Goal: Task Accomplishment & Management: Use online tool/utility

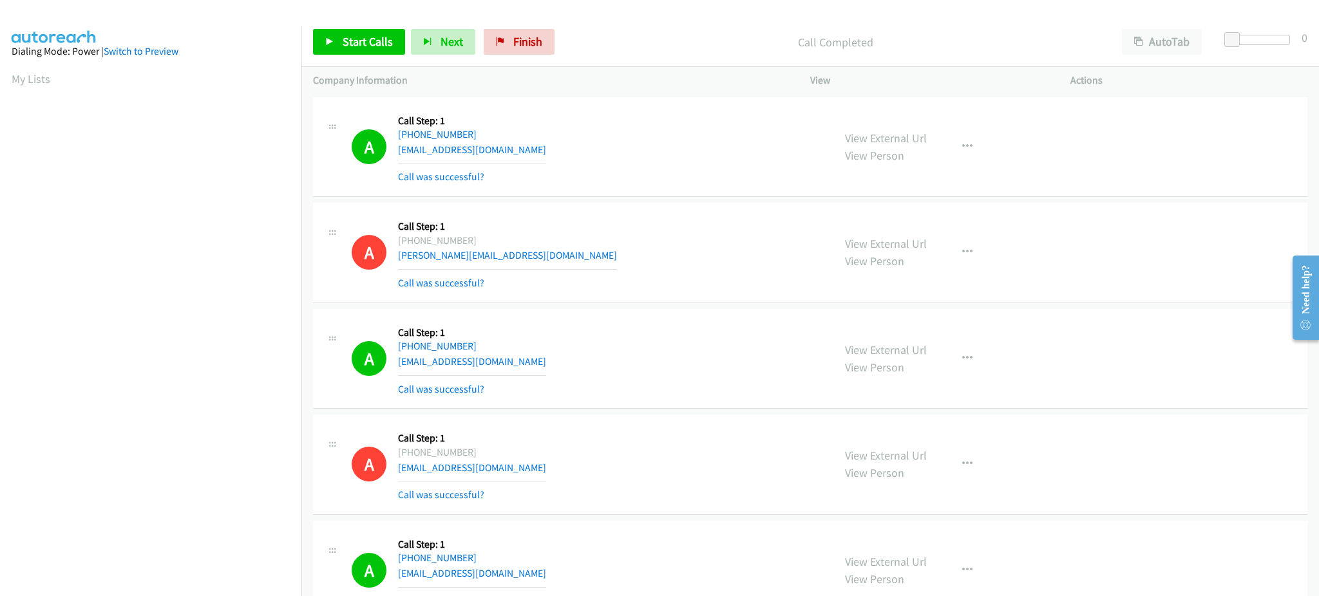
scroll to position [128, 0]
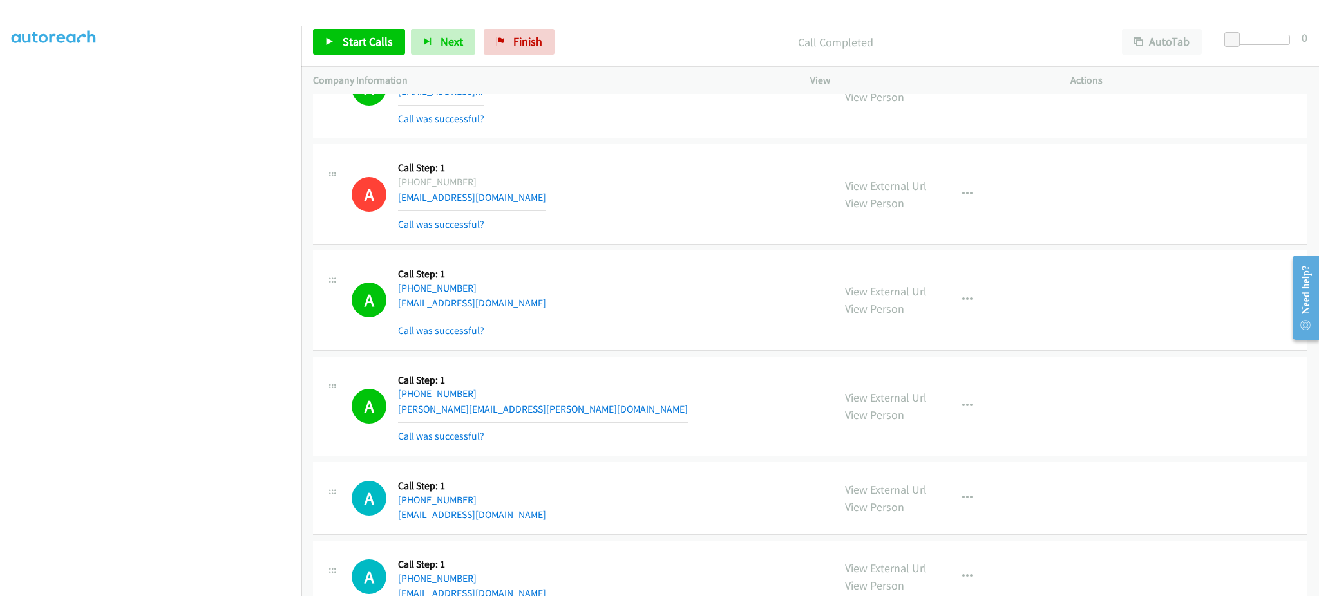
click at [346, 20] on div "Start Calls Pause Next Finish Call Completed AutoTab AutoTab 0" at bounding box center [810, 42] width 1018 height 50
click at [350, 34] on span "Start Calls" at bounding box center [368, 41] width 50 height 15
click at [444, 39] on button "Next" at bounding box center [422, 42] width 64 height 26
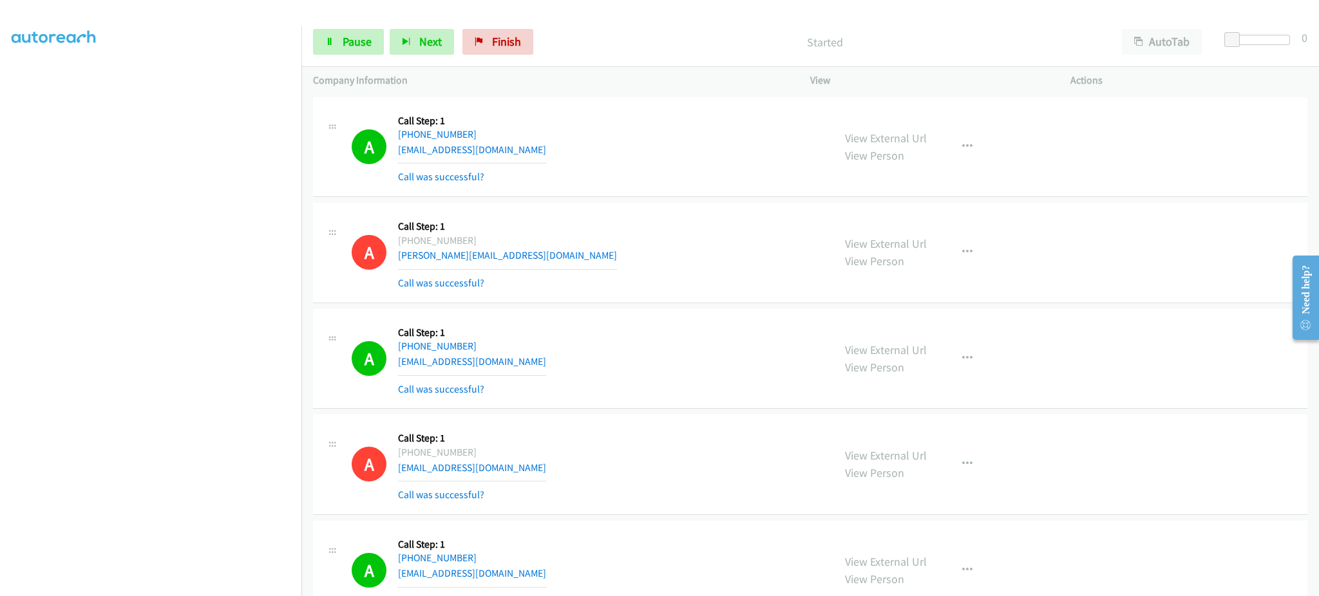
scroll to position [934, 0]
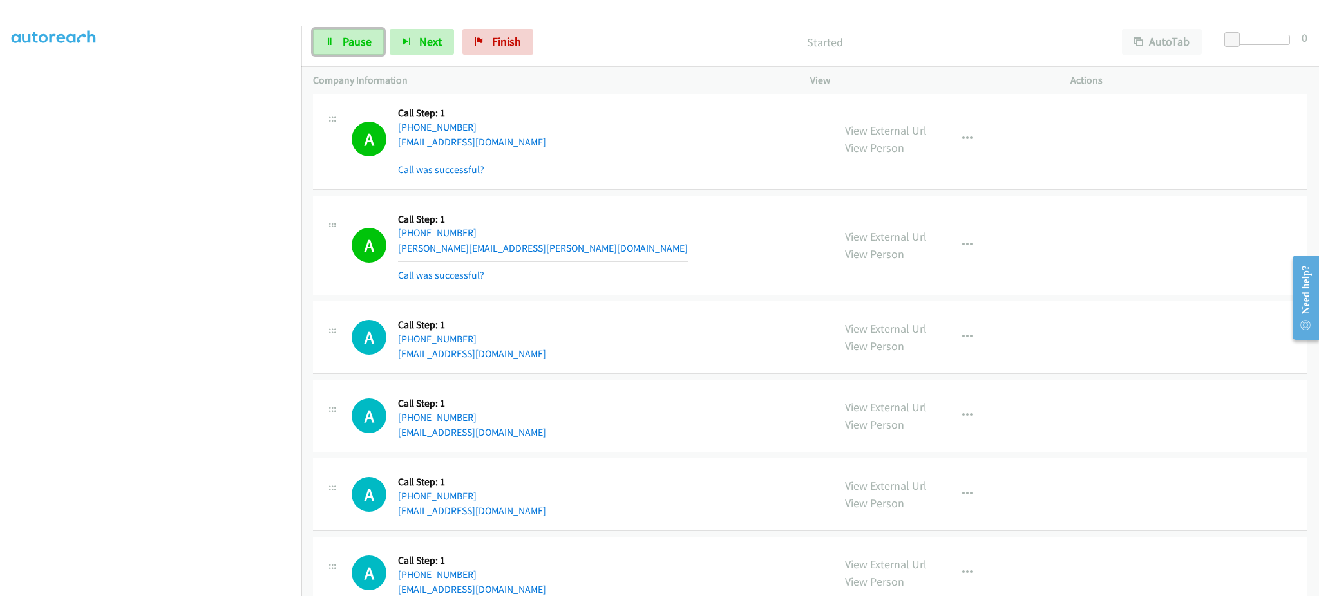
drag, startPoint x: 351, startPoint y: 46, endPoint x: 376, endPoint y: 104, distance: 63.2
click at [350, 45] on span "Pause" at bounding box center [357, 41] width 29 height 15
click at [953, 333] on button "button" at bounding box center [967, 338] width 35 height 26
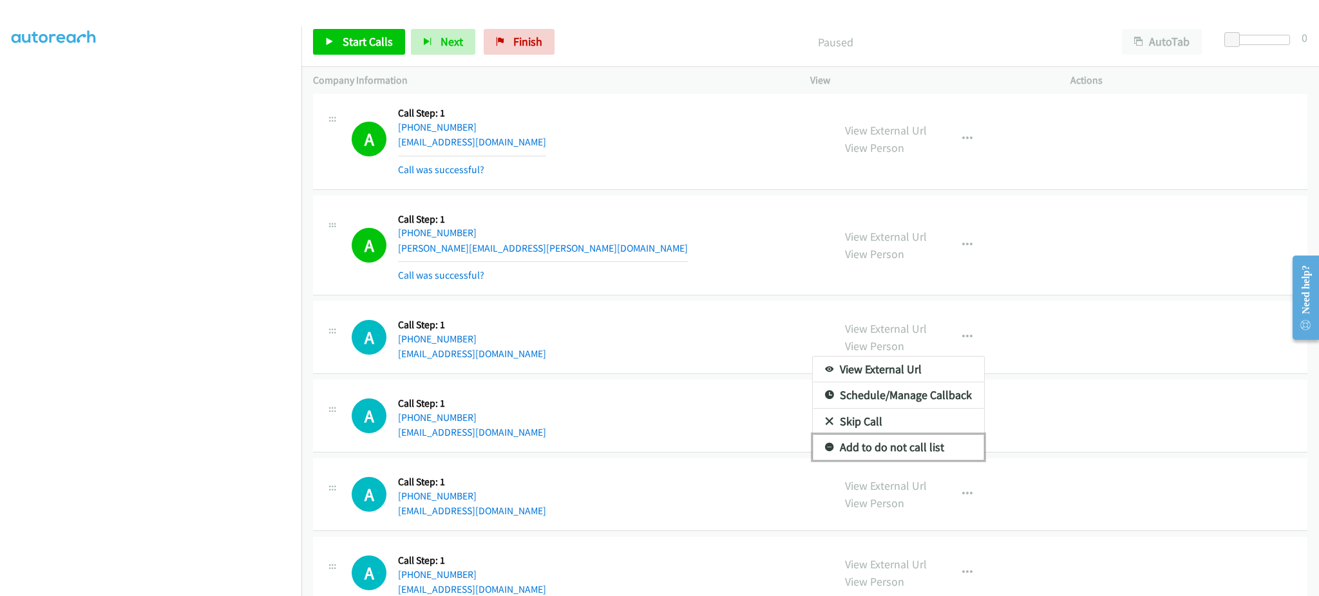
click at [936, 447] on link "Add to do not call list" at bounding box center [898, 448] width 171 height 26
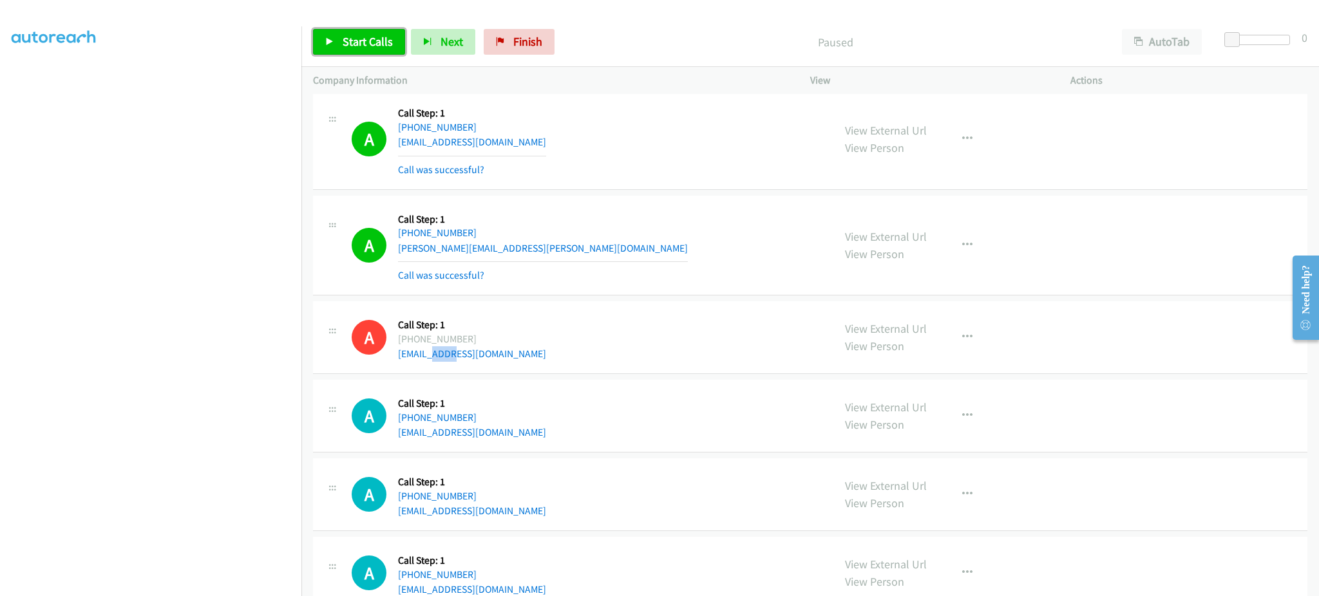
click at [385, 44] on span "Start Calls" at bounding box center [368, 41] width 50 height 15
click at [353, 63] on div "Start Calls Pause Next Finish Started AutoTab AutoTab 0" at bounding box center [810, 42] width 1018 height 50
click at [356, 44] on span "Pause" at bounding box center [357, 41] width 29 height 15
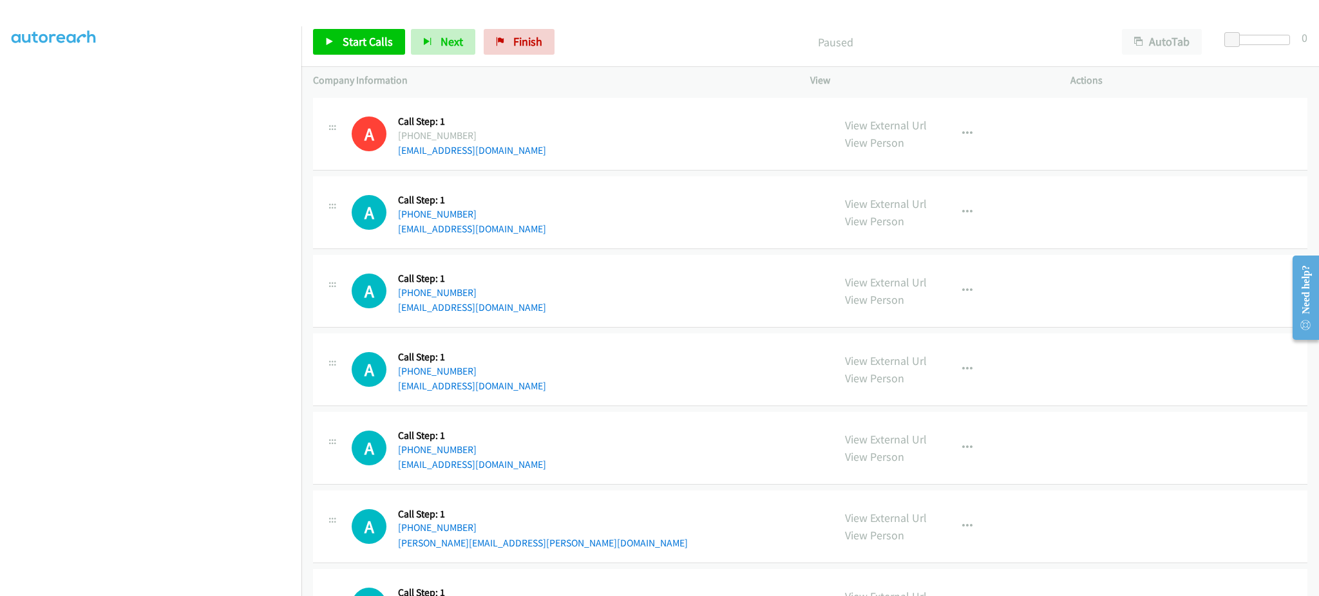
scroll to position [1191, 0]
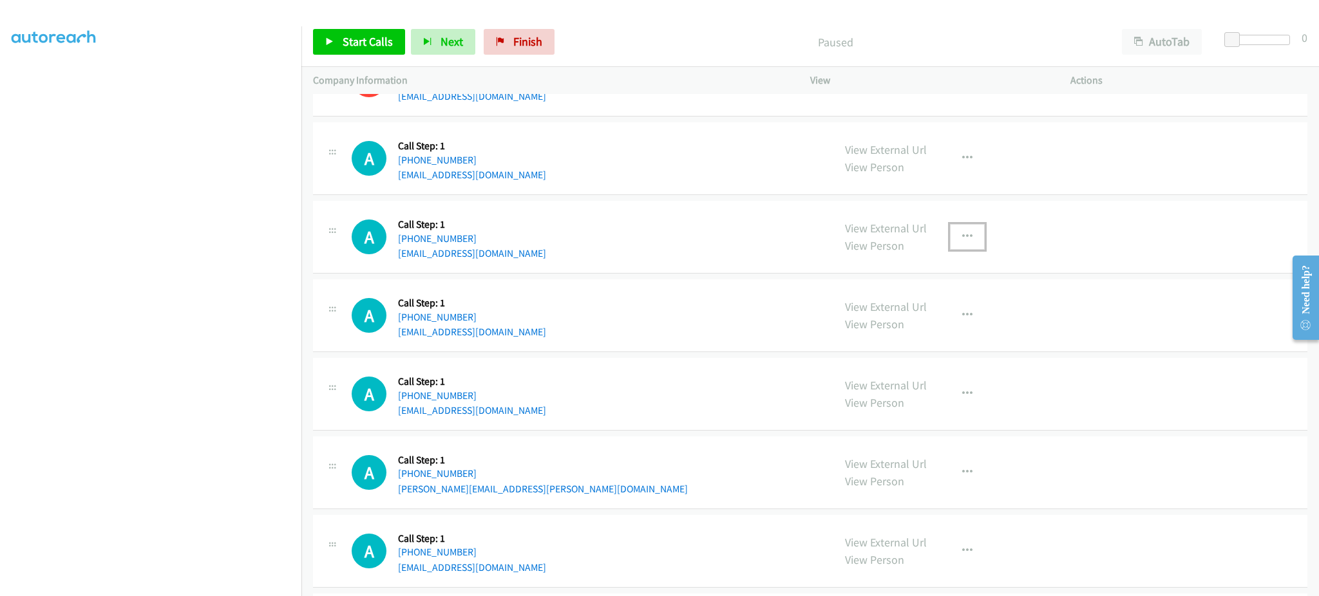
click at [963, 230] on button "button" at bounding box center [967, 237] width 35 height 26
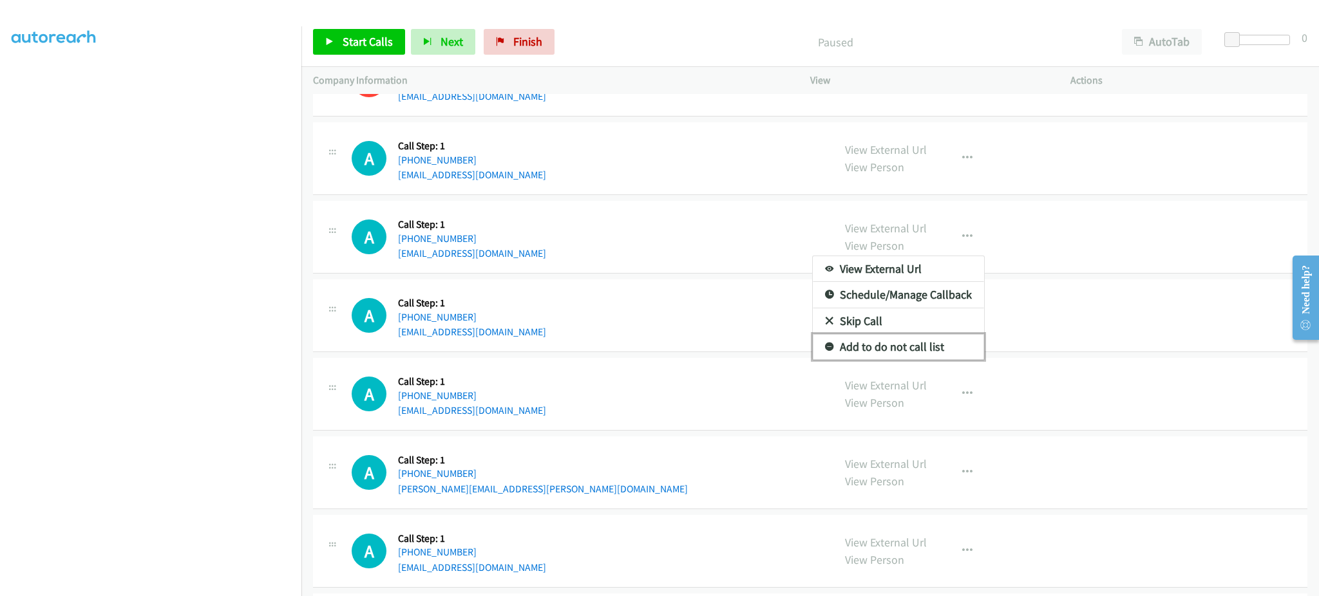
click at [919, 343] on link "Add to do not call list" at bounding box center [898, 347] width 171 height 26
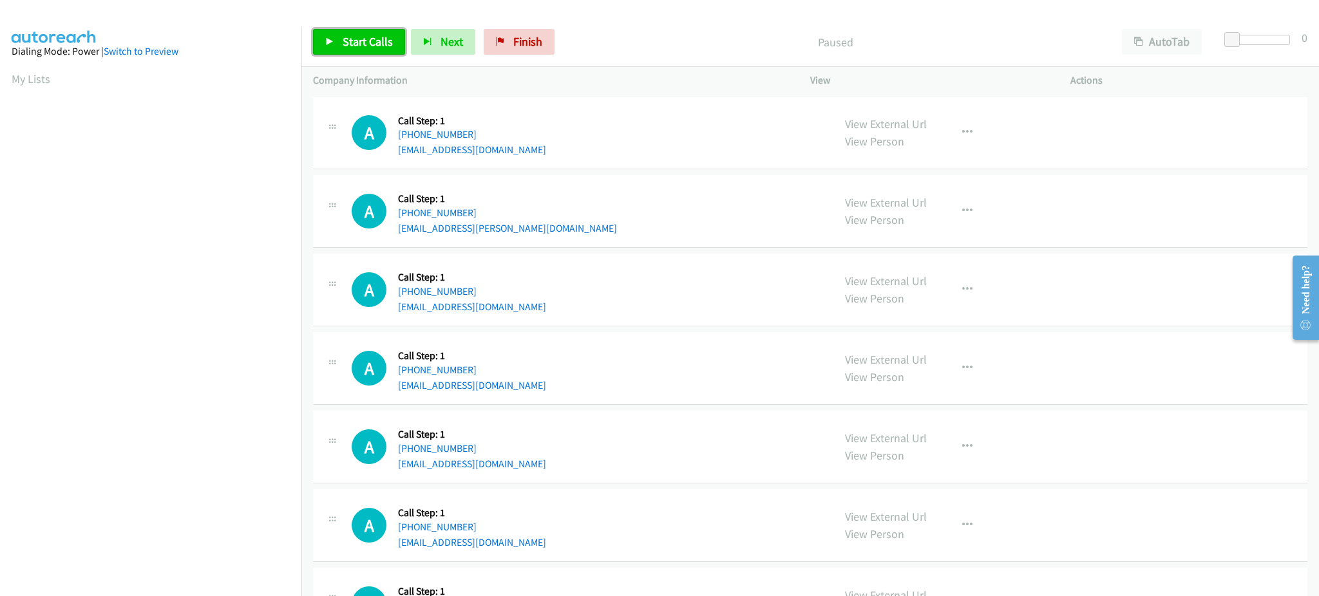
click at [384, 38] on span "Start Calls" at bounding box center [368, 41] width 50 height 15
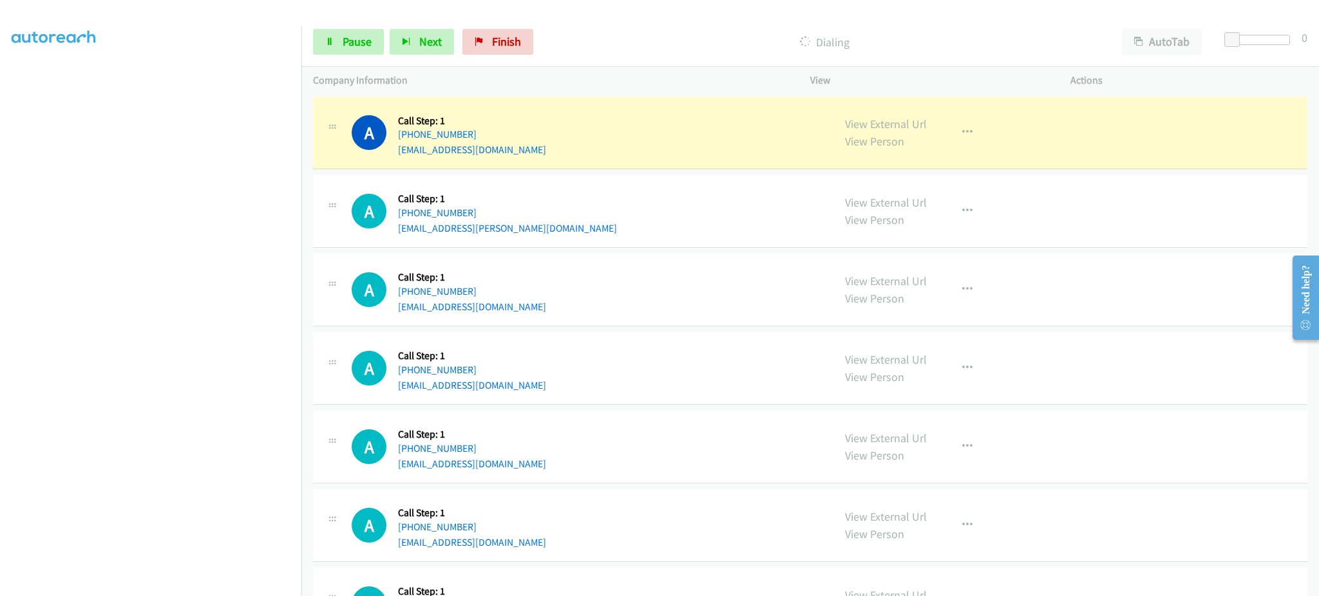
scroll to position [129, 0]
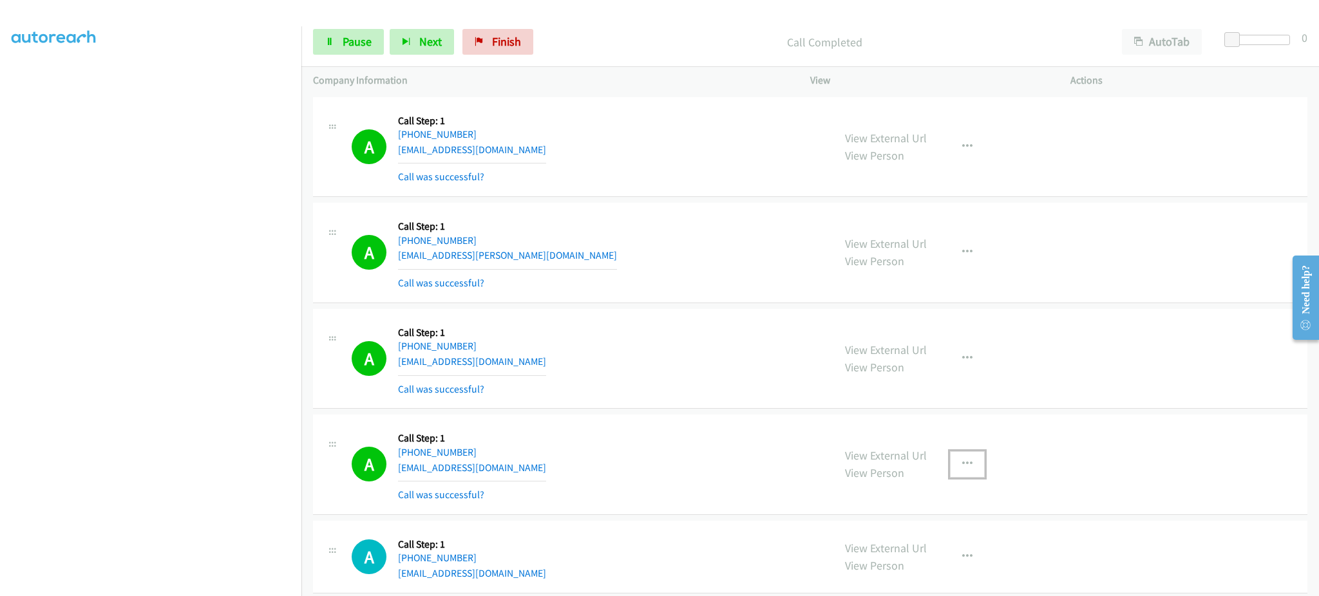
click at [965, 458] on button "button" at bounding box center [967, 464] width 35 height 26
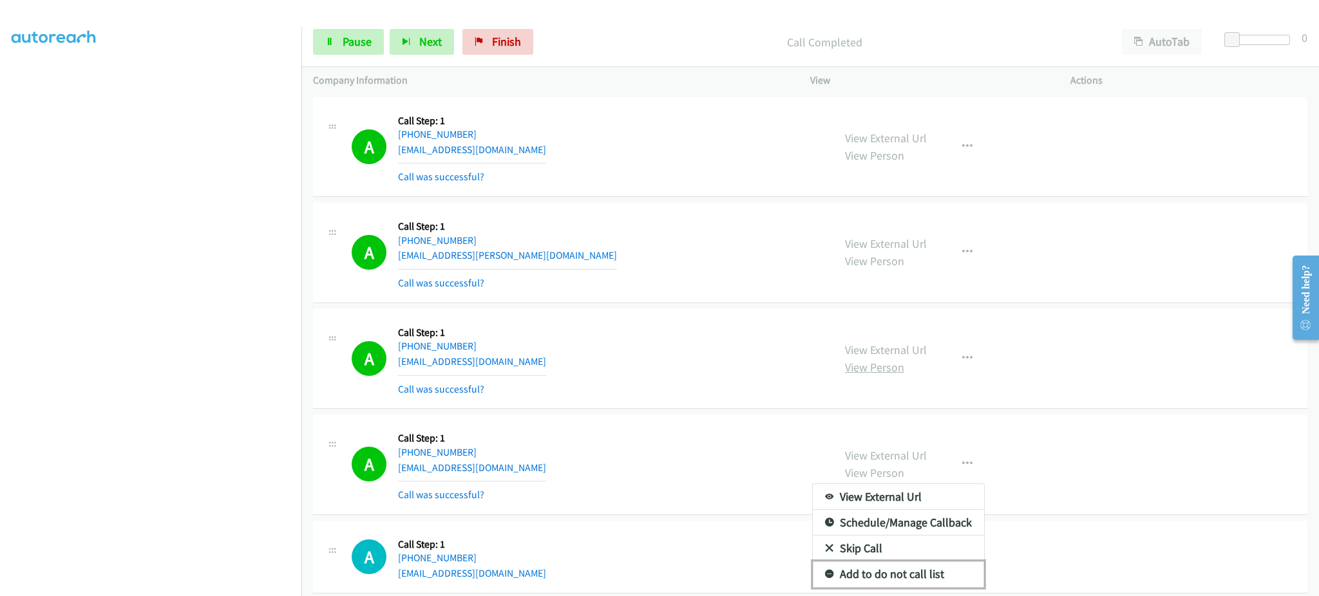
drag, startPoint x: 951, startPoint y: 567, endPoint x: 878, endPoint y: 359, distance: 220.6
click at [951, 567] on link "Add to do not call list" at bounding box center [898, 575] width 171 height 26
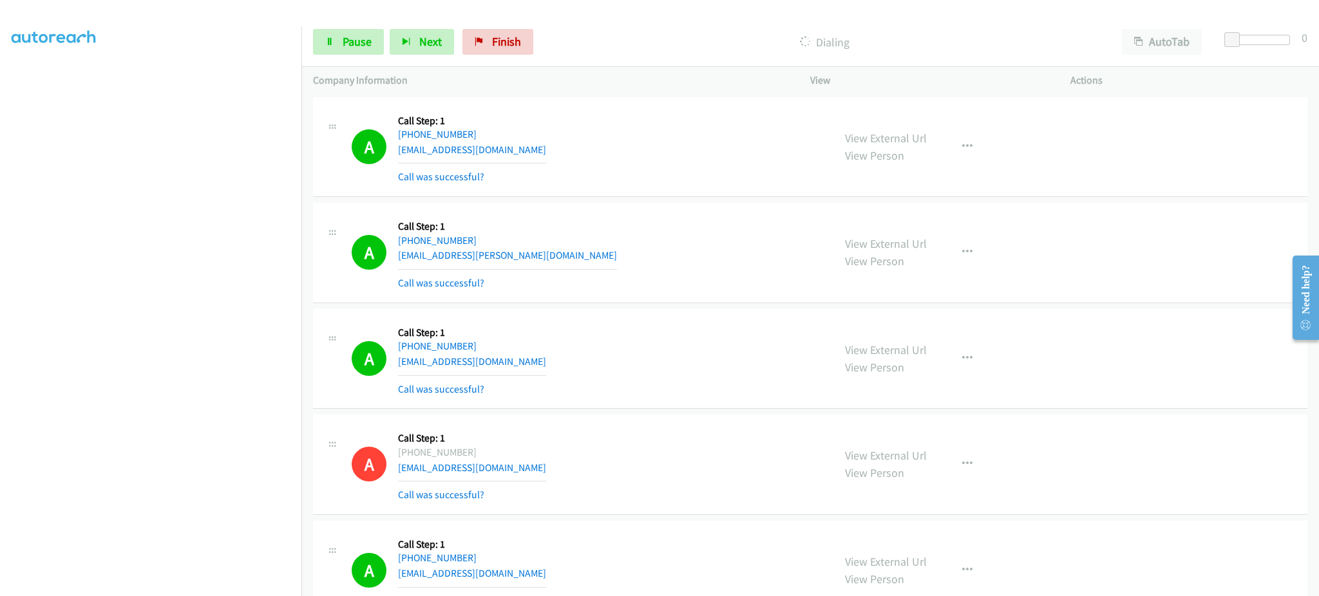
scroll to position [515, 0]
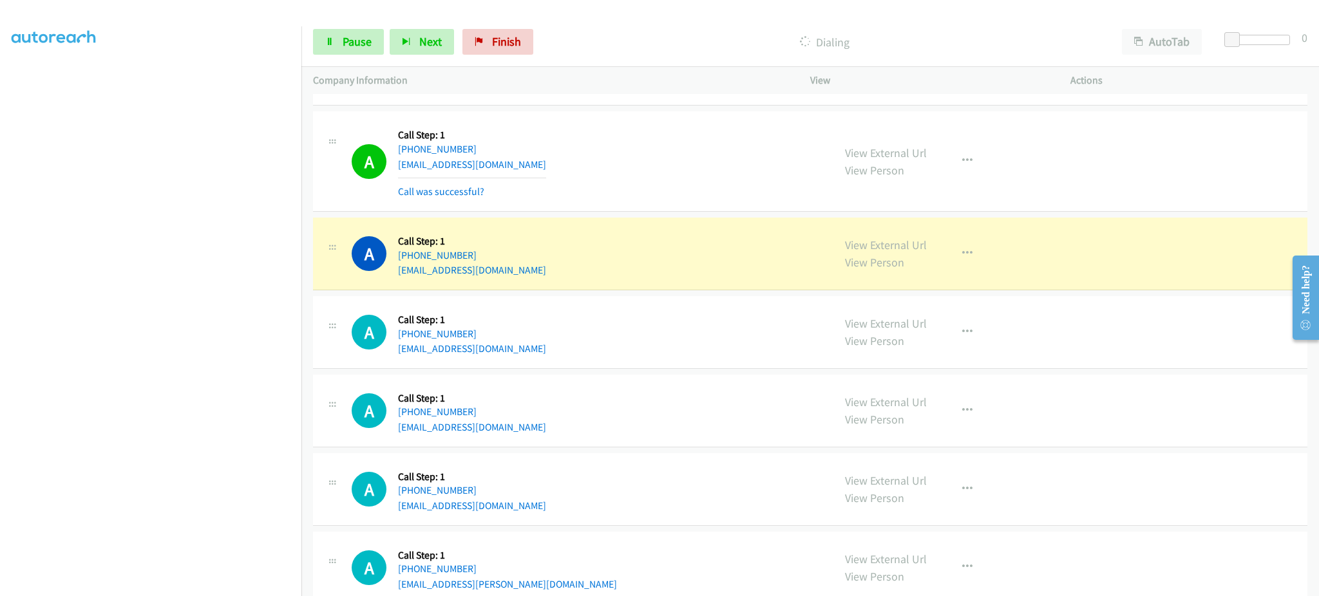
click at [973, 258] on div "View External Url View Person View External Url Email Schedule/Manage Callback …" at bounding box center [969, 253] width 272 height 49
click at [960, 254] on button "button" at bounding box center [967, 254] width 35 height 26
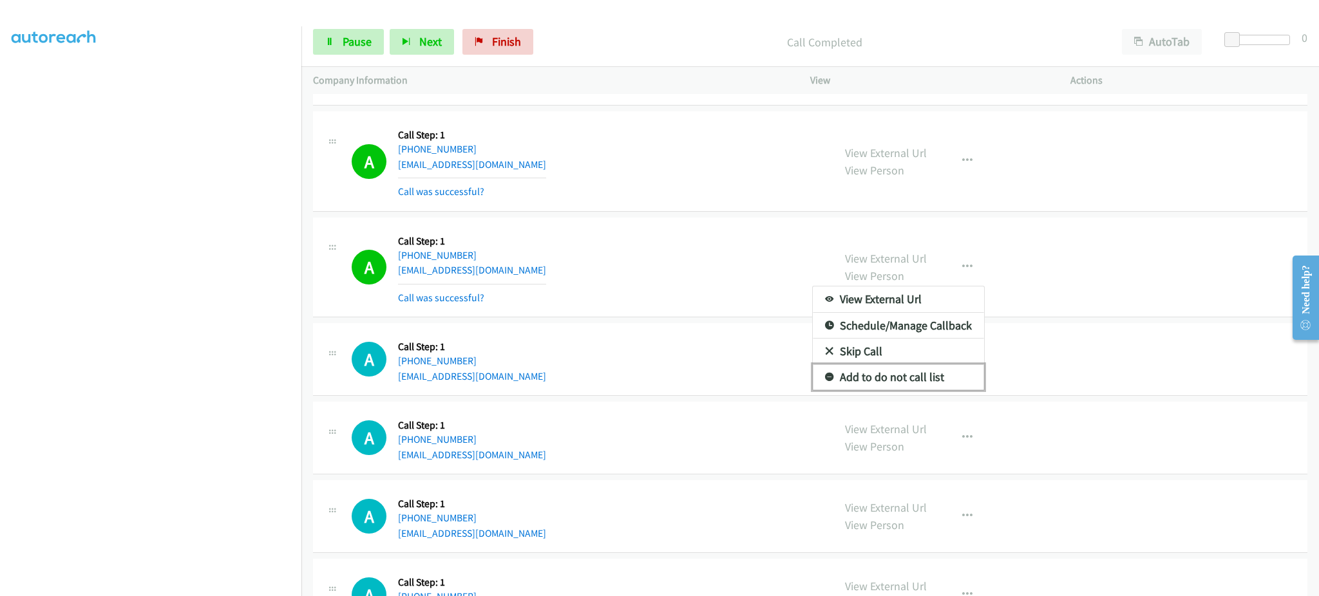
click at [960, 390] on link "Add to do not call list" at bounding box center [898, 377] width 171 height 26
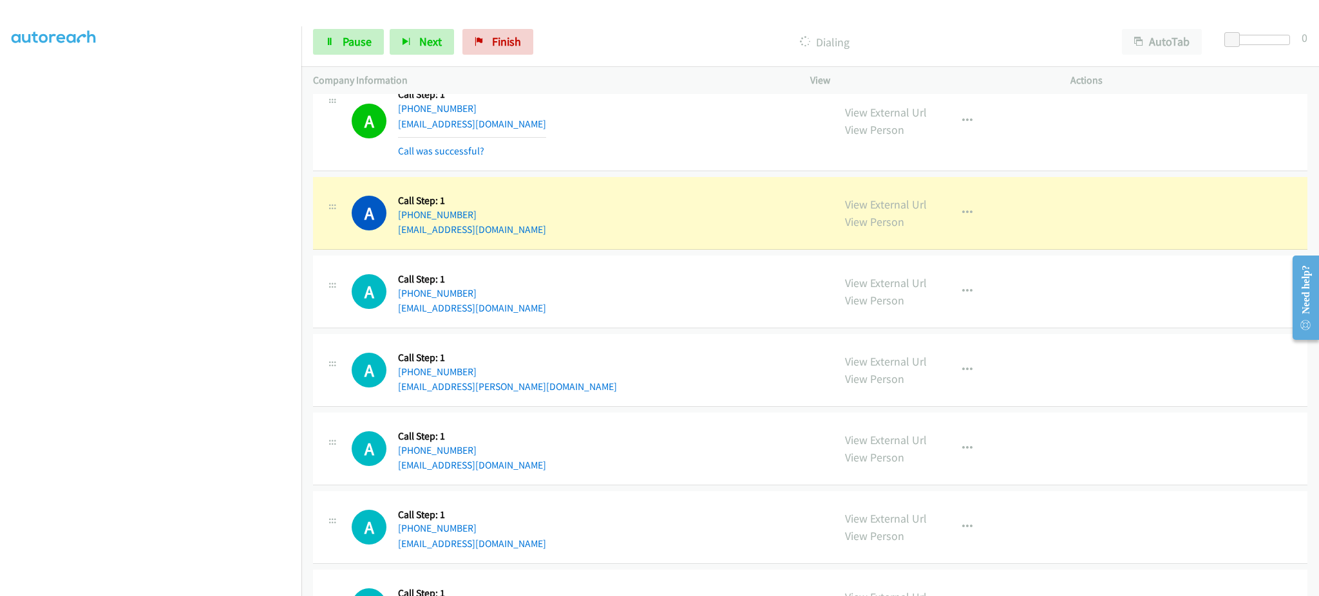
scroll to position [773, 0]
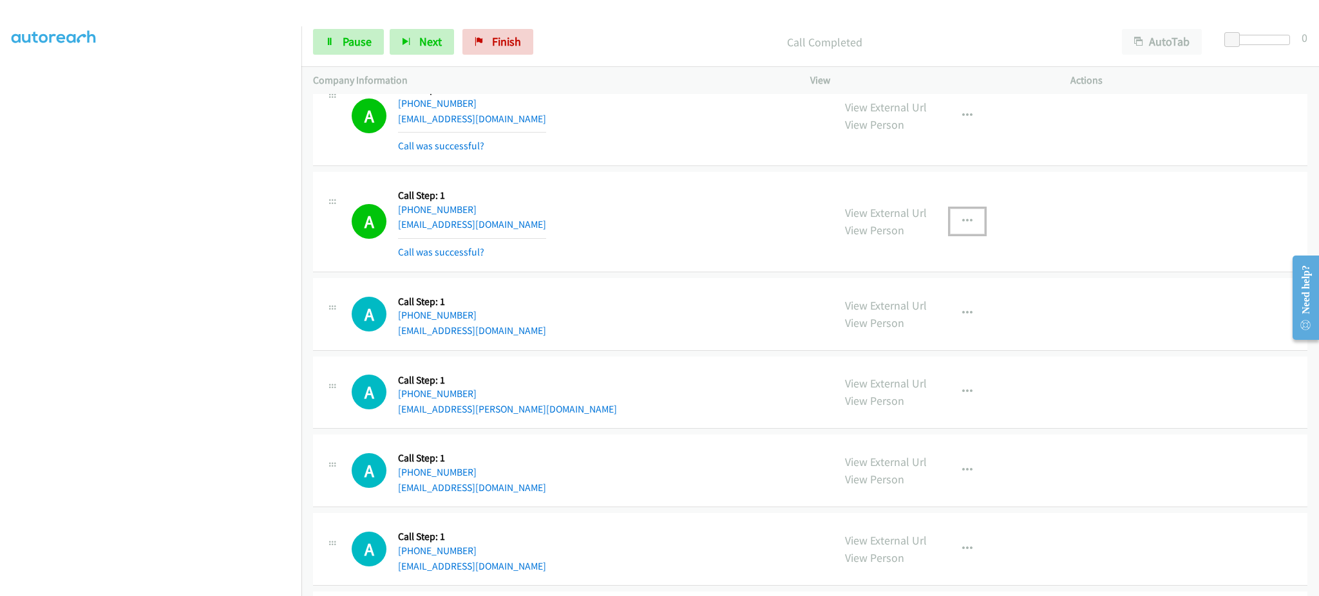
click at [962, 220] on icon "button" at bounding box center [967, 221] width 10 height 10
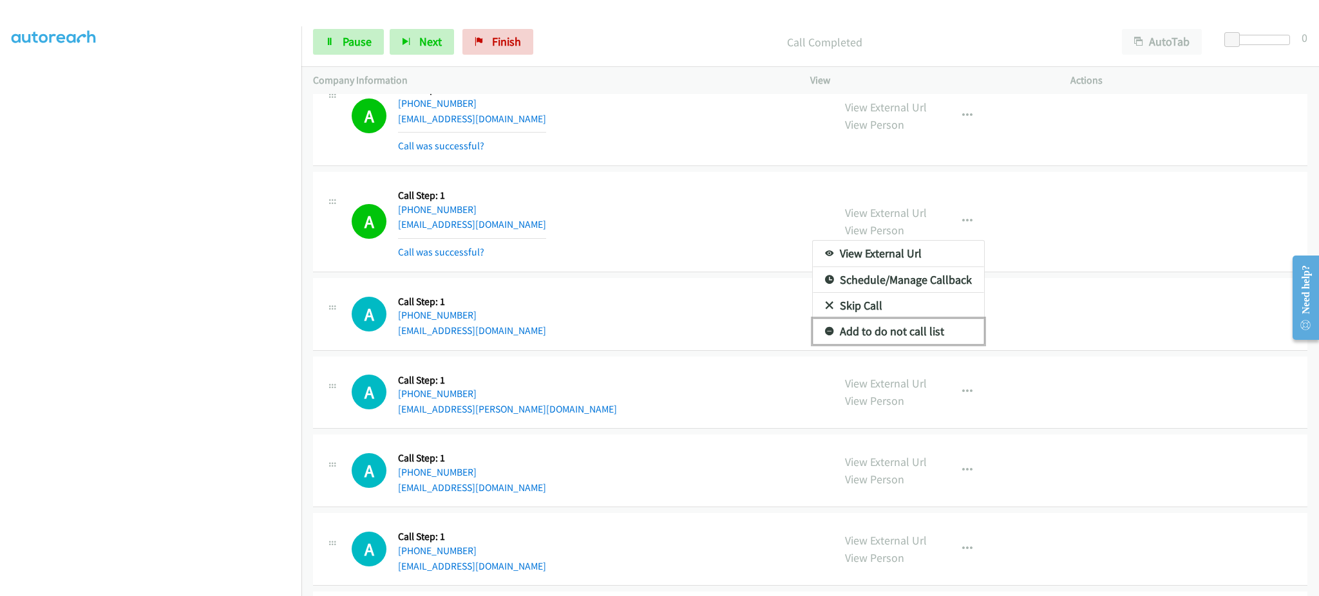
click at [945, 323] on link "Add to do not call list" at bounding box center [898, 332] width 171 height 26
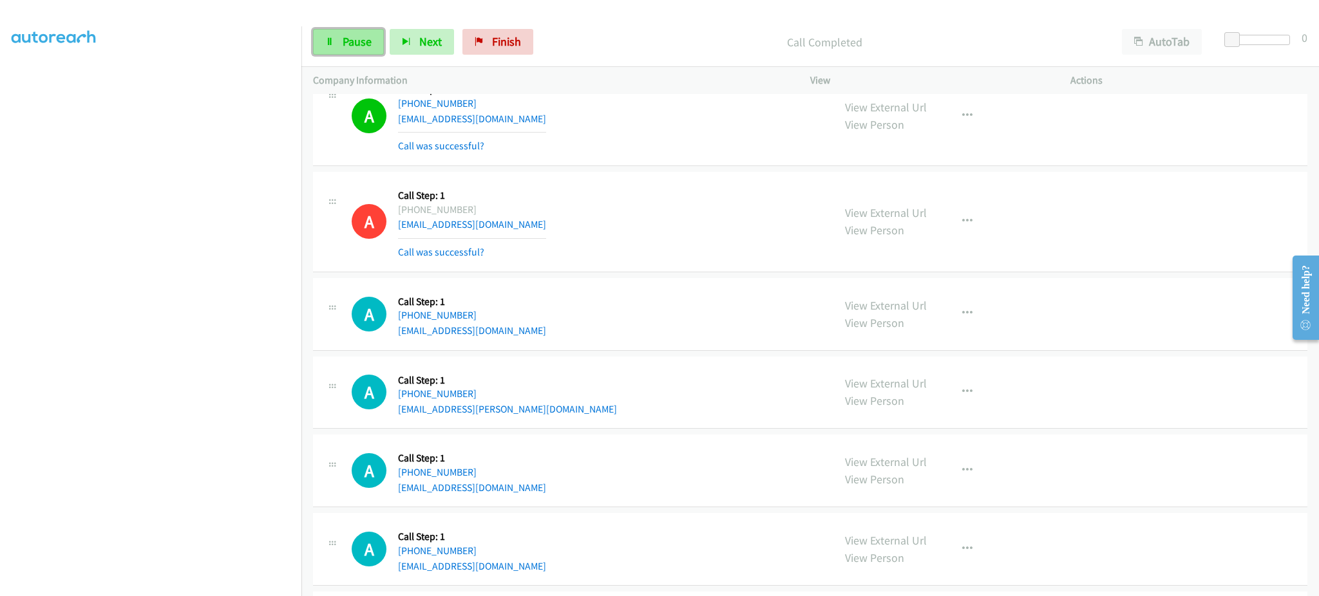
click at [339, 41] on link "Pause" at bounding box center [348, 42] width 71 height 26
click at [373, 46] on span "Start Calls" at bounding box center [368, 41] width 50 height 15
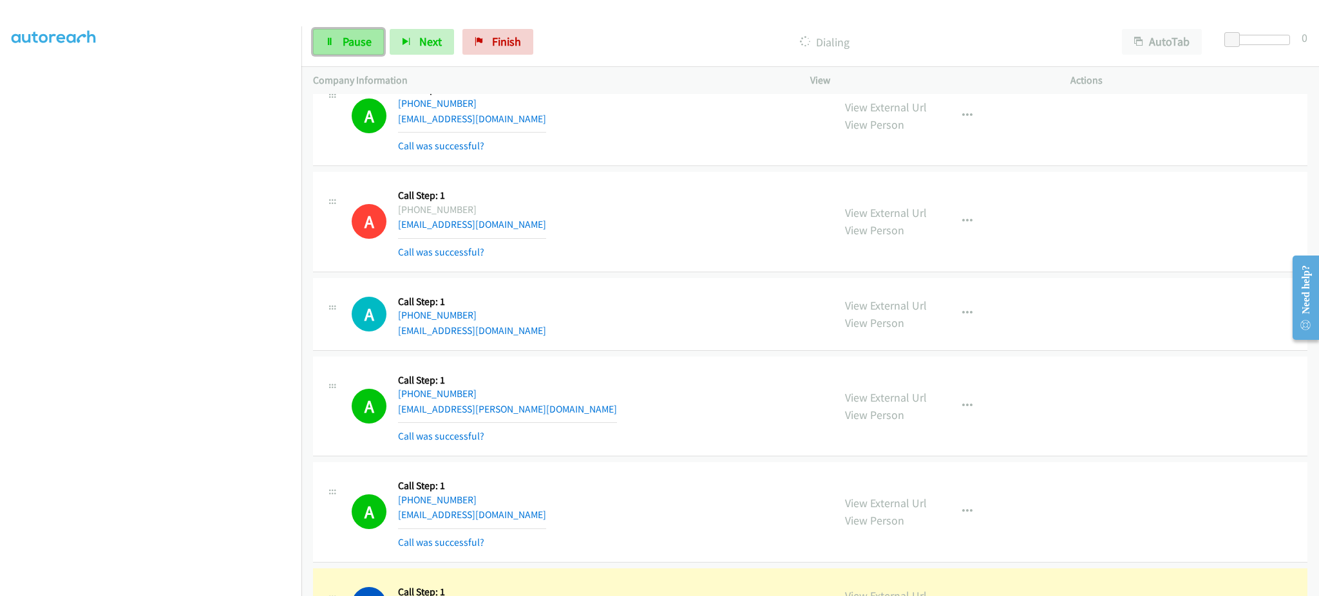
click at [349, 32] on link "Pause" at bounding box center [348, 42] width 71 height 26
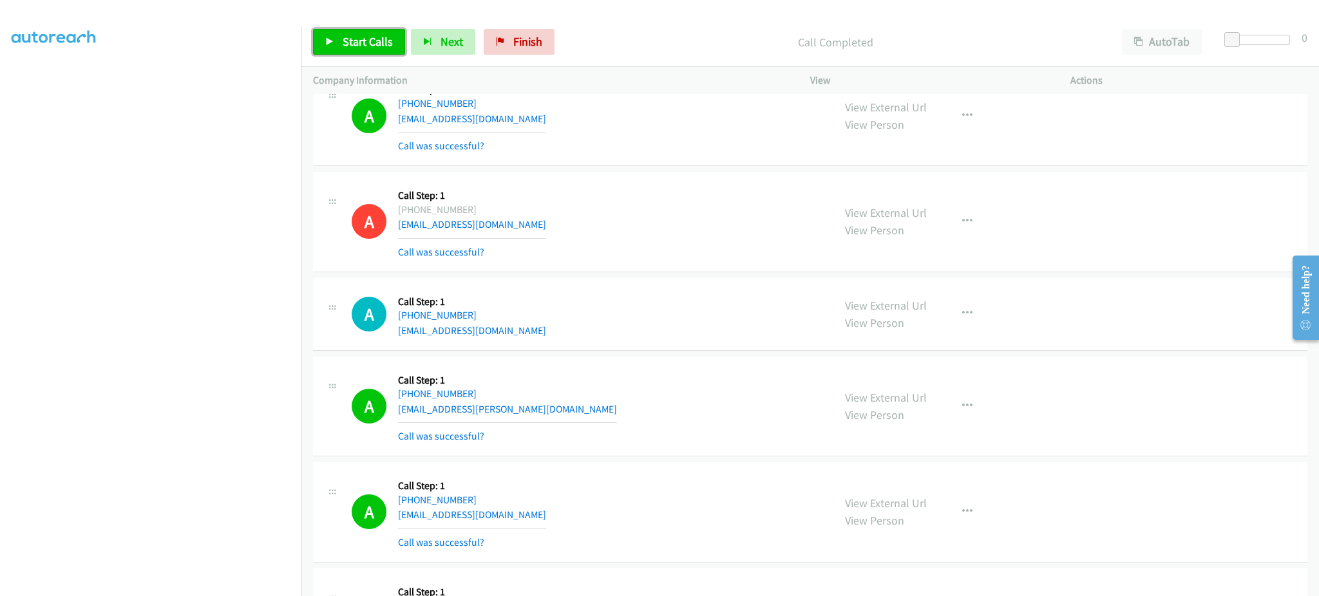
click at [379, 55] on link "Start Calls" at bounding box center [359, 42] width 92 height 26
click at [358, 21] on div "Start Calls Pause Next Finish Call Completed AutoTab AutoTab 0" at bounding box center [810, 42] width 1018 height 50
click at [363, 36] on span "Pause" at bounding box center [357, 41] width 29 height 15
click at [362, 41] on span "Start Calls" at bounding box center [368, 41] width 50 height 15
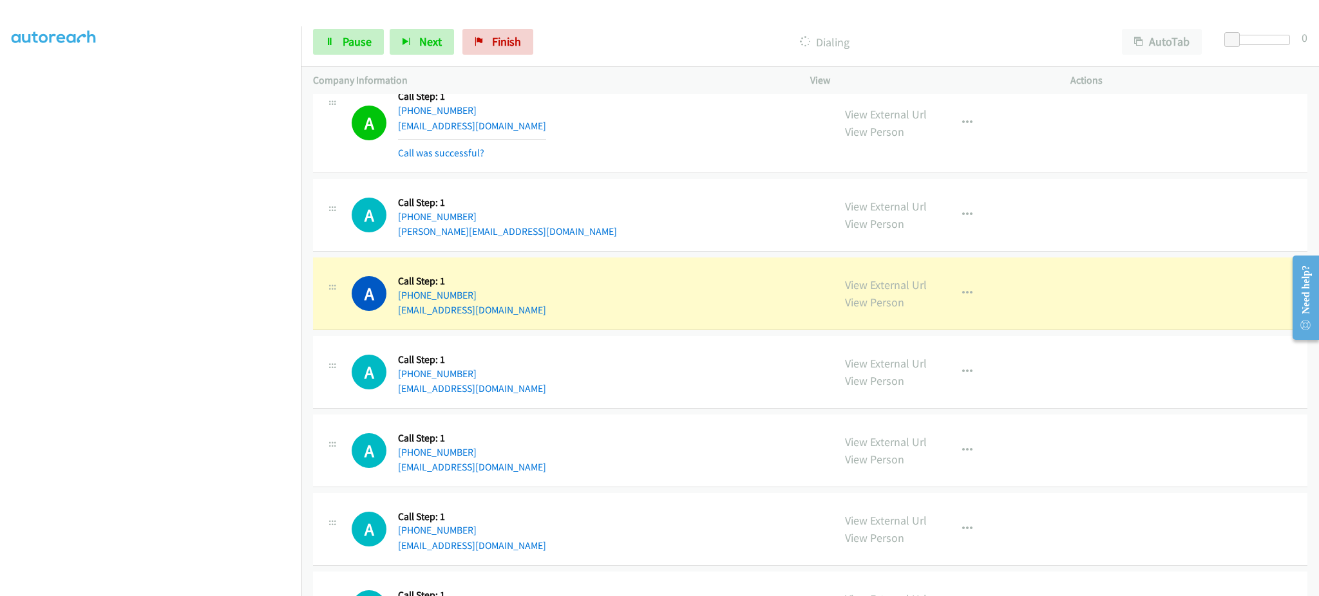
scroll to position [1803, 0]
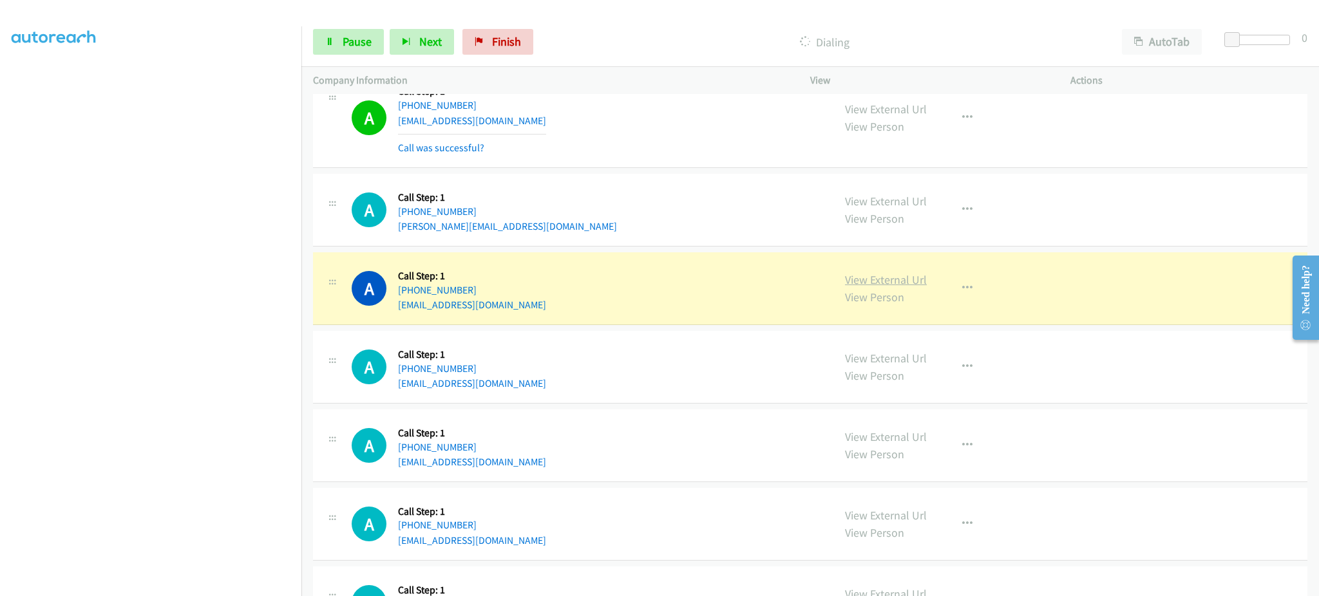
click at [864, 287] on link "View External Url" at bounding box center [886, 279] width 82 height 15
click at [845, 272] on link "View External Url" at bounding box center [886, 279] width 82 height 15
click at [373, 37] on link "Pause" at bounding box center [348, 42] width 71 height 26
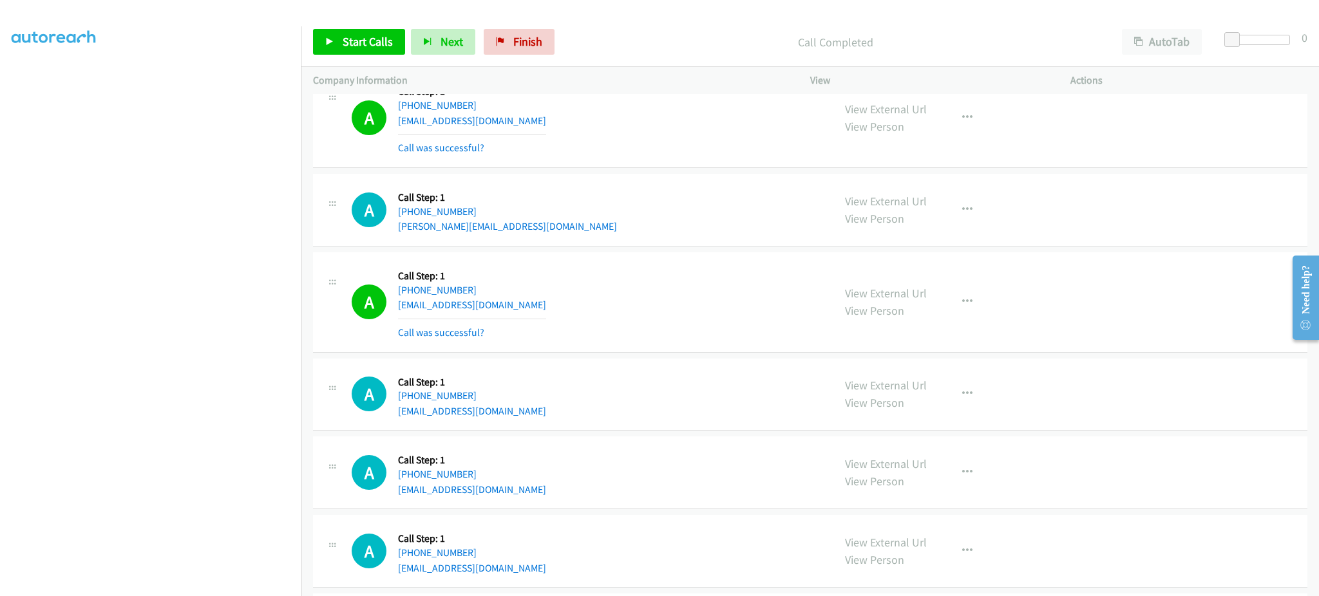
scroll to position [220, 0]
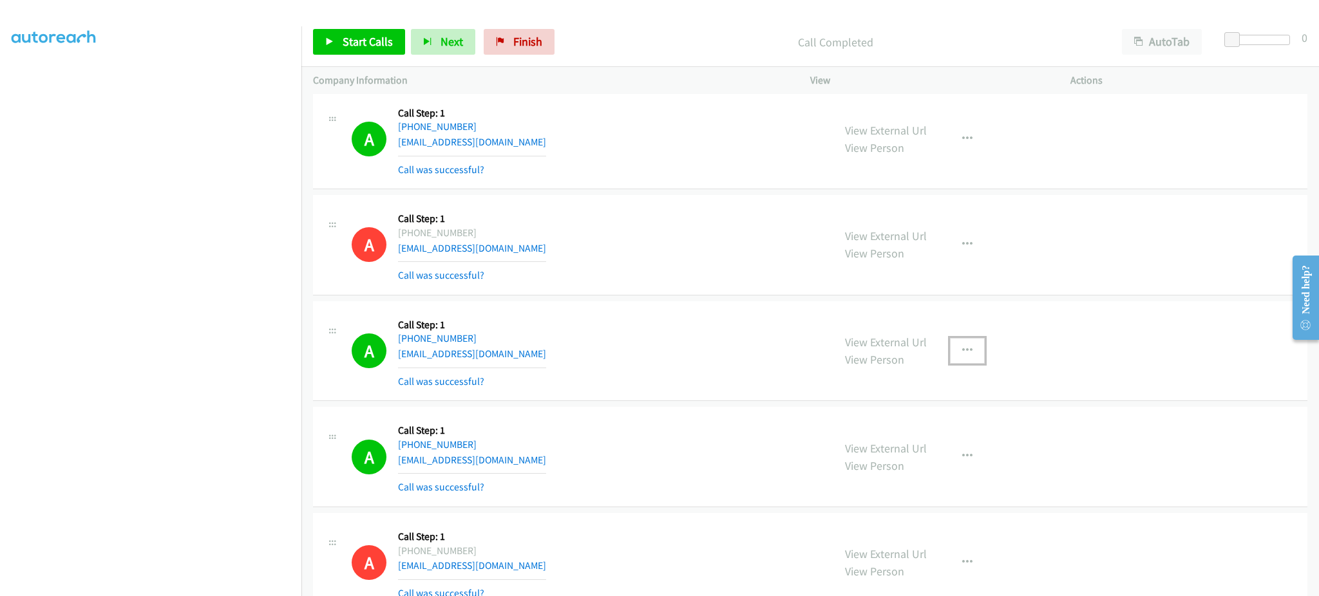
click at [966, 347] on button "button" at bounding box center [967, 351] width 35 height 26
click at [931, 456] on link "Add to do not call list" at bounding box center [898, 461] width 171 height 26
click at [383, 42] on span "Start Calls" at bounding box center [368, 41] width 50 height 15
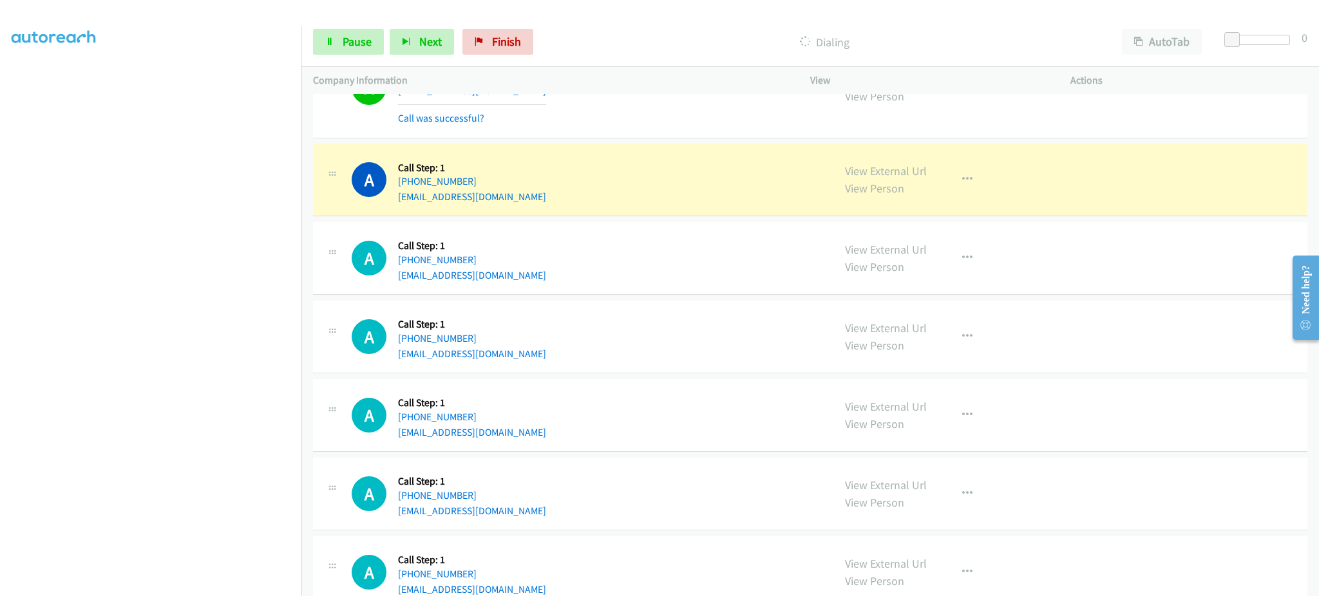
scroll to position [2023, 0]
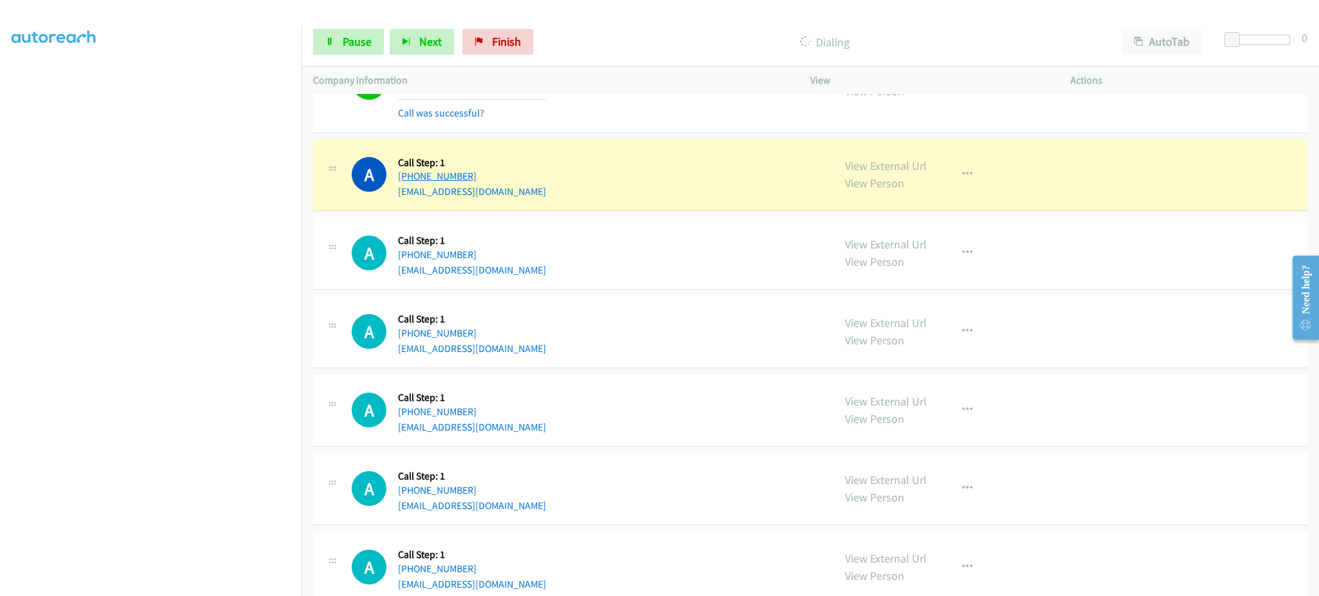
drag, startPoint x: 518, startPoint y: 175, endPoint x: 405, endPoint y: 182, distance: 112.9
click at [405, 182] on div "+1 956-243-1307" at bounding box center [472, 176] width 148 height 15
drag, startPoint x: 641, startPoint y: 133, endPoint x: 611, endPoint y: 164, distance: 43.7
click at [641, 133] on div "A Callback Scheduled Call Step: 1 America/New_York +1 929-389-9105 umajeed775@g…" at bounding box center [810, 83] width 994 height 100
drag, startPoint x: 585, startPoint y: 176, endPoint x: 408, endPoint y: 176, distance: 177.1
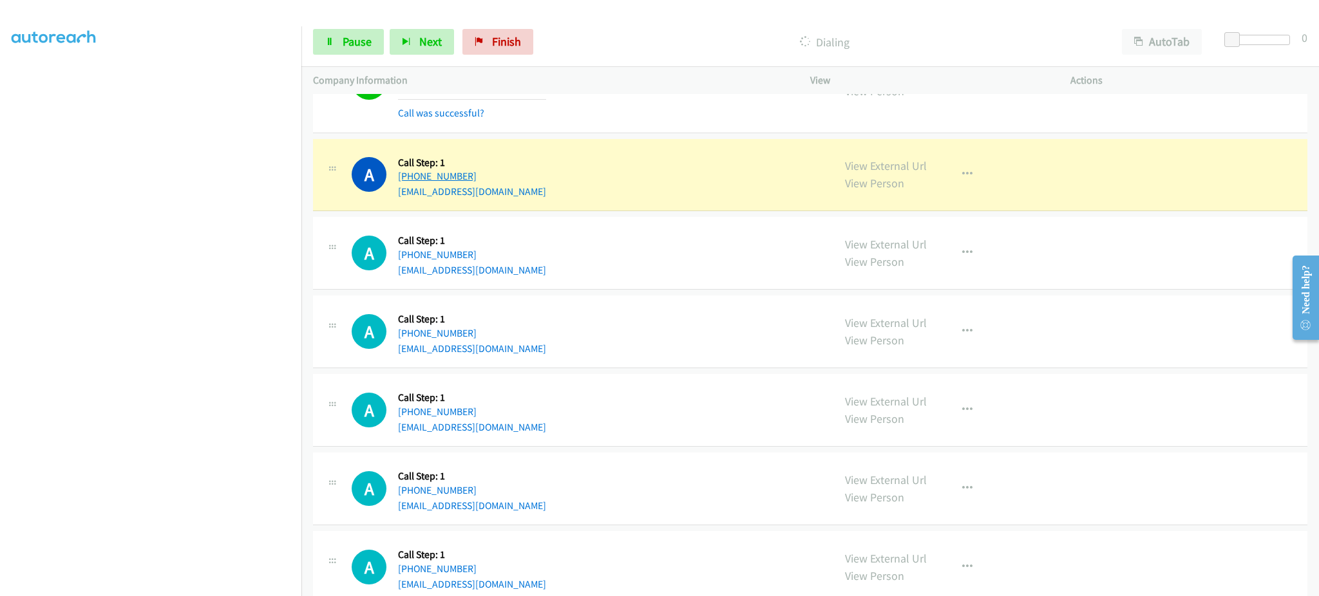
click at [408, 176] on div "A Callback Scheduled Call Step: 1 America/Chicago +1 956-243-1307 karinagonzale…" at bounding box center [587, 175] width 470 height 49
copy link "956-243-1307"
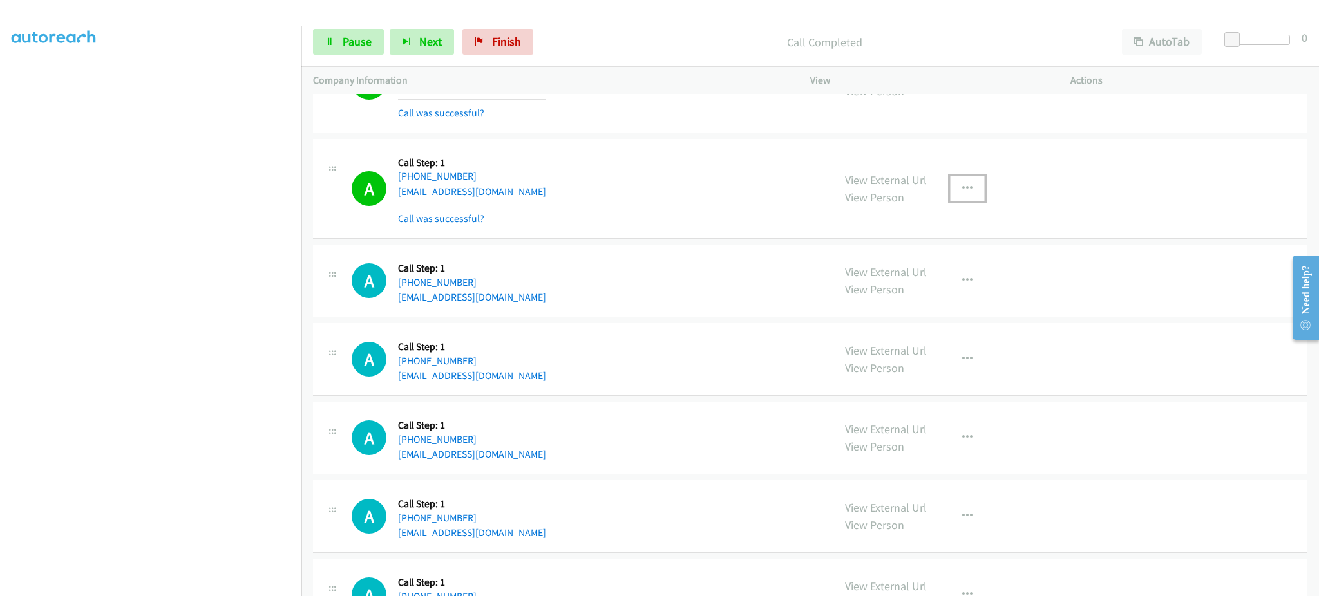
click at [950, 196] on button "button" at bounding box center [967, 189] width 35 height 26
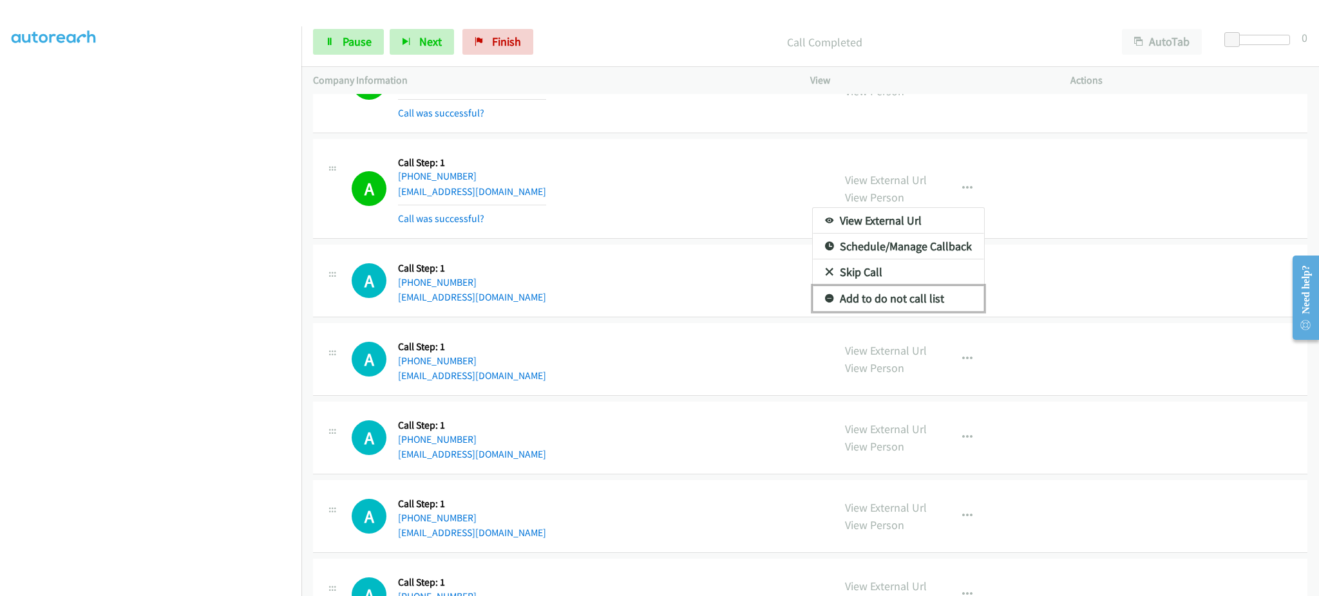
click at [905, 299] on link "Add to do not call list" at bounding box center [898, 299] width 171 height 26
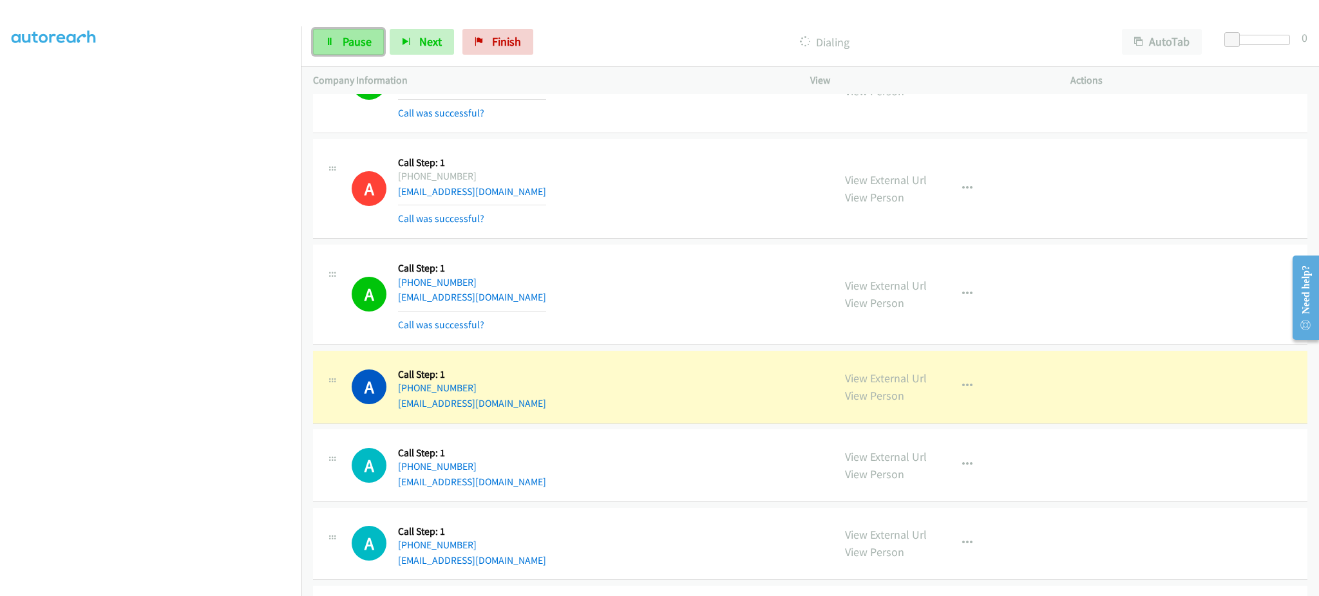
click at [369, 45] on span "Pause" at bounding box center [357, 41] width 29 height 15
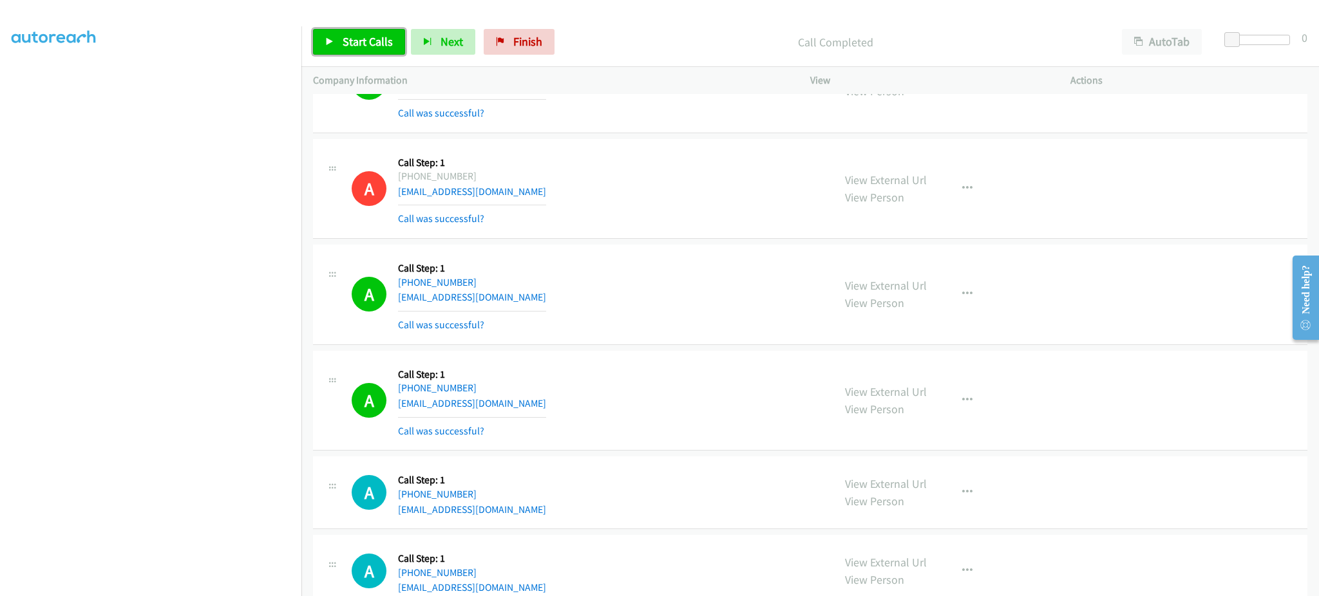
click at [362, 37] on span "Start Calls" at bounding box center [368, 41] width 50 height 15
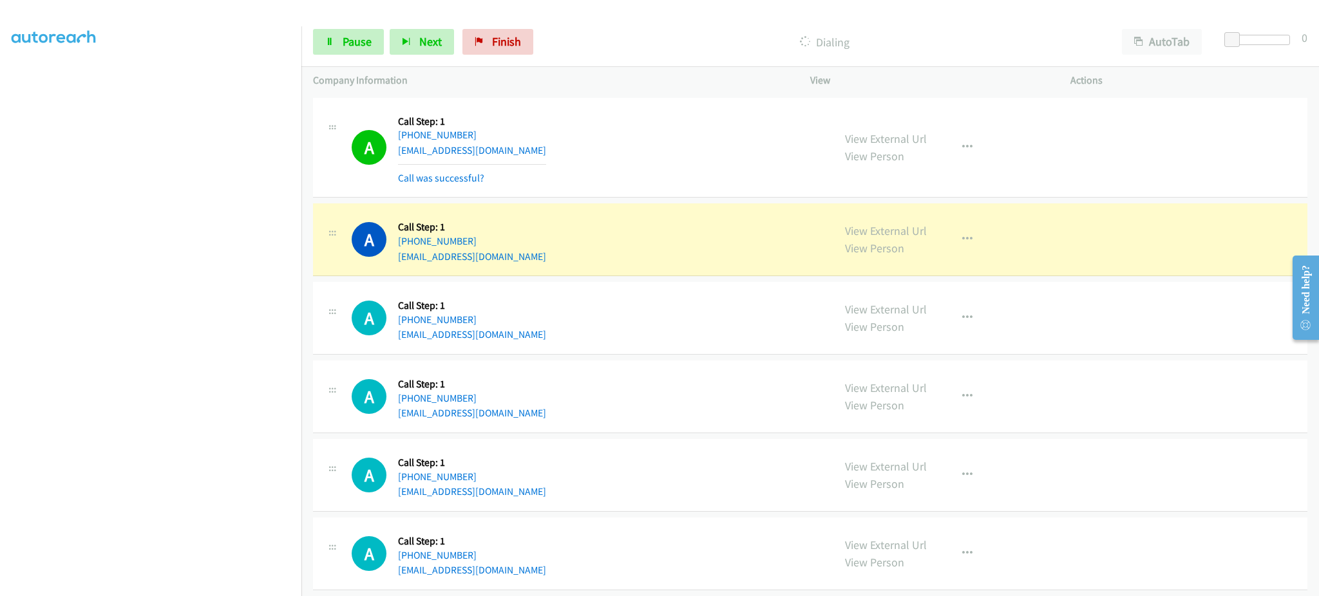
scroll to position [2280, 0]
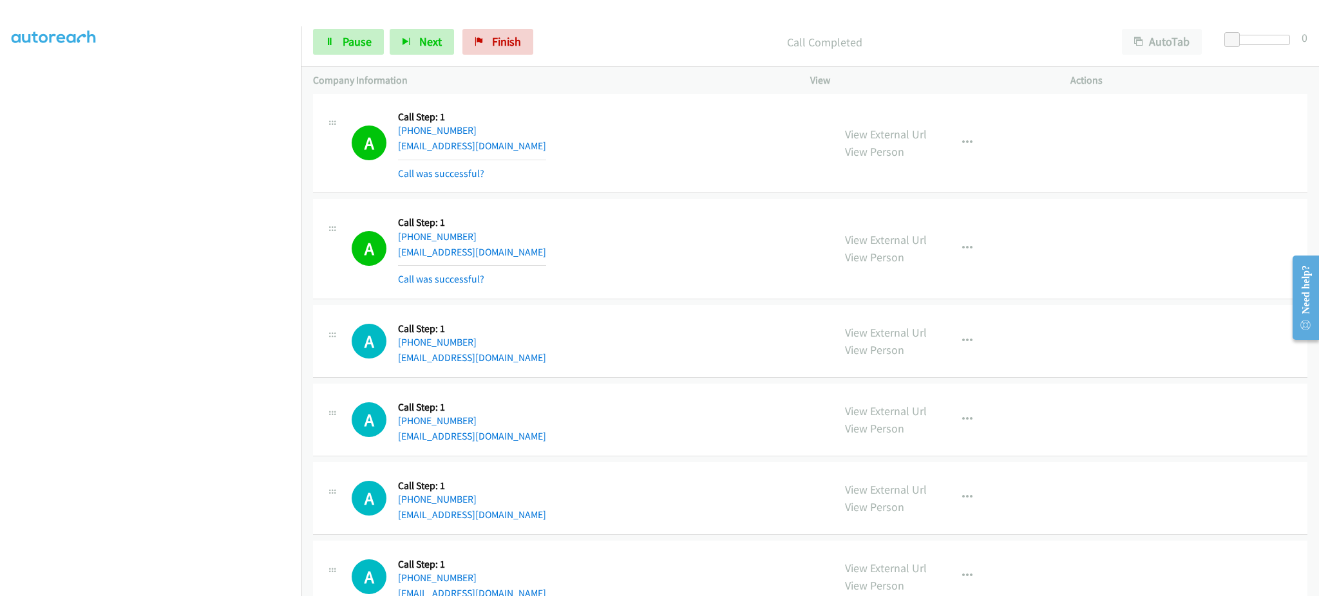
click at [966, 233] on div "View External Url View Person View External Url Email Schedule/Manage Callback …" at bounding box center [969, 249] width 272 height 77
click at [970, 252] on button "button" at bounding box center [967, 249] width 35 height 26
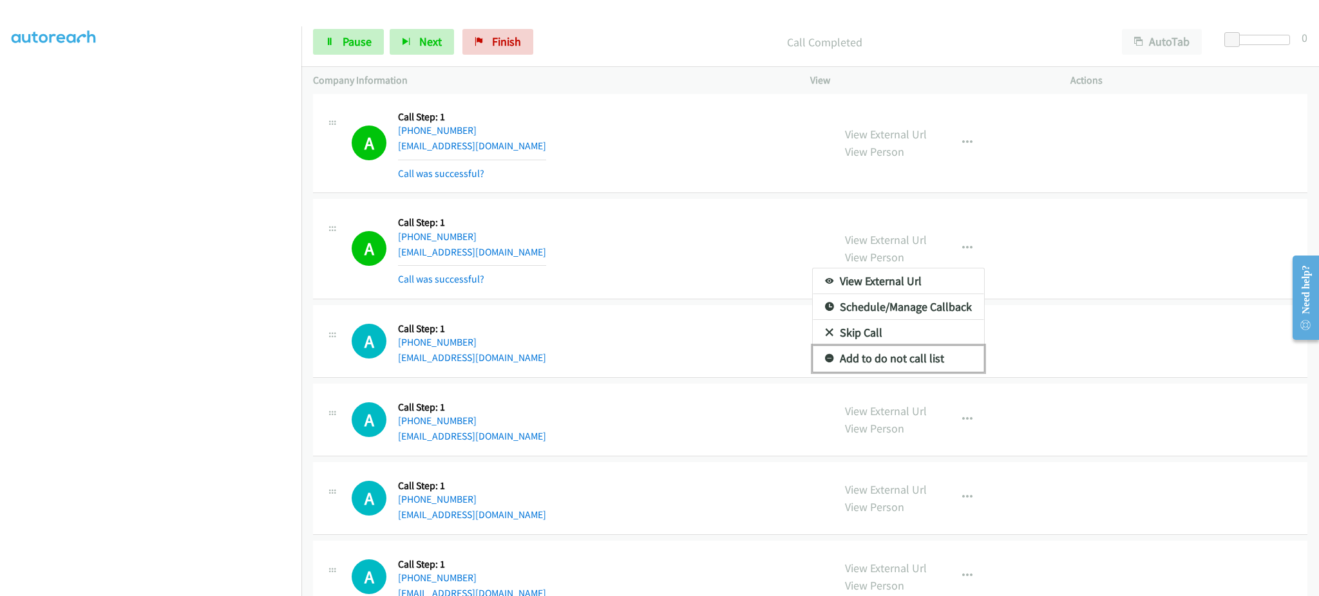
click at [932, 359] on link "Add to do not call list" at bounding box center [898, 359] width 171 height 26
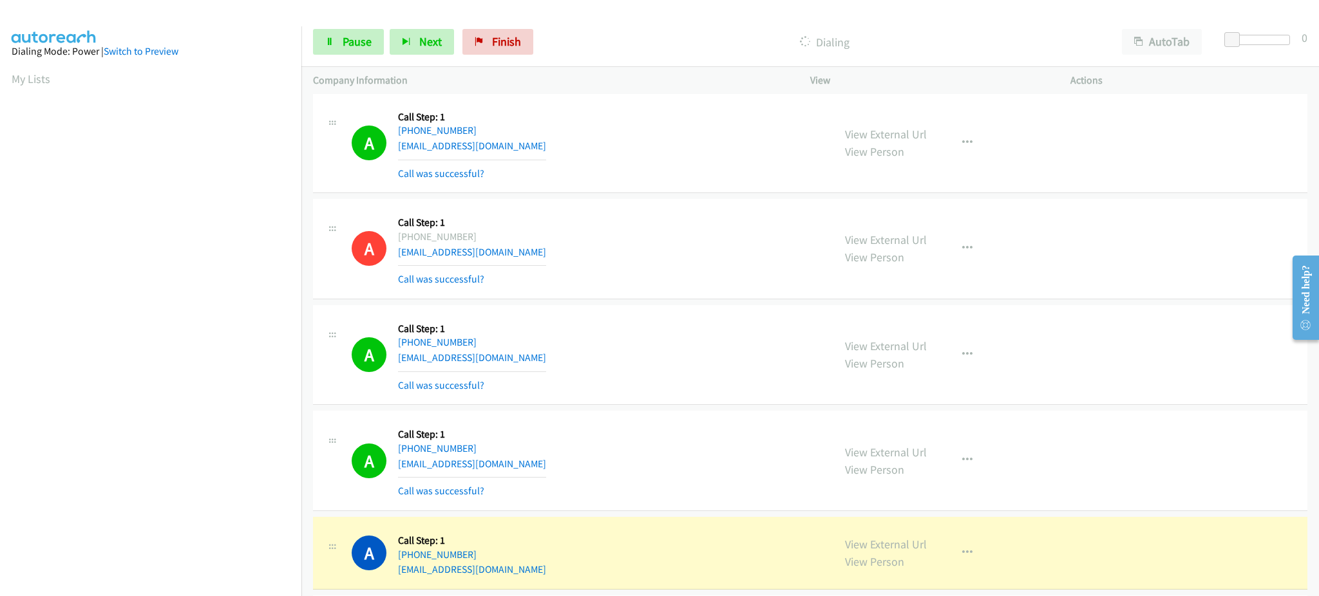
scroll to position [1041, 0]
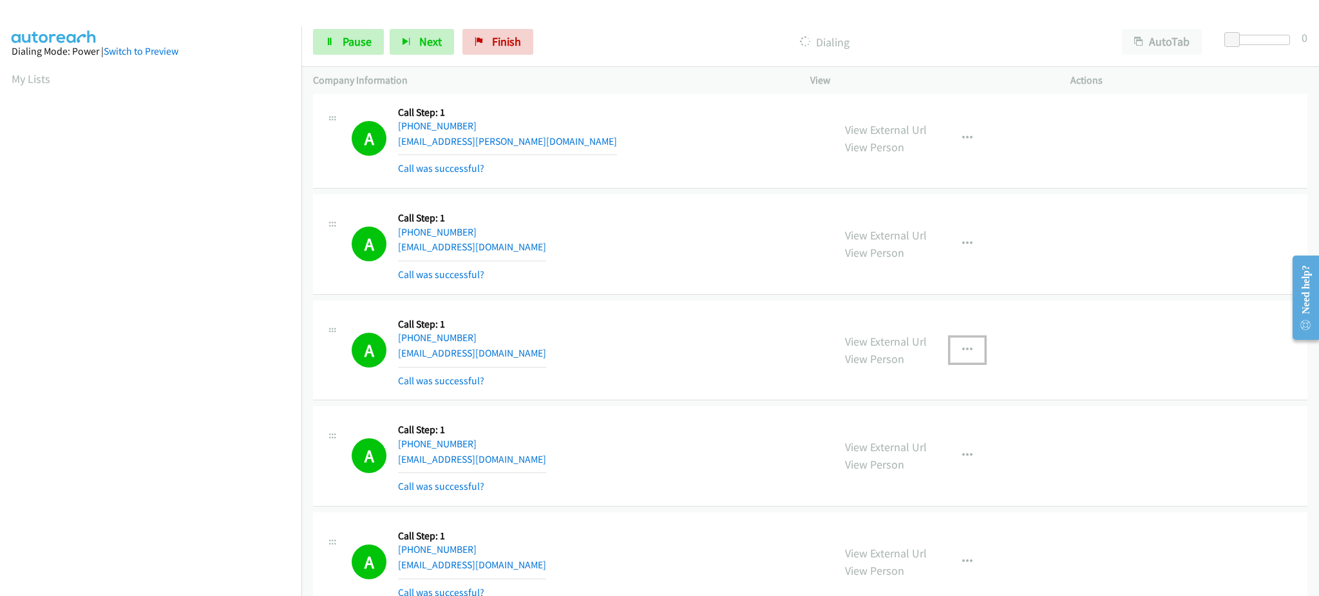
click at [969, 356] on button "button" at bounding box center [967, 350] width 35 height 26
click at [920, 459] on link "Add to do not call list" at bounding box center [898, 461] width 171 height 26
drag, startPoint x: 359, startPoint y: 48, endPoint x: 314, endPoint y: 20, distance: 53.5
click at [359, 47] on span "Pause" at bounding box center [357, 41] width 29 height 15
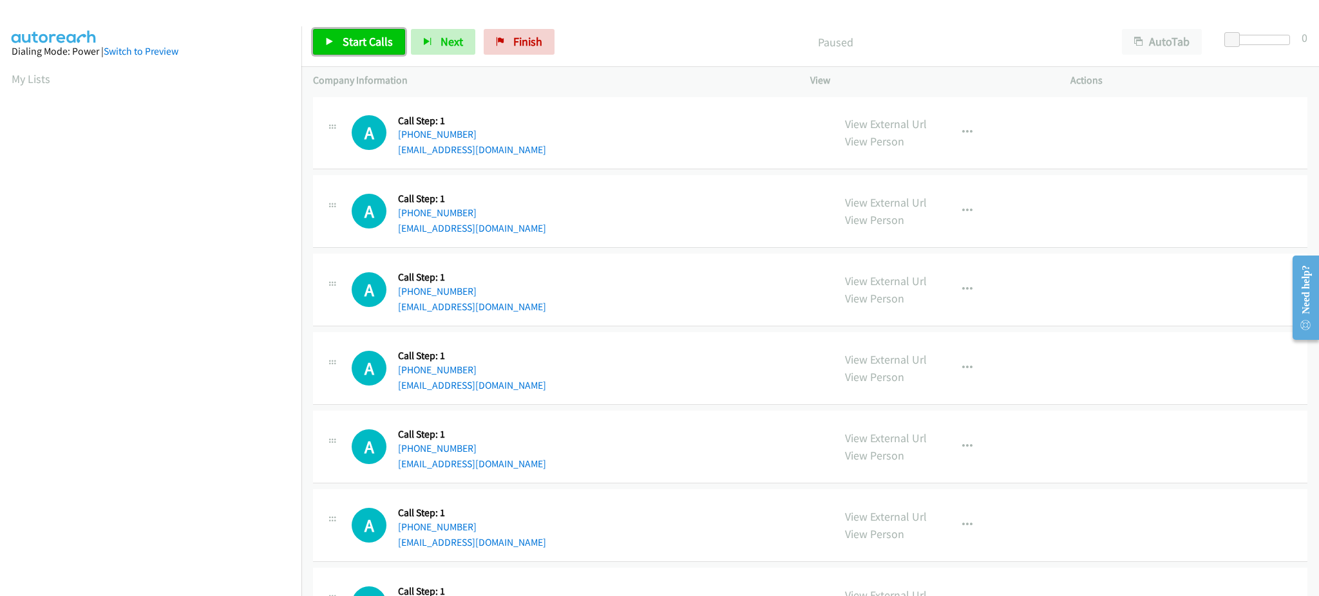
click at [365, 29] on link "Start Calls" at bounding box center [359, 42] width 92 height 26
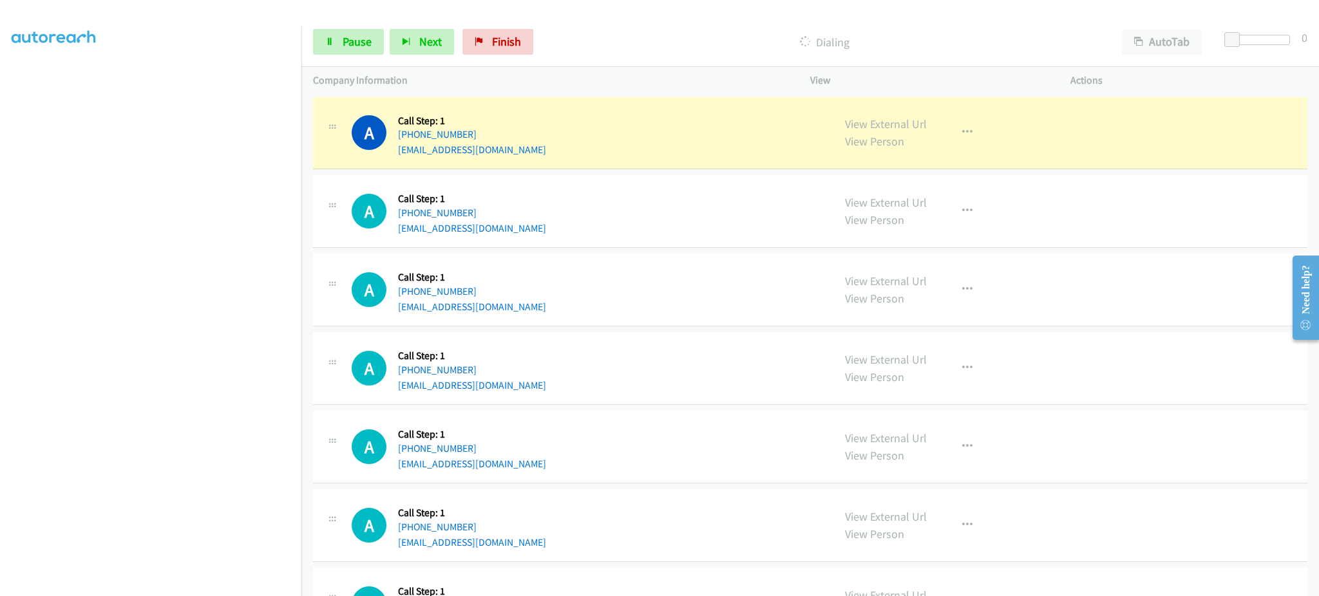
scroll to position [129, 0]
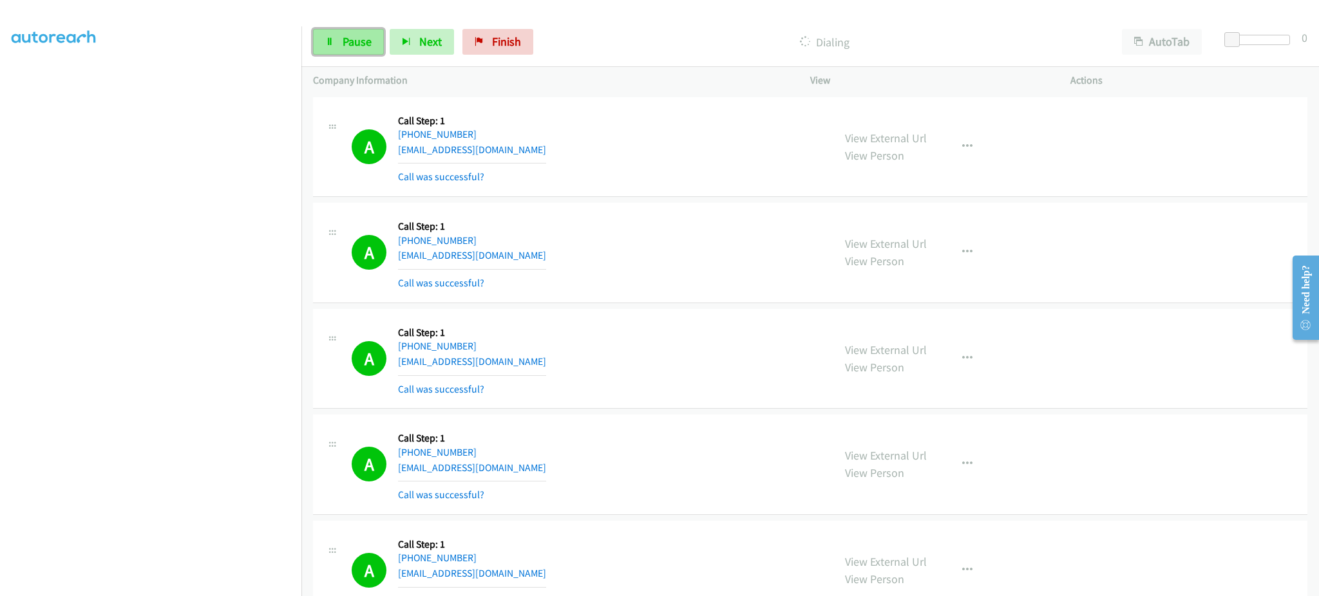
click at [352, 36] on span "Pause" at bounding box center [357, 41] width 29 height 15
click at [393, 41] on link "Start Calls" at bounding box center [359, 42] width 92 height 26
click at [376, 30] on link "Pause" at bounding box center [348, 42] width 71 height 26
click at [336, 48] on link "Start Calls" at bounding box center [359, 42] width 92 height 26
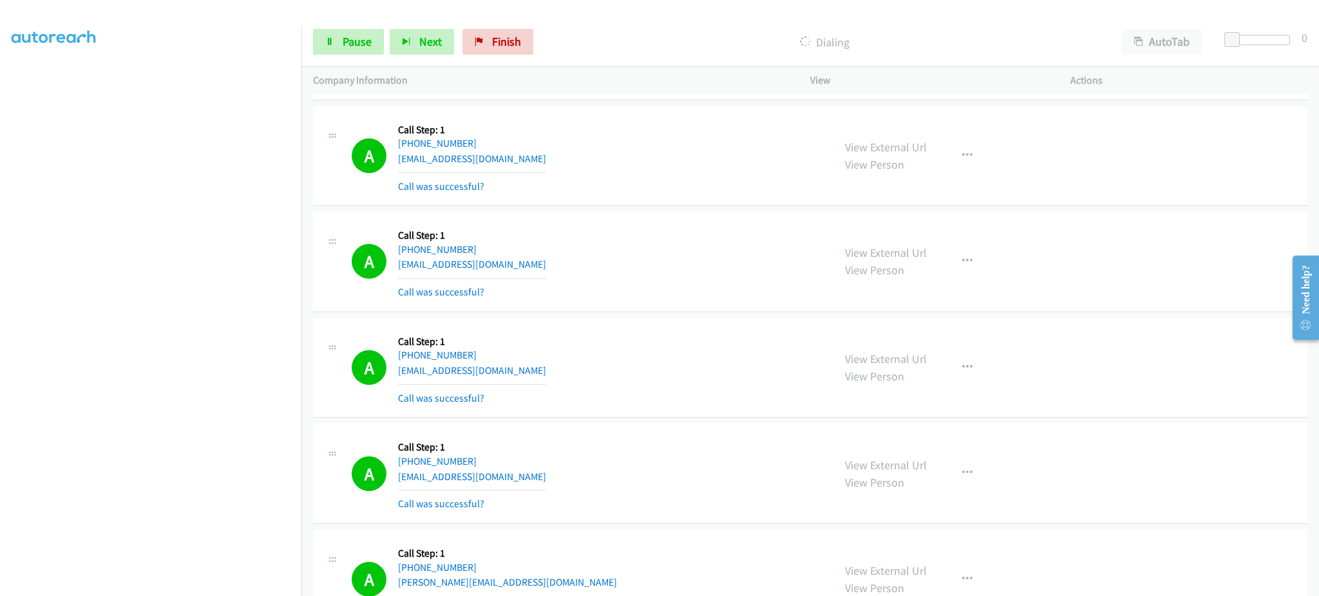
scroll to position [1288, 0]
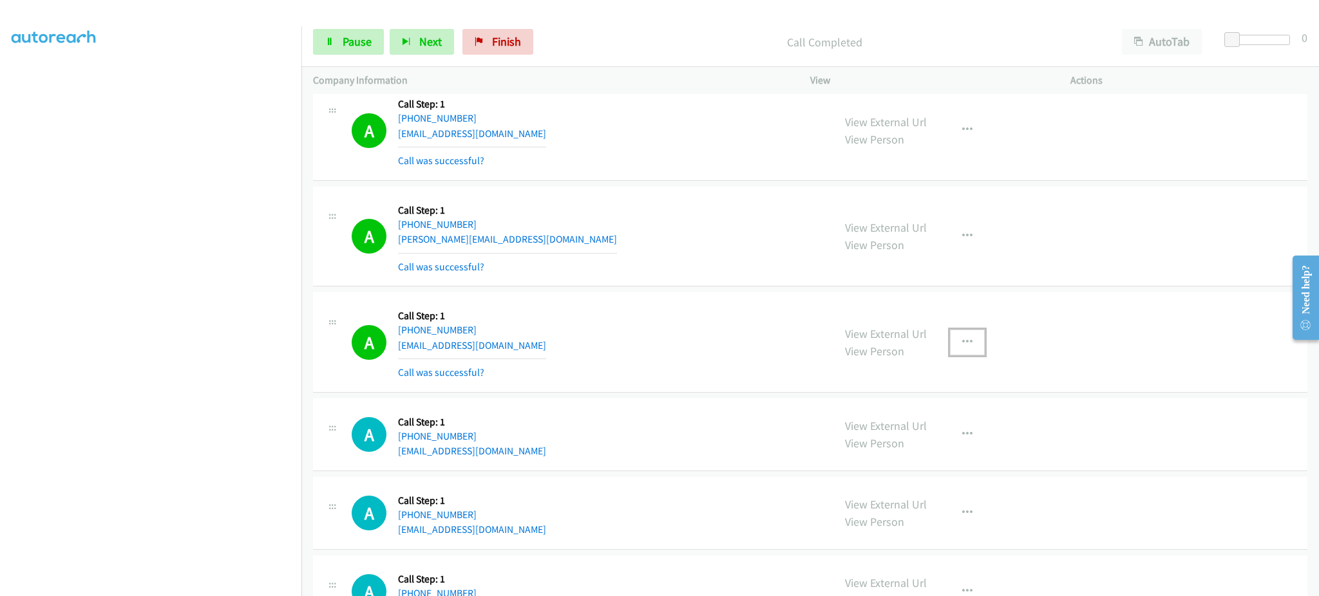
drag, startPoint x: 972, startPoint y: 346, endPoint x: 963, endPoint y: 362, distance: 18.8
click at [972, 346] on button "button" at bounding box center [967, 343] width 35 height 26
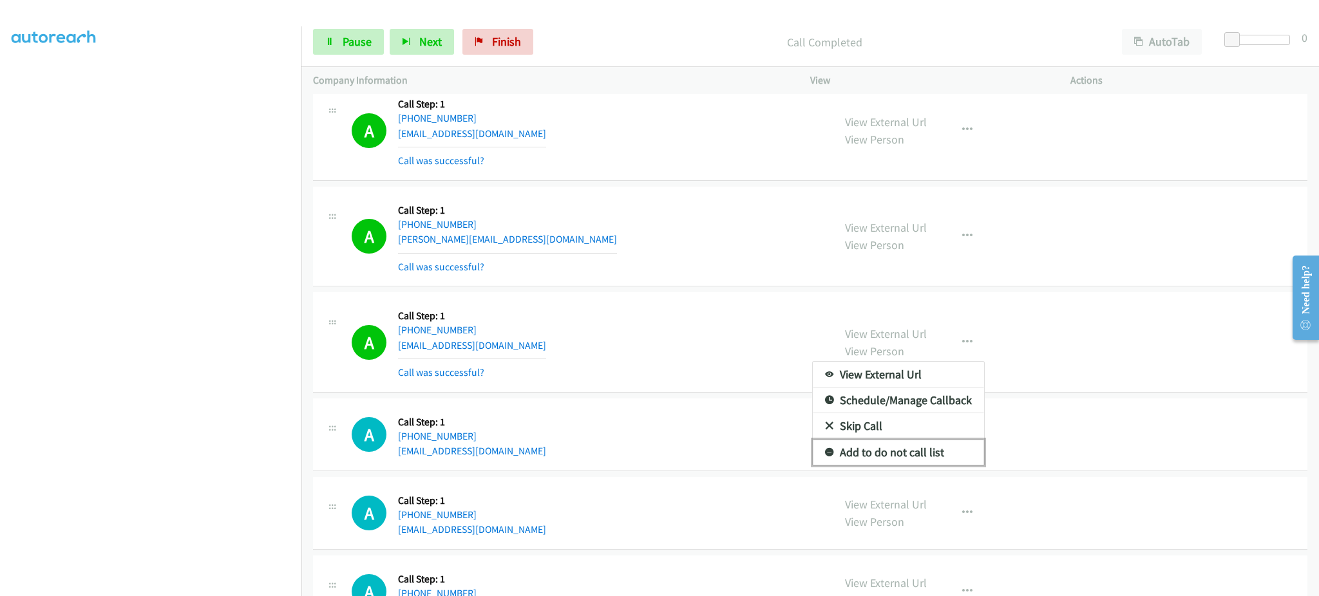
click at [909, 456] on link "Add to do not call list" at bounding box center [898, 453] width 171 height 26
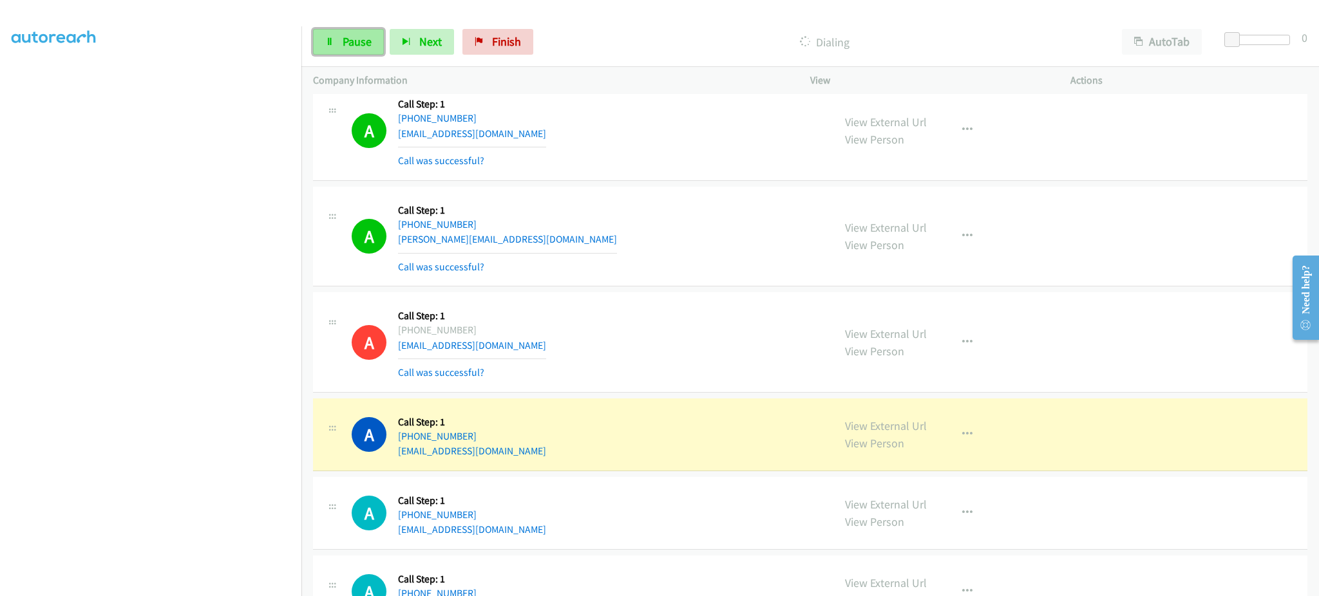
click at [343, 41] on span "Pause" at bounding box center [357, 41] width 29 height 15
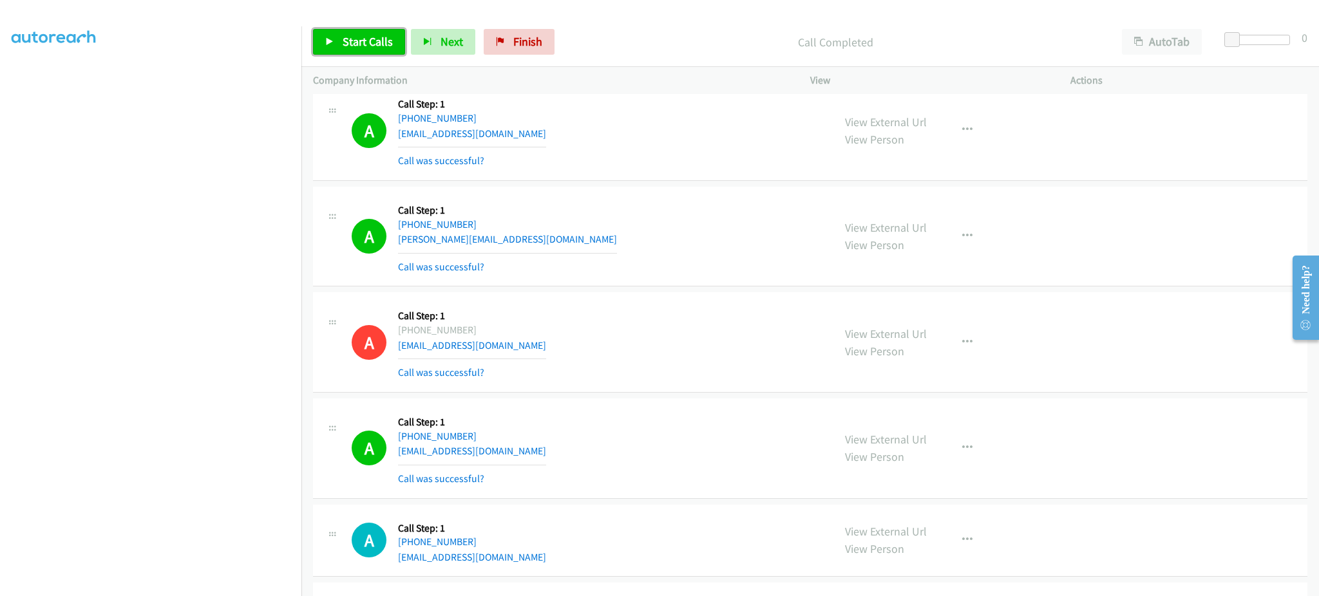
drag, startPoint x: 357, startPoint y: 48, endPoint x: 368, endPoint y: 75, distance: 29.2
click at [357, 48] on span "Start Calls" at bounding box center [368, 41] width 50 height 15
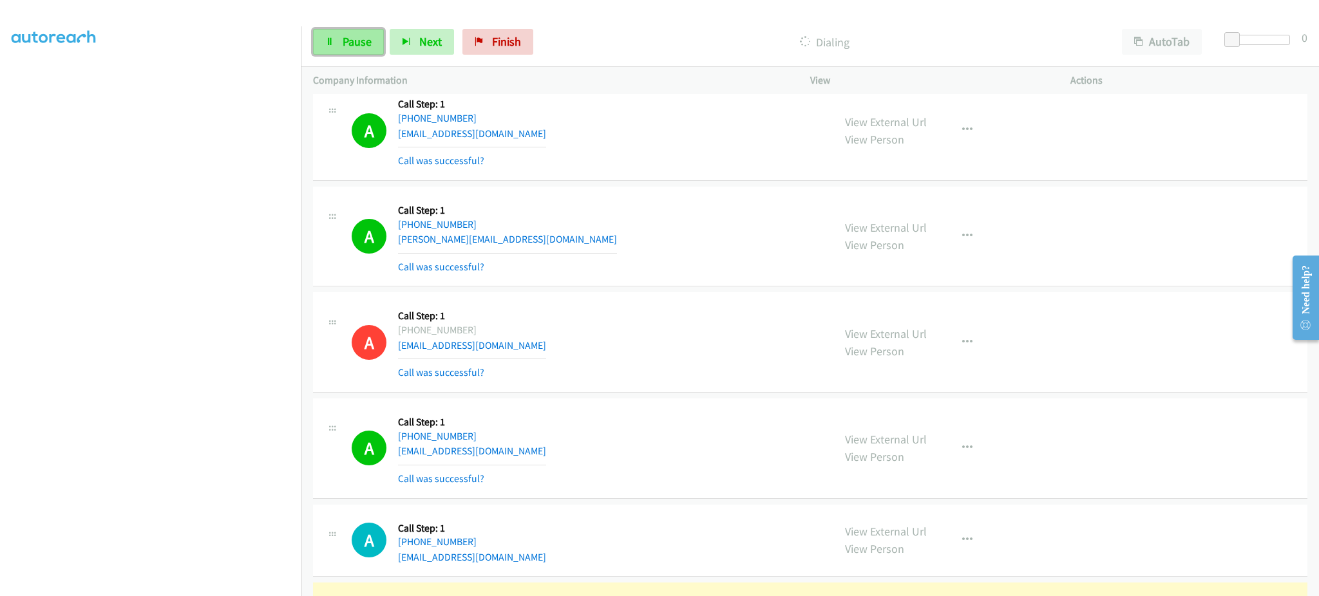
click at [331, 38] on icon at bounding box center [329, 42] width 9 height 9
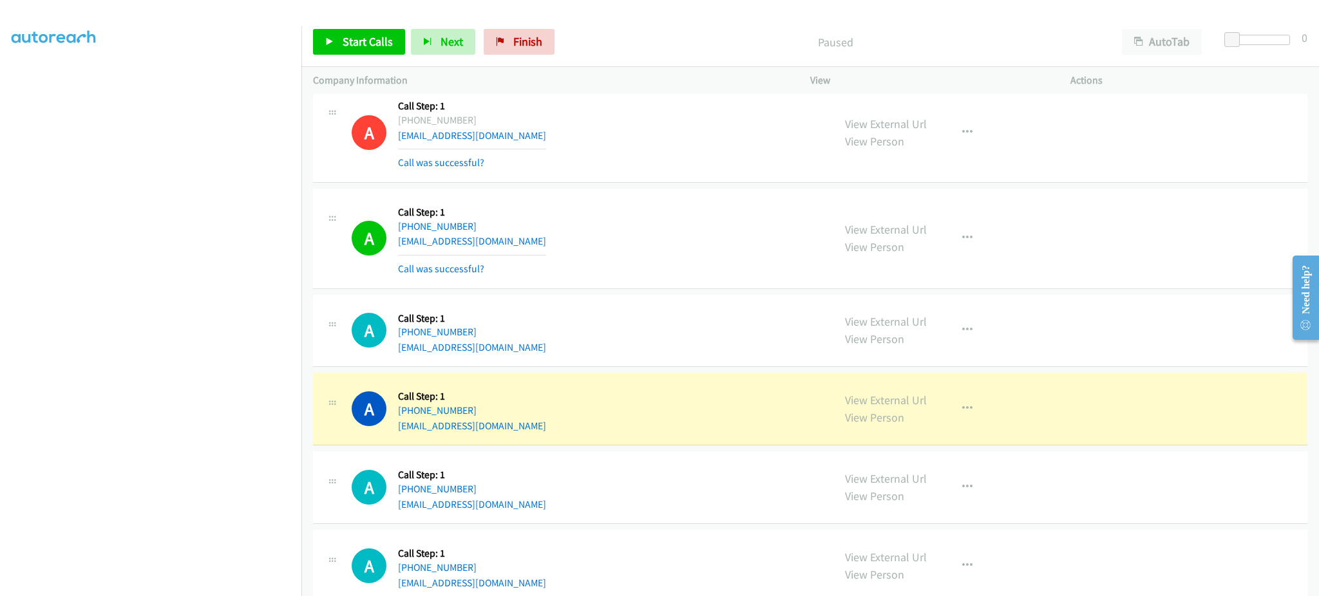
scroll to position [1546, 0]
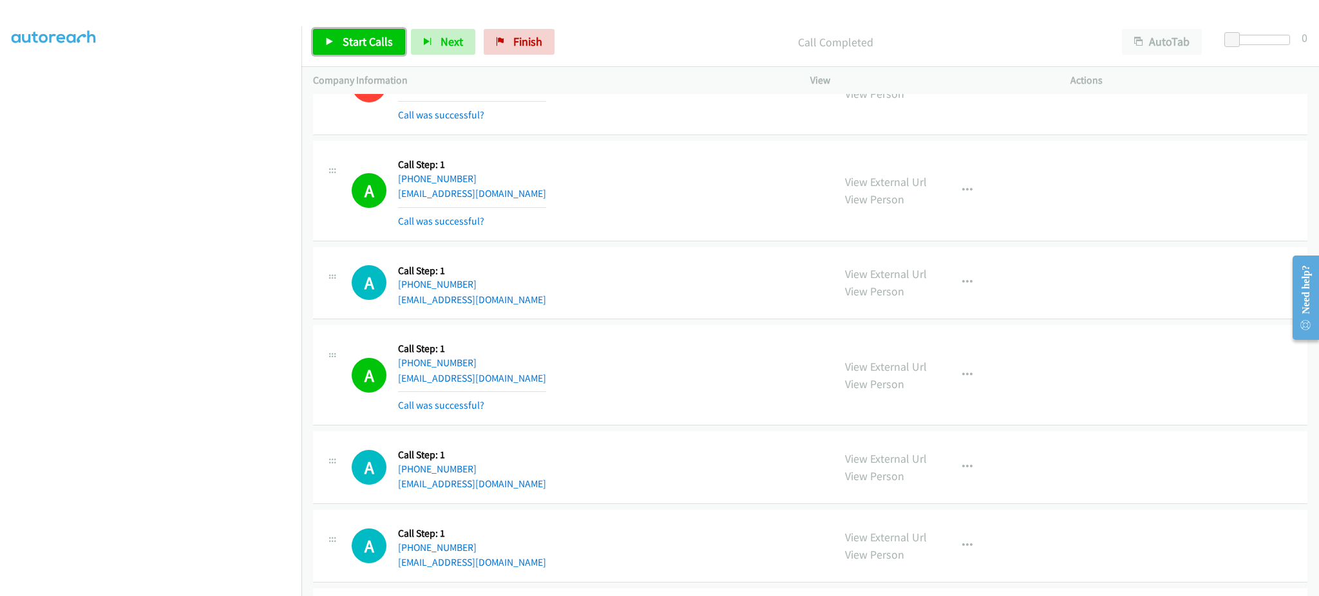
click at [357, 46] on span "Start Calls" at bounding box center [368, 41] width 50 height 15
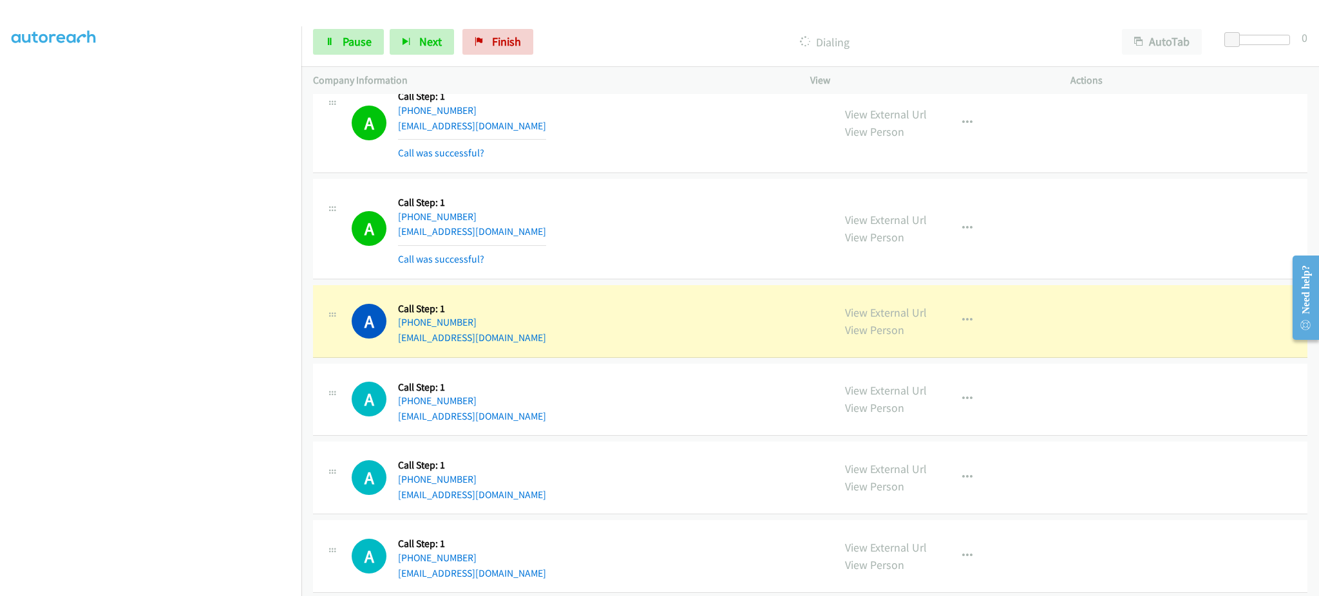
scroll to position [1803, 0]
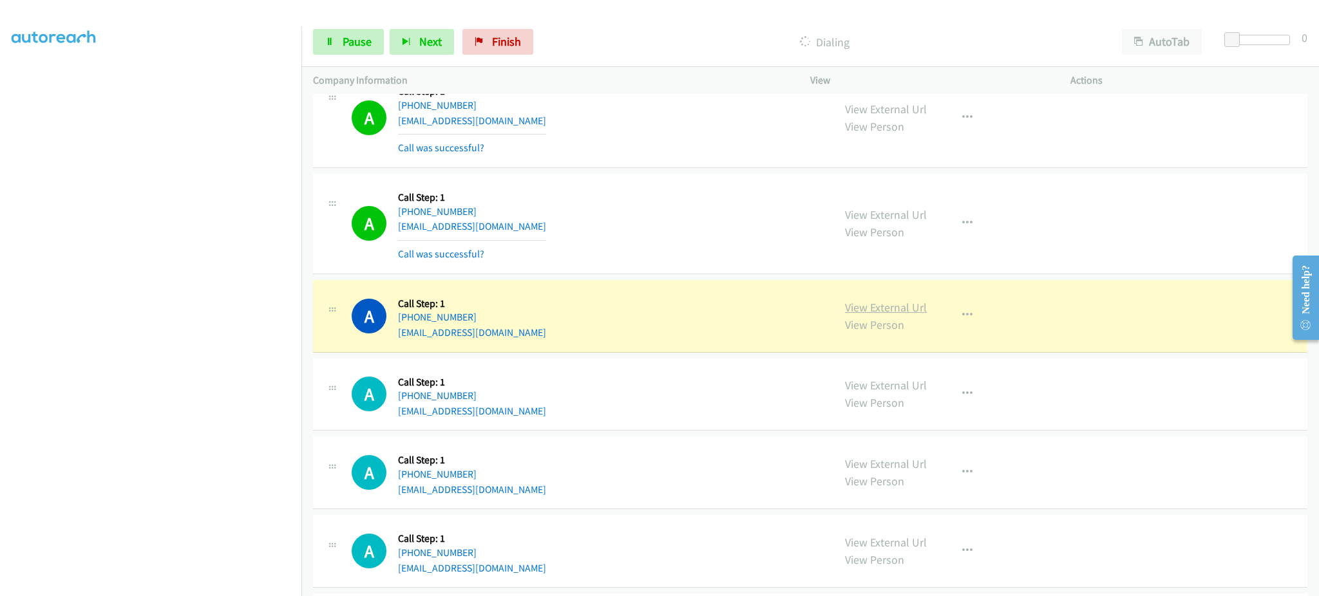
click at [893, 310] on link "View External Url" at bounding box center [886, 307] width 82 height 15
click at [954, 326] on button "button" at bounding box center [967, 316] width 35 height 26
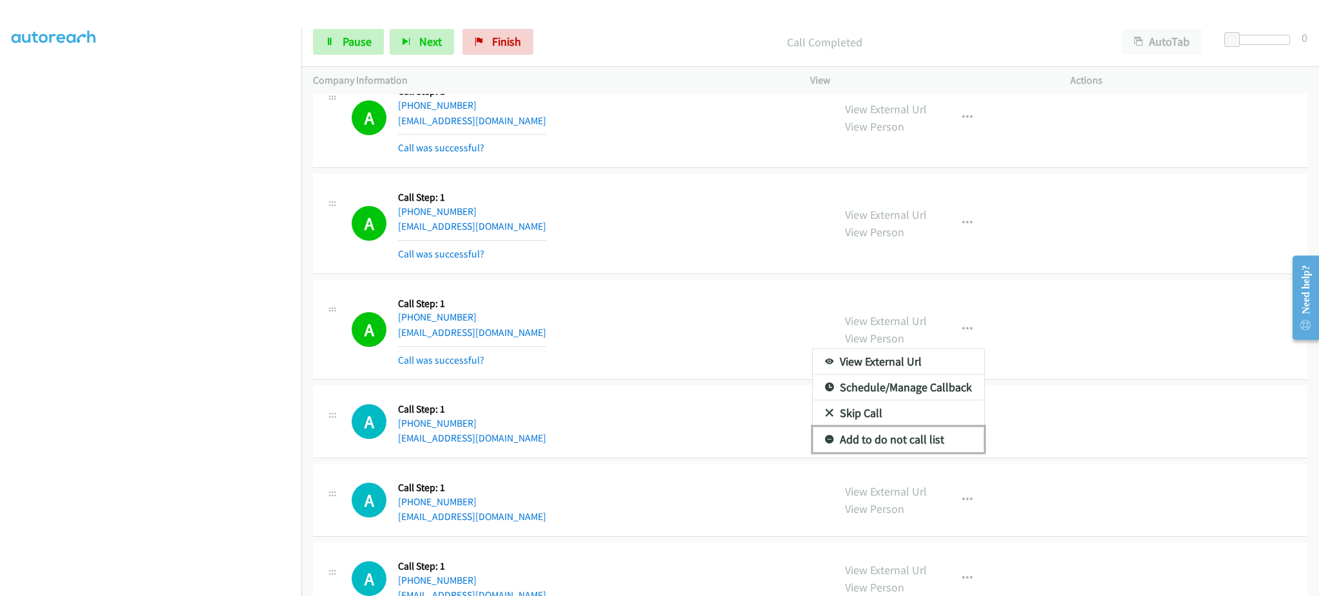
click at [951, 446] on link "Add to do not call list" at bounding box center [898, 440] width 171 height 26
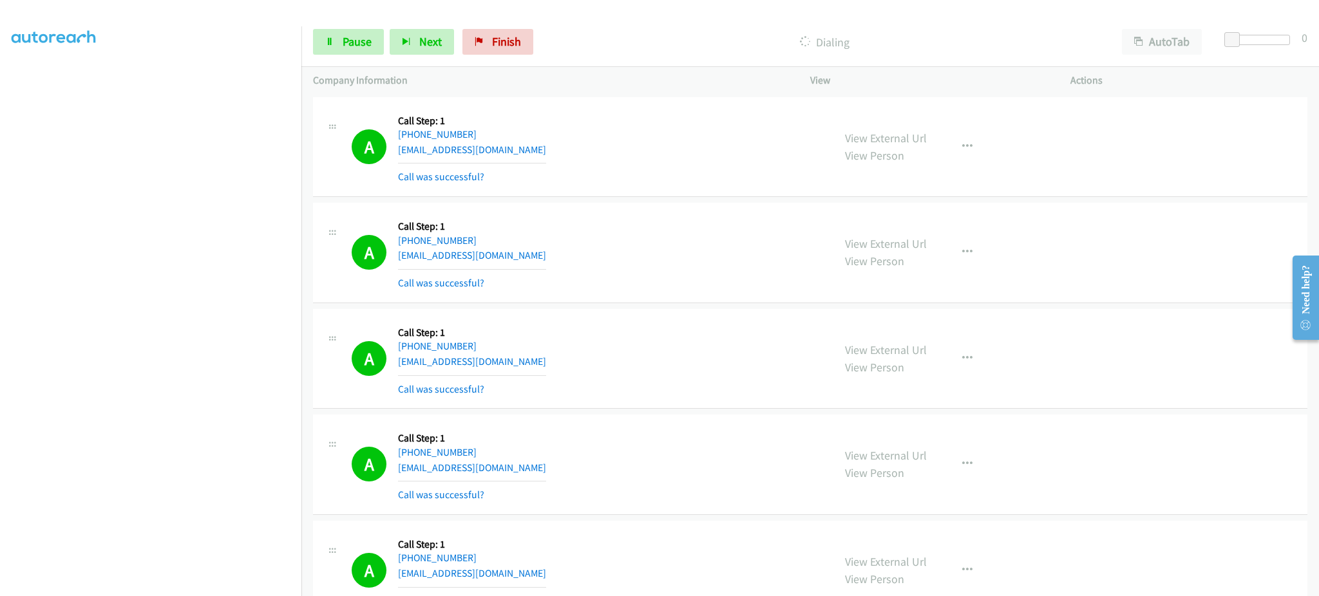
scroll to position [431, 0]
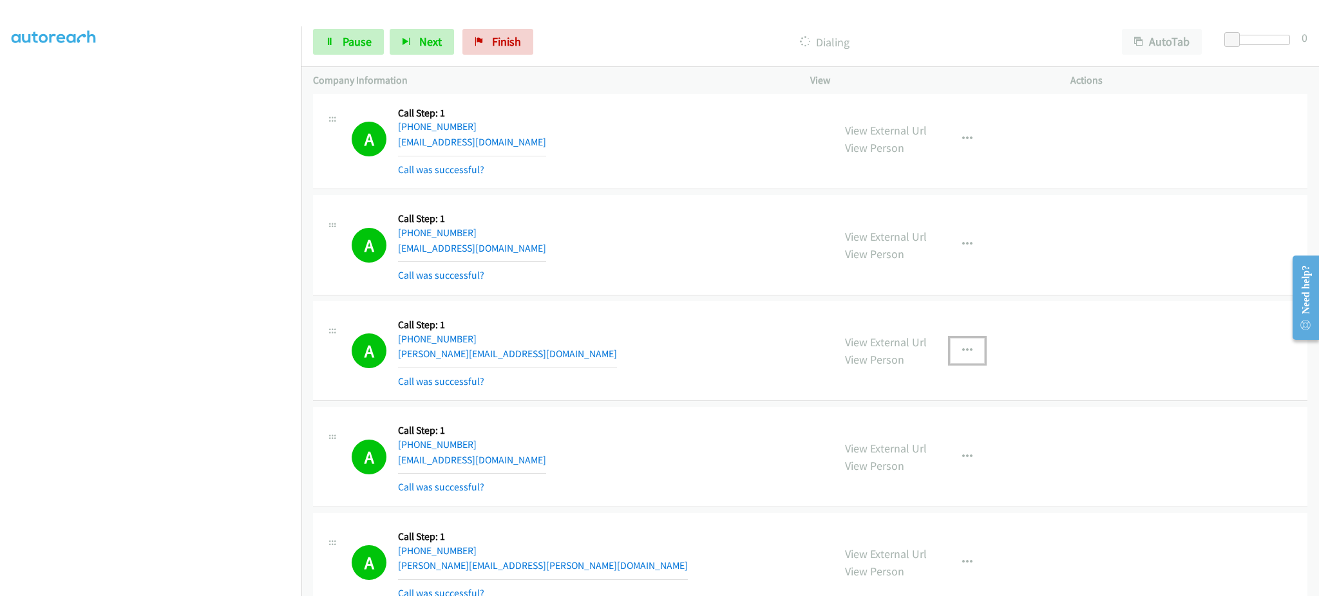
click at [962, 343] on button "button" at bounding box center [967, 351] width 35 height 26
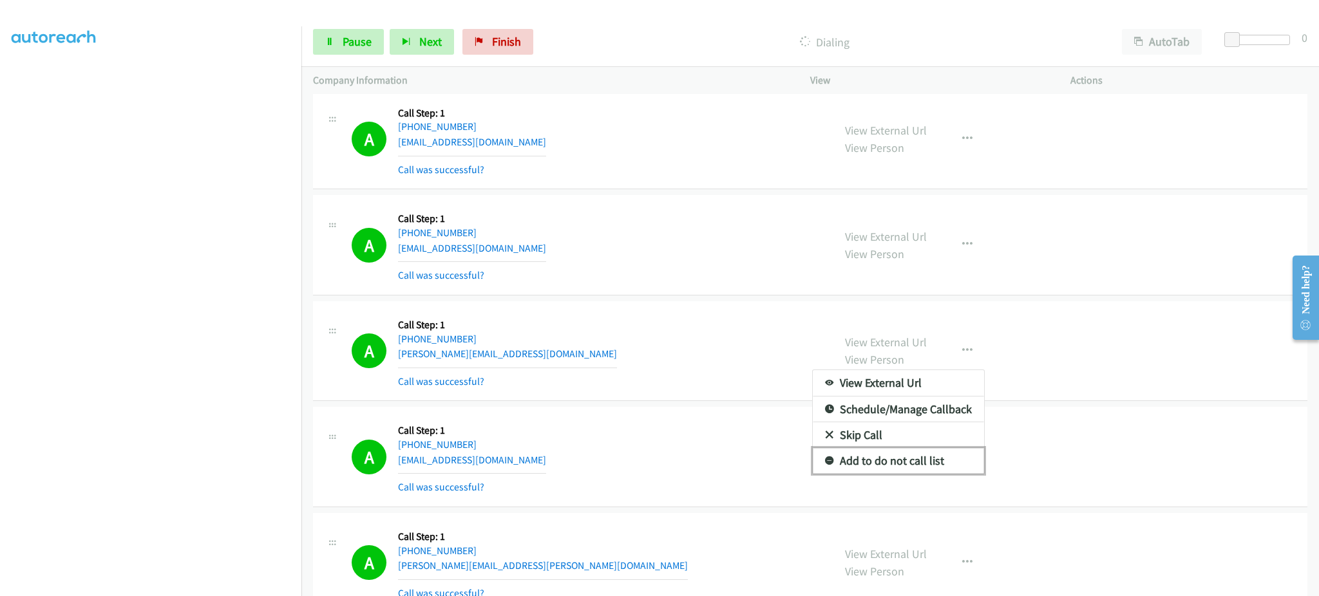
click at [929, 458] on link "Add to do not call list" at bounding box center [898, 461] width 171 height 26
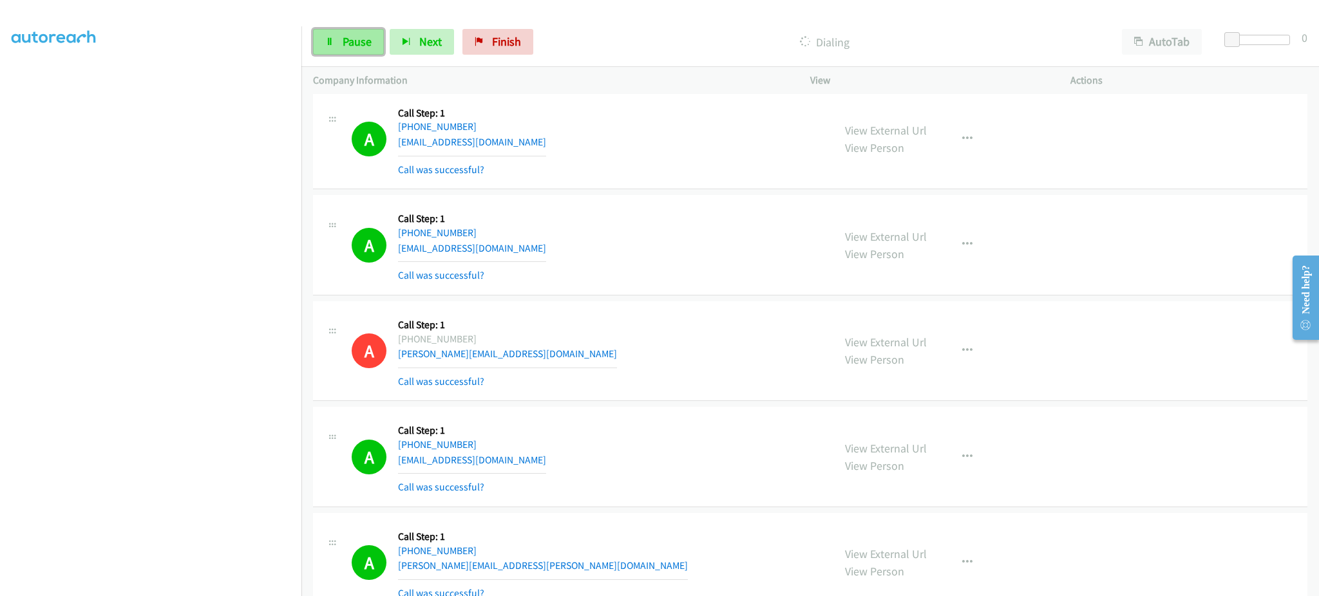
click at [367, 37] on span "Pause" at bounding box center [357, 41] width 29 height 15
click at [386, 40] on span "Start Calls" at bounding box center [368, 41] width 50 height 15
click at [368, 29] on link "Pause" at bounding box center [348, 42] width 71 height 26
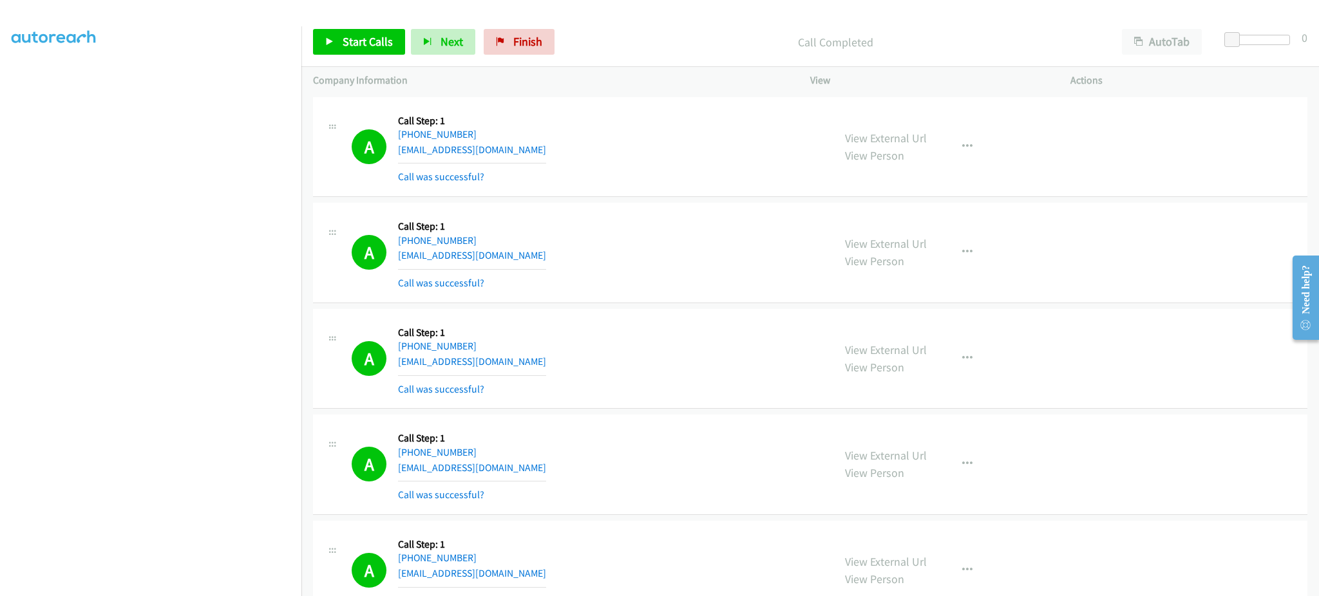
click at [560, 151] on div "A Callback Scheduled Call Step: 1 America/Chicago +1 405-733-5180 john9112001@y…" at bounding box center [587, 147] width 470 height 77
copy div "john9112001@yahoo.com"
click at [560, 247] on div "A Callback Scheduled Call Step: 1 America/Los_Angeles +1 323-342-7933 apalmero0…" at bounding box center [587, 252] width 470 height 77
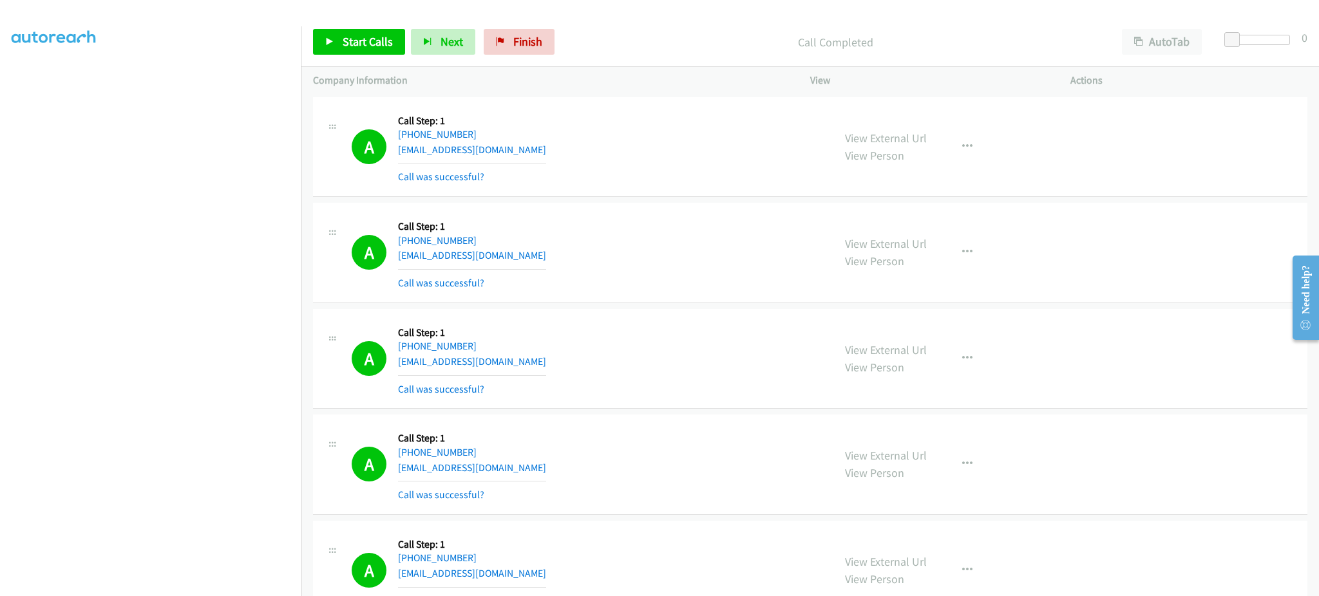
click at [553, 267] on div "A Callback Scheduled Call Step: 1 America/Los_Angeles +1 323-342-7933 apalmero0…" at bounding box center [587, 252] width 470 height 77
click at [543, 254] on div "A Callback Scheduled Call Step: 1 America/Los_Angeles +1 323-342-7933 apalmero0…" at bounding box center [587, 252] width 470 height 77
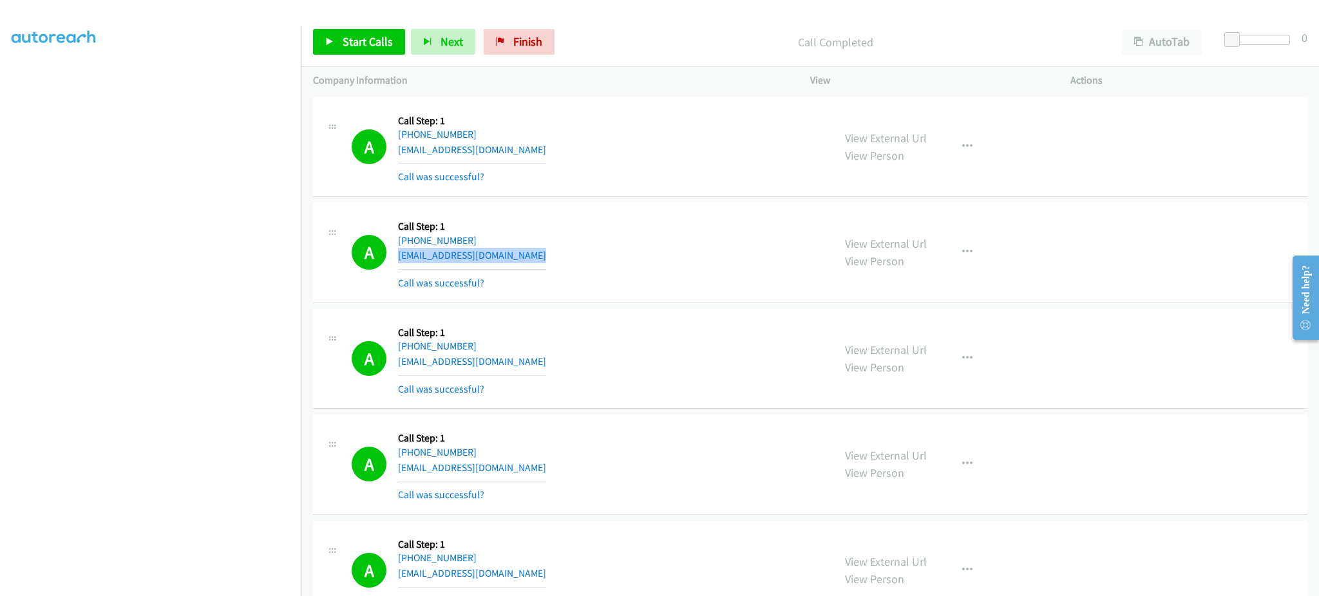
click at [543, 254] on div "A Callback Scheduled Call Step: 1 America/Los_Angeles +1 323-342-7933 apalmero0…" at bounding box center [587, 252] width 470 height 77
copy div "apalmero0506@gmail.com"
click at [513, 367] on div "A Callback Scheduled Call Step: 1 America/Chicago +1 409-718-5624 passmo4@yahoo…" at bounding box center [587, 359] width 470 height 77
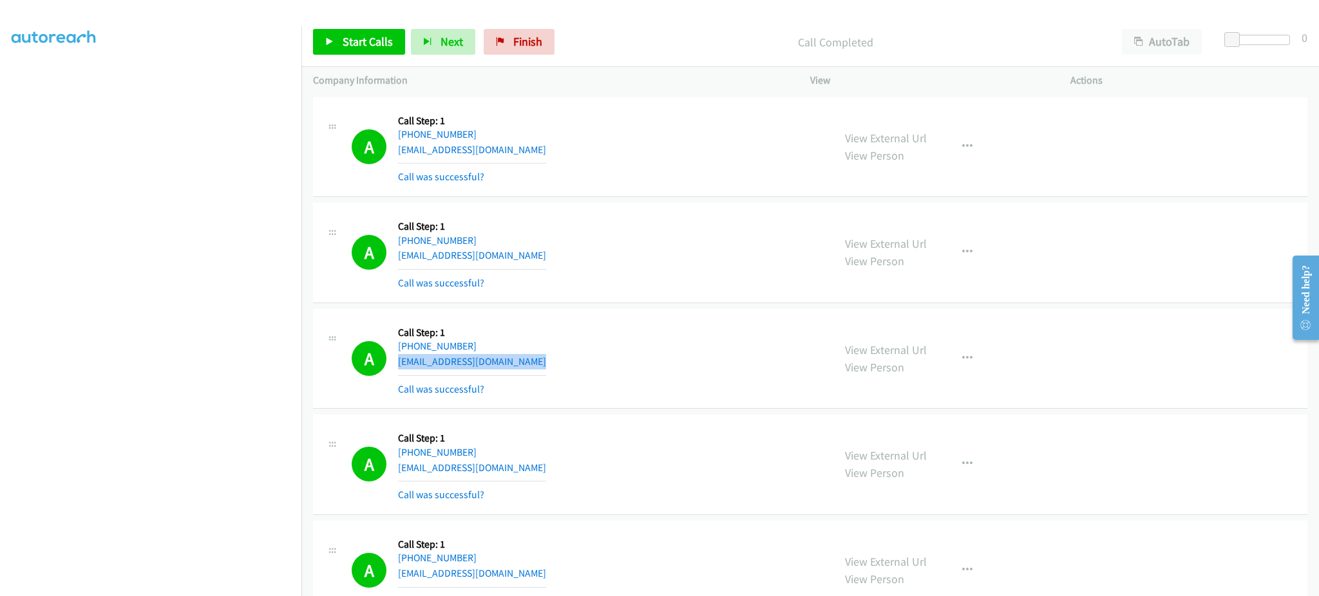
copy div "passmo4@yahoo.com"
click at [533, 468] on div "A Callback Scheduled Call Step: 1 Pacific/Honolulu +1 808-366-2332 erikavaldez8…" at bounding box center [587, 464] width 470 height 77
copy div "erikavaldez808@gmail.com"
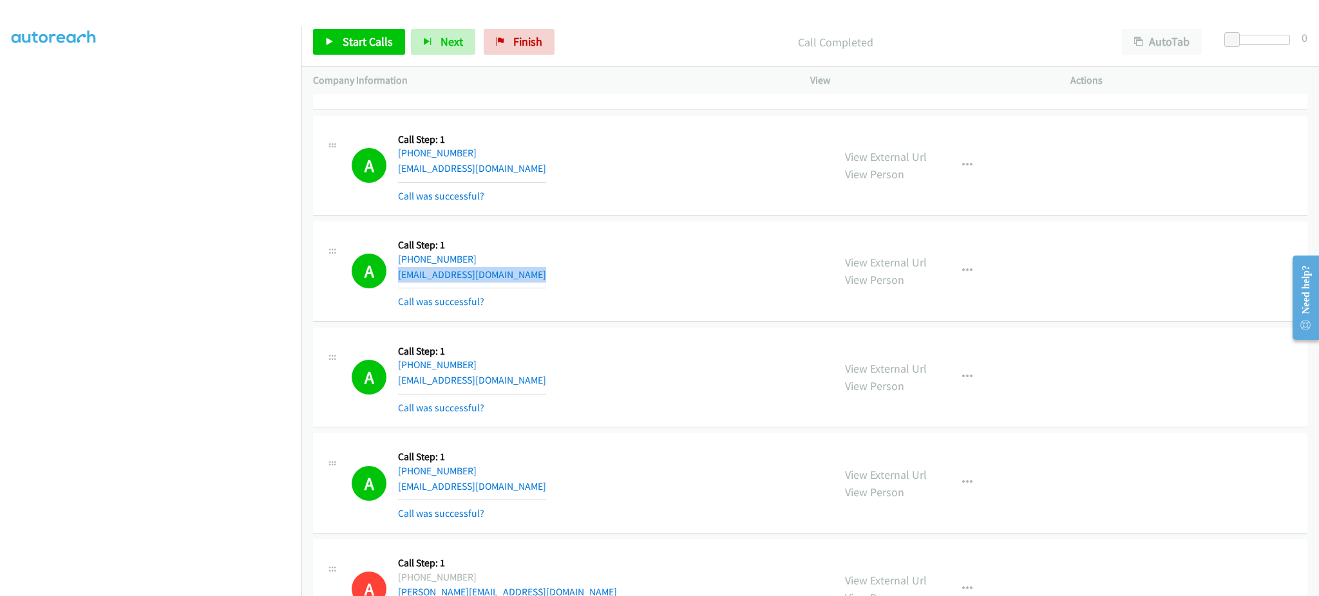
scroll to position [258, 0]
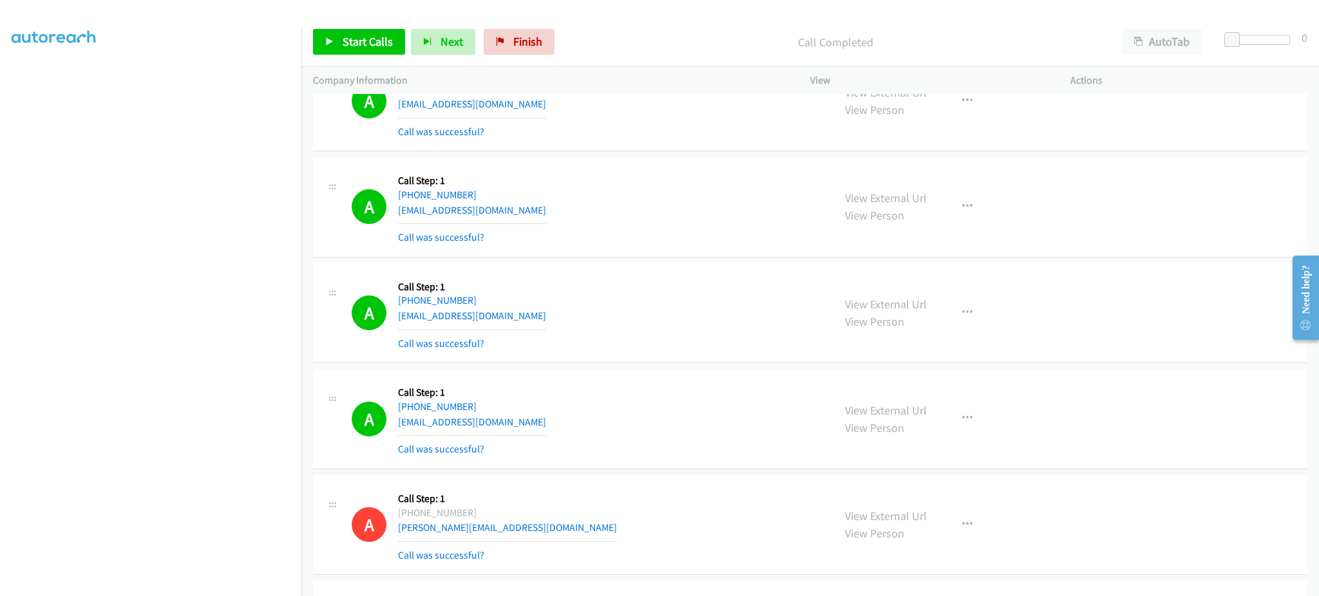
click at [558, 317] on div "A Callback Scheduled Call Step: 1 America/New_York +1 610-310-8116 chrishaslam1…" at bounding box center [587, 313] width 470 height 77
copy div "chrishaslam1996@gmail.com"
click at [504, 424] on div "A Callback Scheduled Call Step: 1 America/Los_Angeles +1 408-644-3577 brianhsj@…" at bounding box center [587, 419] width 470 height 77
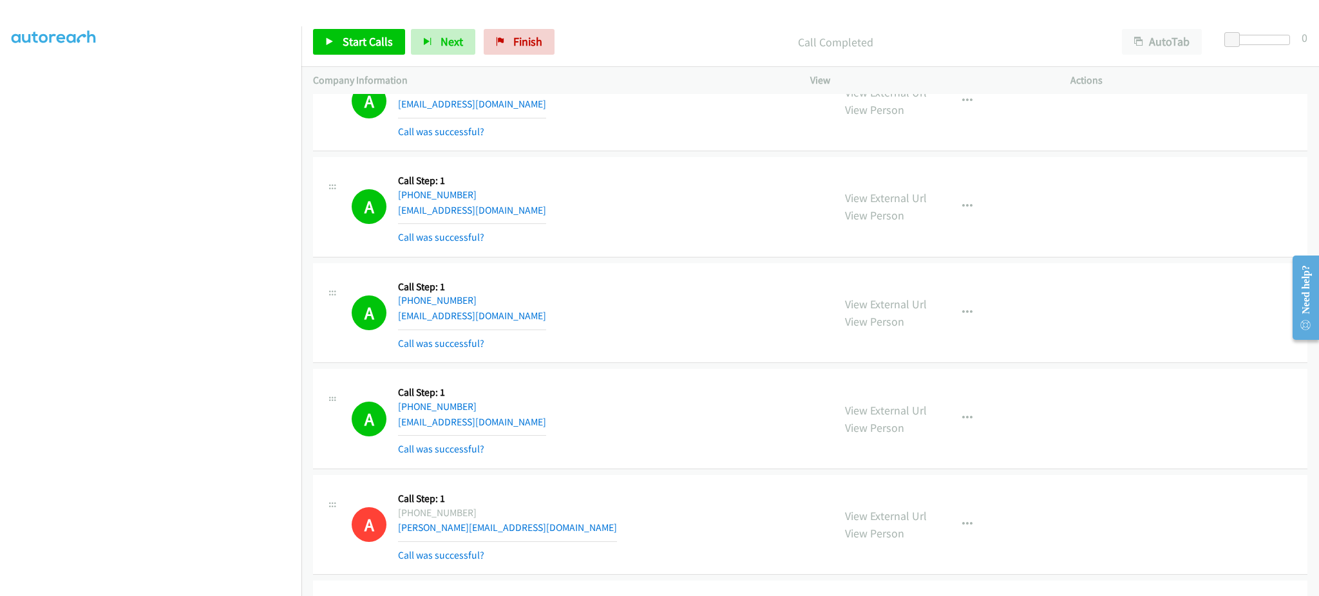
click at [504, 424] on div "A Callback Scheduled Call Step: 1 America/Los_Angeles +1 408-644-3577 brianhsj@…" at bounding box center [587, 419] width 470 height 77
copy div "brianhsj@gmail.com"
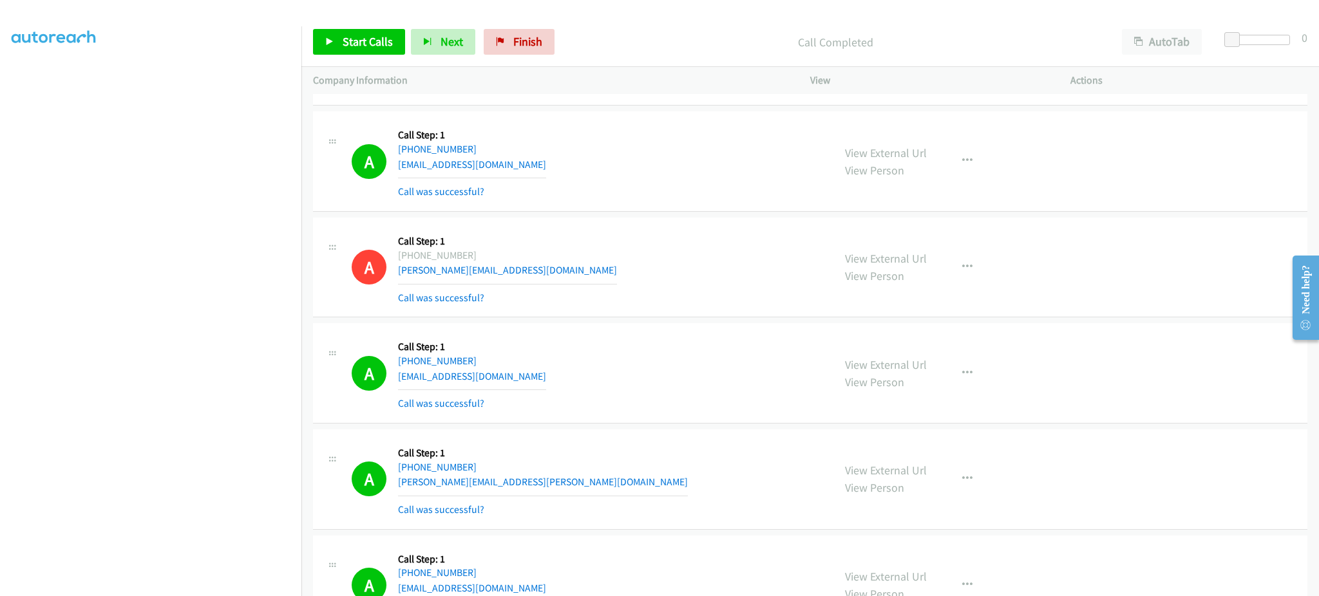
click at [518, 381] on div "A Callback Scheduled Call Step: 1 America/New_York +1 570-906-1096 akourya2@gma…" at bounding box center [587, 373] width 470 height 77
copy div "akourya2@gmail.com"
click at [565, 488] on div "A Callback Scheduled Call Step: 1 America/Los_Angeles +1 530-515-3277 ethan.att…" at bounding box center [587, 479] width 470 height 77
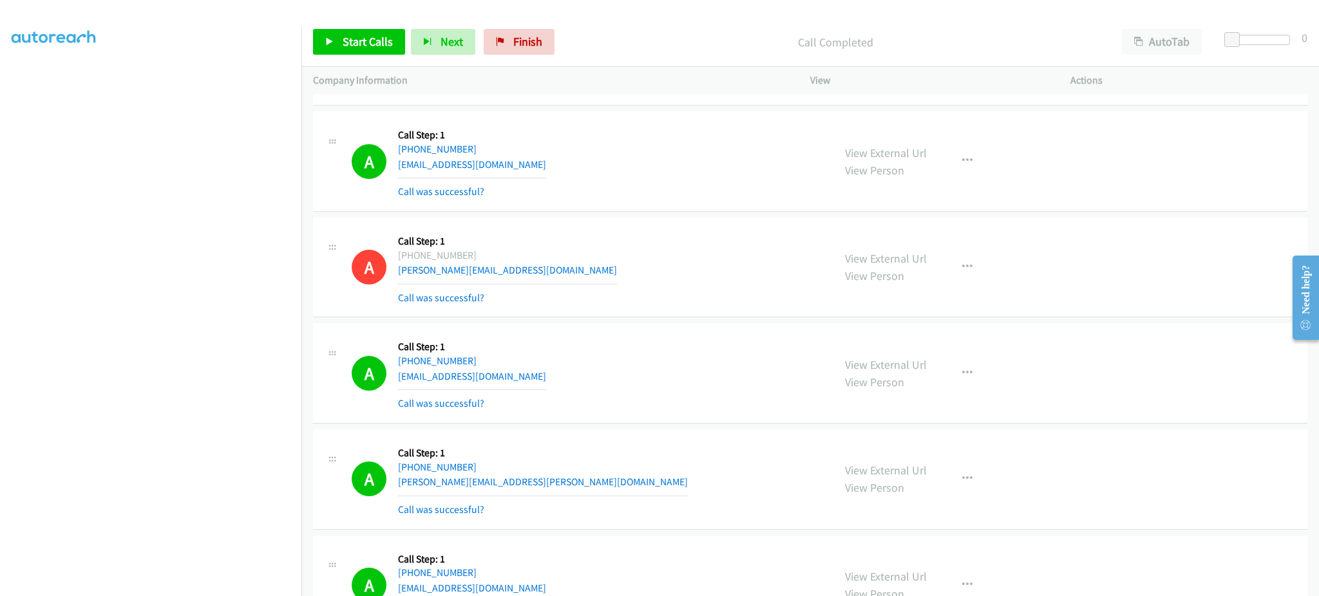
click at [565, 488] on div "A Callback Scheduled Call Step: 1 America/Los_Angeles +1 530-515-3277 ethan.att…" at bounding box center [587, 479] width 470 height 77
copy div "ethan.atterberry@gmail.com"
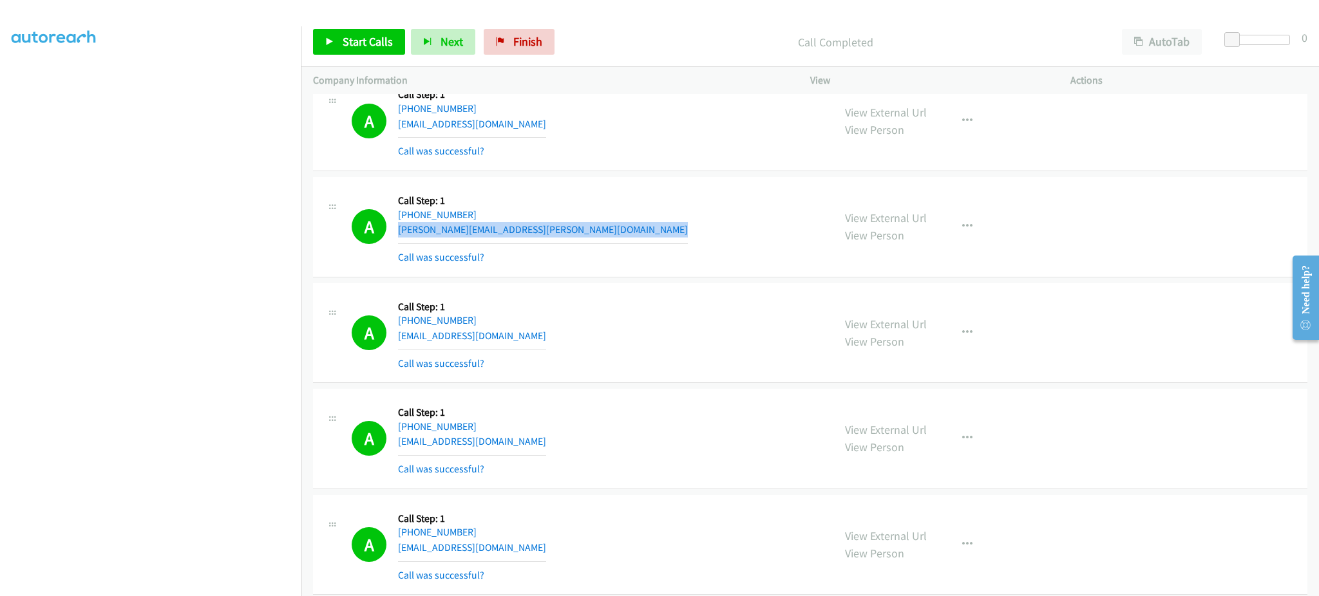
scroll to position [773, 0]
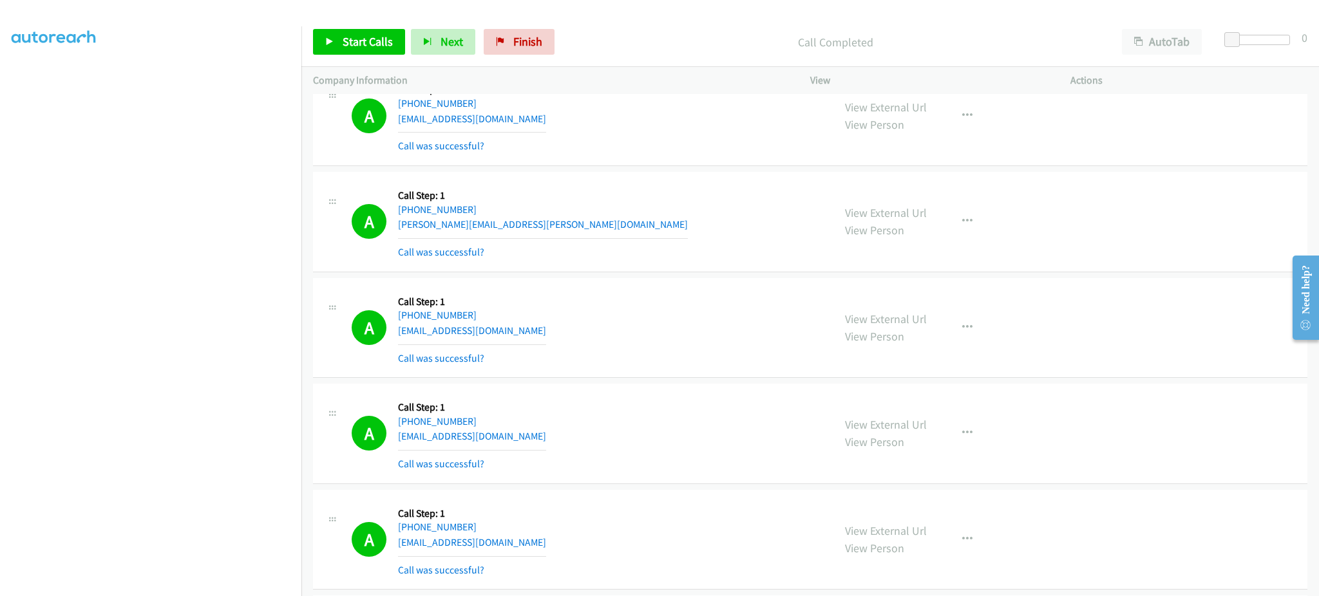
click at [522, 330] on div "A Callback Scheduled Call Step: 1 America/New_York +1 215-317-4998 fmhaugh593@g…" at bounding box center [587, 328] width 470 height 77
copy div "fmhaugh593@gmail.com"
click at [523, 431] on div "A Callback Scheduled Call Step: 1 America/Chicago +1 312-813-0389 eddie69000@gm…" at bounding box center [587, 433] width 470 height 77
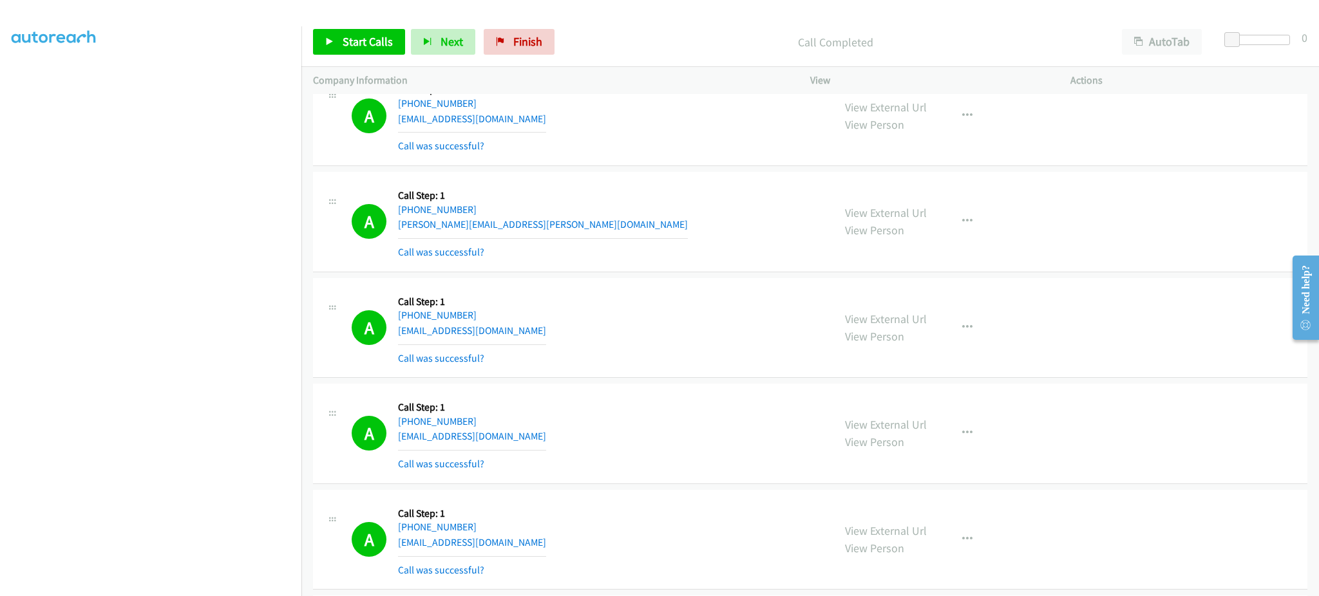
click at [523, 431] on div "A Callback Scheduled Call Step: 1 America/Chicago +1 312-813-0389 eddie69000@gm…" at bounding box center [587, 433] width 470 height 77
click at [523, 433] on div "A Callback Scheduled Call Step: 1 America/Chicago +1 312-813-0389 eddie69000@gm…" at bounding box center [587, 433] width 470 height 77
copy div "eddie69000@gmail.com"
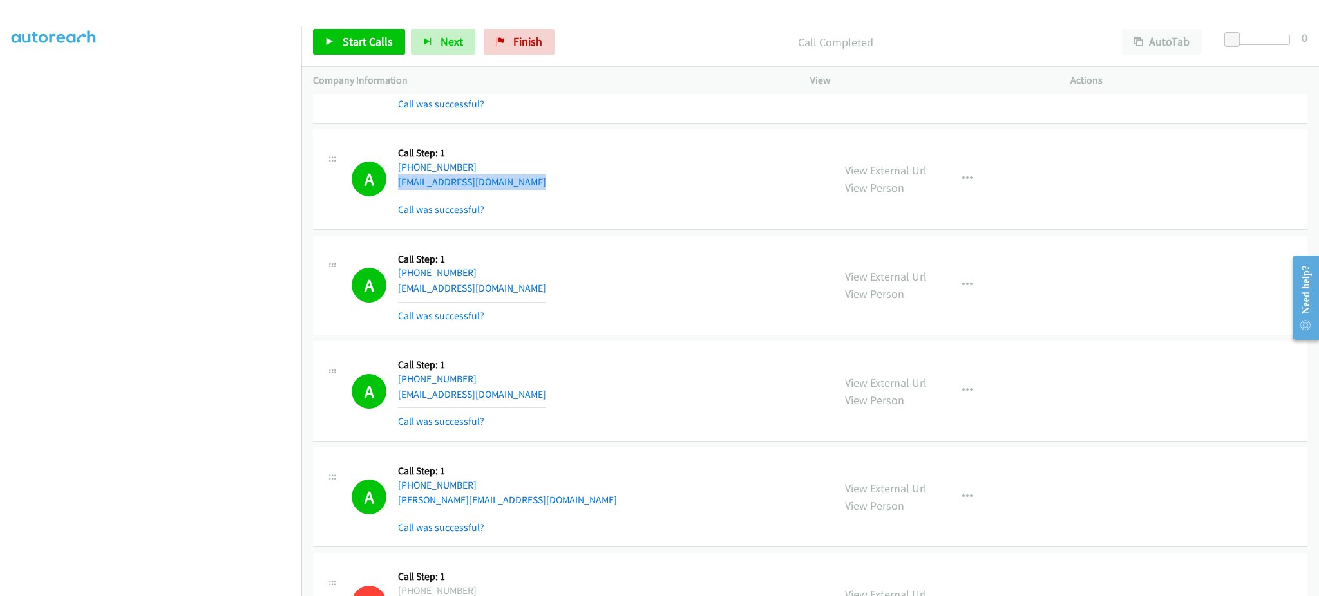
scroll to position [1030, 0]
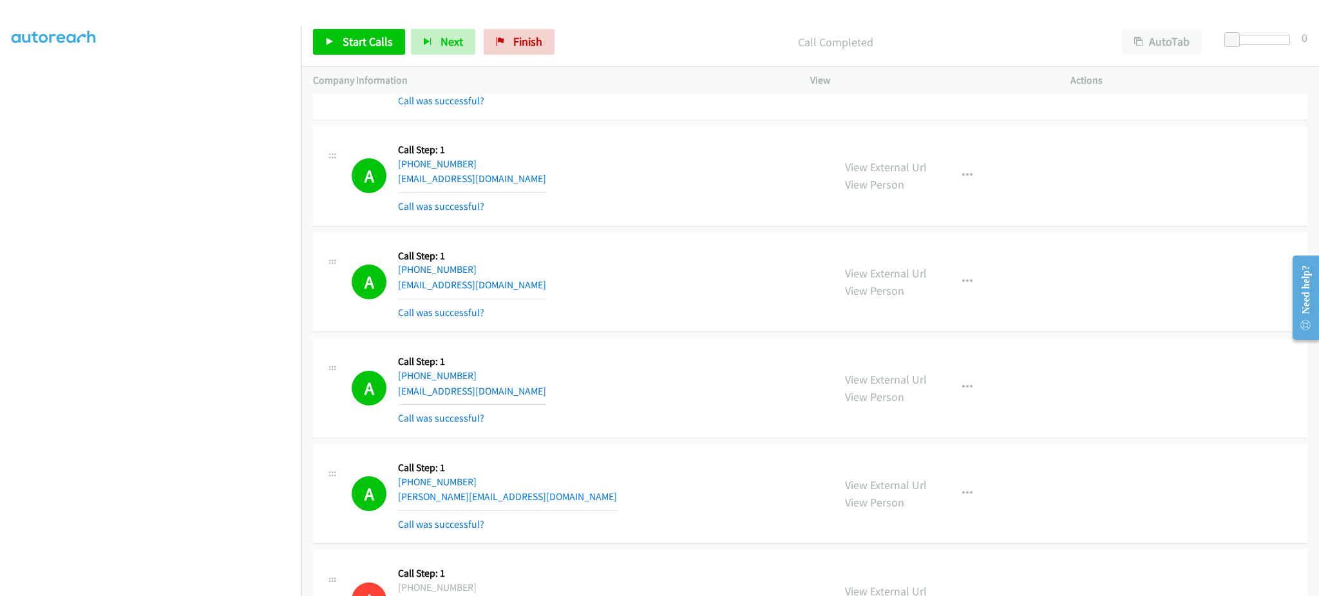
click at [539, 284] on div "A Callback Scheduled Call Step: 1 America/New_York +1 240-838-6653 sbonner2502@…" at bounding box center [587, 282] width 470 height 77
click at [371, 41] on span "Start Calls" at bounding box center [368, 41] width 50 height 15
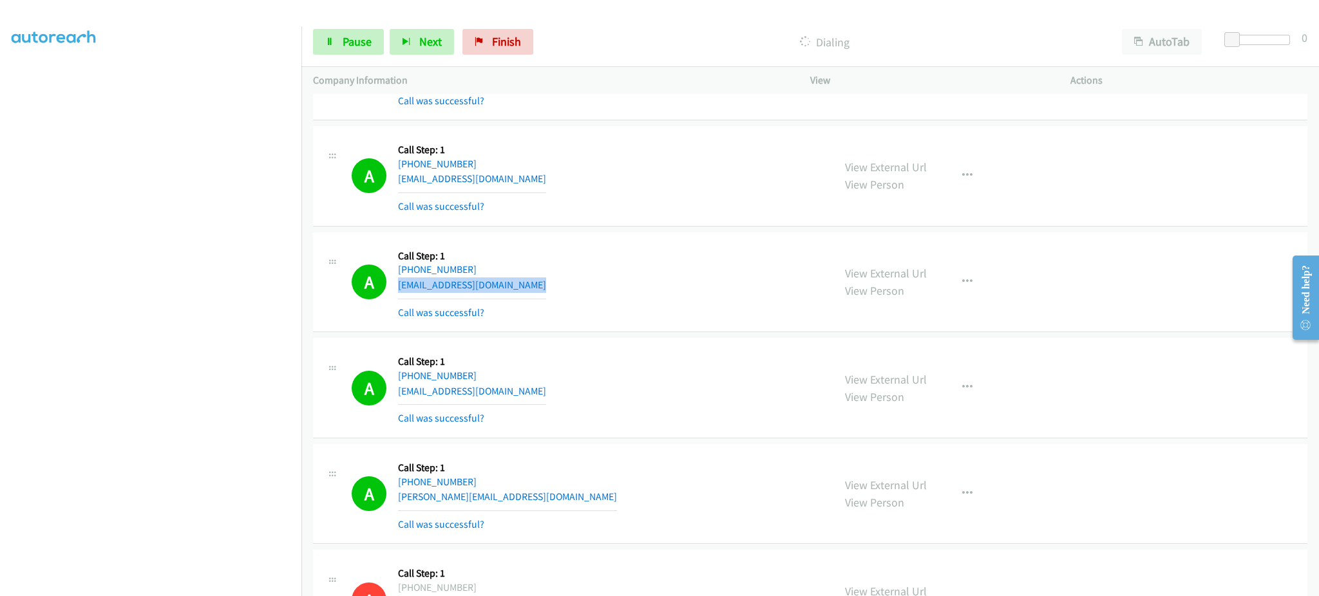
scroll to position [129, 0]
click at [338, 35] on link "Pause" at bounding box center [348, 42] width 71 height 26
click at [354, 38] on span "Start Calls" at bounding box center [368, 41] width 50 height 15
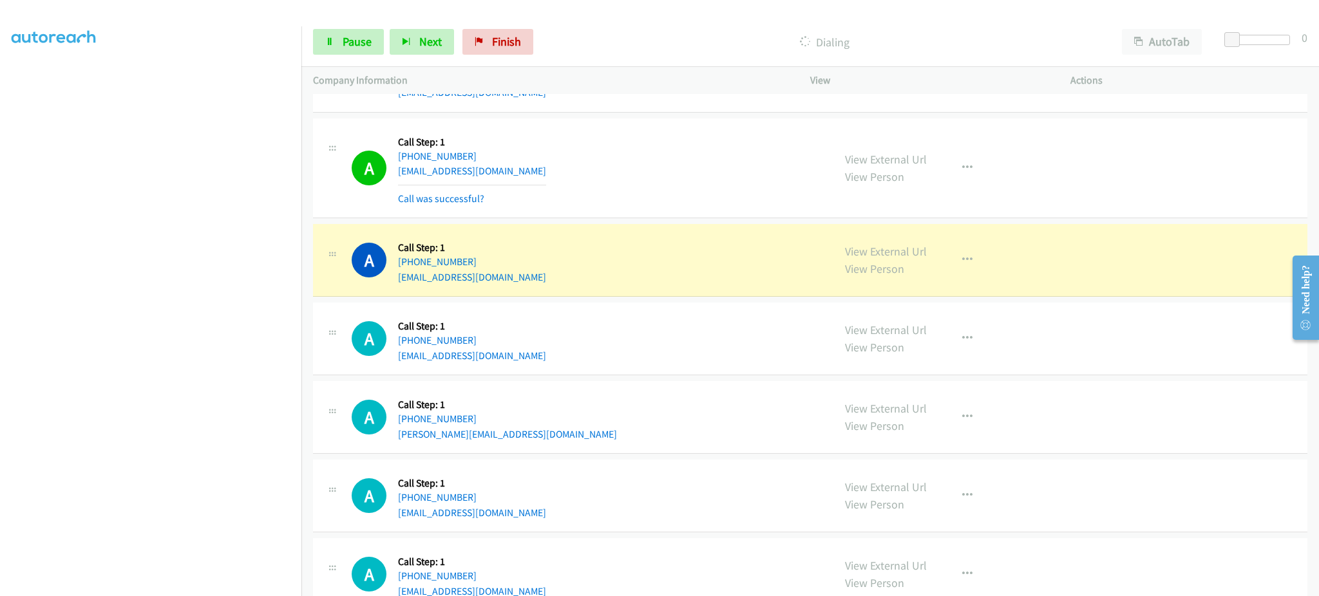
scroll to position [2834, 0]
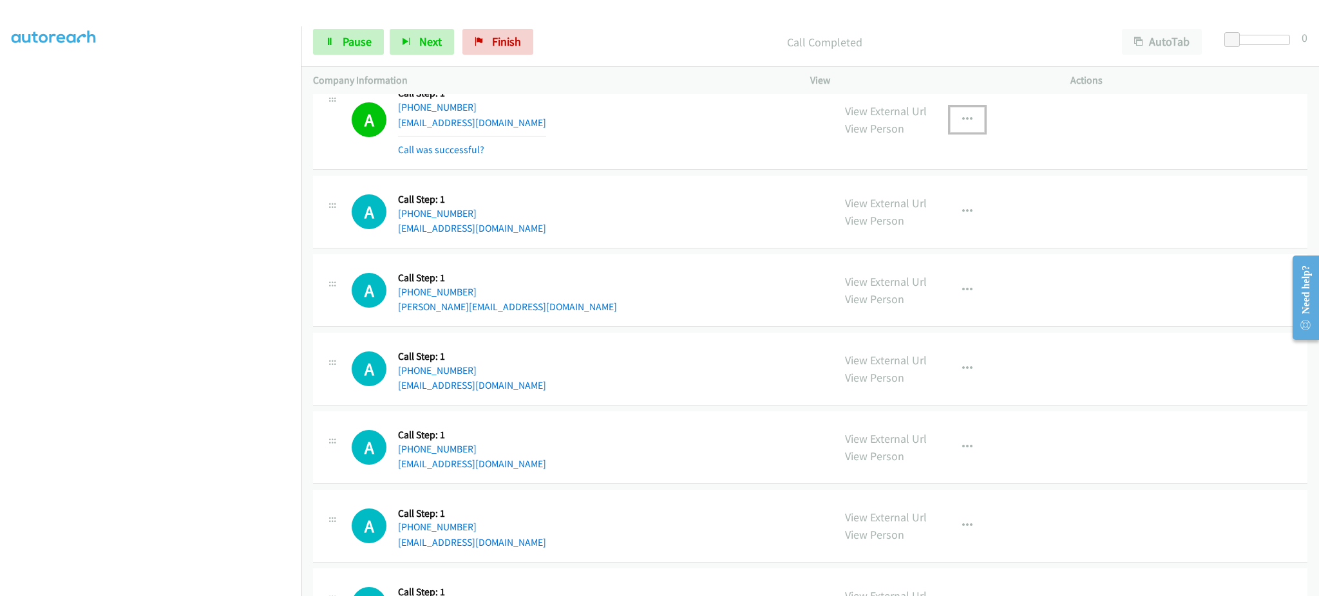
click at [962, 124] on icon "button" at bounding box center [967, 120] width 10 height 10
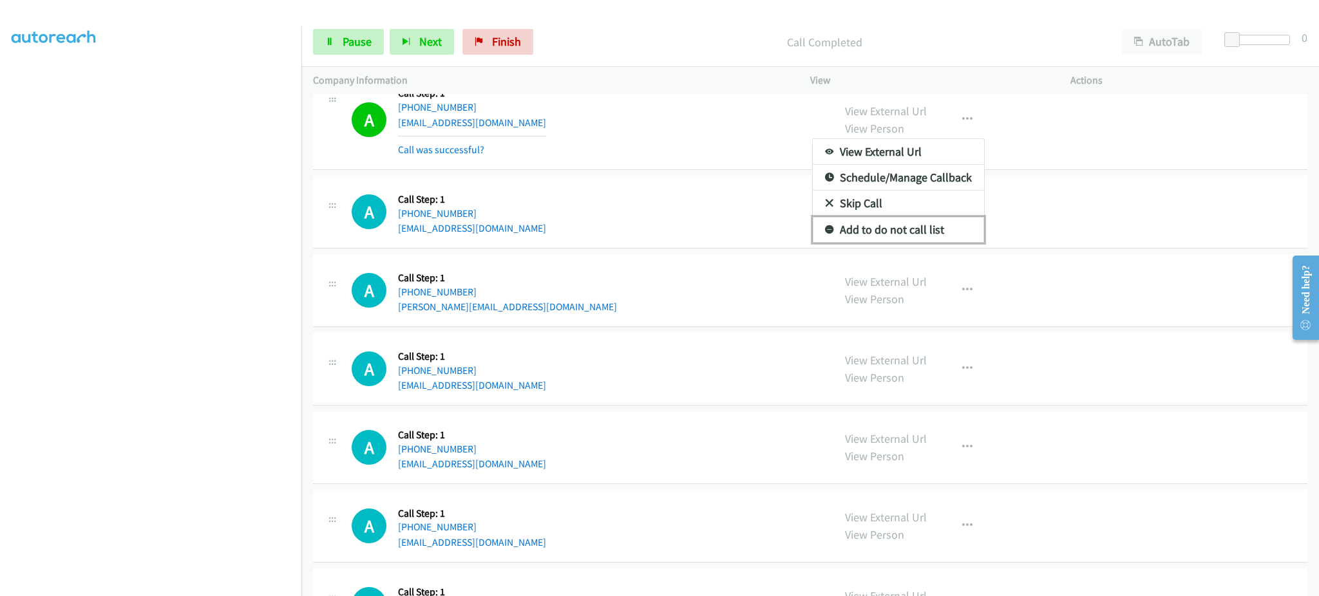
click at [960, 225] on link "Add to do not call list" at bounding box center [898, 230] width 171 height 26
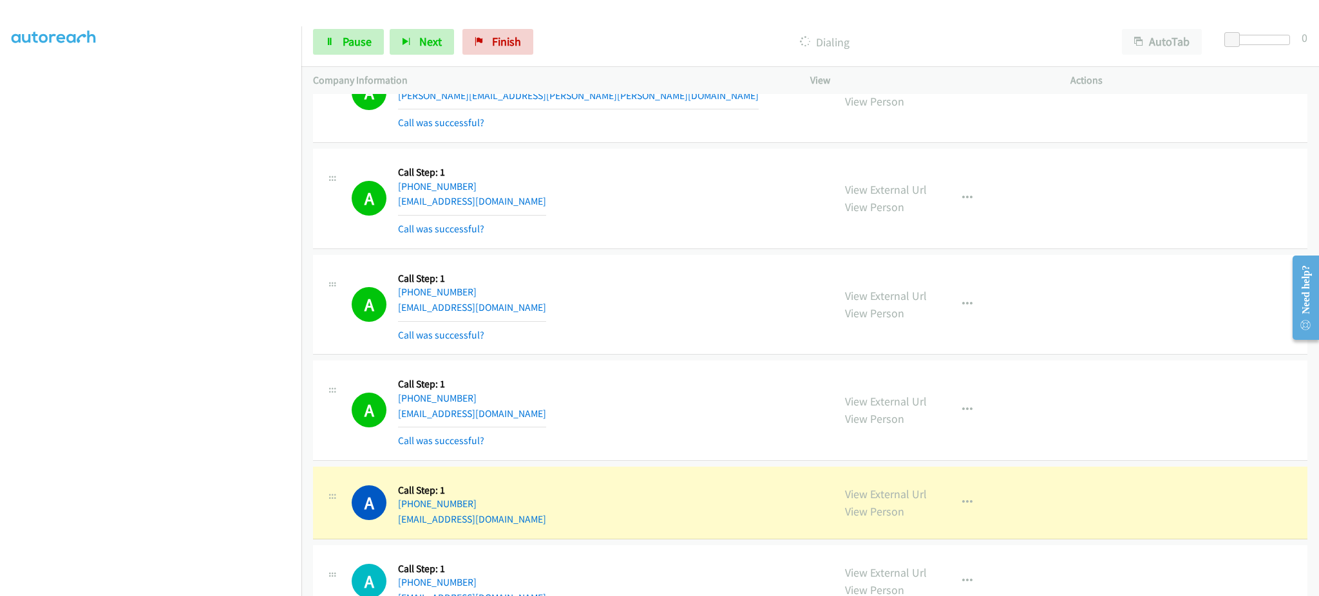
scroll to position [4122, 0]
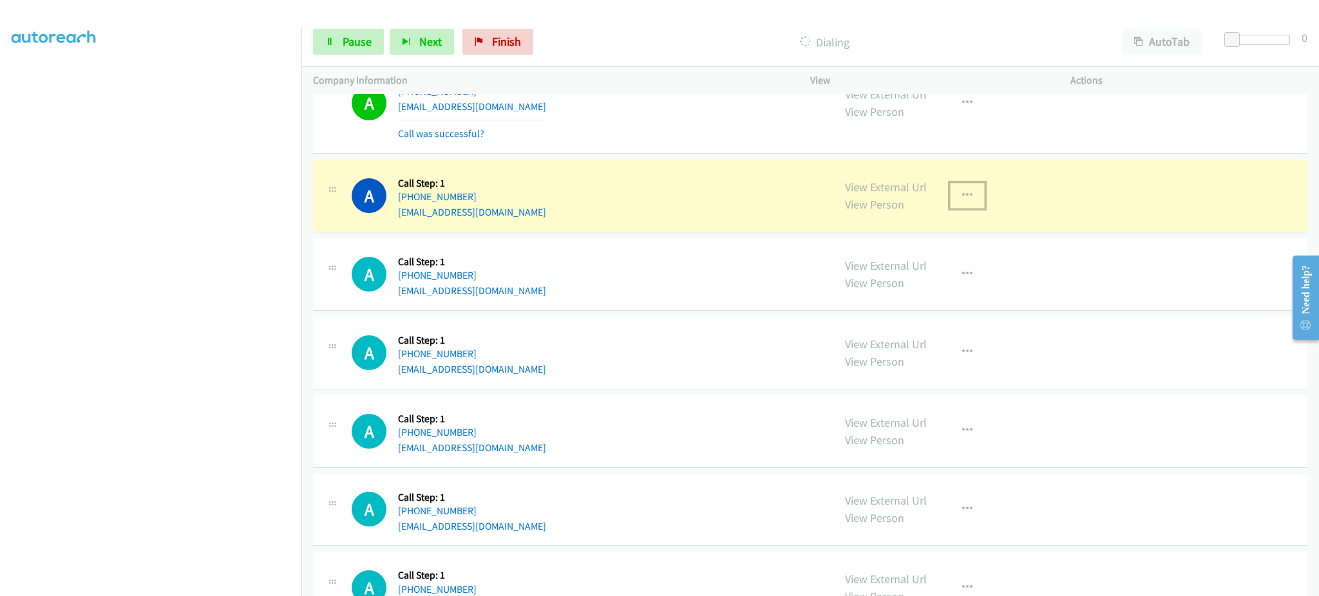
drag, startPoint x: 957, startPoint y: 205, endPoint x: 952, endPoint y: 214, distance: 10.1
click at [957, 205] on button "button" at bounding box center [967, 196] width 35 height 26
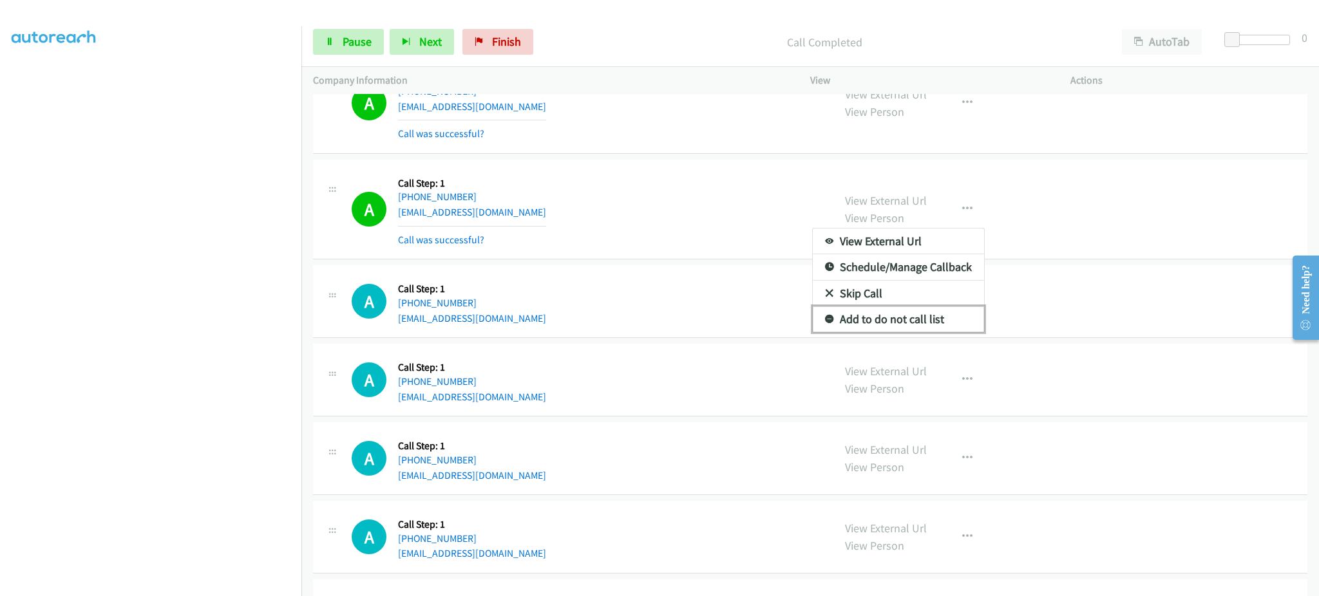
click at [926, 325] on link "Add to do not call list" at bounding box center [898, 320] width 171 height 26
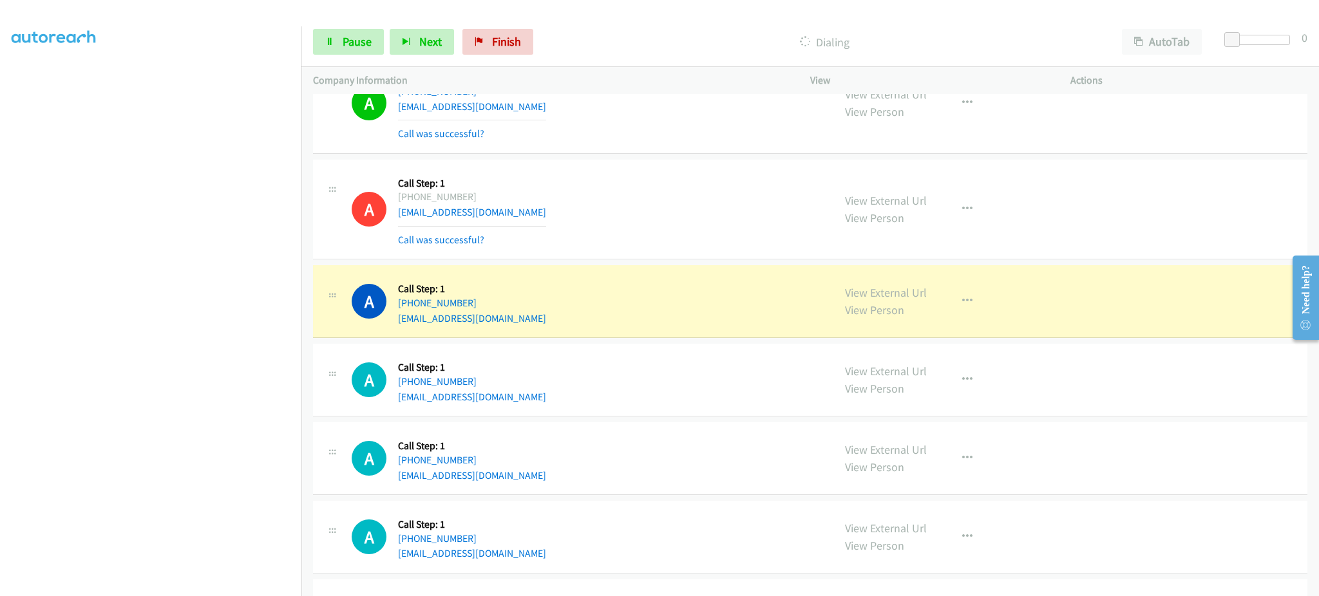
click at [346, 28] on div "Start Calls Pause Next Finish Dialing AutoTab AutoTab 0" at bounding box center [810, 42] width 1018 height 50
click at [349, 40] on span "Pause" at bounding box center [357, 41] width 29 height 15
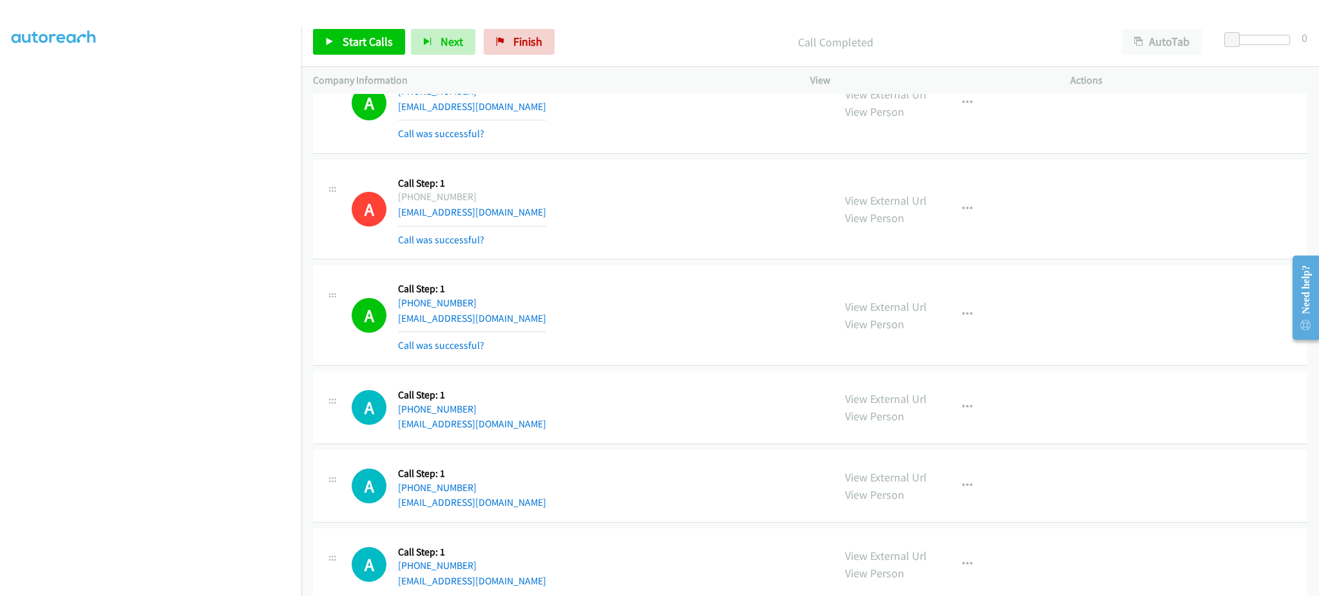
scroll to position [0, 0]
drag, startPoint x: 35, startPoint y: 85, endPoint x: 262, endPoint y: 86, distance: 226.7
click at [35, 85] on link "My Lists" at bounding box center [31, 78] width 39 height 15
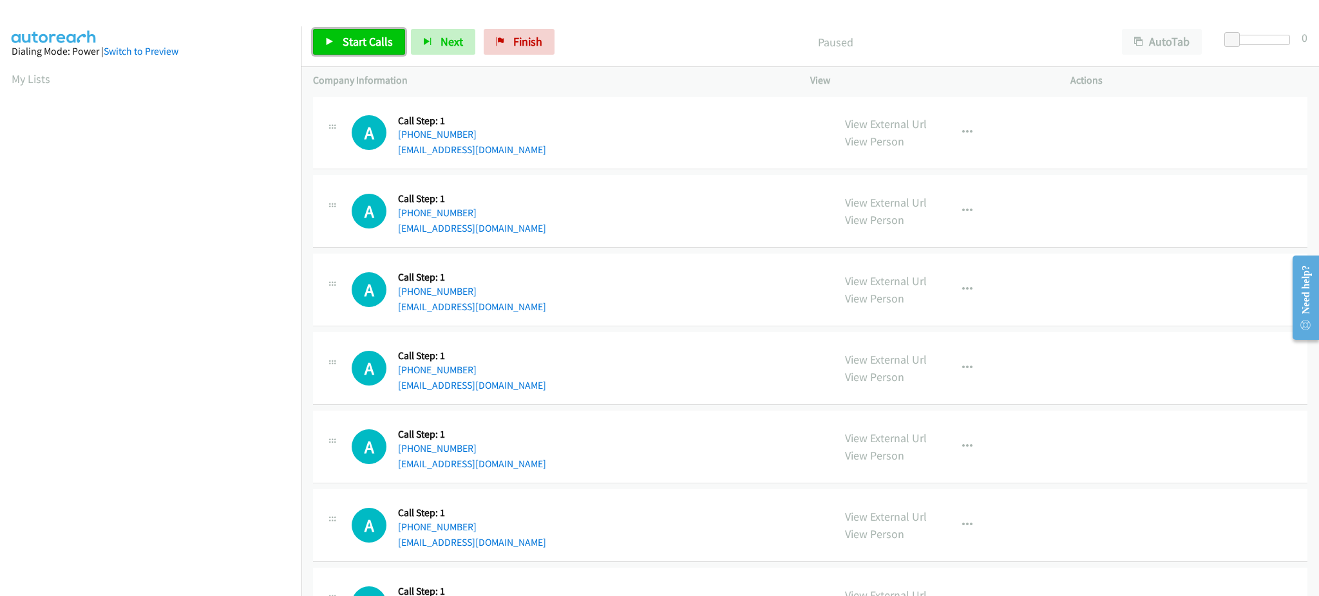
click at [365, 40] on span "Start Calls" at bounding box center [368, 41] width 50 height 15
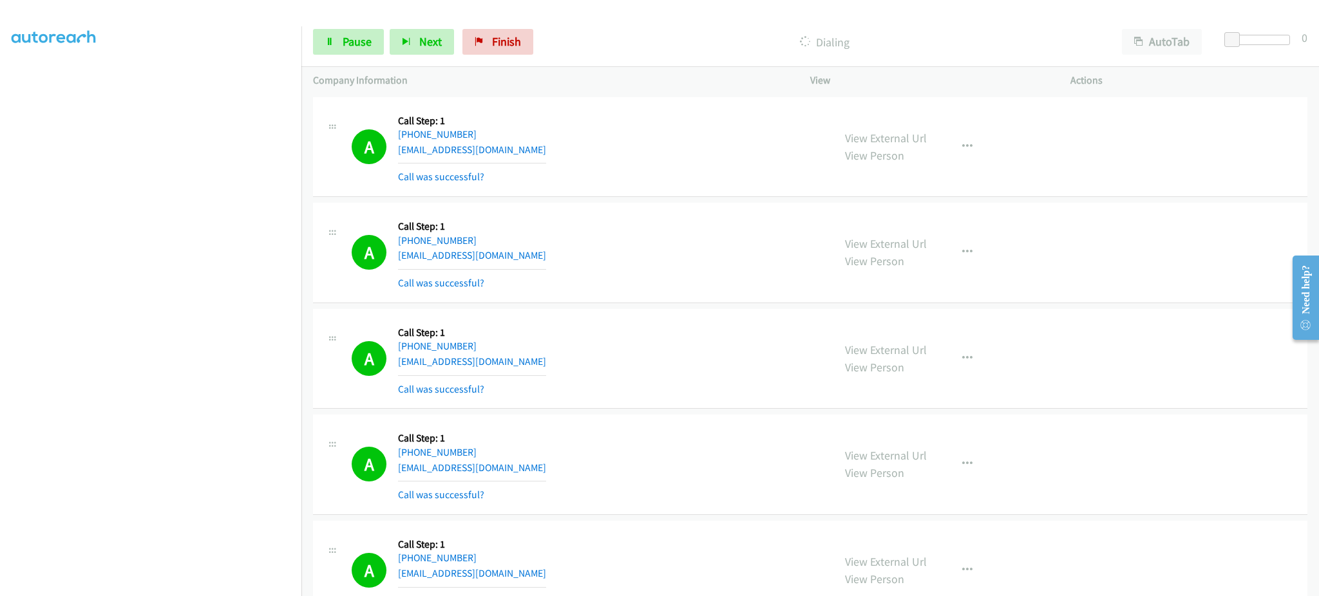
scroll to position [431, 0]
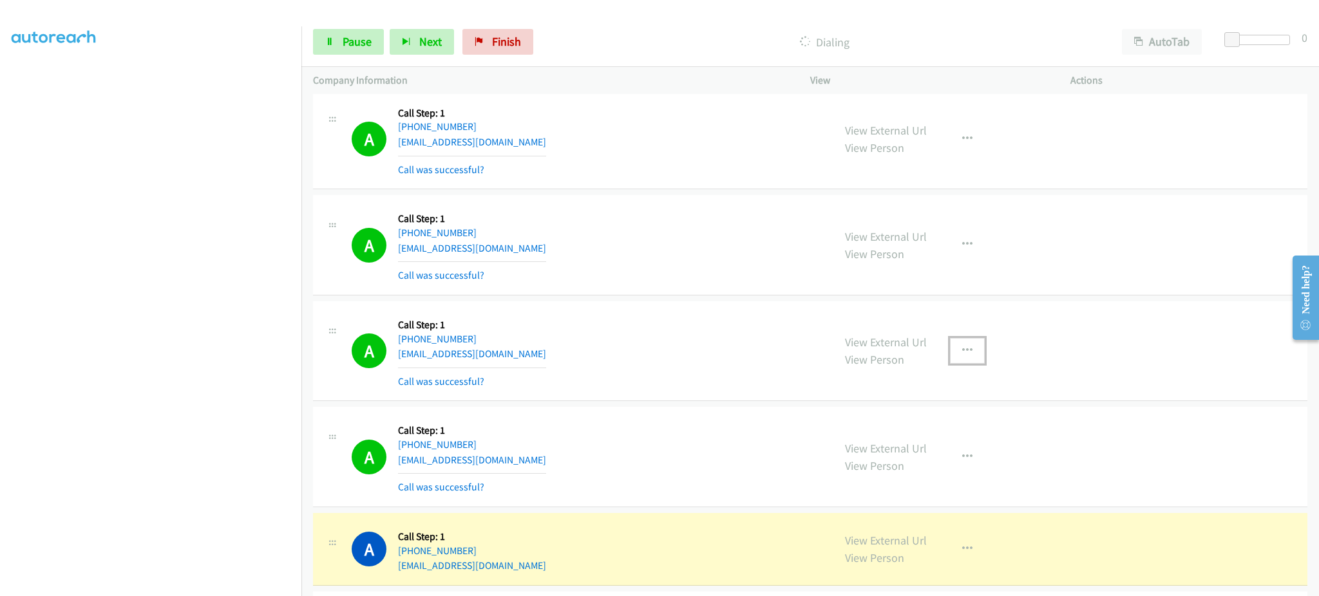
click at [965, 346] on icon "button" at bounding box center [967, 351] width 10 height 10
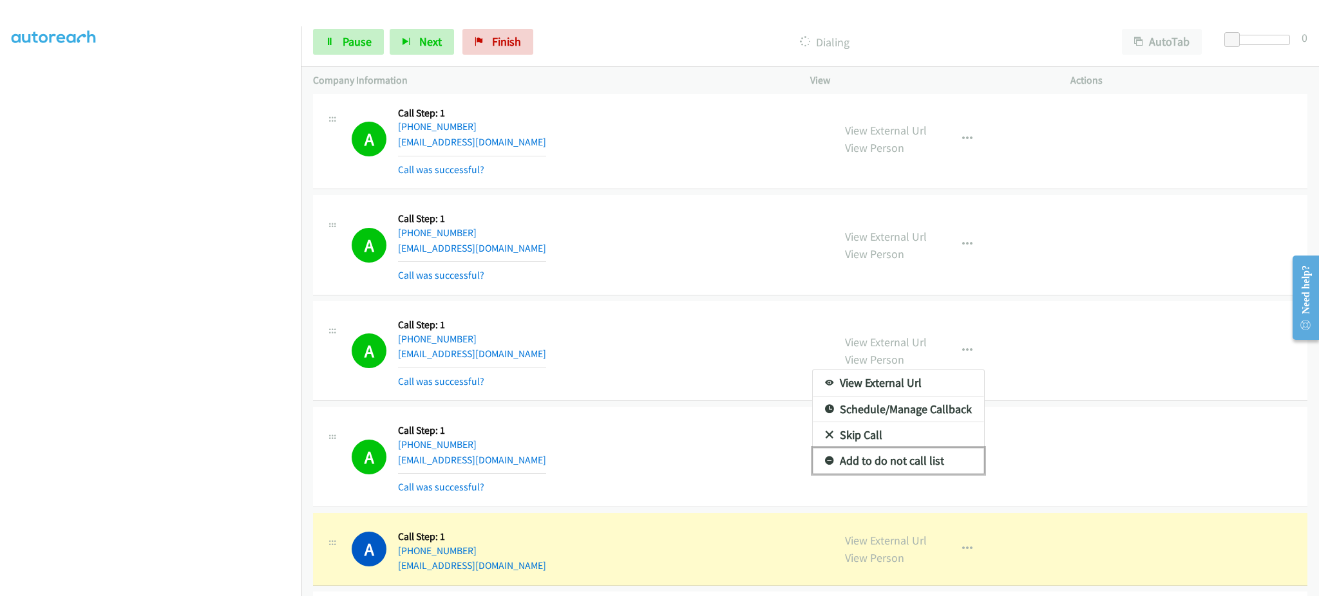
click at [930, 451] on link "Add to do not call list" at bounding box center [898, 461] width 171 height 26
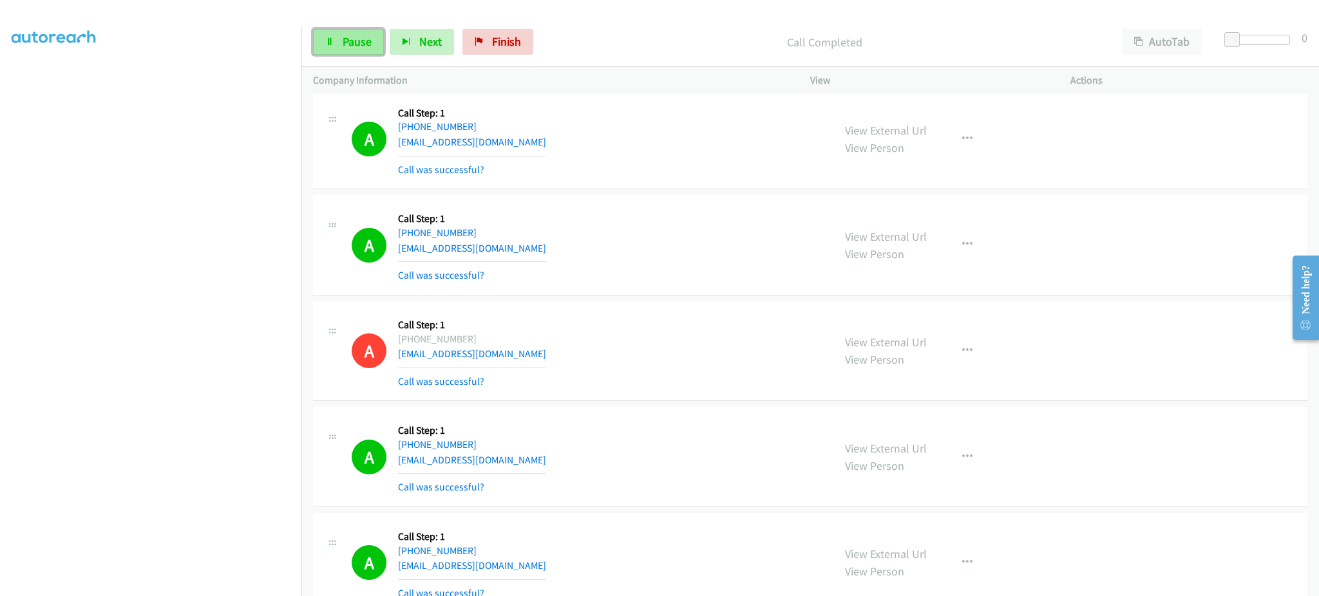
click at [362, 38] on span "Pause" at bounding box center [357, 41] width 29 height 15
click at [369, 52] on link "Start Calls" at bounding box center [359, 42] width 92 height 26
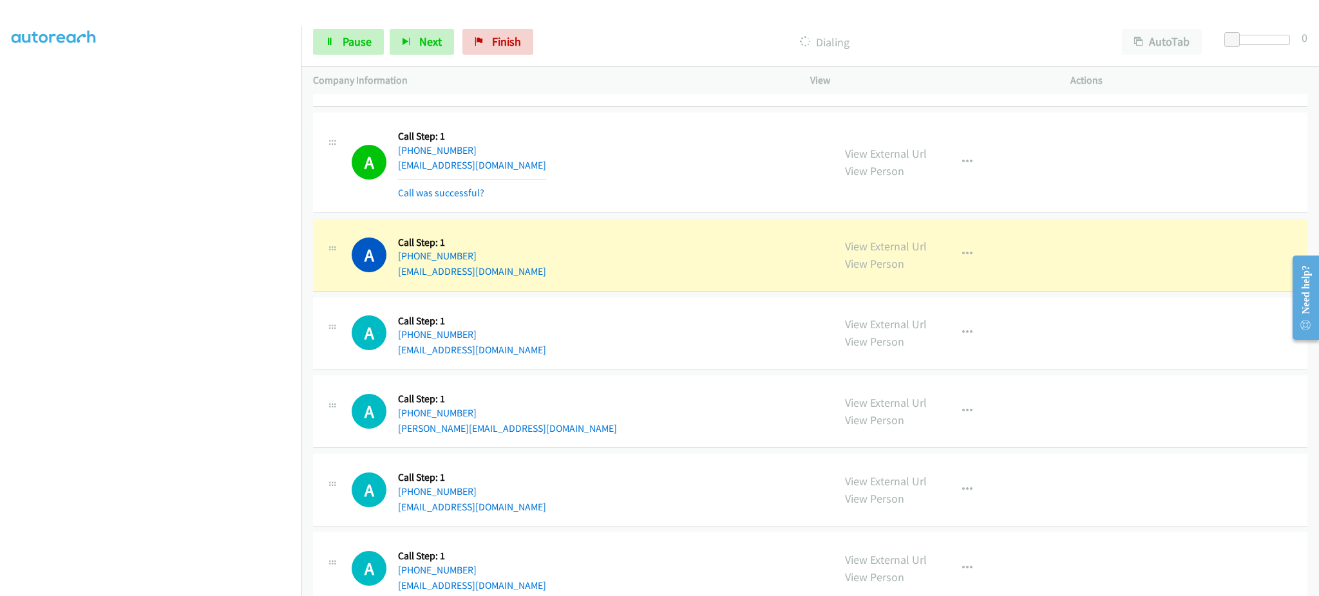
scroll to position [863, 0]
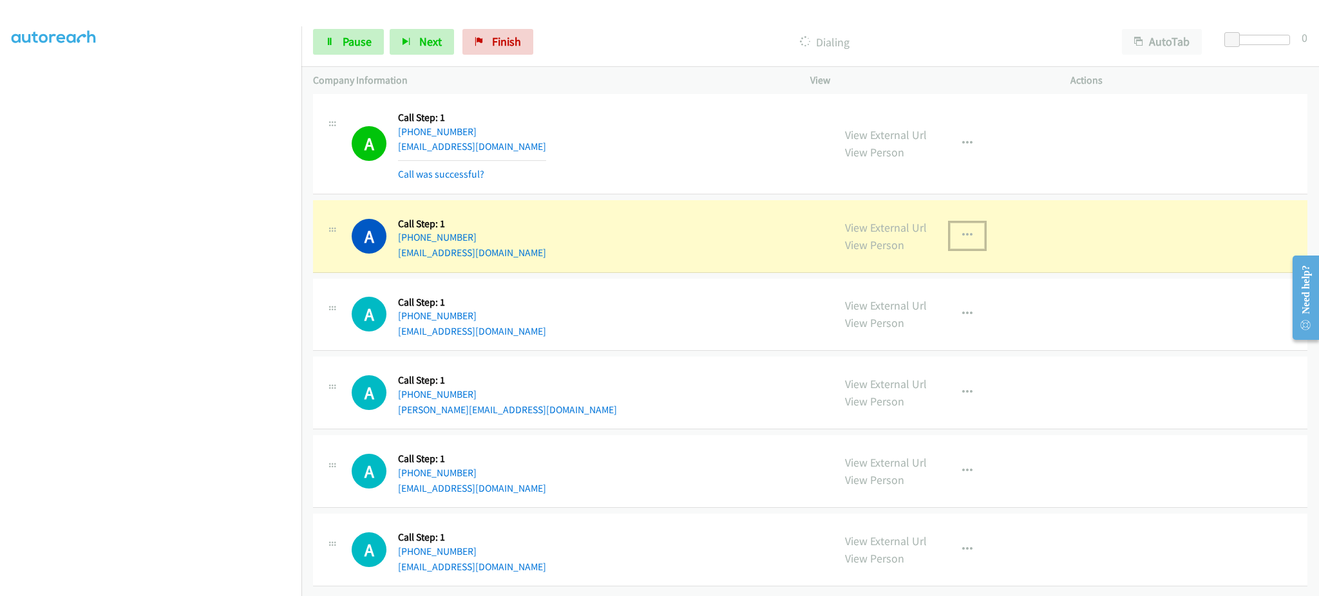
click at [957, 235] on button "button" at bounding box center [967, 236] width 35 height 26
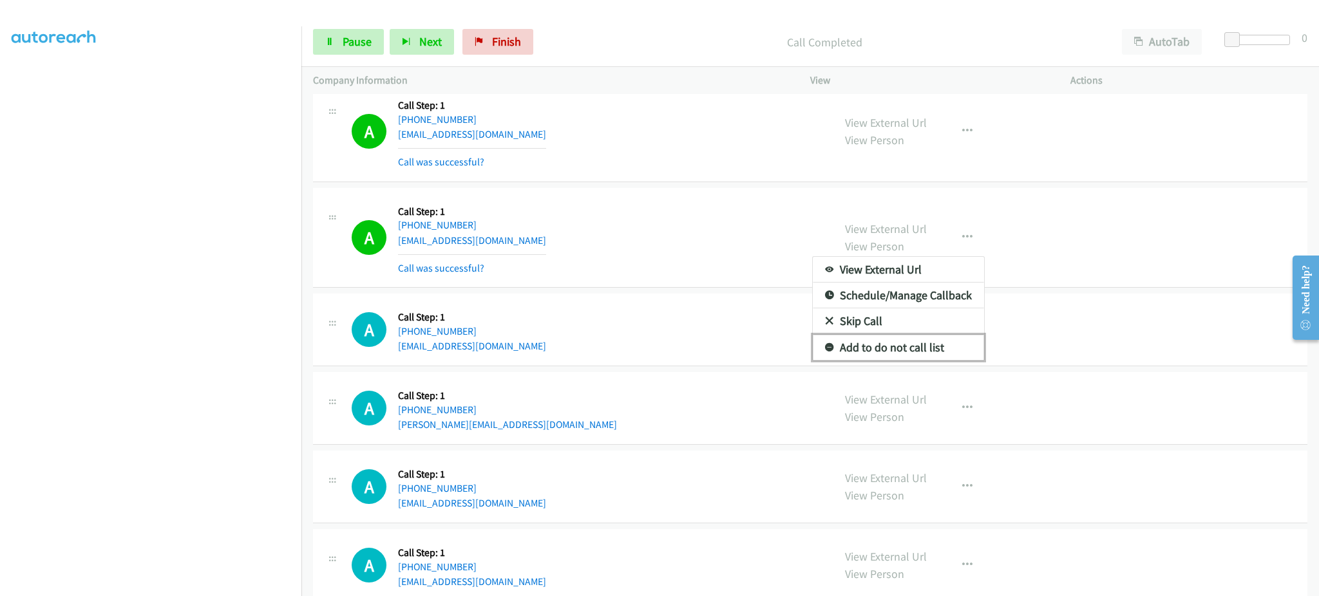
click at [942, 356] on link "Add to do not call list" at bounding box center [898, 348] width 171 height 26
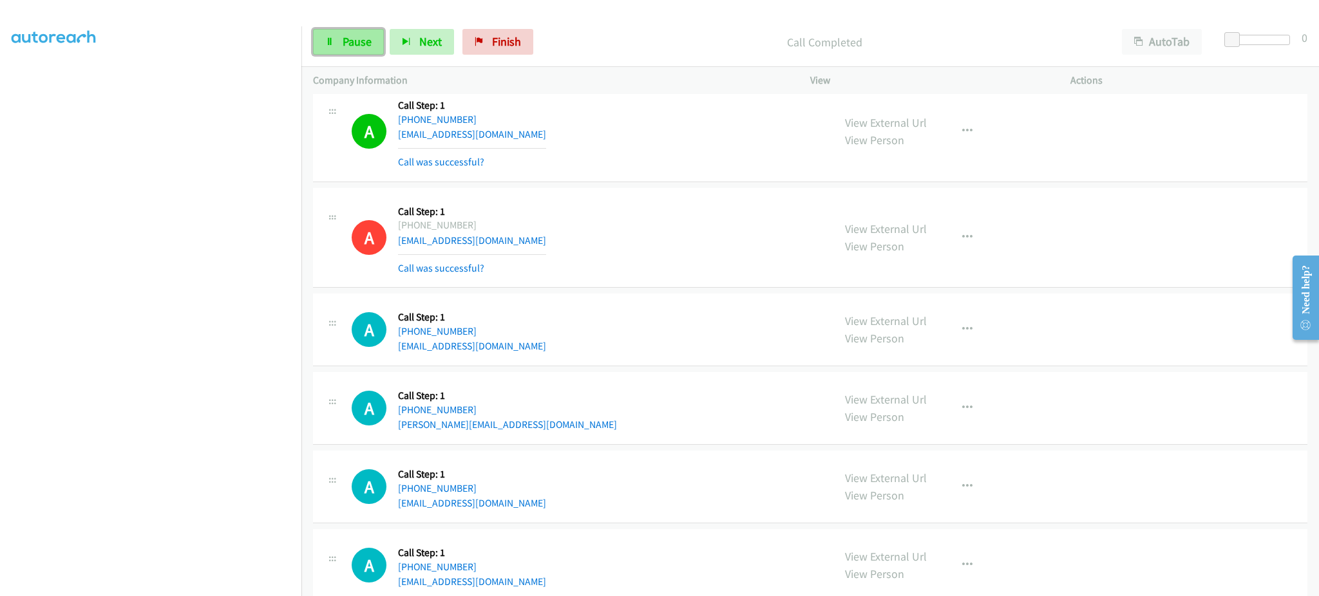
click at [352, 46] on span "Pause" at bounding box center [357, 41] width 29 height 15
click at [368, 45] on span "Start Calls" at bounding box center [368, 41] width 50 height 15
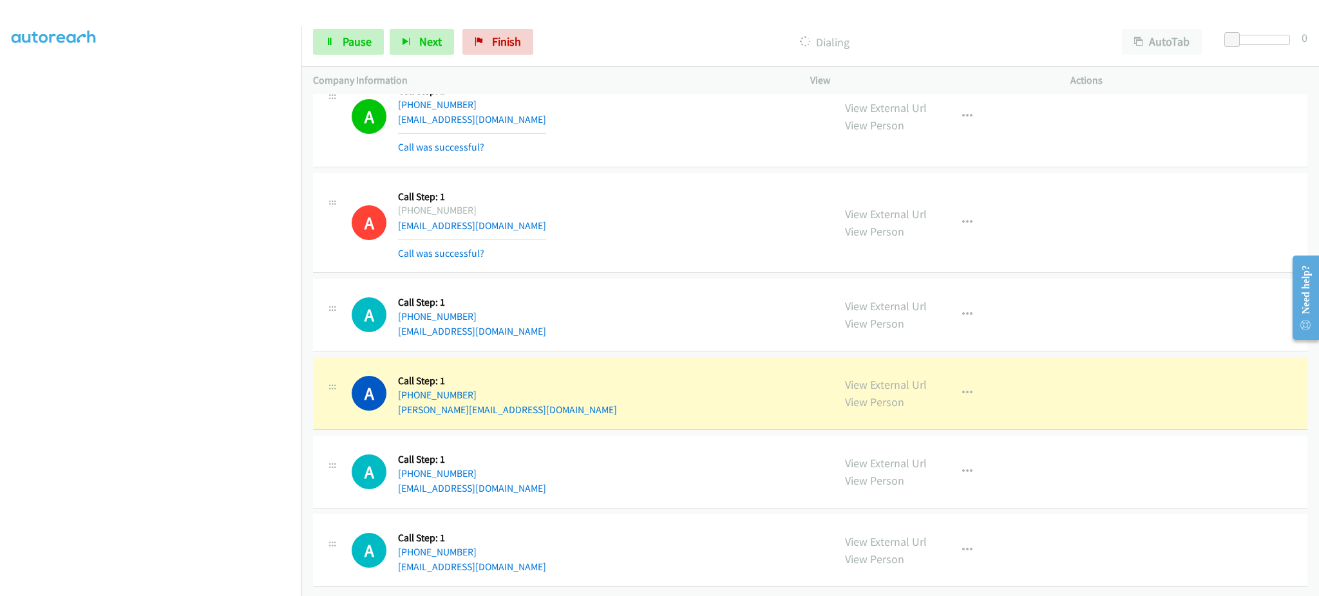
scroll to position [891, 0]
click at [976, 386] on button "button" at bounding box center [967, 394] width 35 height 26
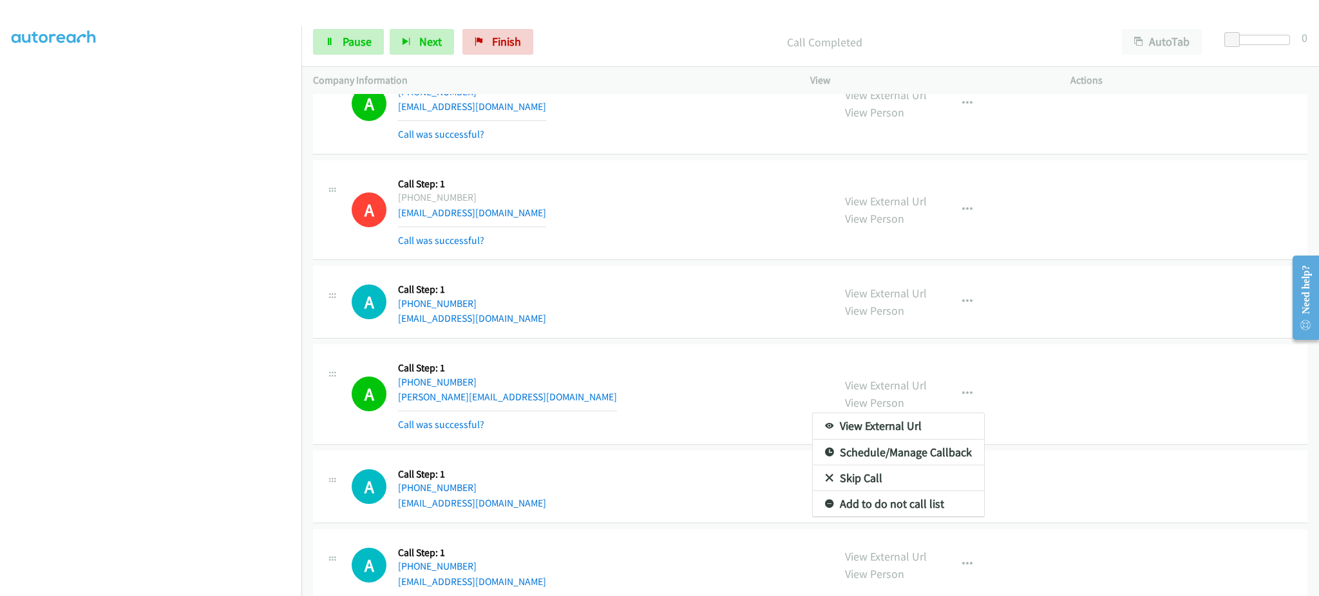
click at [961, 402] on div at bounding box center [659, 298] width 1319 height 596
click at [954, 382] on button "button" at bounding box center [967, 394] width 35 height 26
click at [925, 501] on link "Add to do not call list" at bounding box center [898, 504] width 171 height 26
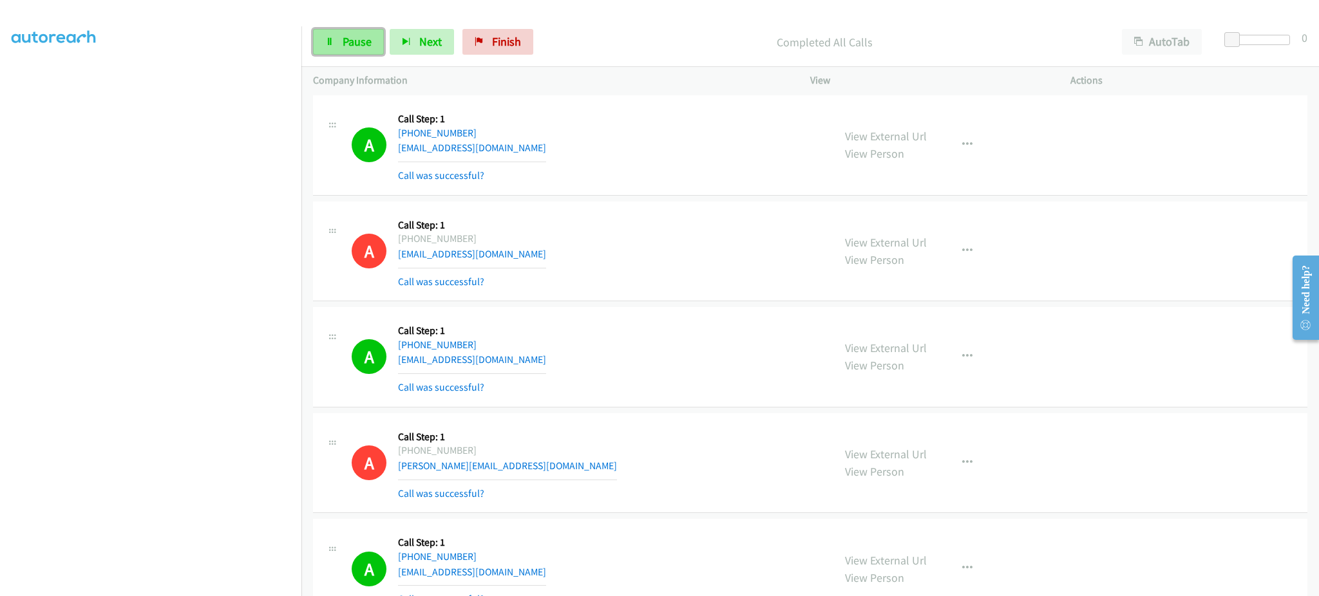
click at [346, 40] on span "Pause" at bounding box center [357, 41] width 29 height 15
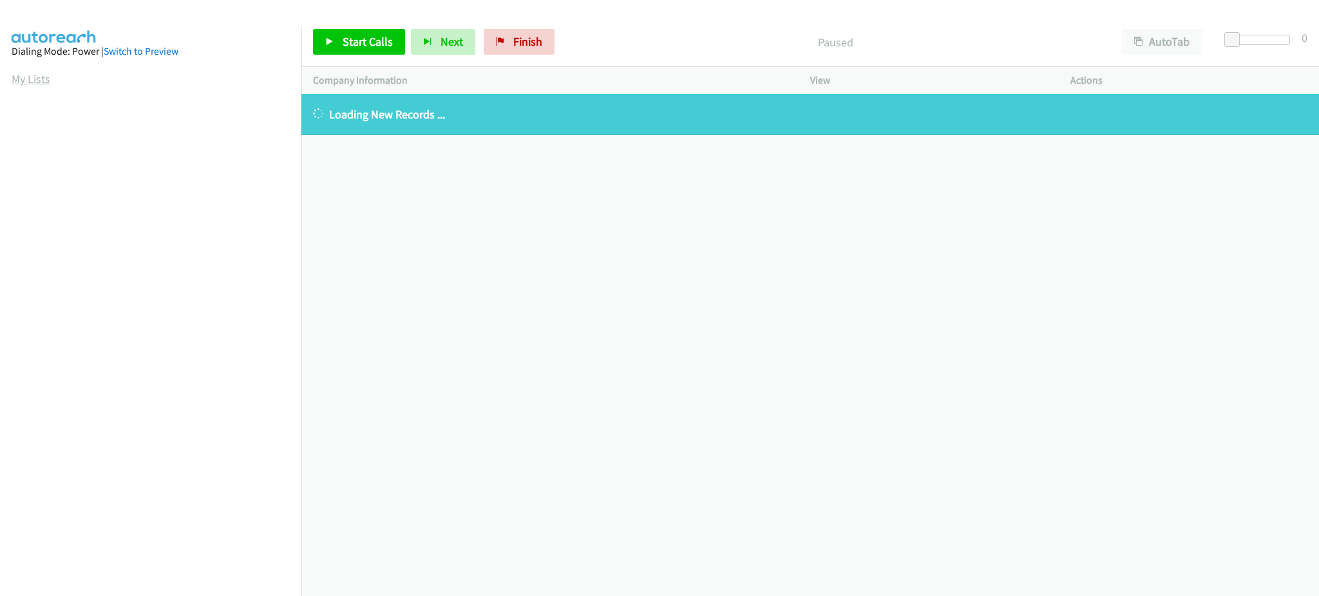
click at [44, 77] on link "My Lists" at bounding box center [31, 78] width 39 height 15
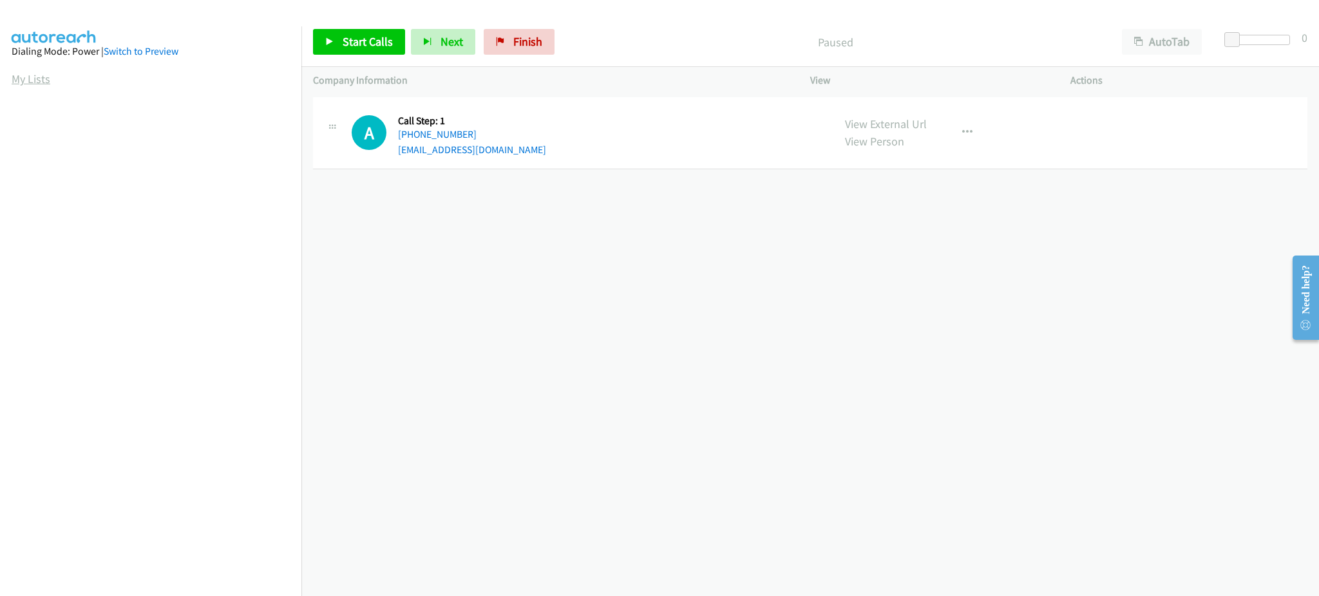
click at [32, 77] on link "My Lists" at bounding box center [31, 78] width 39 height 15
drag, startPoint x: 35, startPoint y: 79, endPoint x: 43, endPoint y: 87, distance: 11.0
click at [35, 79] on link "My Lists" at bounding box center [31, 78] width 39 height 15
click at [31, 77] on link "My Lists" at bounding box center [31, 78] width 39 height 15
click at [44, 77] on link "My Lists" at bounding box center [31, 78] width 39 height 15
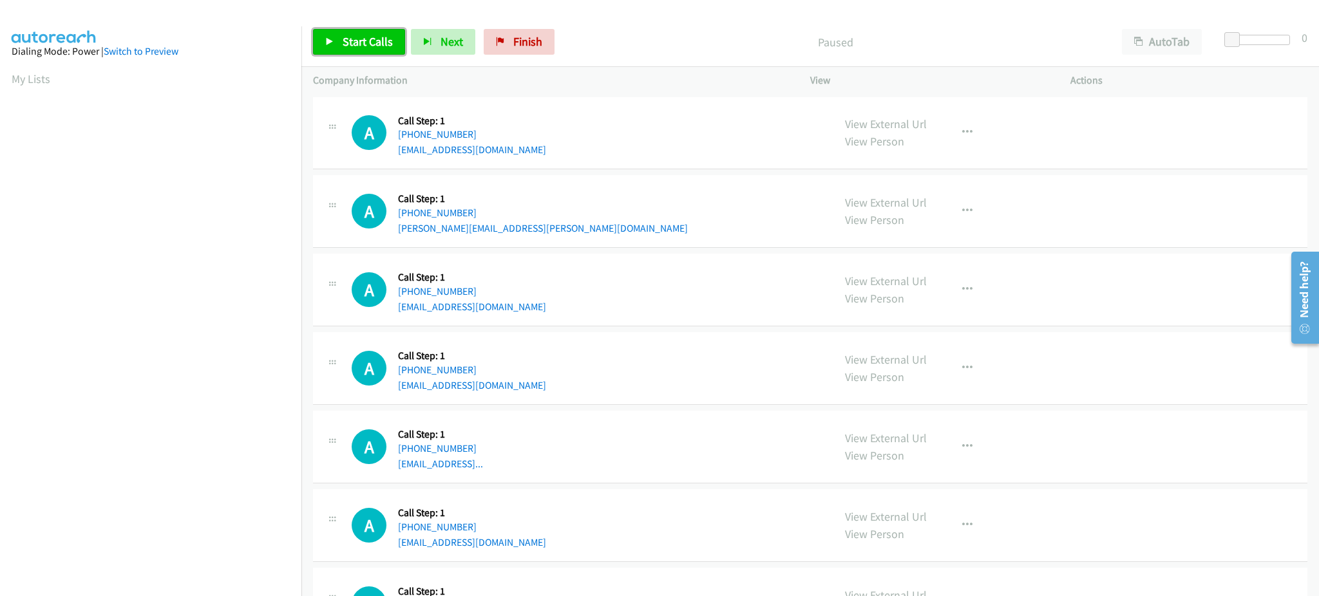
click at [383, 42] on span "Start Calls" at bounding box center [368, 41] width 50 height 15
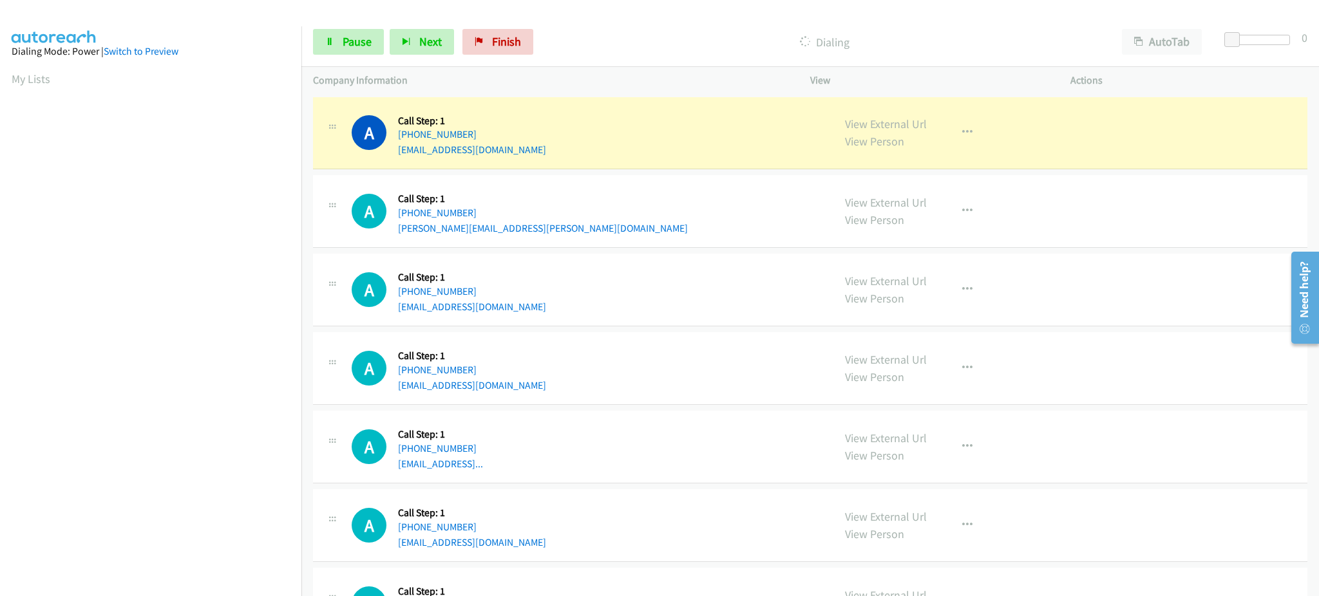
scroll to position [129, 0]
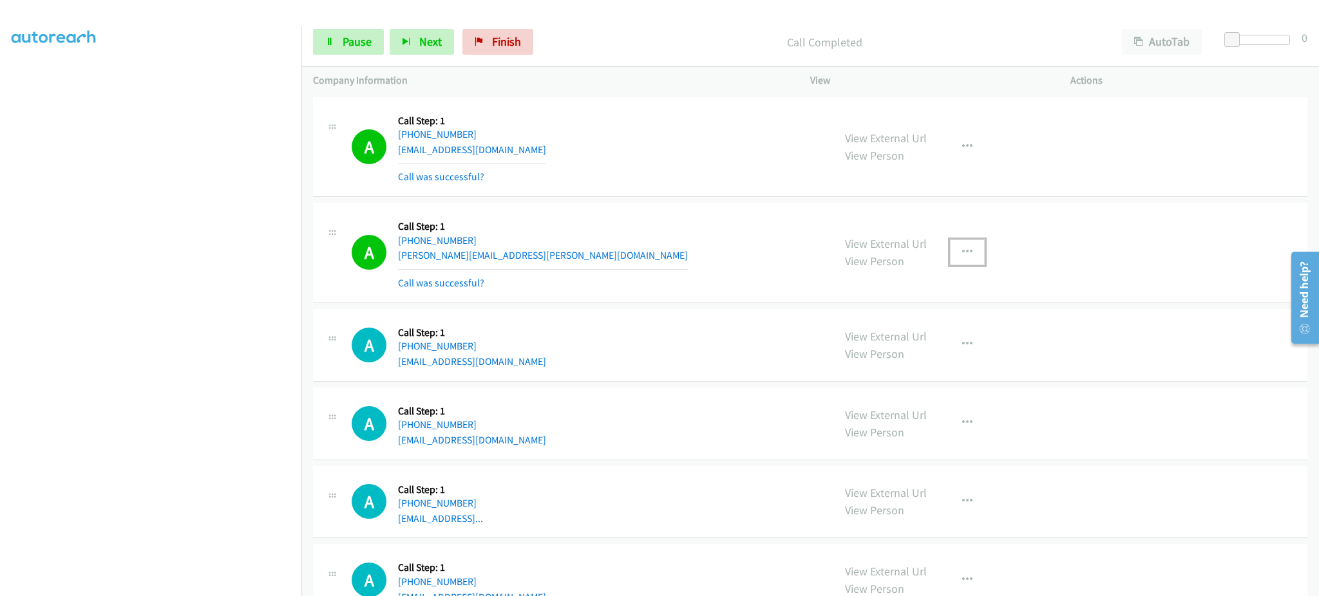
click at [971, 254] on button "button" at bounding box center [967, 253] width 35 height 26
click at [904, 356] on link "Add to do not call list" at bounding box center [898, 363] width 171 height 26
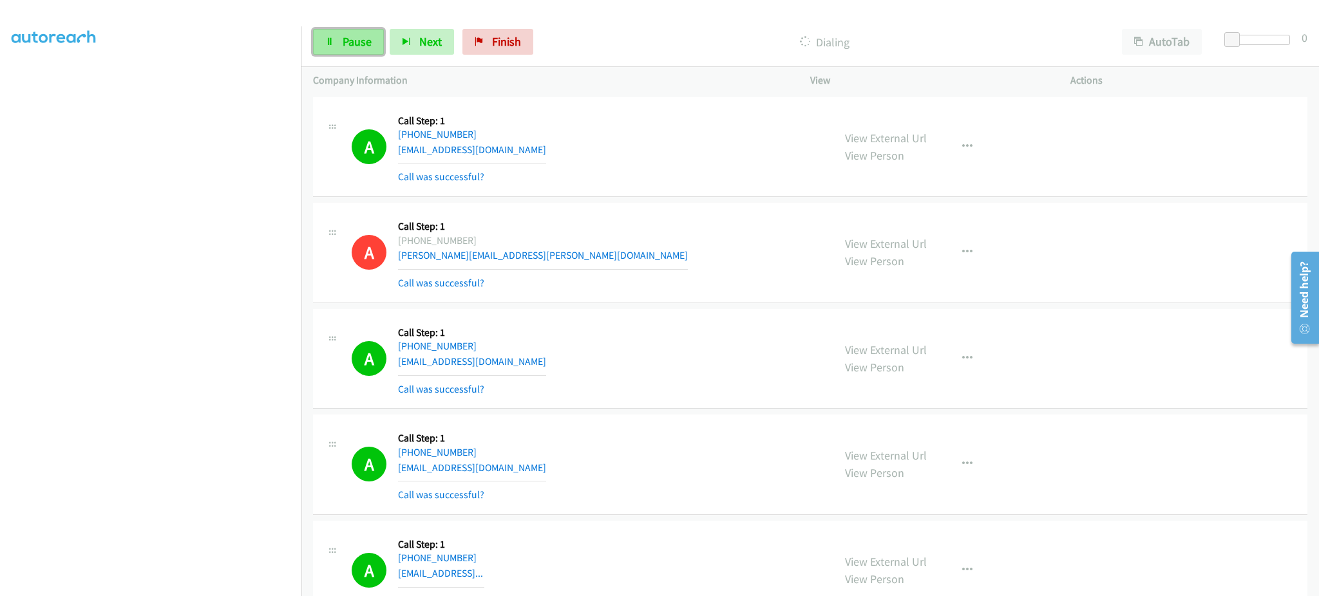
click at [352, 48] on span "Pause" at bounding box center [357, 41] width 29 height 15
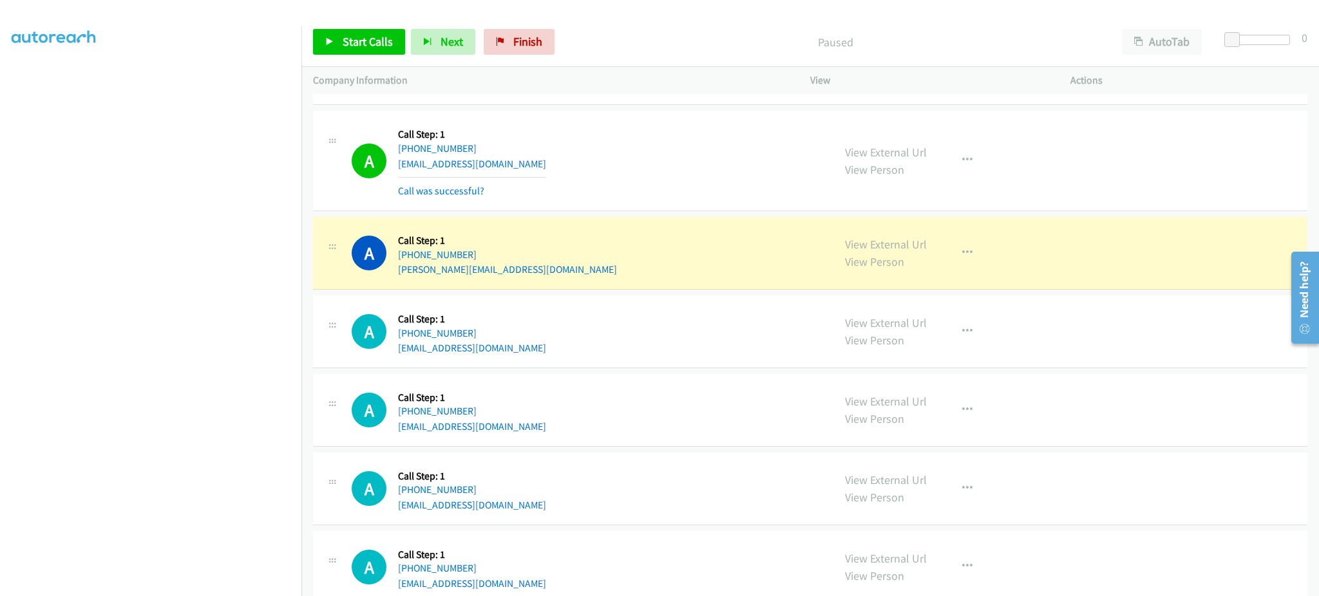
scroll to position [515, 0]
click at [967, 251] on button "button" at bounding box center [967, 254] width 35 height 26
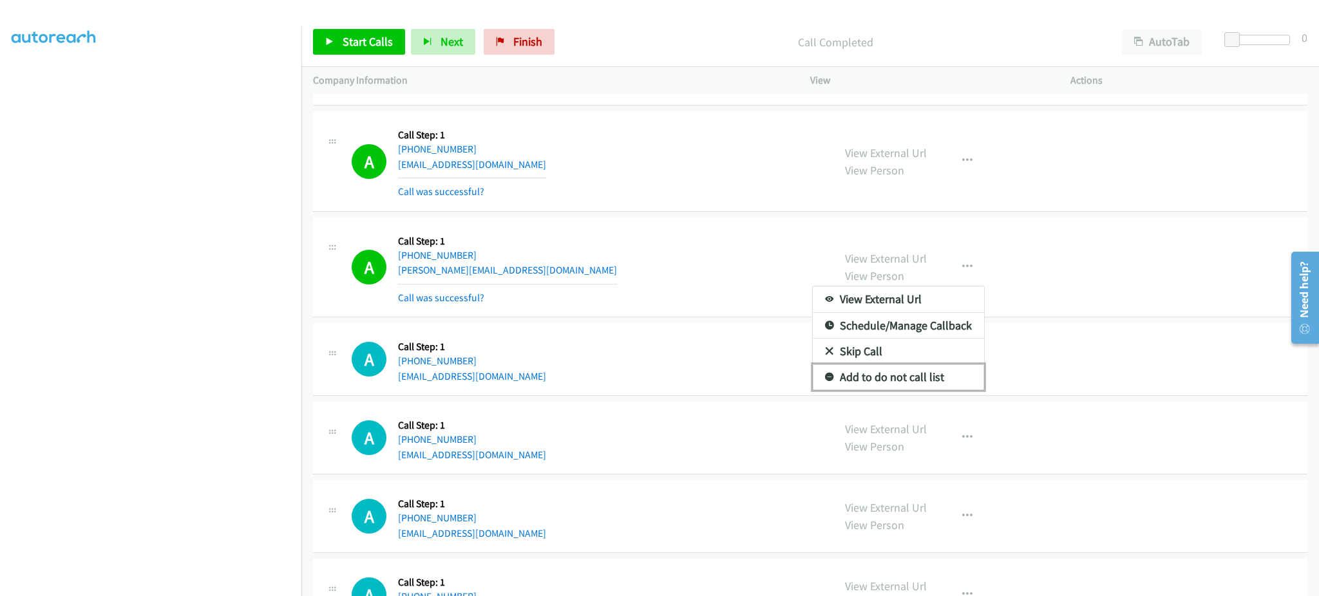
click at [948, 375] on link "Add to do not call list" at bounding box center [898, 377] width 171 height 26
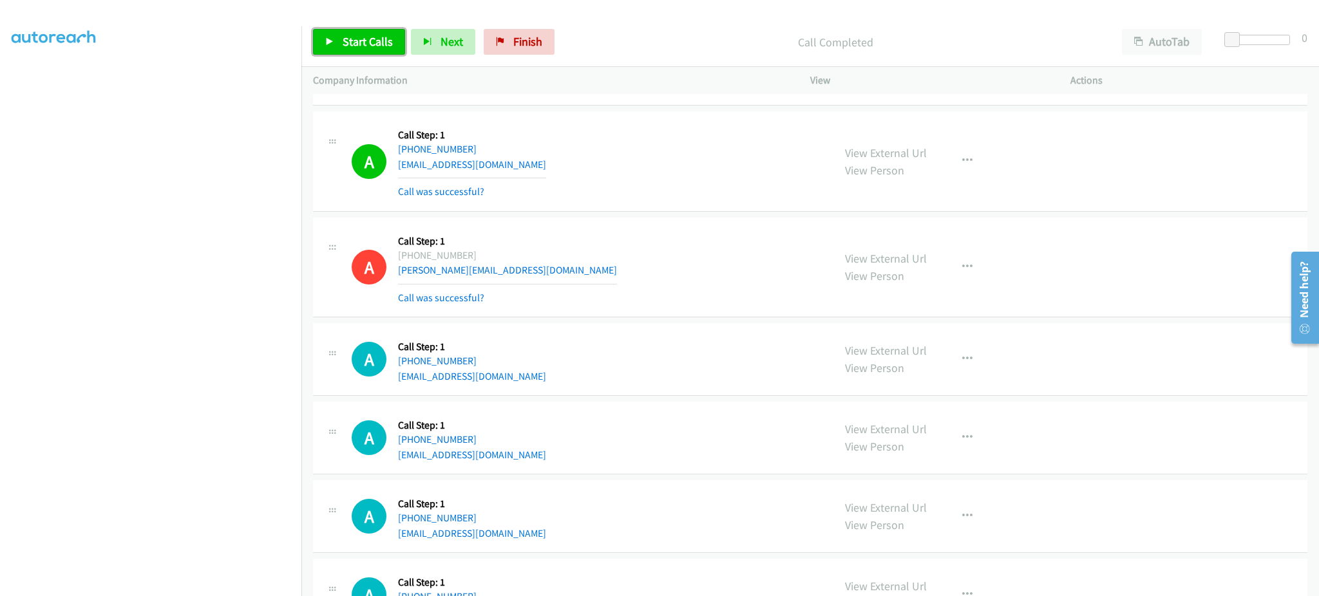
click at [352, 42] on span "Start Calls" at bounding box center [368, 41] width 50 height 15
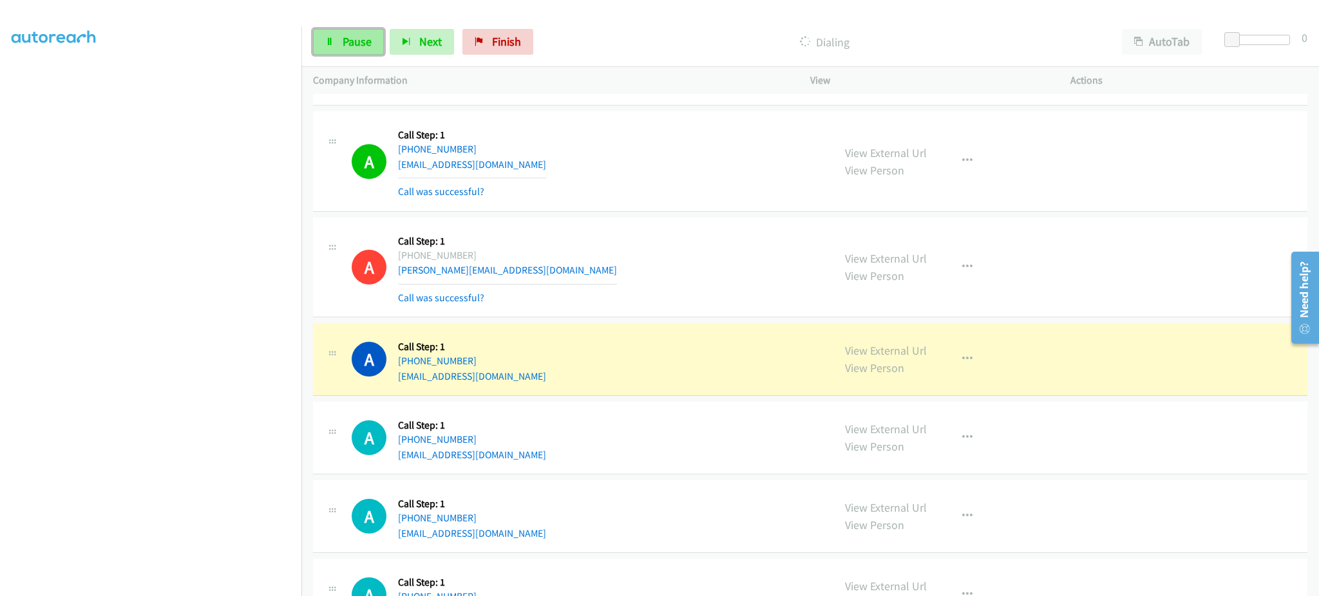
click at [326, 41] on icon at bounding box center [329, 42] width 9 height 9
drag, startPoint x: 516, startPoint y: 365, endPoint x: 406, endPoint y: 360, distance: 110.9
click at [406, 360] on div "A Callback Scheduled Call Step: 1 America/New_York +1 404-229-8583 jjames836@gm…" at bounding box center [587, 359] width 470 height 49
copy link "404-229-8583"
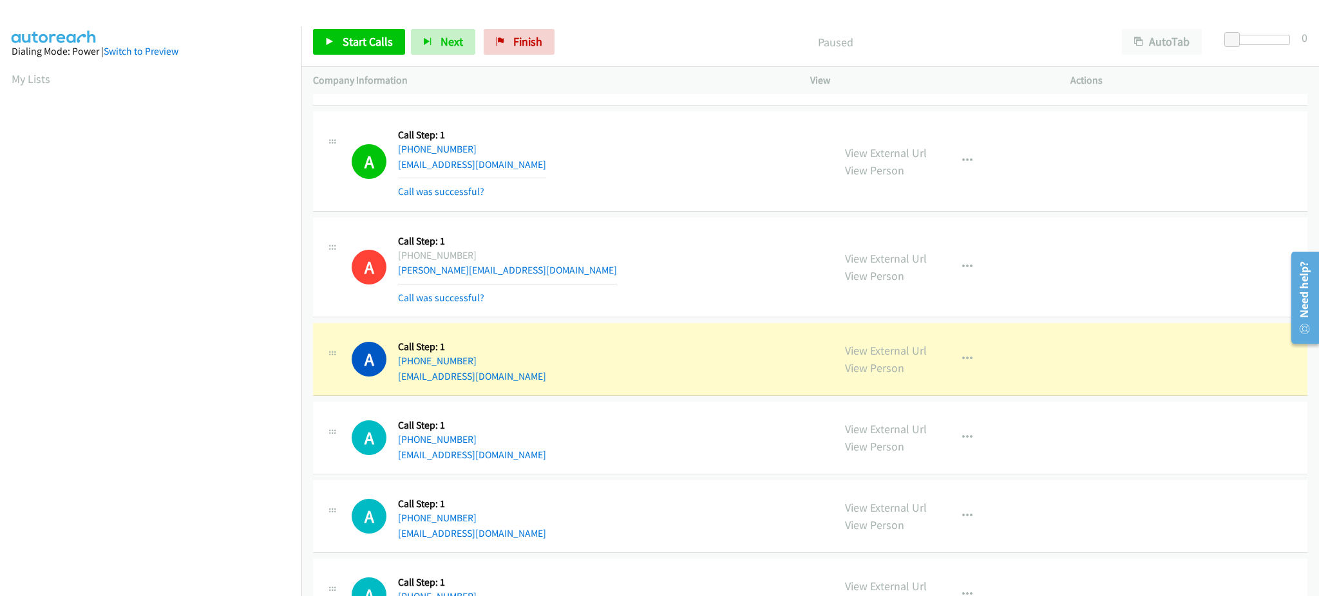
scroll to position [129, 0]
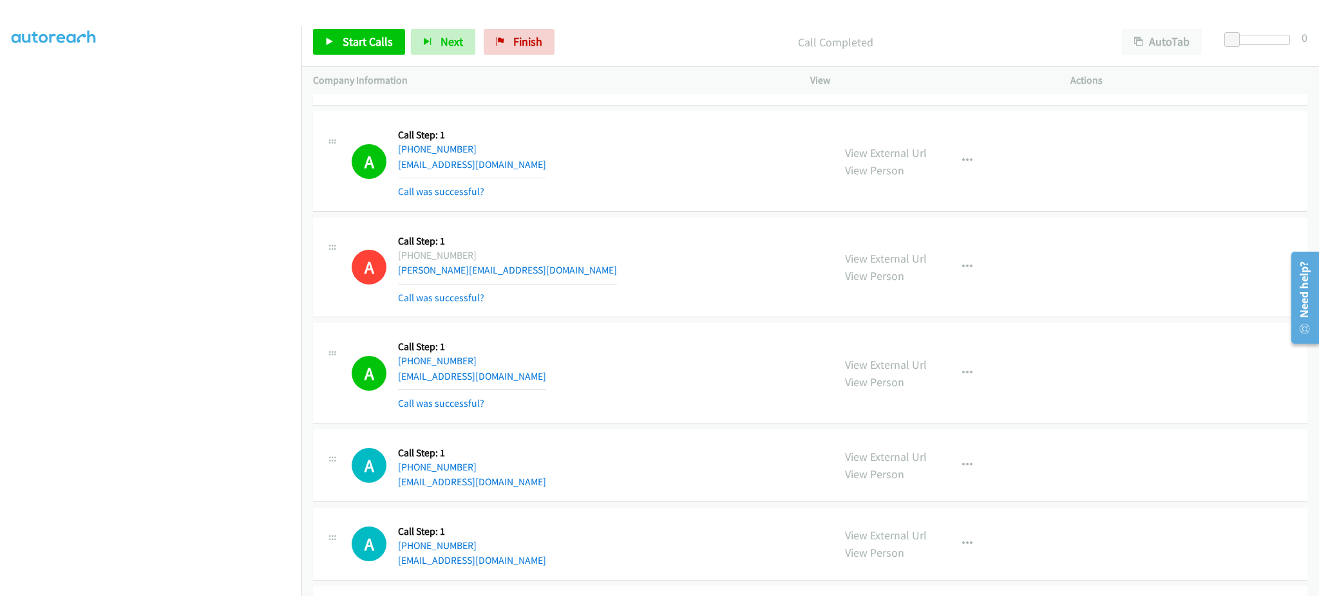
click at [945, 384] on div "View External Url View Person View External Url Email Schedule/Manage Callback …" at bounding box center [969, 373] width 272 height 77
click at [962, 374] on icon "button" at bounding box center [967, 373] width 10 height 10
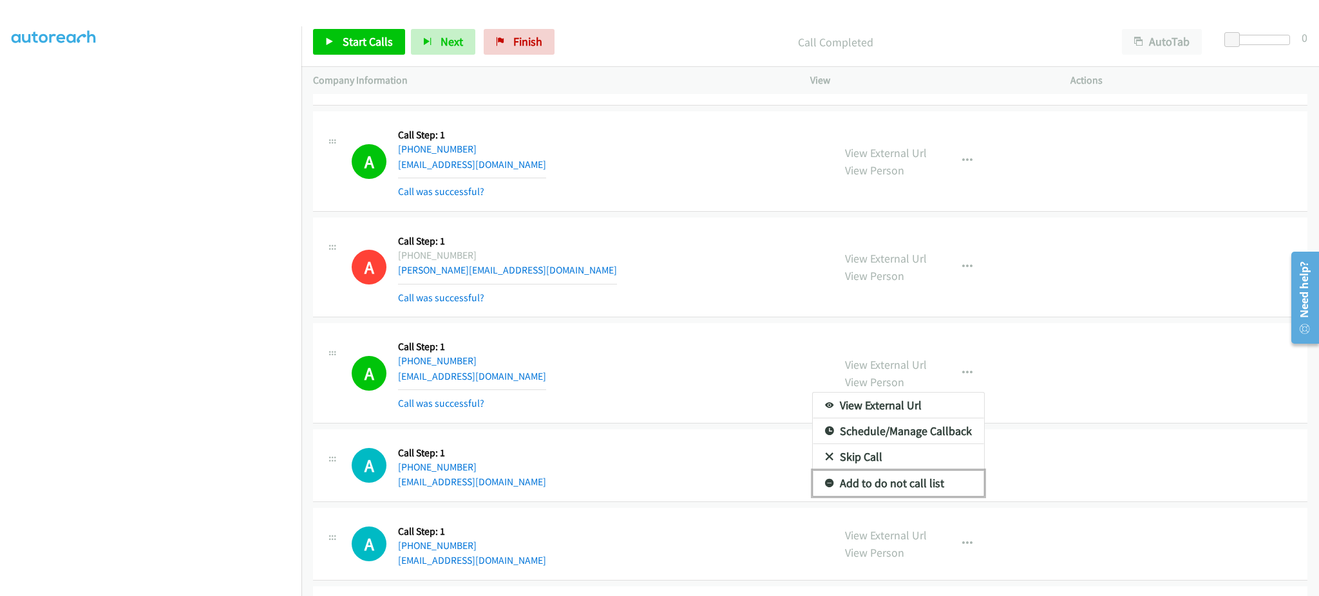
click at [913, 475] on link "Add to do not call list" at bounding box center [898, 484] width 171 height 26
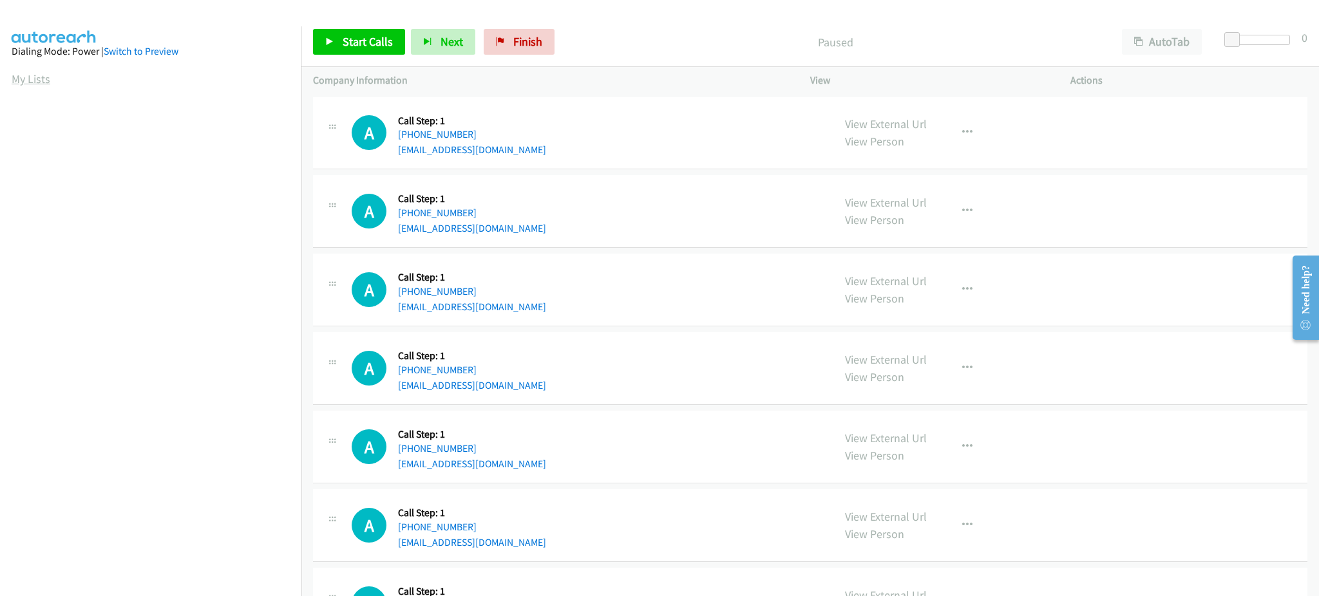
drag, startPoint x: 38, startPoint y: 72, endPoint x: 48, endPoint y: 80, distance: 12.4
click at [37, 72] on link "My Lists" at bounding box center [31, 78] width 39 height 15
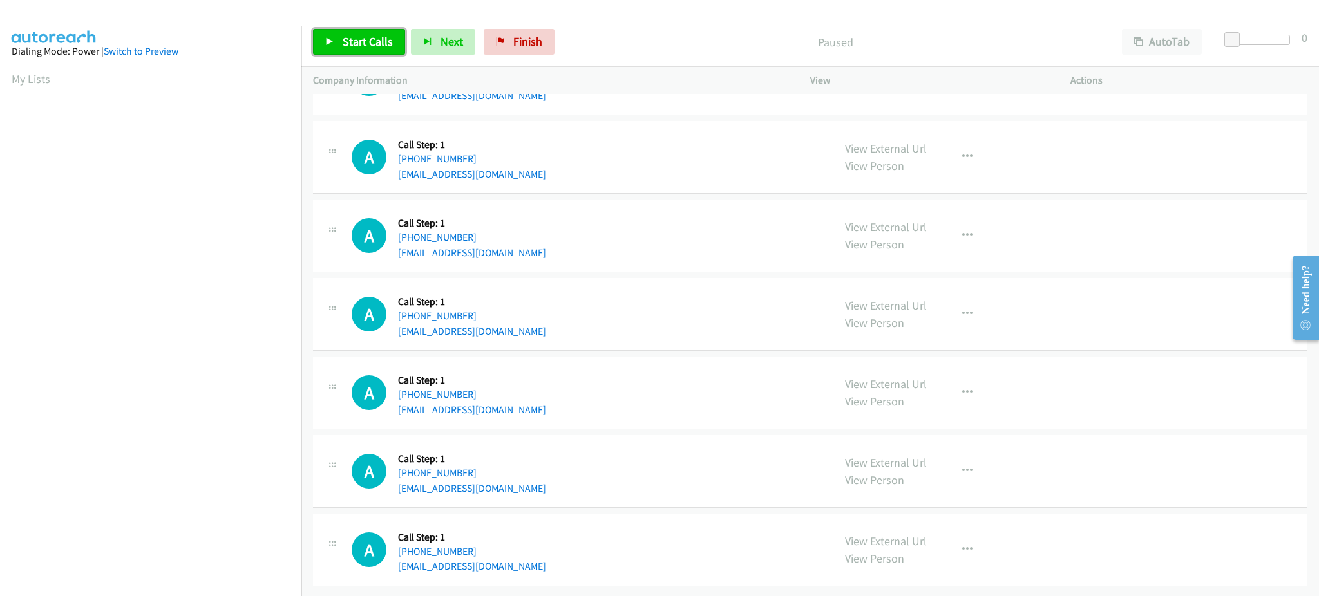
drag, startPoint x: 345, startPoint y: 36, endPoint x: 434, endPoint y: 14, distance: 91.7
click at [346, 36] on span "Start Calls" at bounding box center [368, 41] width 50 height 15
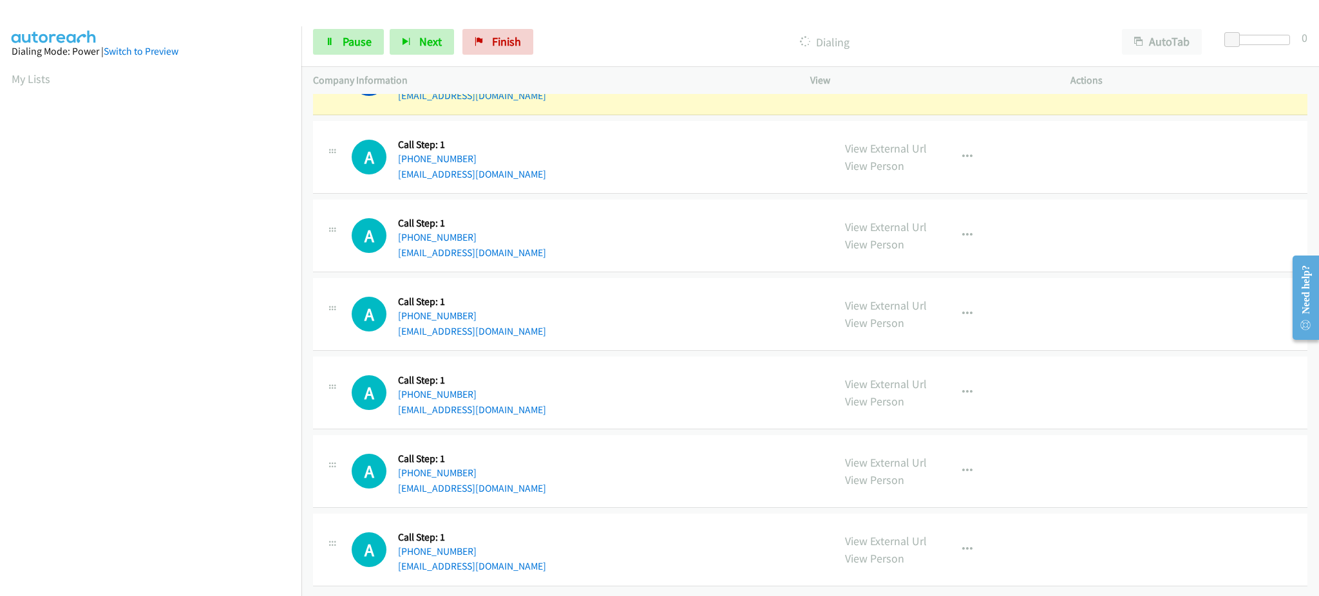
scroll to position [129, 0]
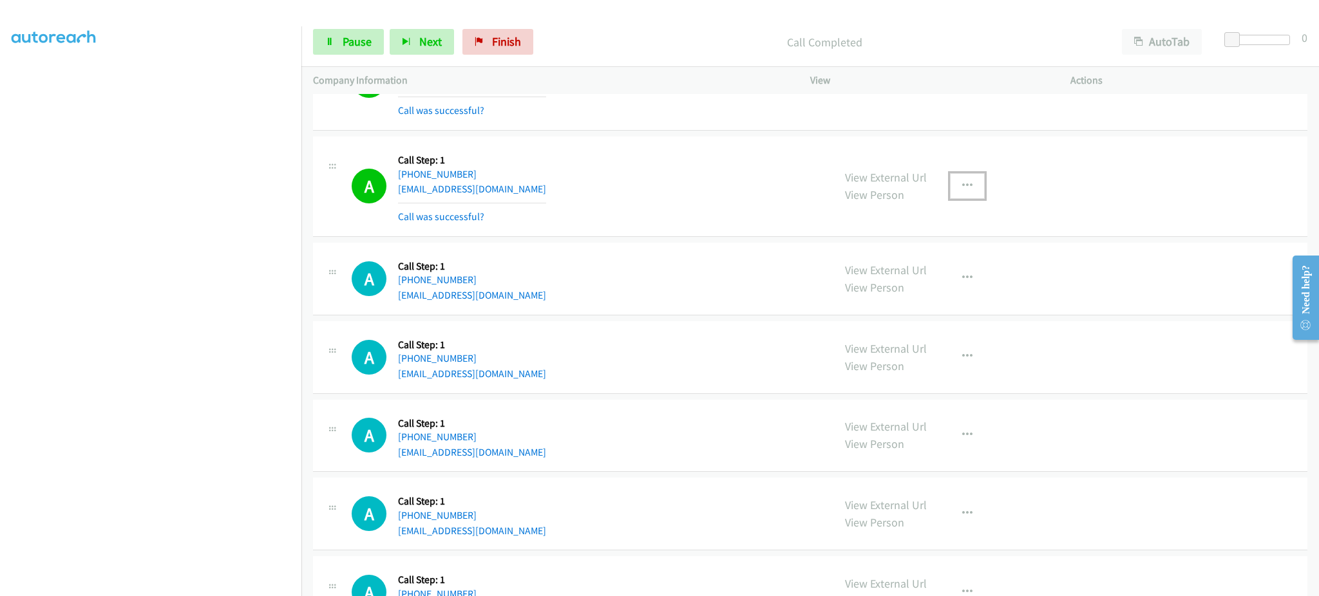
click at [959, 191] on button "button" at bounding box center [967, 186] width 35 height 26
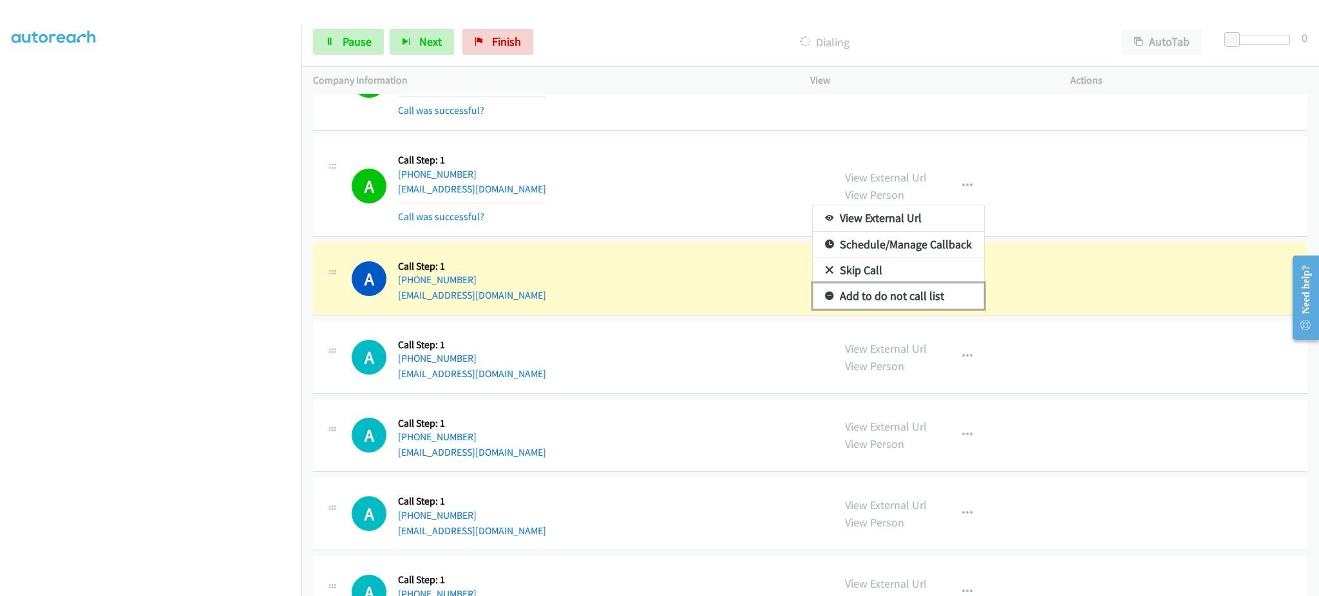
click at [910, 300] on link "Add to do not call list" at bounding box center [898, 296] width 171 height 26
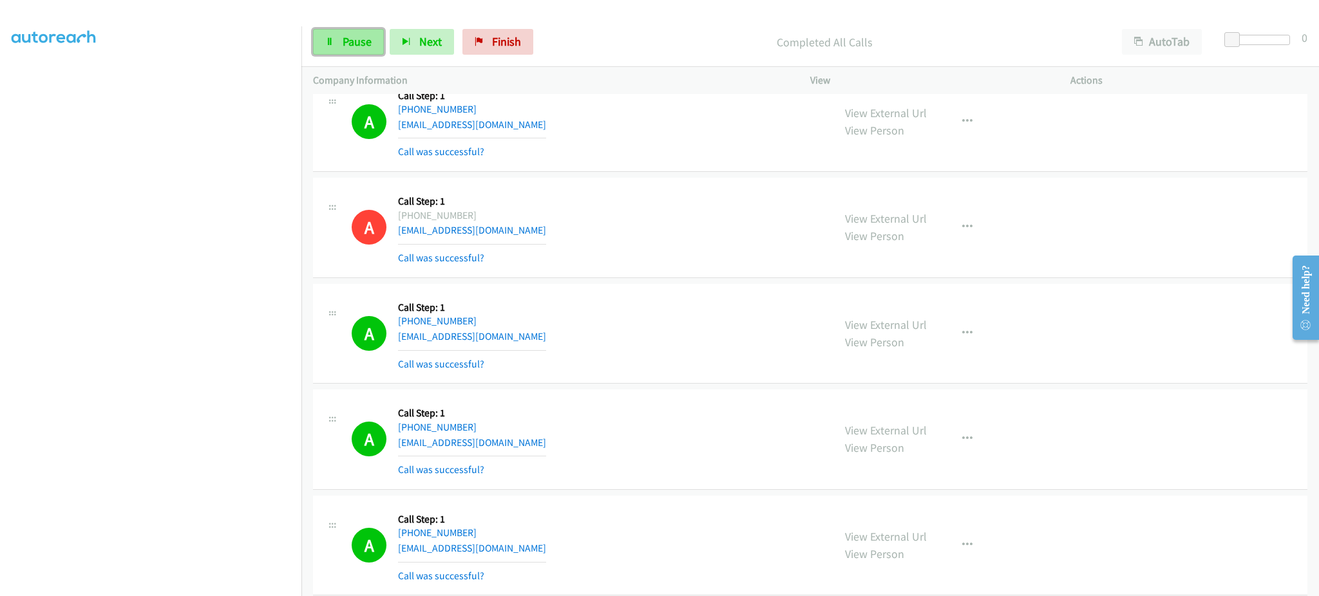
click at [363, 29] on link "Pause" at bounding box center [348, 42] width 71 height 26
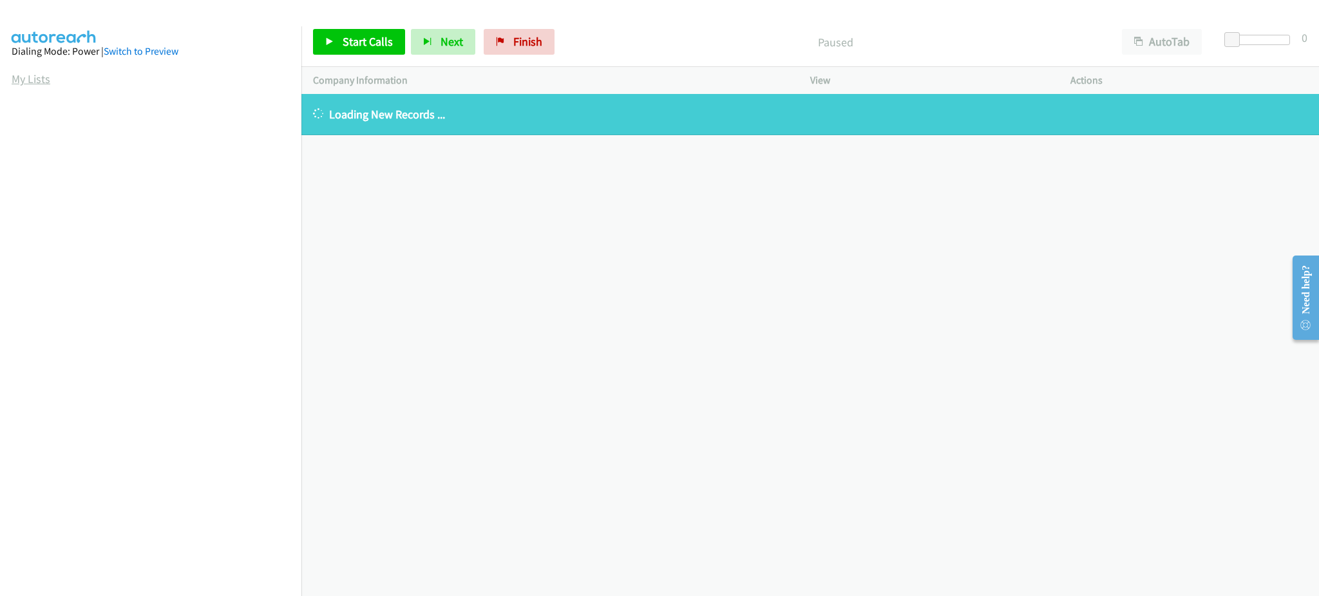
click at [44, 78] on link "My Lists" at bounding box center [31, 78] width 39 height 15
click at [39, 79] on link "My Lists" at bounding box center [31, 78] width 39 height 15
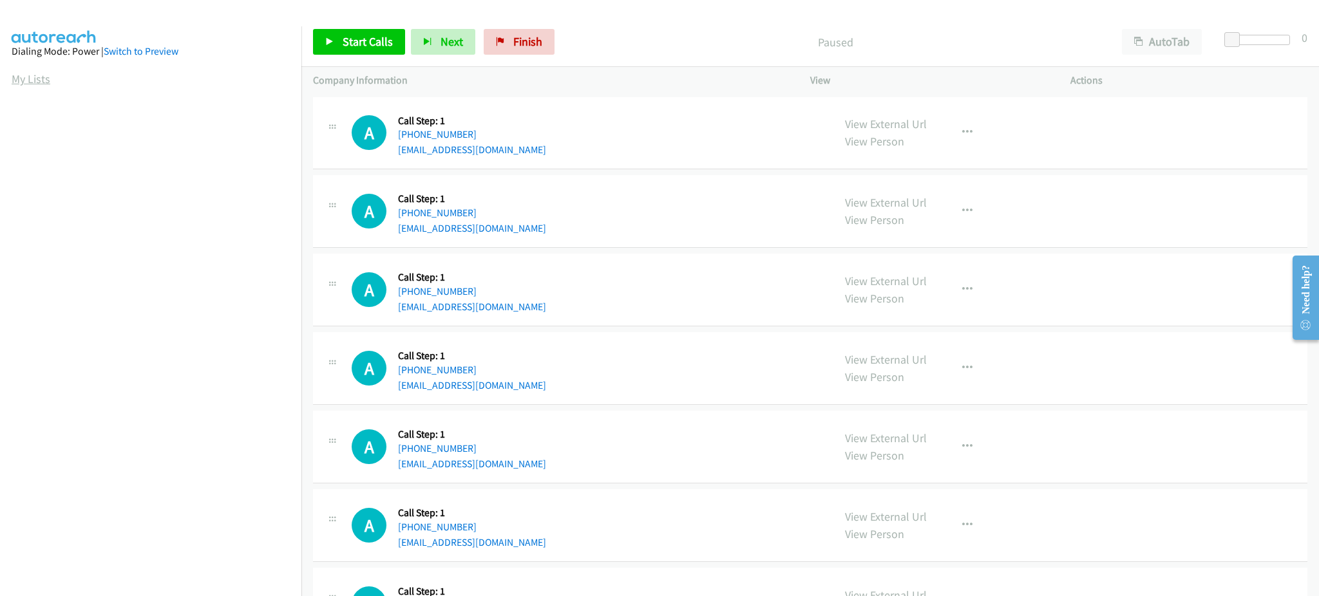
click at [29, 79] on link "My Lists" at bounding box center [31, 78] width 39 height 15
click at [363, 41] on span "Start Calls" at bounding box center [368, 41] width 50 height 15
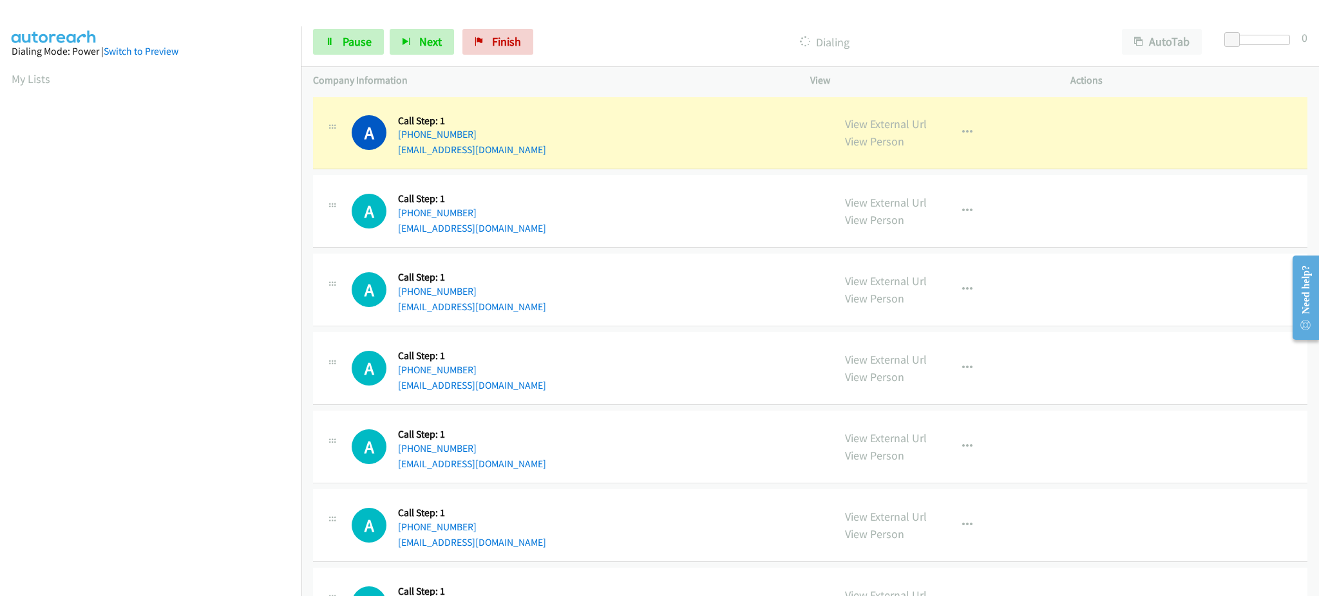
scroll to position [129, 0]
click at [364, 42] on span "Pause" at bounding box center [357, 41] width 29 height 15
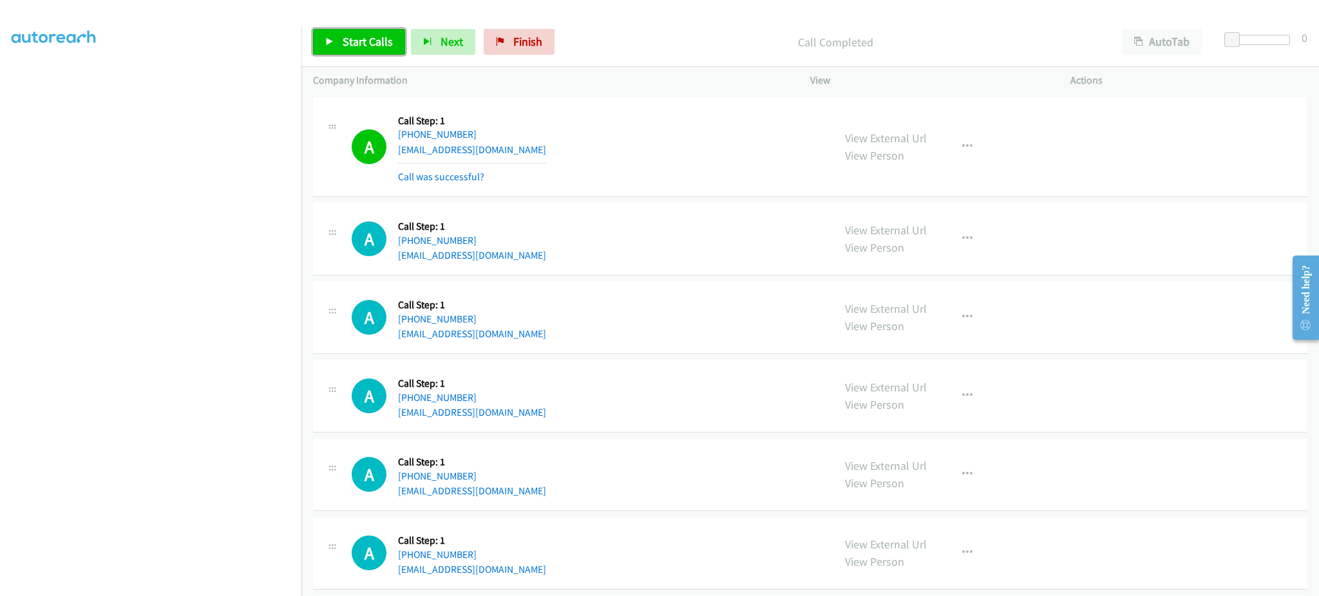
drag, startPoint x: 382, startPoint y: 44, endPoint x: 400, endPoint y: 61, distance: 24.2
click at [382, 44] on span "Start Calls" at bounding box center [368, 41] width 50 height 15
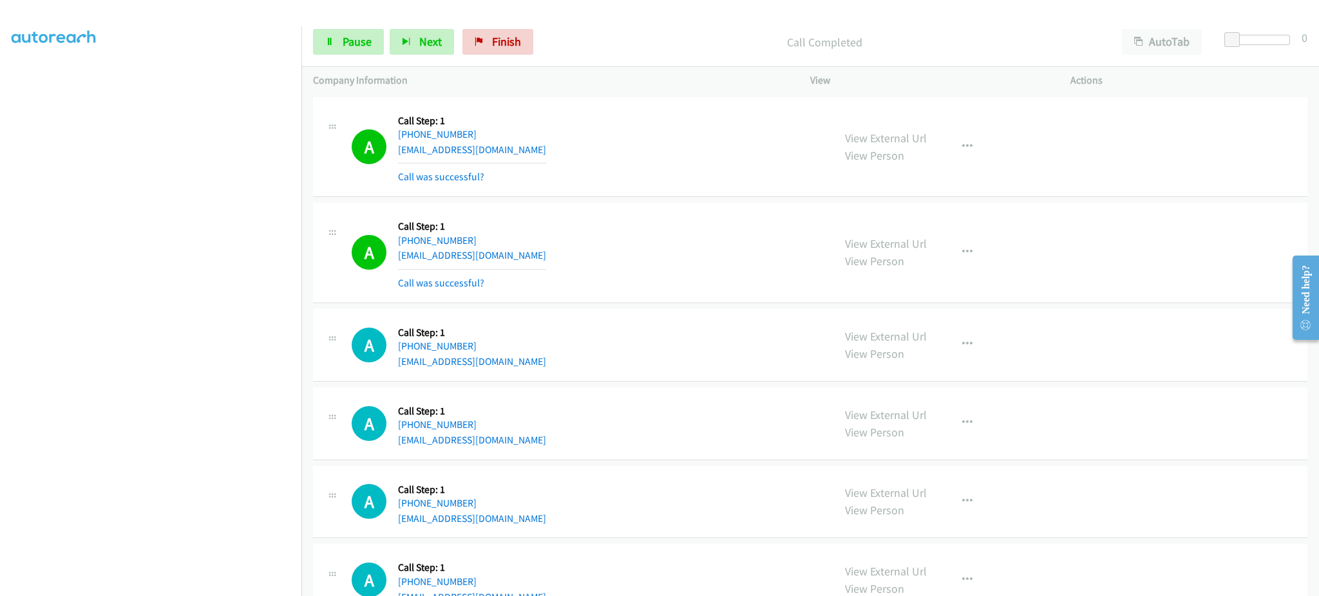
click at [949, 238] on div "View External Url View Person View External Url Email Schedule/Manage Callback …" at bounding box center [969, 252] width 272 height 77
click at [960, 259] on button "button" at bounding box center [967, 253] width 35 height 26
click at [934, 354] on link "Add to do not call list" at bounding box center [898, 363] width 171 height 26
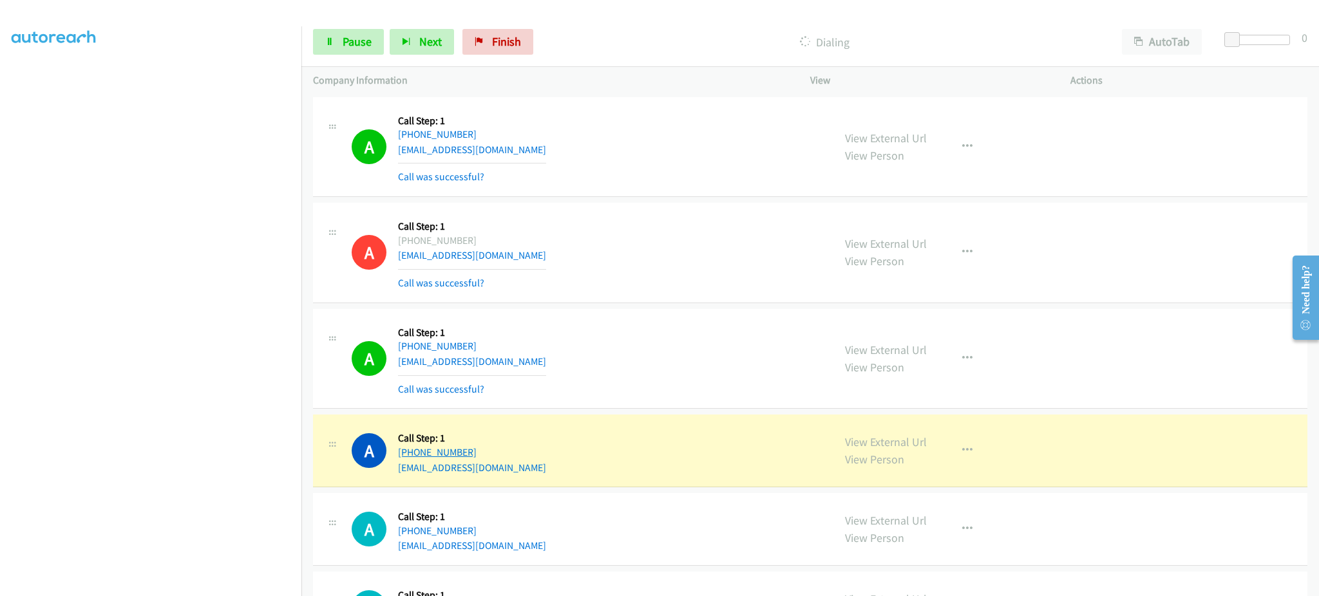
drag, startPoint x: 497, startPoint y: 453, endPoint x: 408, endPoint y: 449, distance: 89.0
click at [408, 449] on div "+1 601-291-5226" at bounding box center [472, 452] width 148 height 15
copy link "601-291-5226"
click at [876, 444] on link "View External Url" at bounding box center [886, 442] width 82 height 15
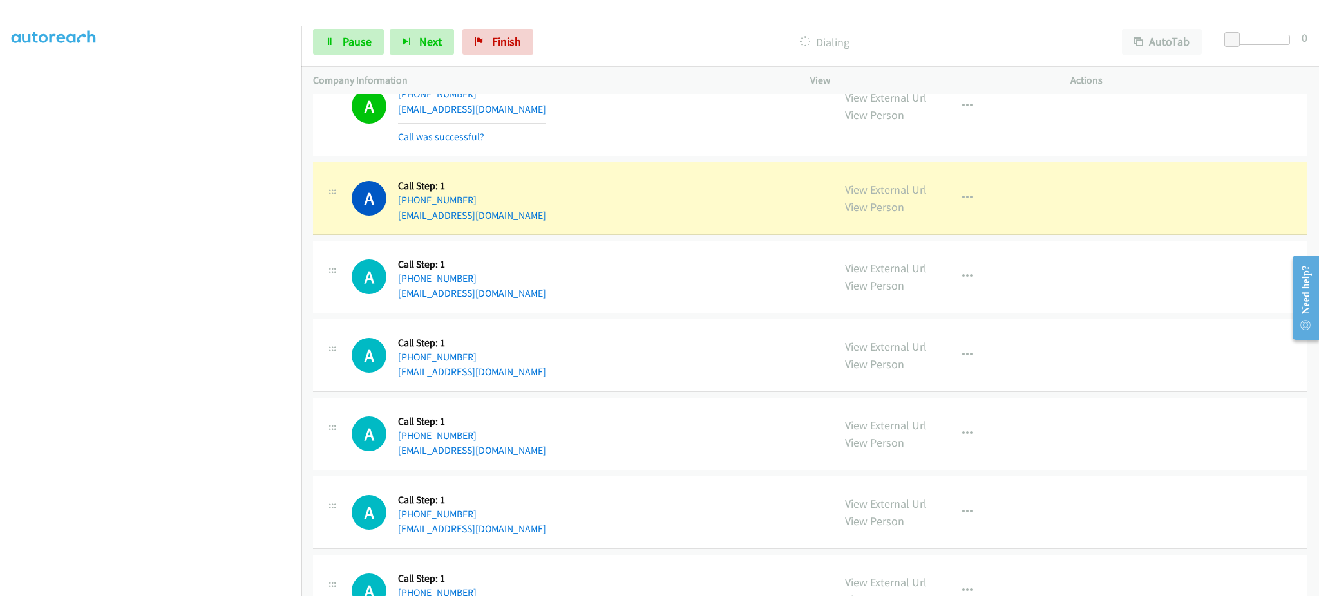
scroll to position [258, 0]
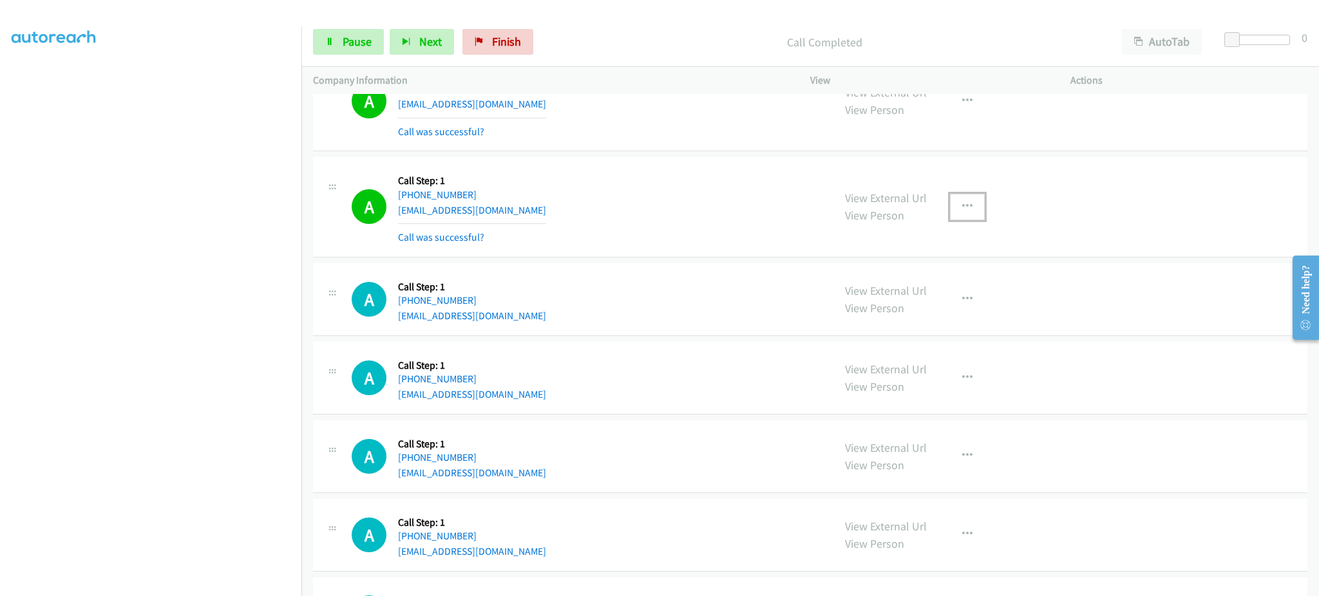
click at [971, 200] on button "button" at bounding box center [967, 207] width 35 height 26
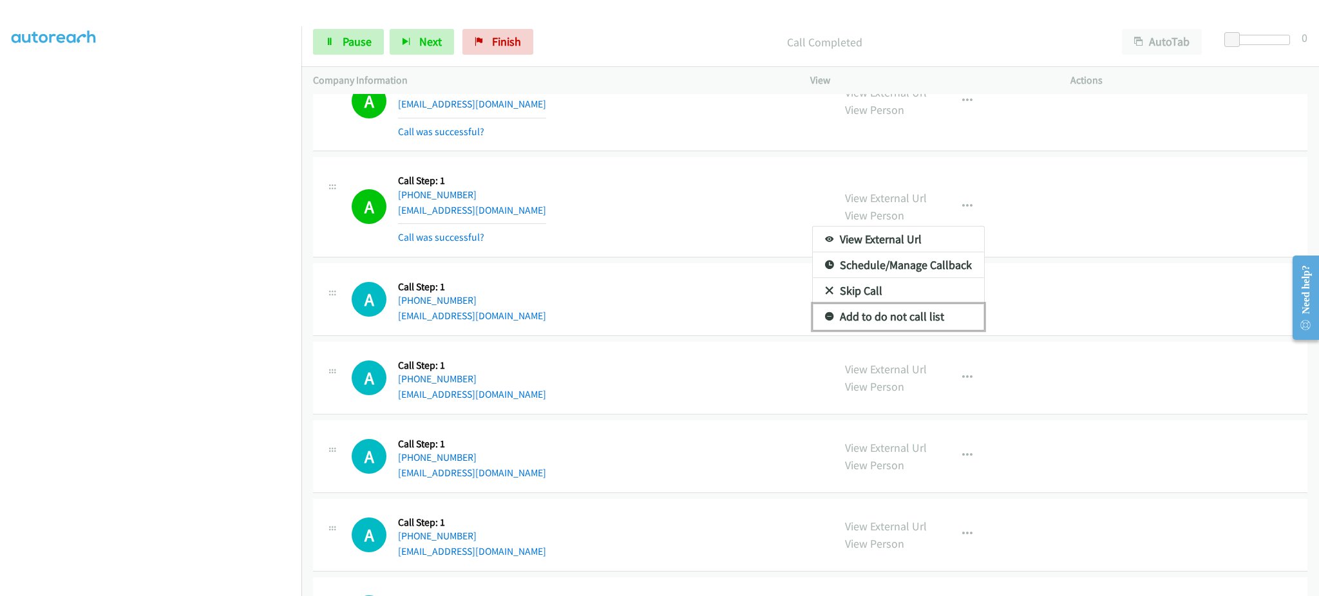
click at [923, 323] on link "Add to do not call list" at bounding box center [898, 317] width 171 height 26
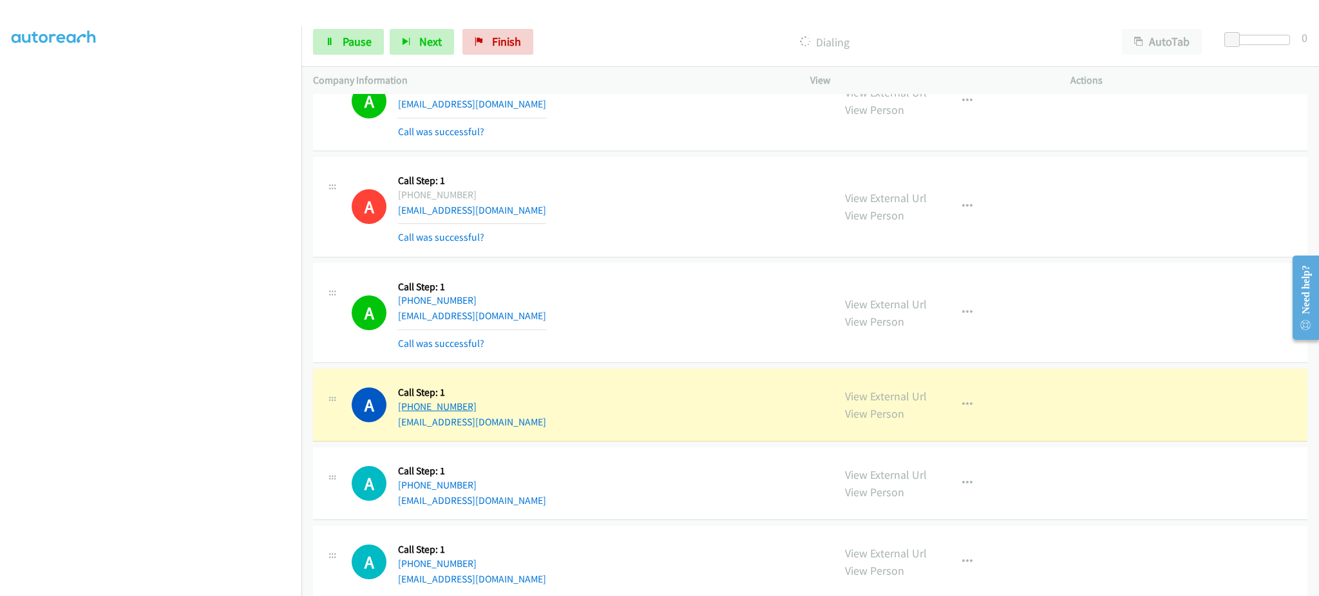
drag, startPoint x: 538, startPoint y: 406, endPoint x: 404, endPoint y: 406, distance: 133.3
click at [404, 406] on div "A Callback Scheduled Call Step: 1 America/Los_Angeles +1 208-210-8044 treesofpa…" at bounding box center [587, 405] width 470 height 49
copy link "1 208-210-8044"
click at [591, 412] on div "A Callback Scheduled Call Step: 1 America/Los_Angeles +1 208-210-8044 treesofpa…" at bounding box center [587, 405] width 470 height 49
click at [542, 408] on div "A Callback Scheduled Call Step: 1 America/Los_Angeles +1 208-210-8044 treesofpa…" at bounding box center [587, 405] width 470 height 49
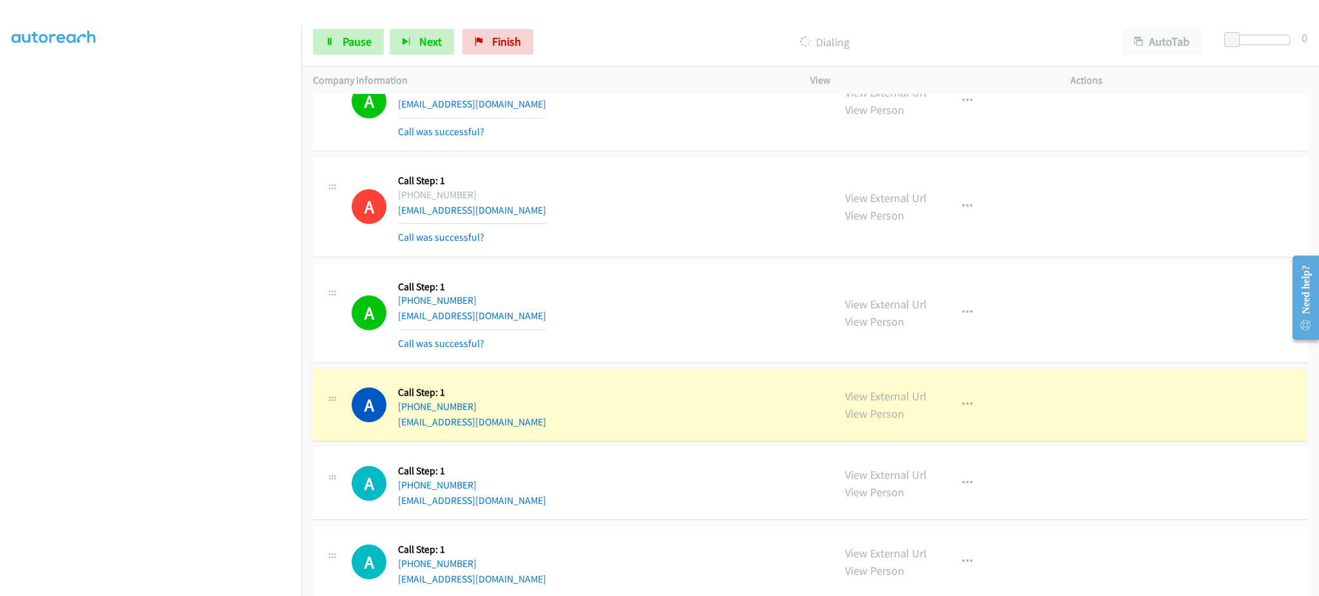
drag, startPoint x: 504, startPoint y: 412, endPoint x: 528, endPoint y: 407, distance: 25.0
click at [528, 408] on div "A Callback Scheduled Call Step: 1 America/Los_Angeles +1 208-210-8044 treesofpa…" at bounding box center [587, 405] width 470 height 49
click at [540, 402] on div "A Callback Scheduled Call Step: 1 America/Los_Angeles +1 208-210-8044 treesofpa…" at bounding box center [587, 405] width 470 height 49
drag, startPoint x: 536, startPoint y: 402, endPoint x: 430, endPoint y: 372, distance: 110.5
click at [405, 402] on div "A Callback Scheduled Call Step: 1 America/Los_Angeles +1 208-210-8044 treesofpa…" at bounding box center [587, 405] width 470 height 49
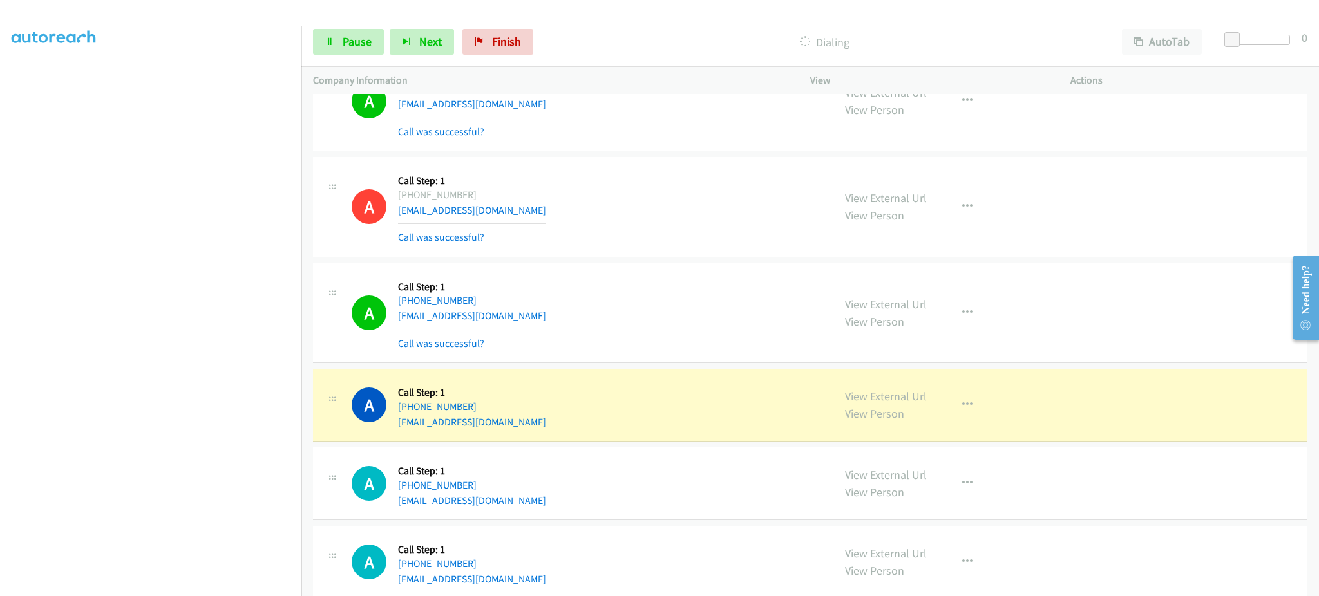
copy link "1 208-210-8044"
click at [372, 46] on link "Pause" at bounding box center [348, 42] width 71 height 26
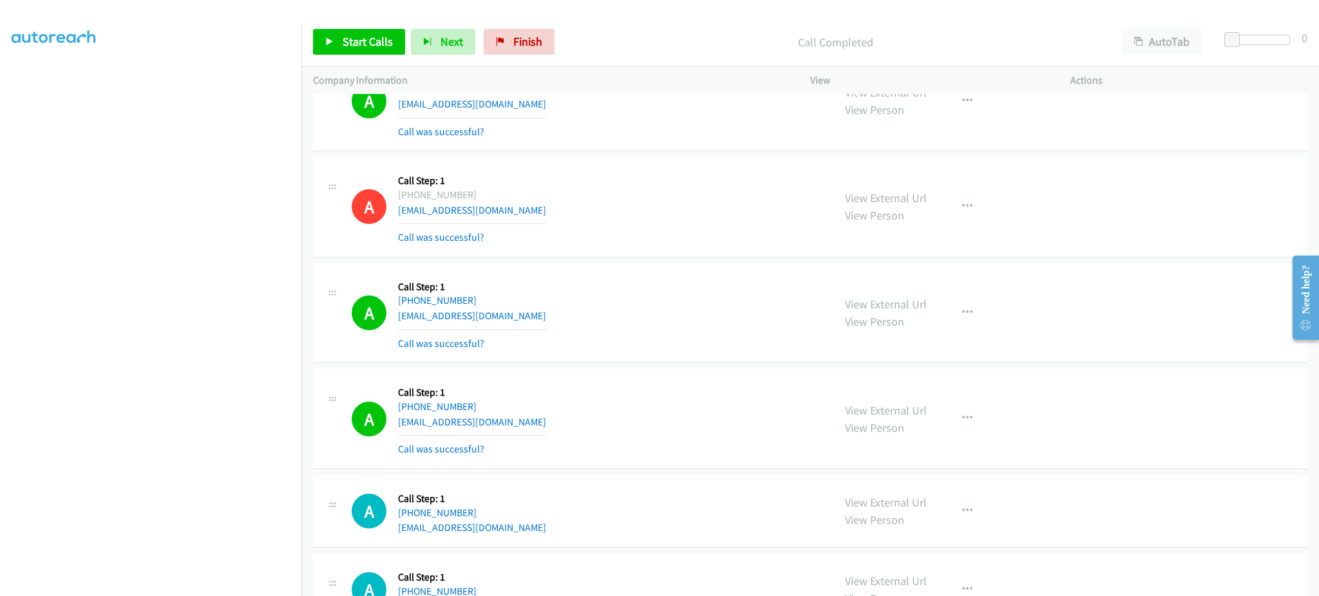
click at [383, 61] on div "Start Calls Pause Next Finish Call Completed AutoTab AutoTab 0" at bounding box center [810, 42] width 1018 height 50
click at [363, 34] on span "Start Calls" at bounding box center [368, 41] width 50 height 15
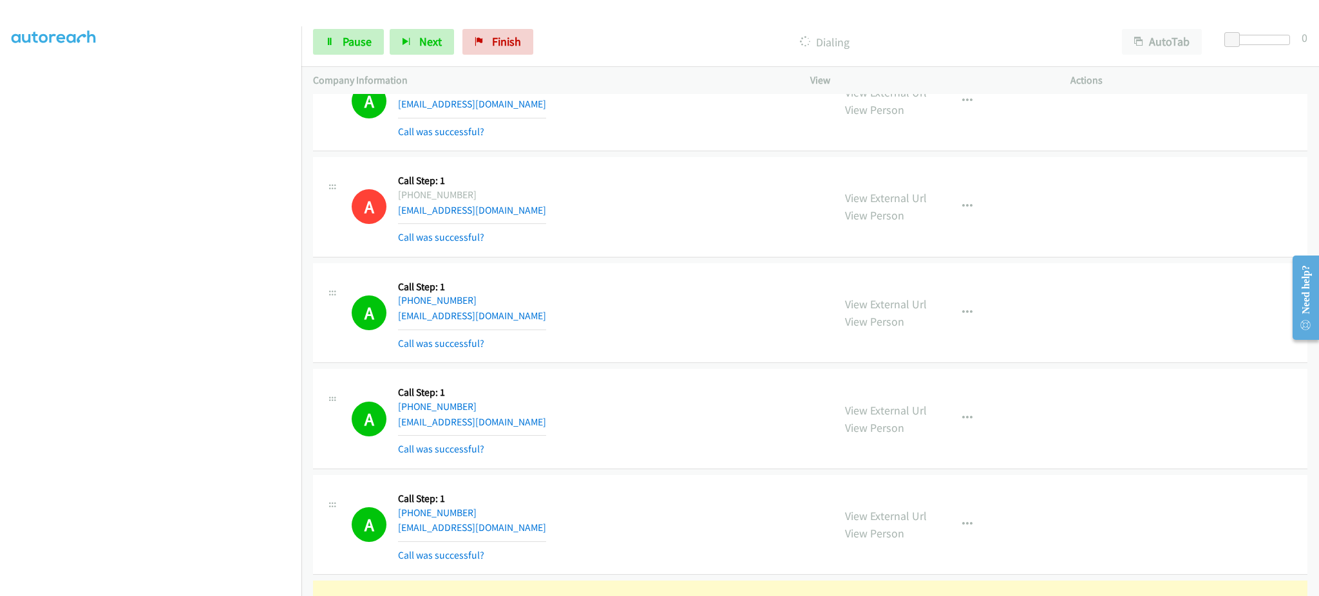
scroll to position [515, 0]
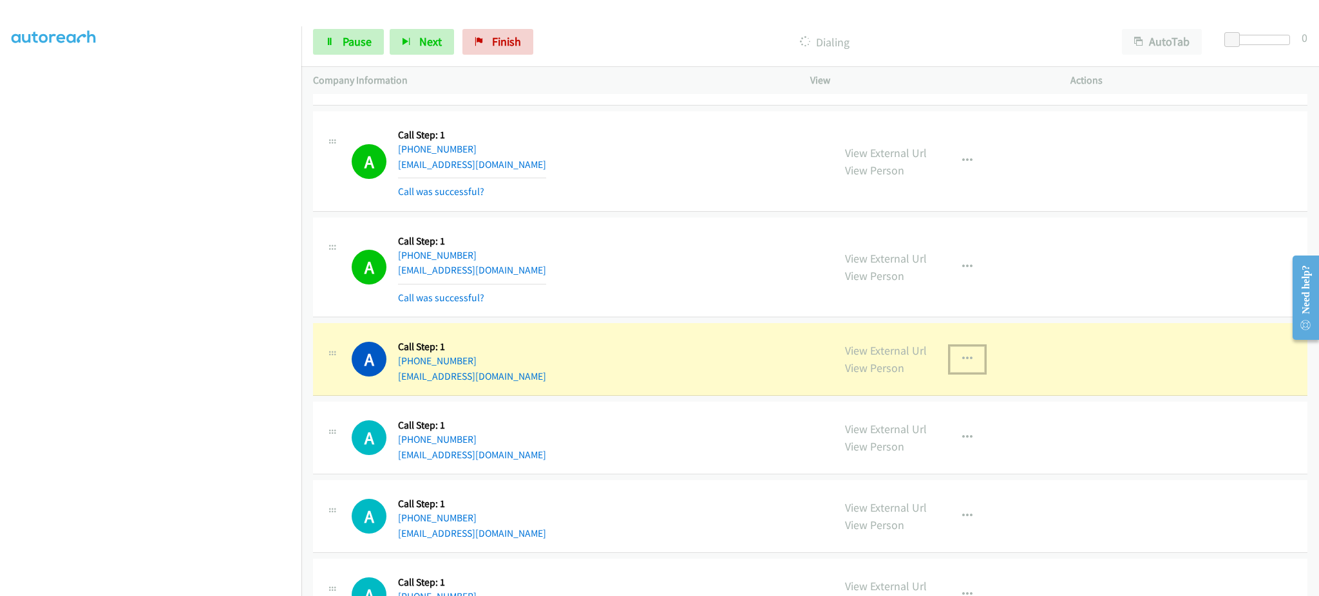
click at [950, 372] on button "button" at bounding box center [967, 359] width 35 height 26
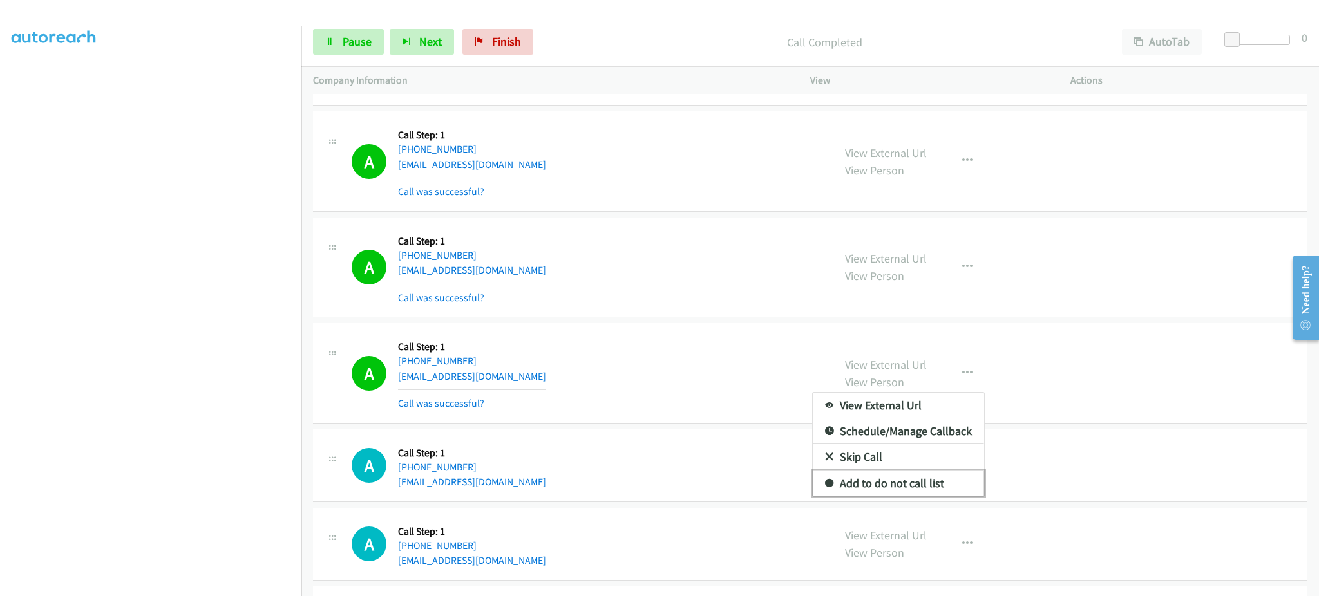
click at [918, 489] on link "Add to do not call list" at bounding box center [898, 484] width 171 height 26
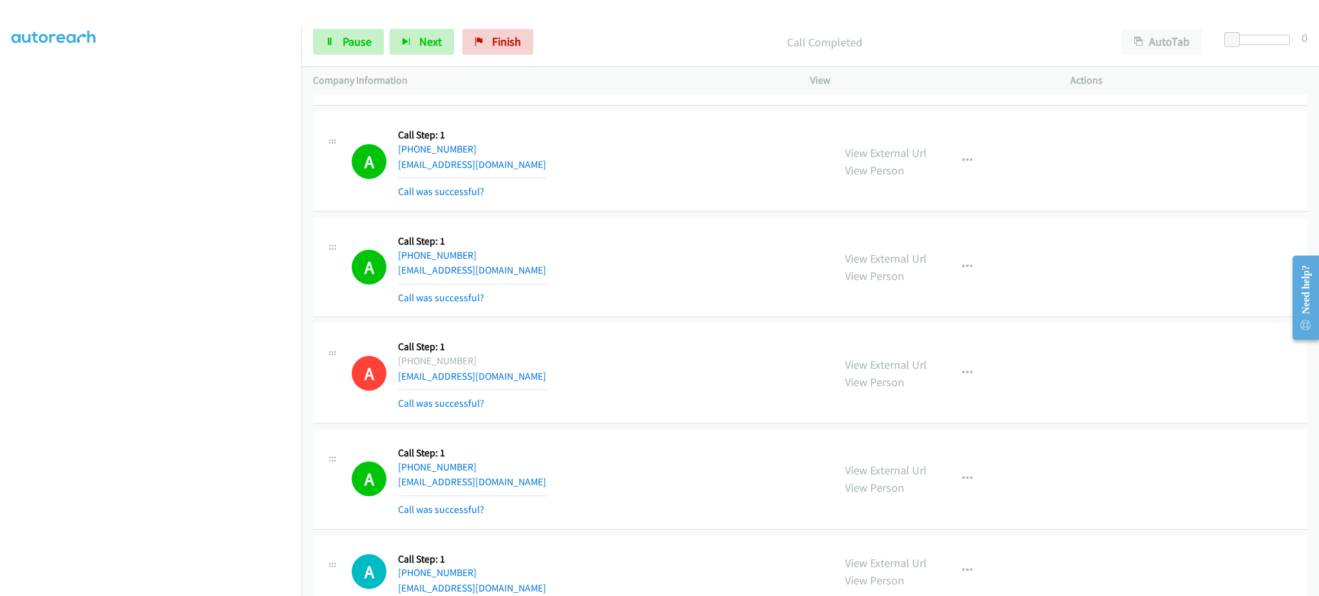
click at [715, 293] on div "A Callback Scheduled Call Step: 1 America/New_York +1 216-619-6141 deborahthomp…" at bounding box center [587, 267] width 470 height 77
click at [426, 36] on span "Next" at bounding box center [430, 41] width 23 height 15
click at [365, 46] on span "Pause" at bounding box center [357, 41] width 29 height 15
click at [369, 38] on span "Start Calls" at bounding box center [368, 41] width 50 height 15
click at [936, 564] on div "View External Url View Person View External Url Email Schedule/Manage Callback …" at bounding box center [969, 571] width 272 height 49
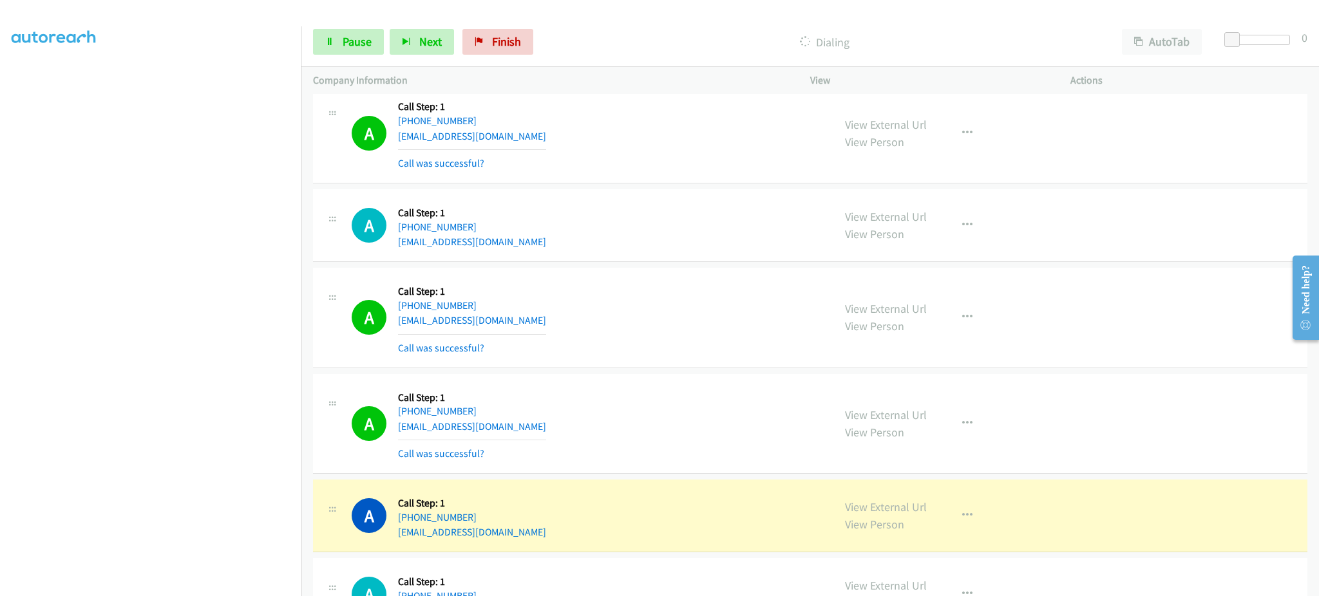
scroll to position [1803, 0]
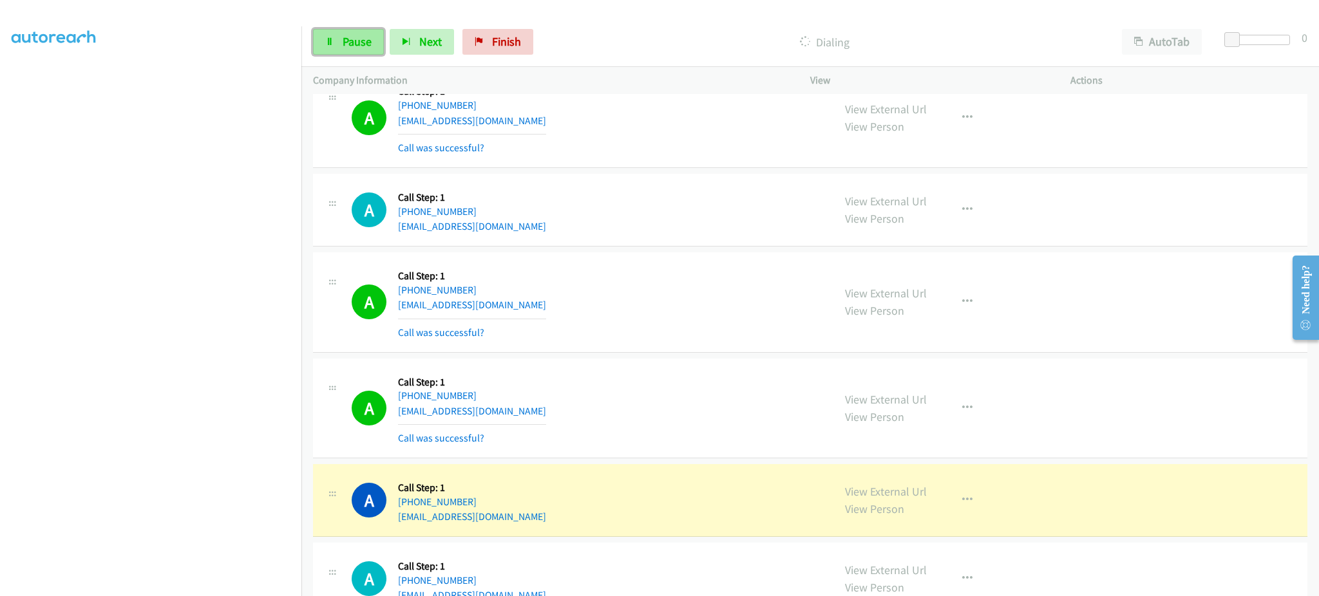
click at [366, 44] on span "Pause" at bounding box center [357, 41] width 29 height 15
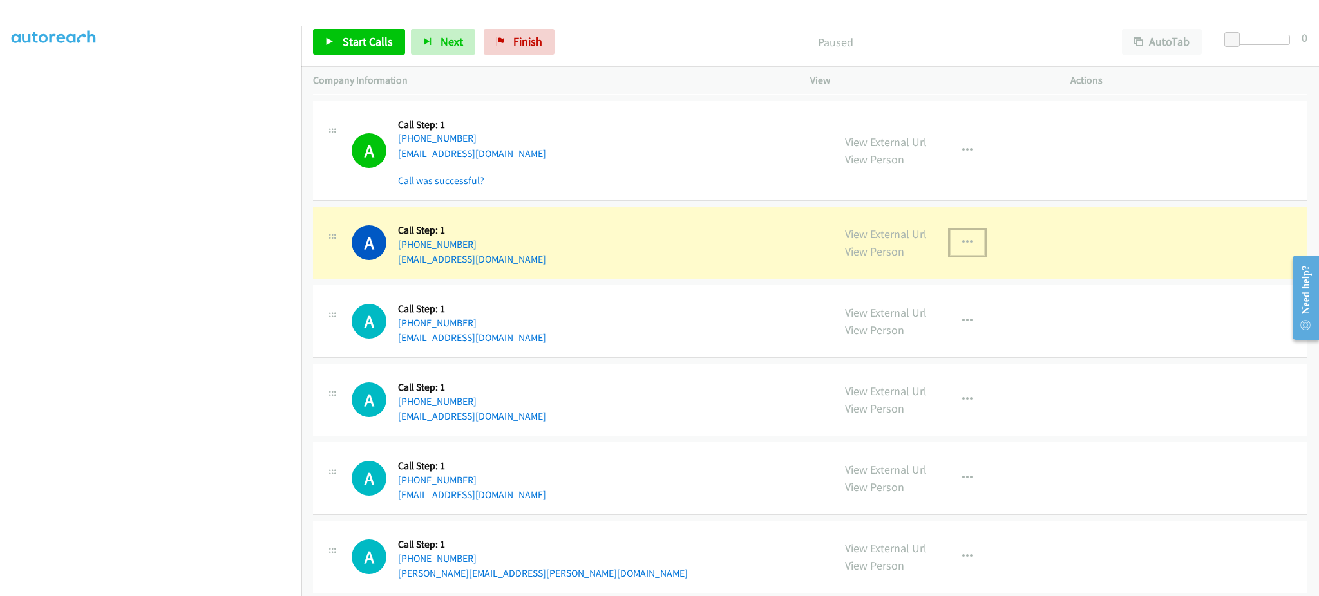
click at [965, 243] on button "button" at bounding box center [967, 243] width 35 height 26
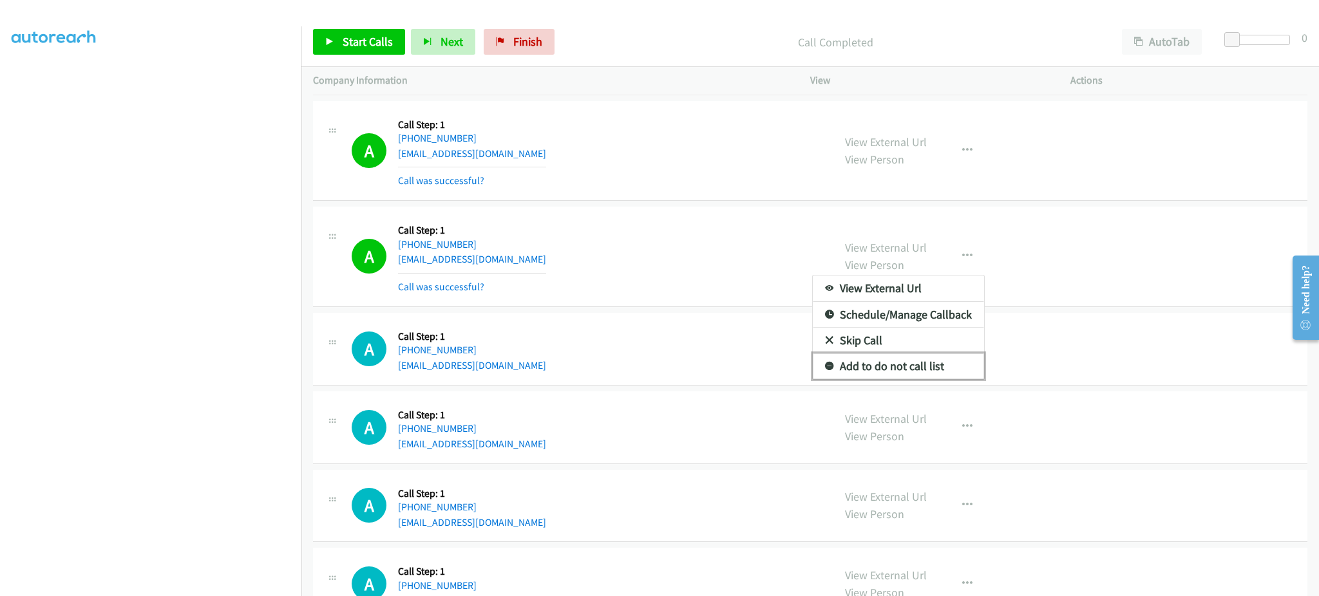
click at [929, 366] on link "Add to do not call list" at bounding box center [898, 367] width 171 height 26
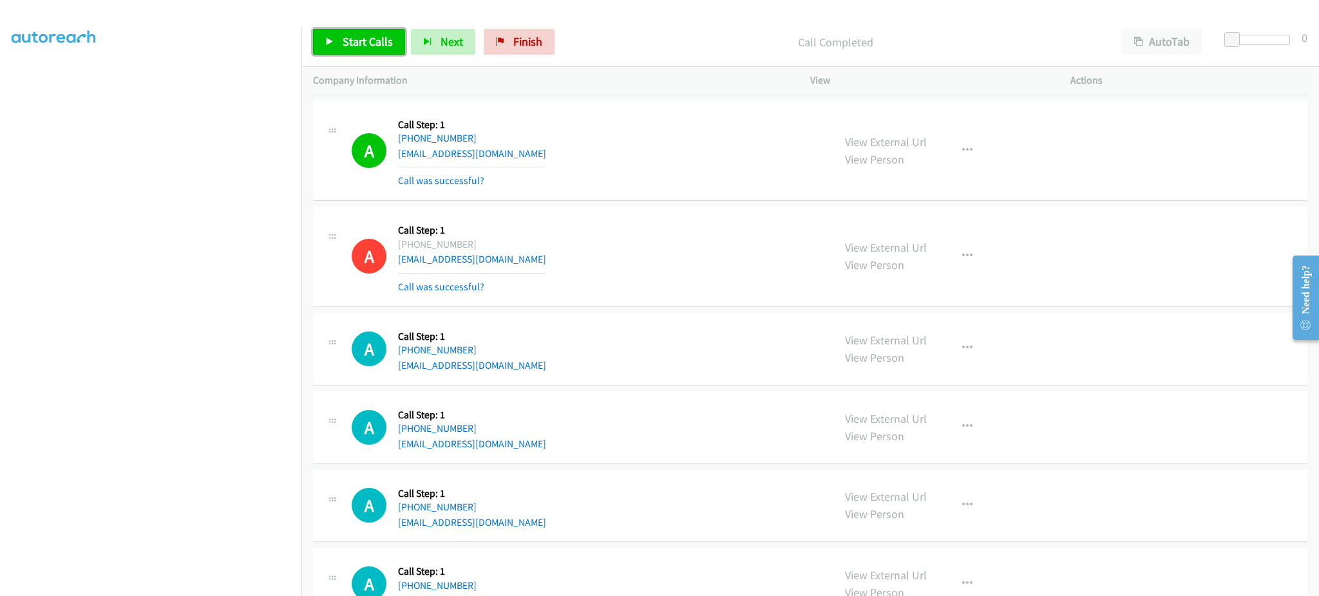
click at [357, 41] on span "Start Calls" at bounding box center [368, 41] width 50 height 15
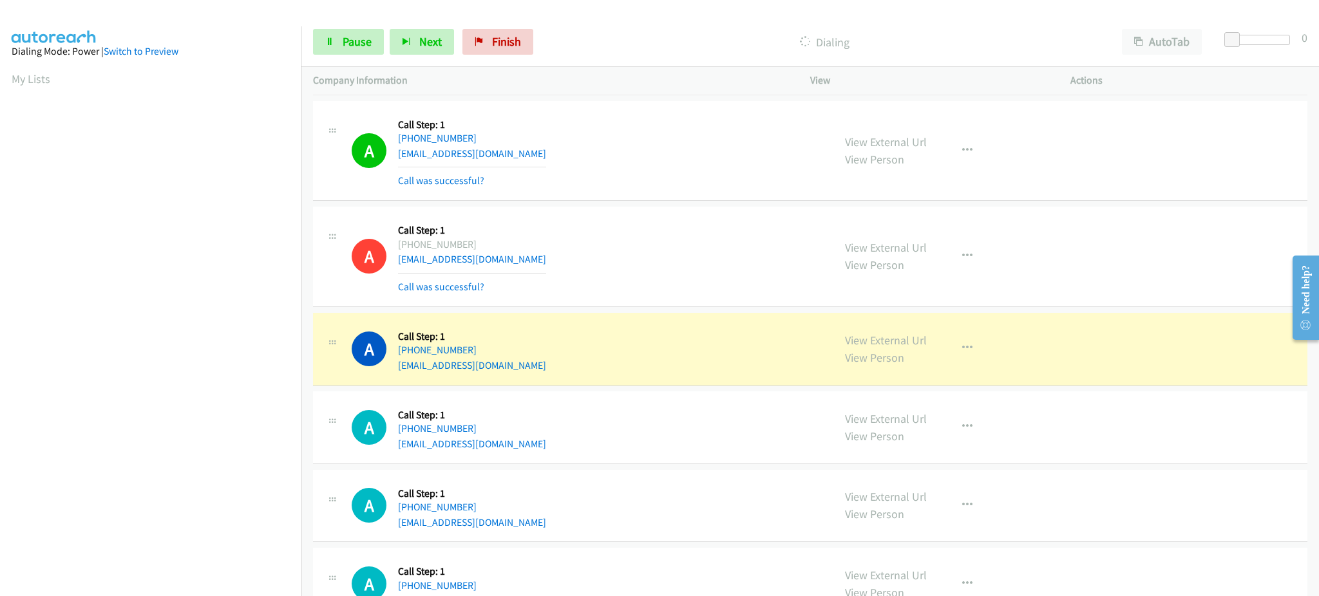
scroll to position [129, 3]
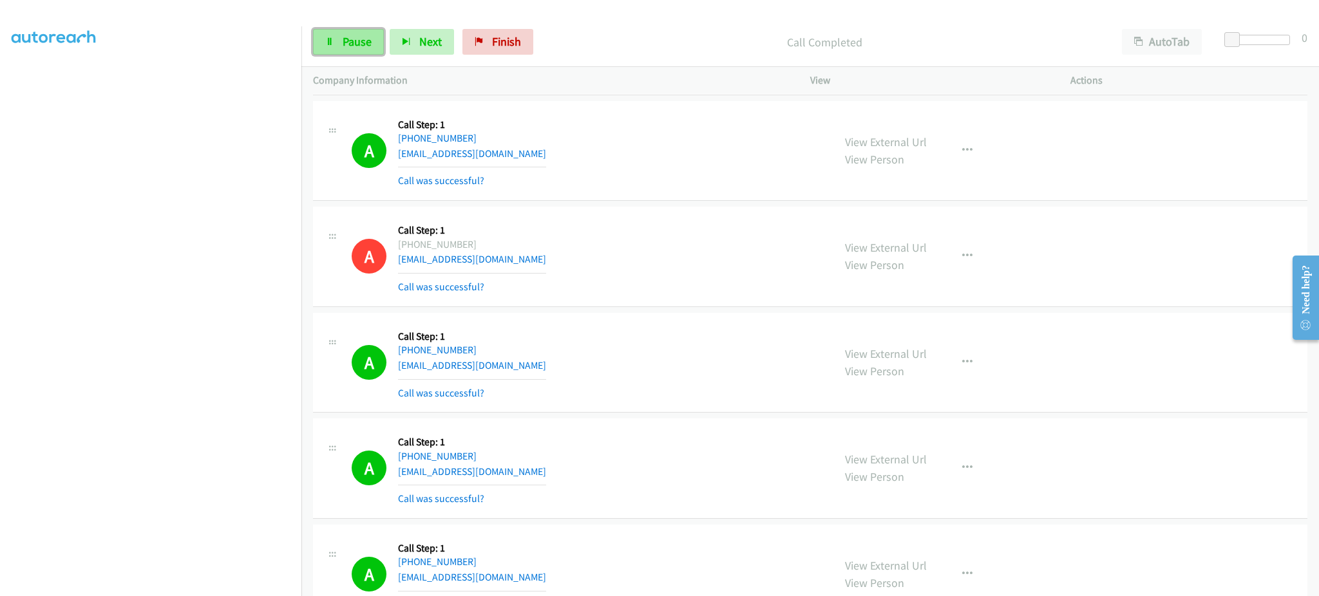
click at [341, 47] on link "Pause" at bounding box center [348, 42] width 71 height 26
click at [371, 45] on span "Start Calls" at bounding box center [368, 41] width 50 height 15
click at [373, 32] on link "Pause" at bounding box center [348, 42] width 71 height 26
click at [367, 47] on span "Start Calls" at bounding box center [368, 41] width 50 height 15
click at [367, 47] on span "Pause" at bounding box center [357, 41] width 29 height 15
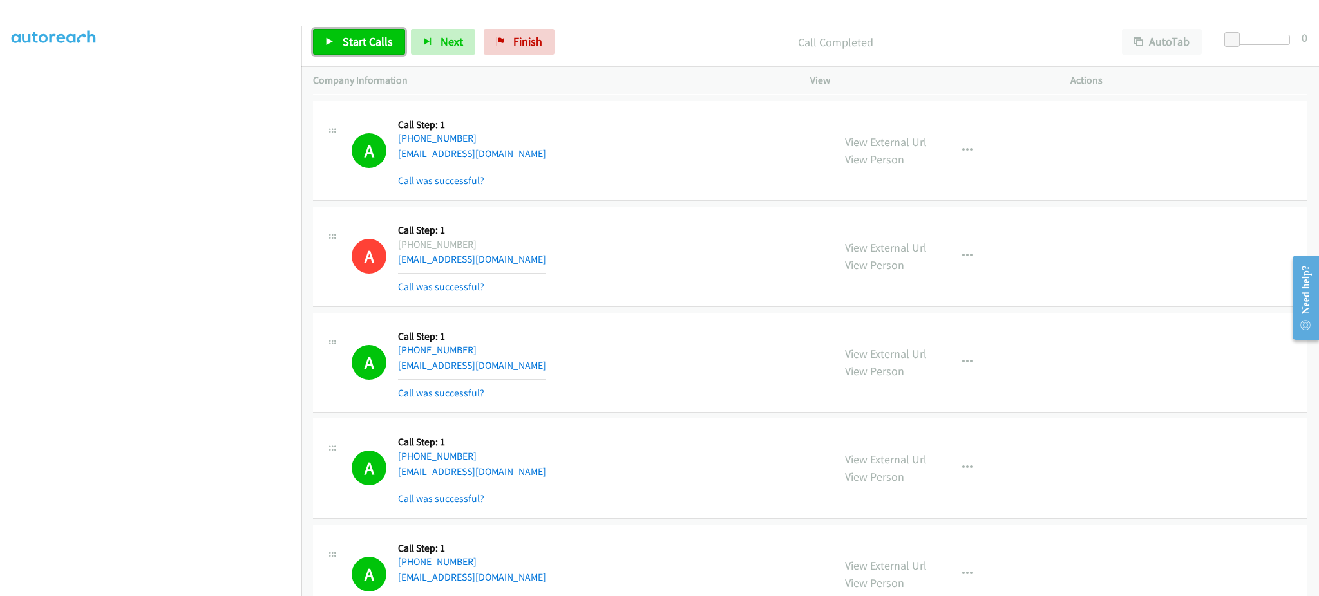
click at [354, 39] on span "Start Calls" at bounding box center [368, 41] width 50 height 15
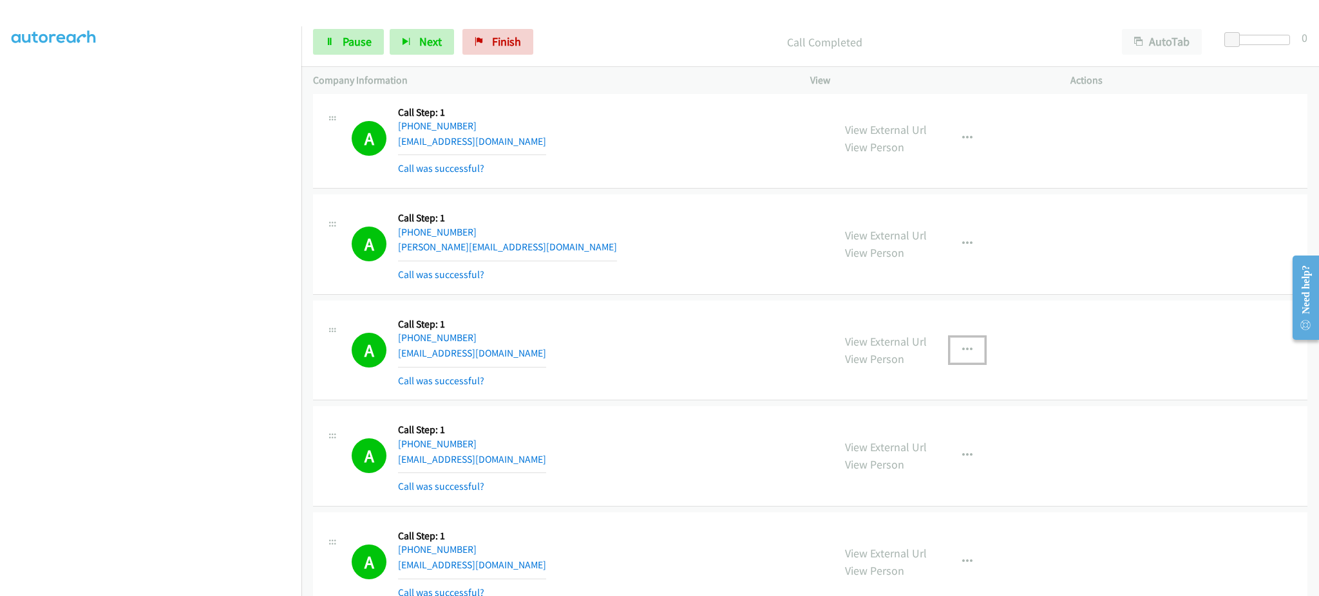
drag, startPoint x: 971, startPoint y: 347, endPoint x: 955, endPoint y: 402, distance: 57.1
click at [971, 347] on button "button" at bounding box center [967, 350] width 35 height 26
drag, startPoint x: 932, startPoint y: 462, endPoint x: 445, endPoint y: 149, distance: 579.0
click at [932, 462] on link "Add to do not call list" at bounding box center [898, 461] width 171 height 26
click at [421, 25] on div "Start Calls Pause Next Finish Call Completed AutoTab AutoTab 0" at bounding box center [810, 42] width 1018 height 50
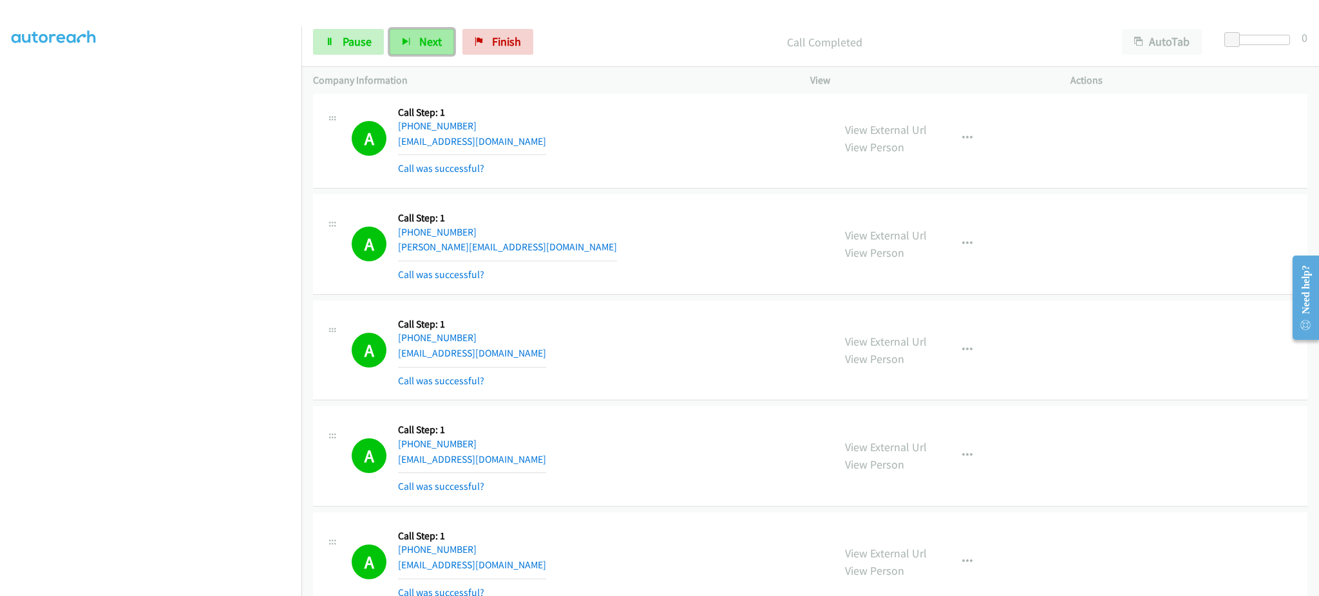
click at [423, 38] on span "Next" at bounding box center [430, 41] width 23 height 15
click at [348, 38] on span "Pause" at bounding box center [357, 41] width 29 height 15
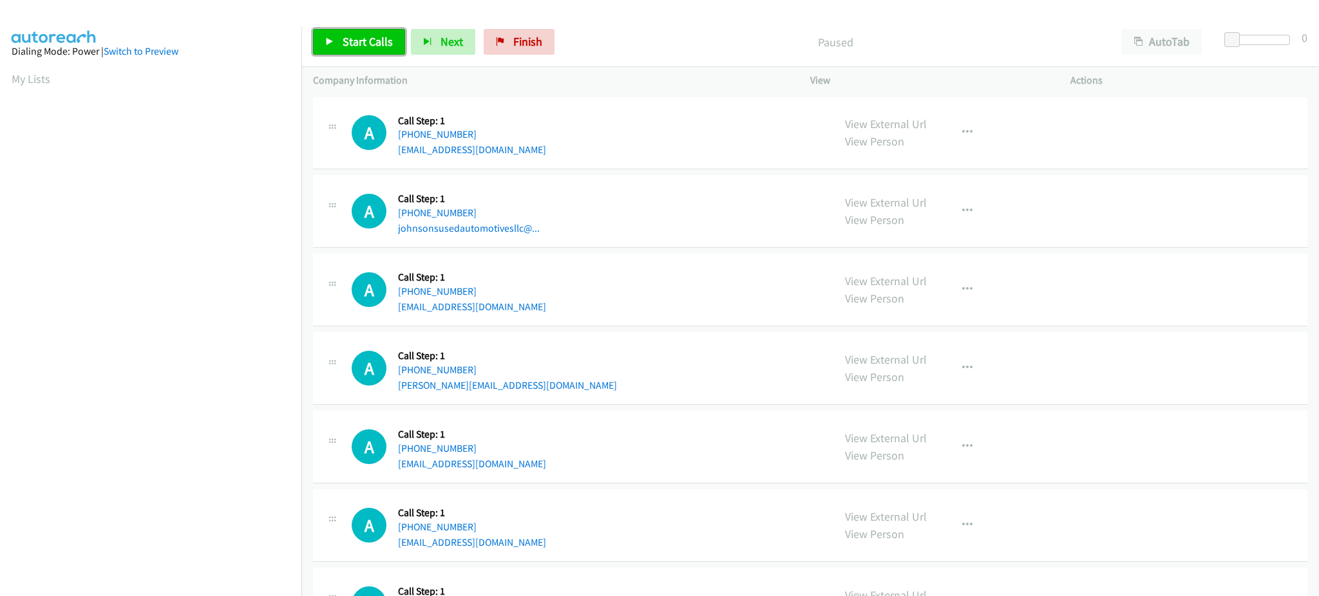
click at [355, 39] on span "Start Calls" at bounding box center [368, 41] width 50 height 15
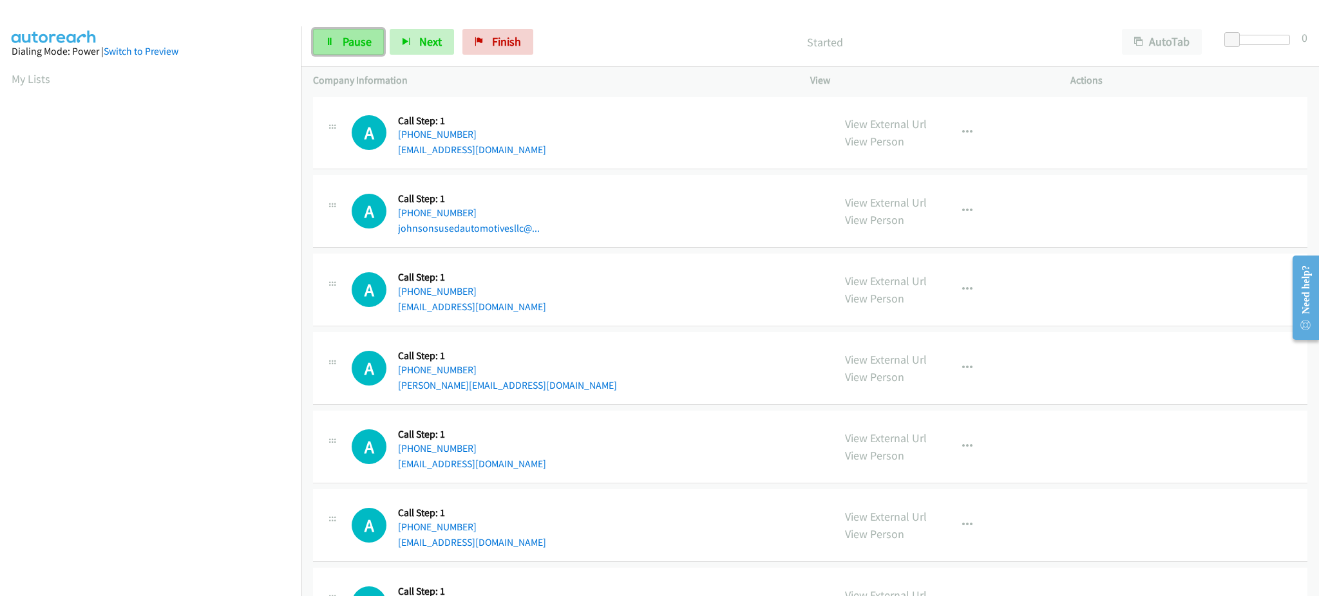
click at [362, 47] on span "Pause" at bounding box center [357, 41] width 29 height 15
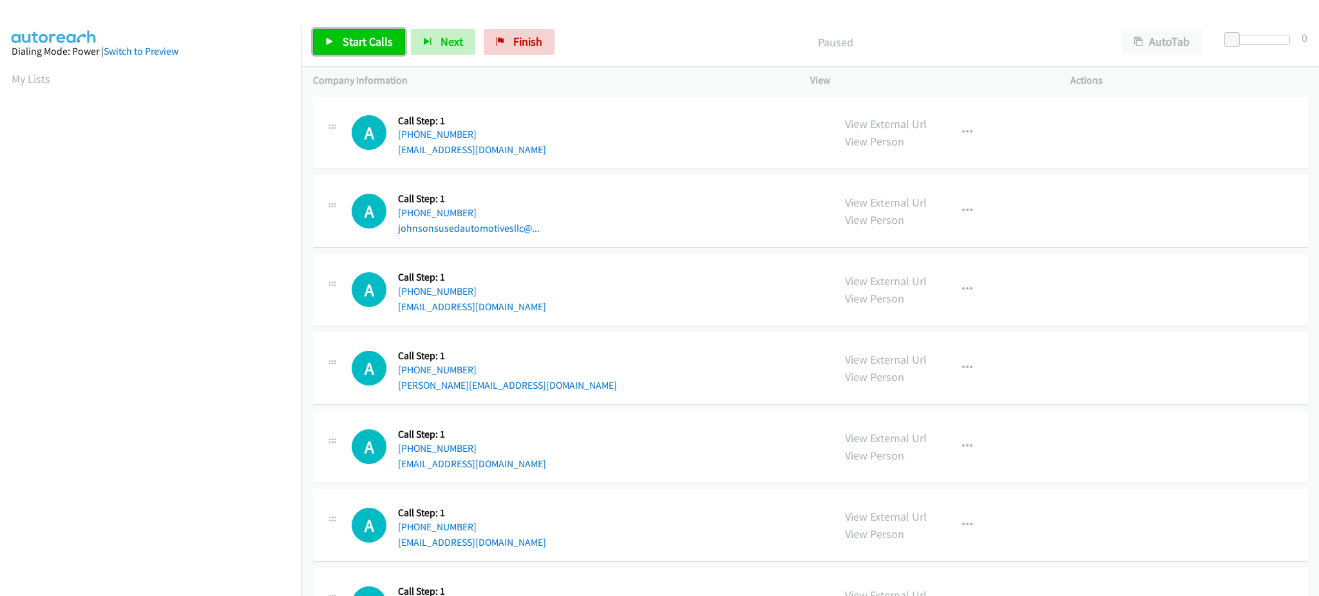
click at [372, 47] on span "Start Calls" at bounding box center [368, 41] width 50 height 15
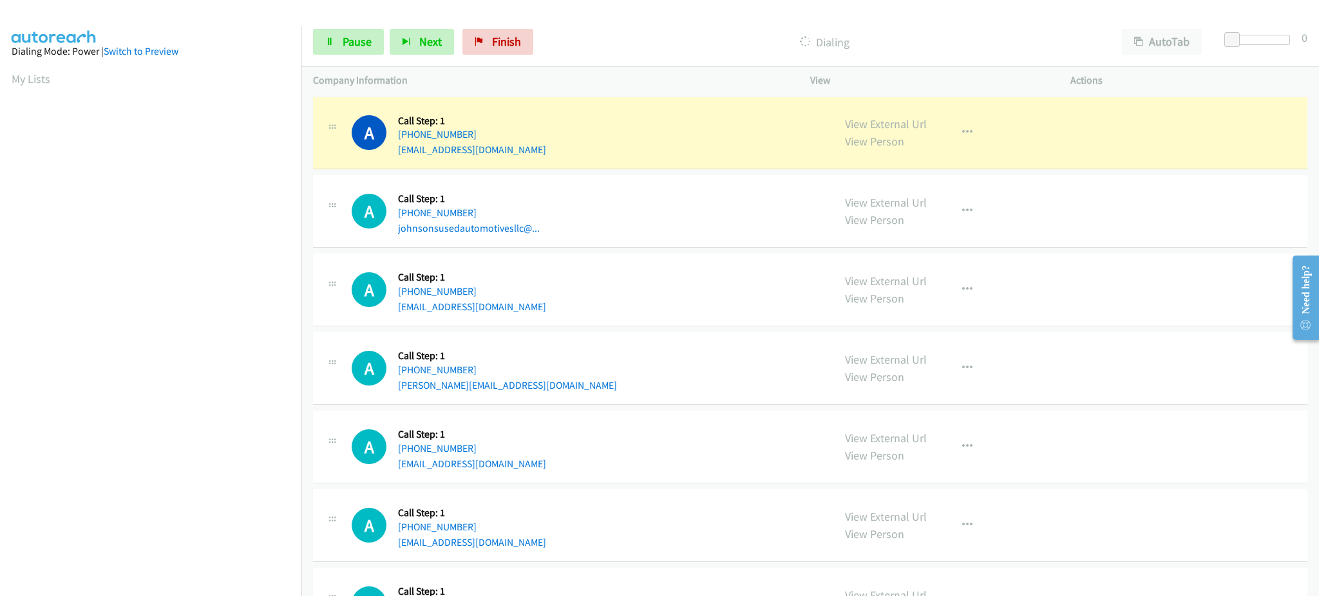
scroll to position [129, 0]
click at [359, 39] on span "Pause" at bounding box center [357, 41] width 29 height 15
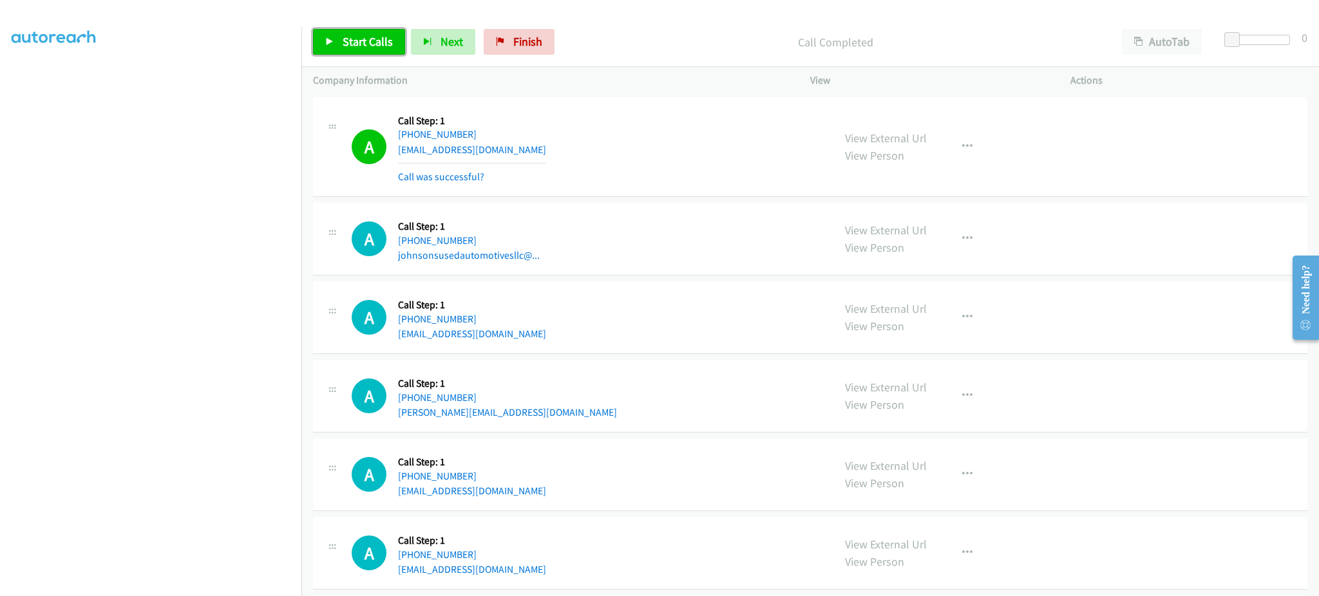
click at [356, 39] on span "Start Calls" at bounding box center [368, 41] width 50 height 15
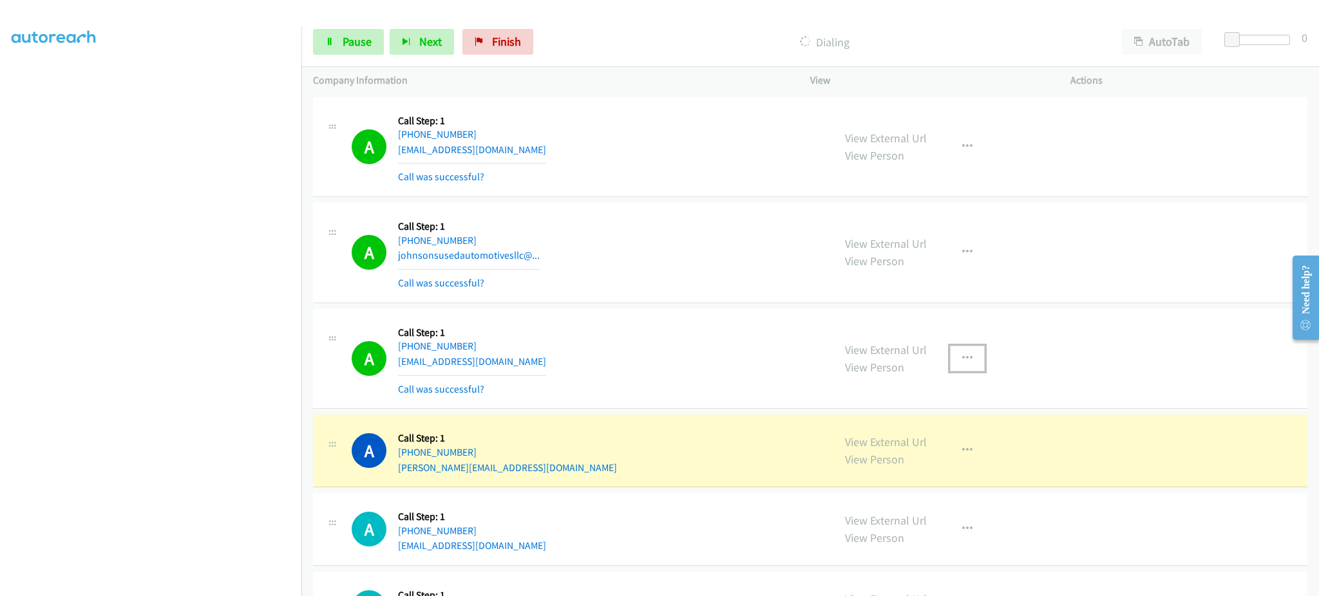
click at [964, 351] on button "button" at bounding box center [967, 359] width 35 height 26
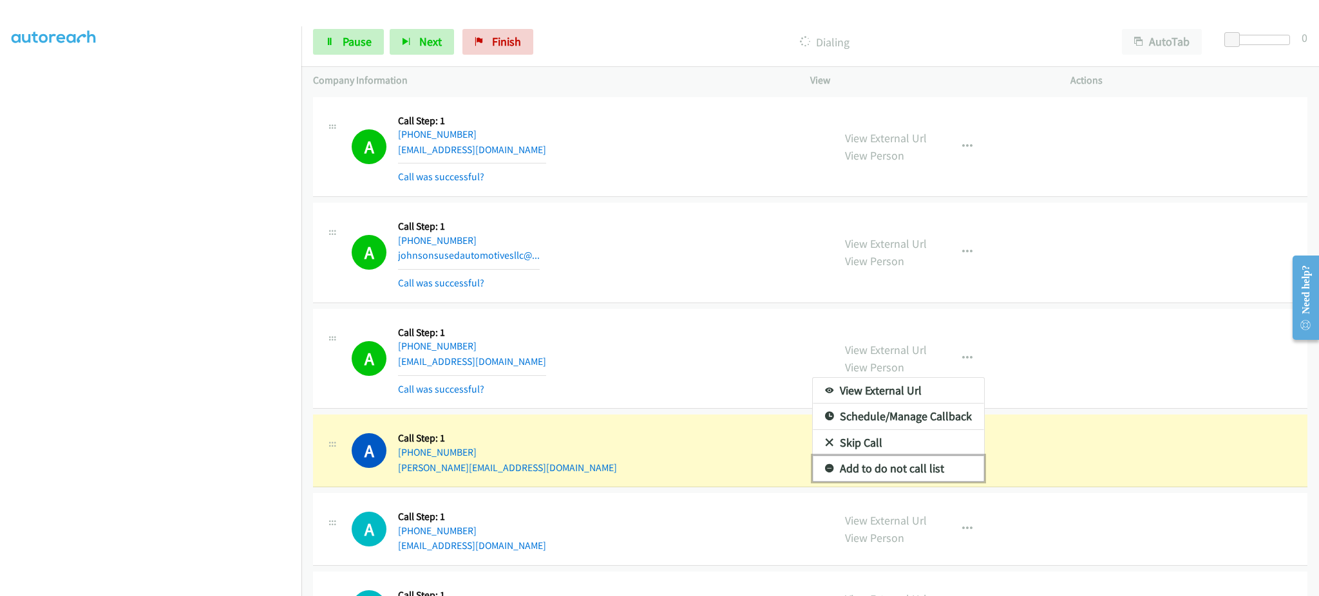
click at [927, 459] on link "Add to do not call list" at bounding box center [898, 469] width 171 height 26
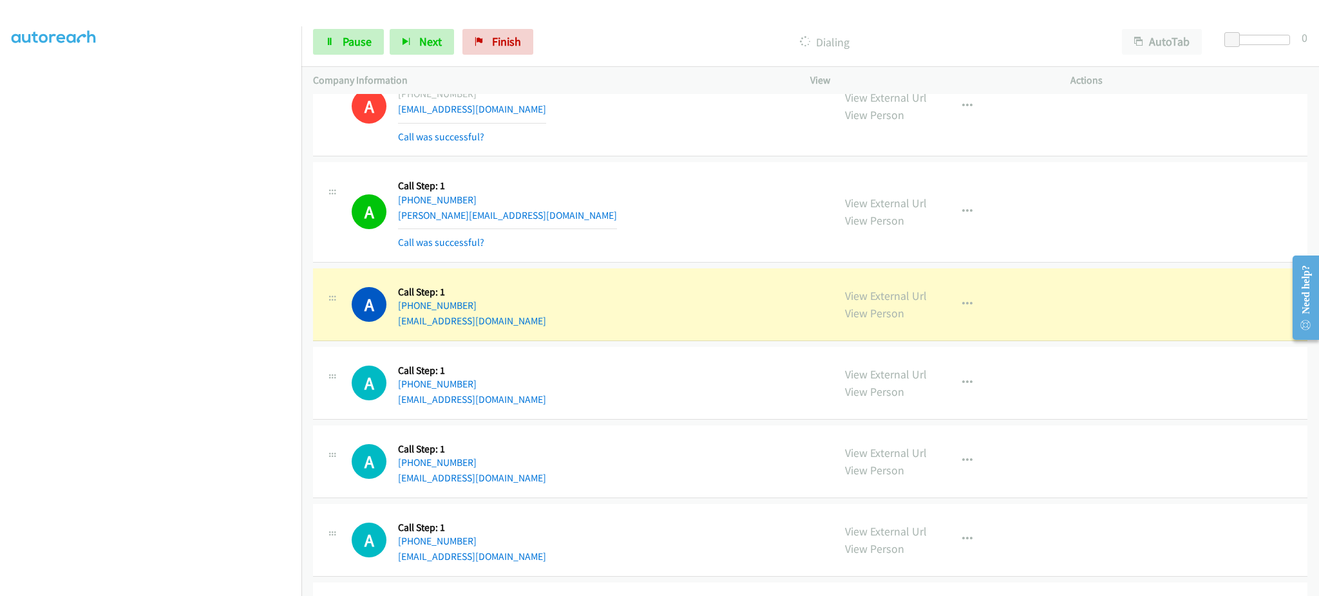
scroll to position [258, 0]
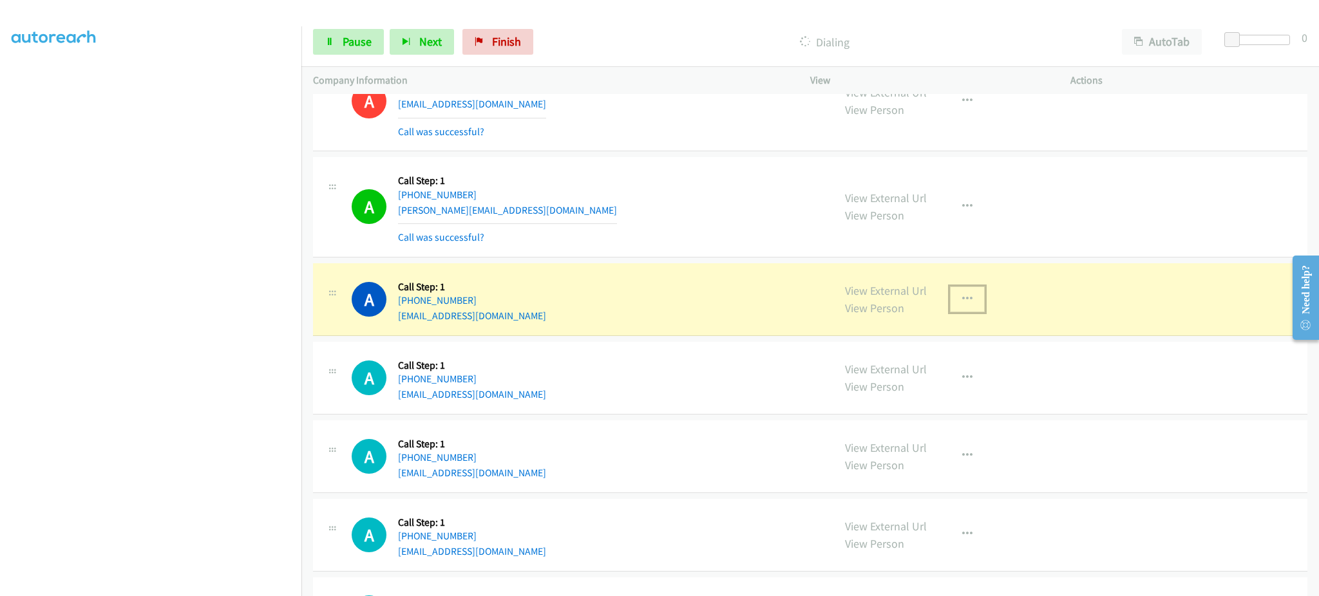
click at [967, 306] on button "button" at bounding box center [967, 300] width 35 height 26
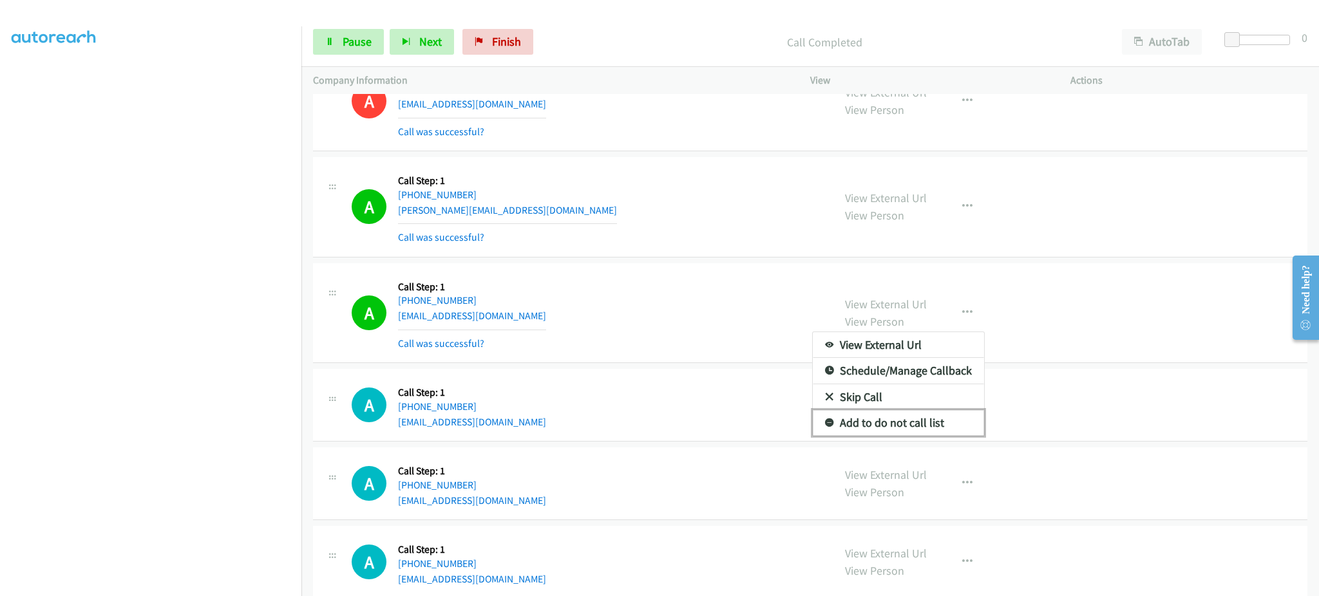
drag, startPoint x: 930, startPoint y: 429, endPoint x: 925, endPoint y: 174, distance: 255.1
click at [930, 429] on link "Add to do not call list" at bounding box center [898, 423] width 171 height 26
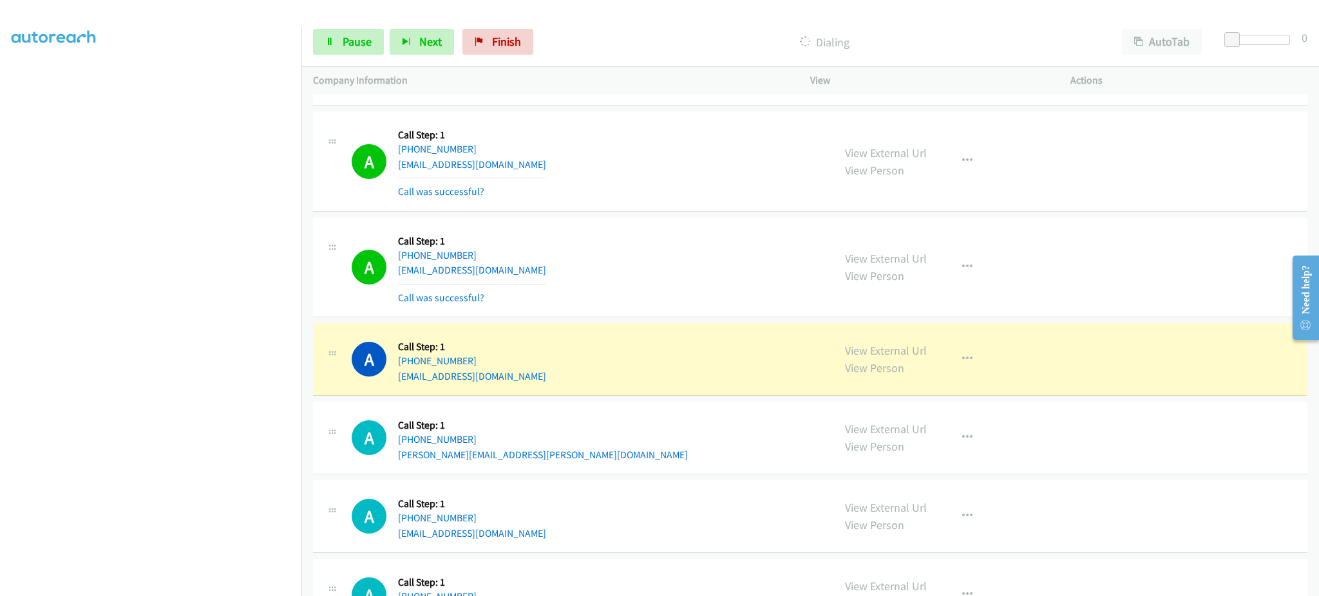
scroll to position [773, 0]
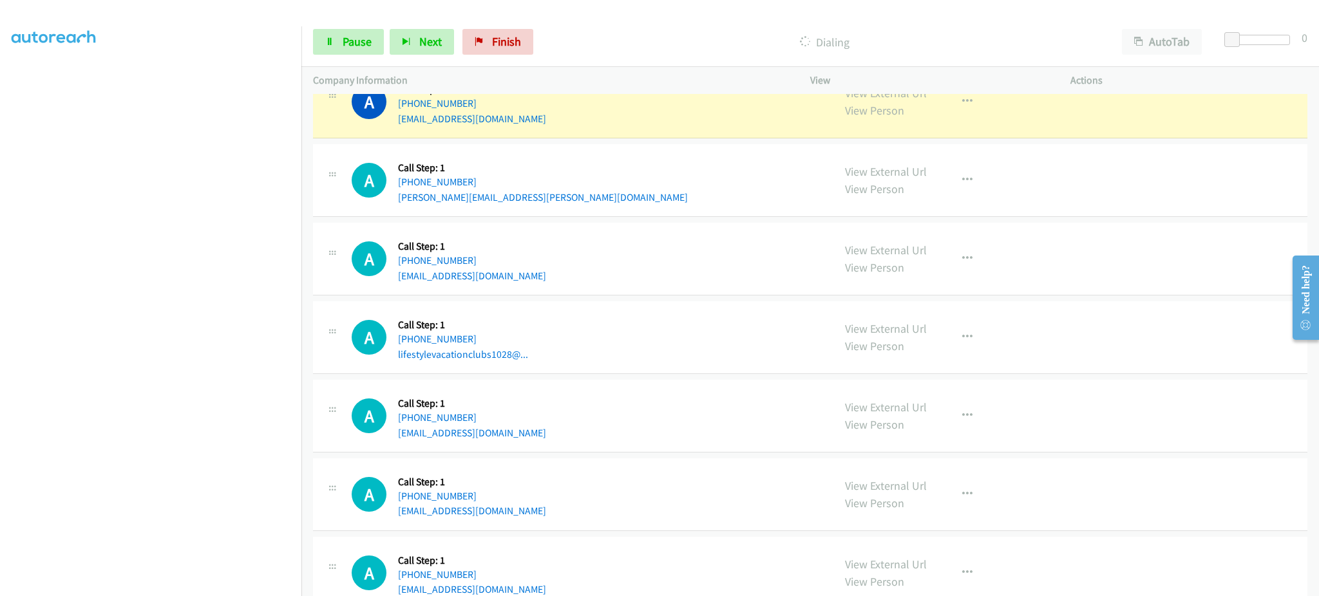
click at [677, 265] on div "A Callback Scheduled Call Step: 1 America/New_York [PHONE_NUMBER] [EMAIL_ADDRES…" at bounding box center [587, 258] width 470 height 49
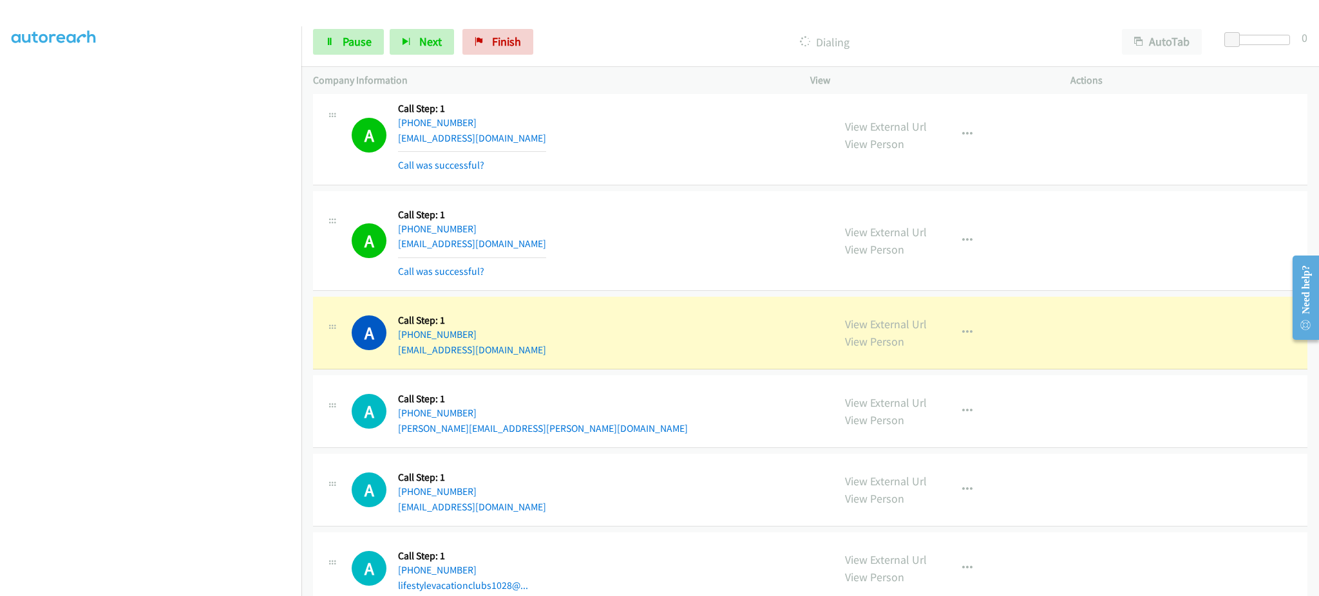
scroll to position [515, 0]
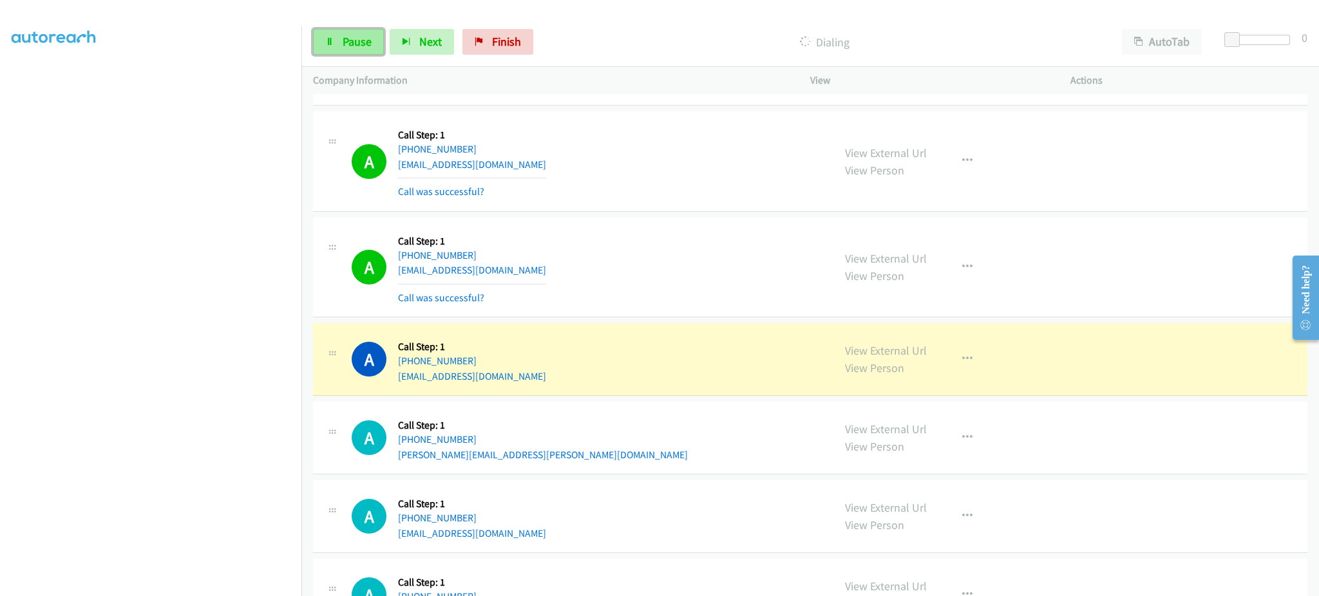
click at [325, 32] on link "Pause" at bounding box center [348, 42] width 71 height 26
click at [977, 362] on button "button" at bounding box center [967, 359] width 35 height 26
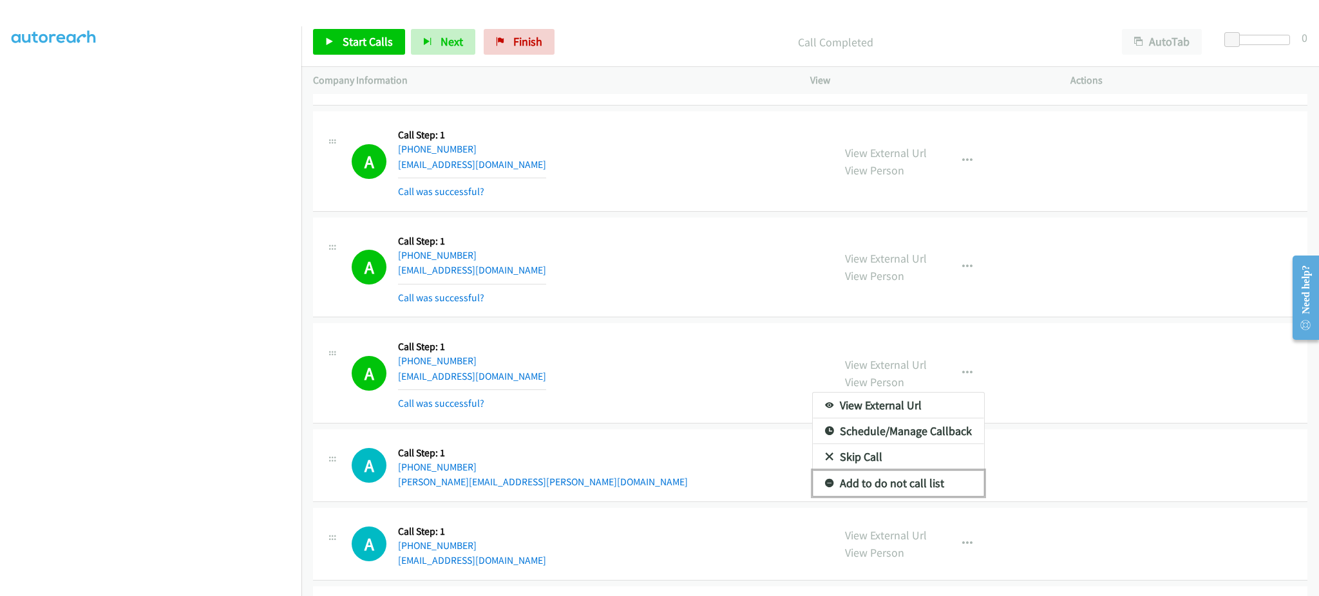
click at [945, 483] on link "Add to do not call list" at bounding box center [898, 484] width 171 height 26
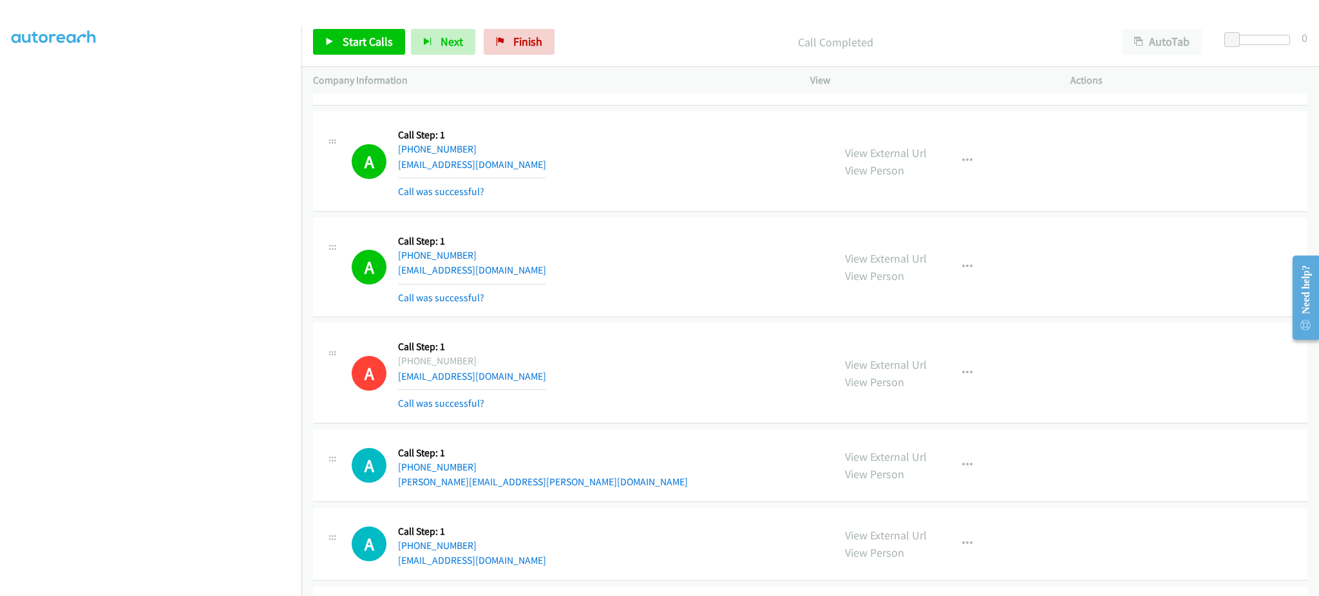
scroll to position [0, 0]
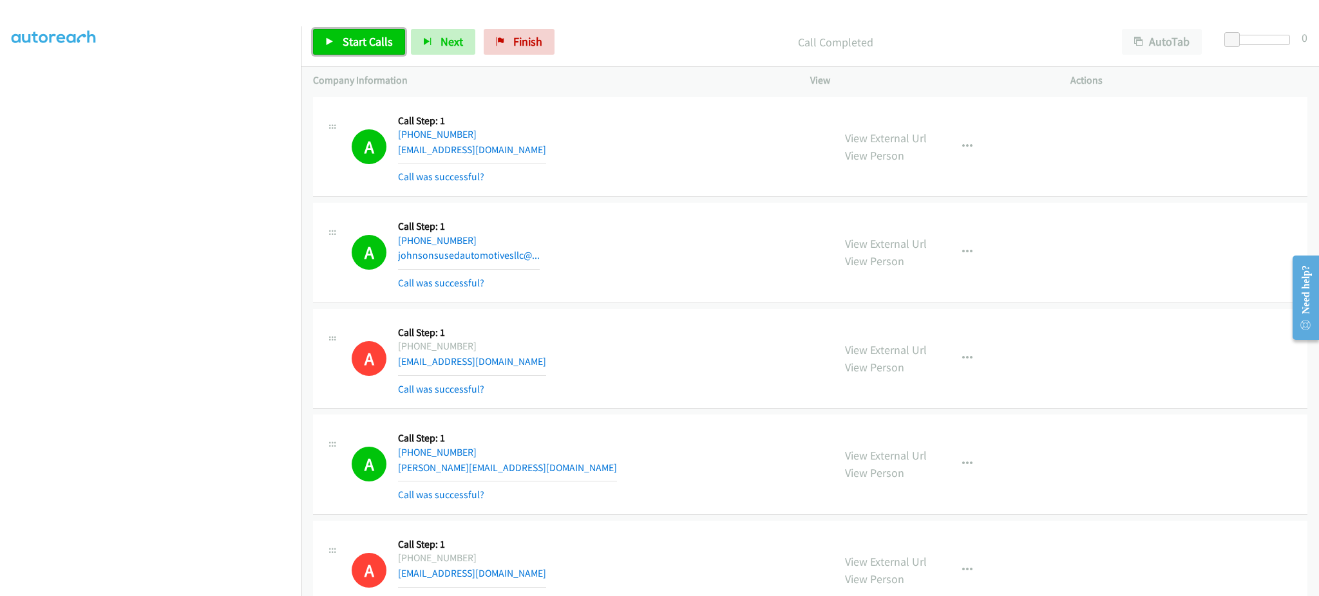
click at [355, 46] on span "Start Calls" at bounding box center [368, 41] width 50 height 15
click at [338, 52] on link "Pause" at bounding box center [348, 42] width 71 height 26
click at [369, 41] on span "Start Calls" at bounding box center [368, 41] width 50 height 15
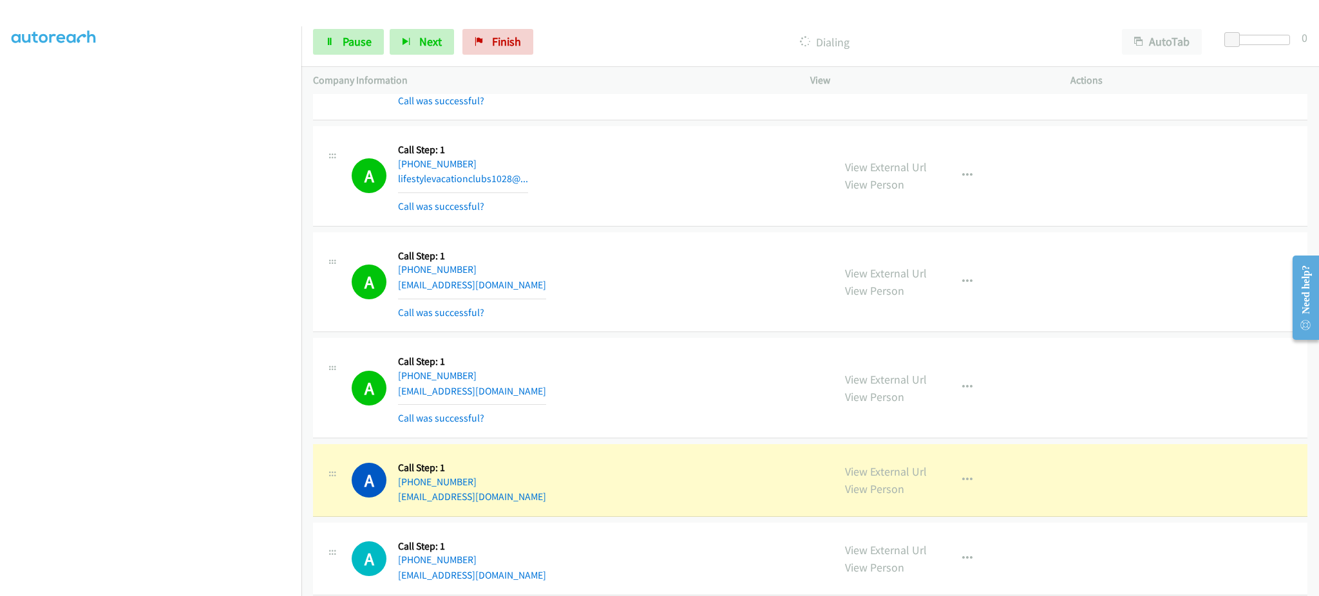
scroll to position [1288, 0]
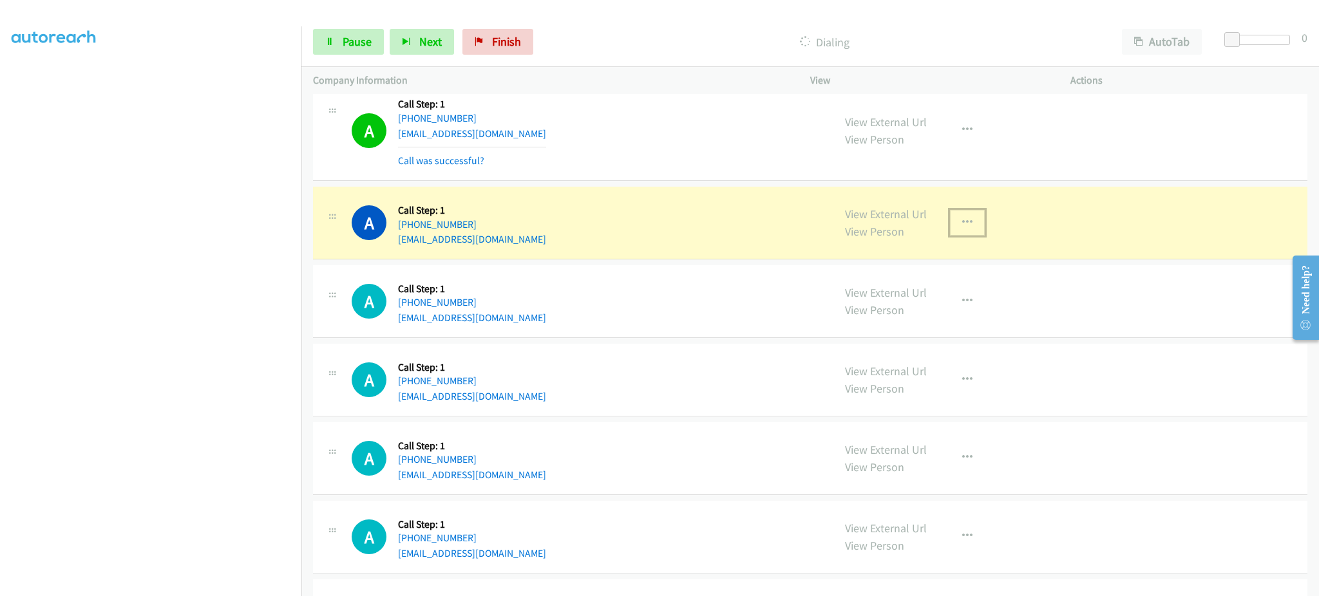
click at [950, 225] on button "button" at bounding box center [967, 223] width 35 height 26
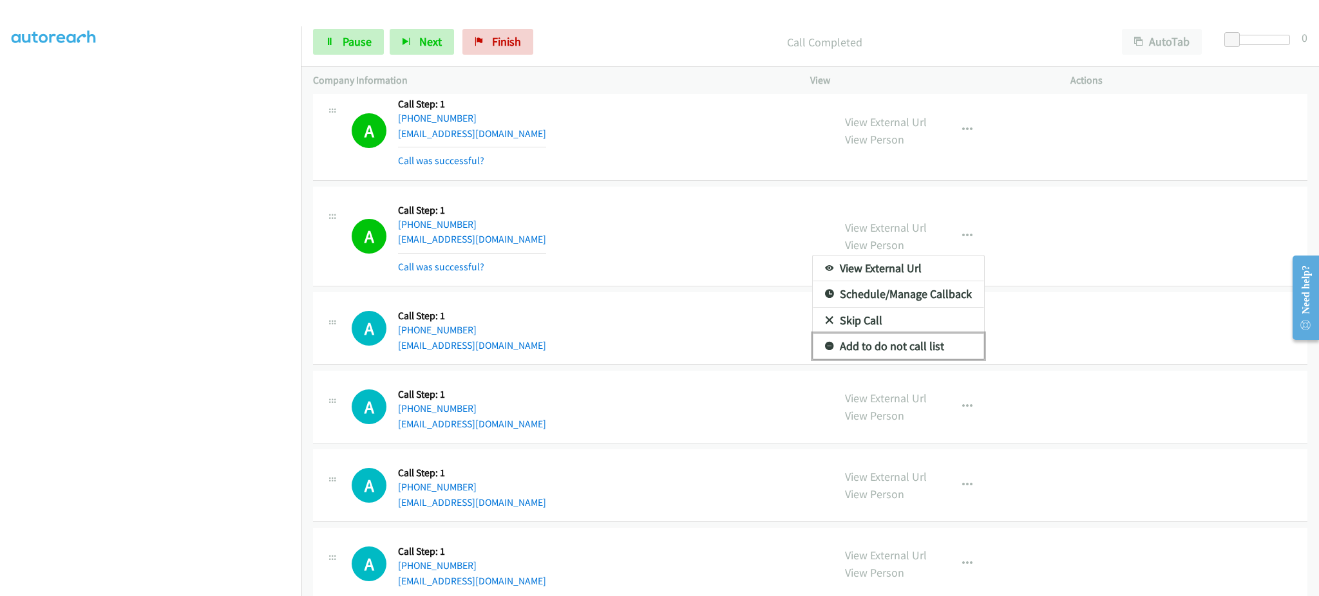
click at [926, 343] on link "Add to do not call list" at bounding box center [898, 347] width 171 height 26
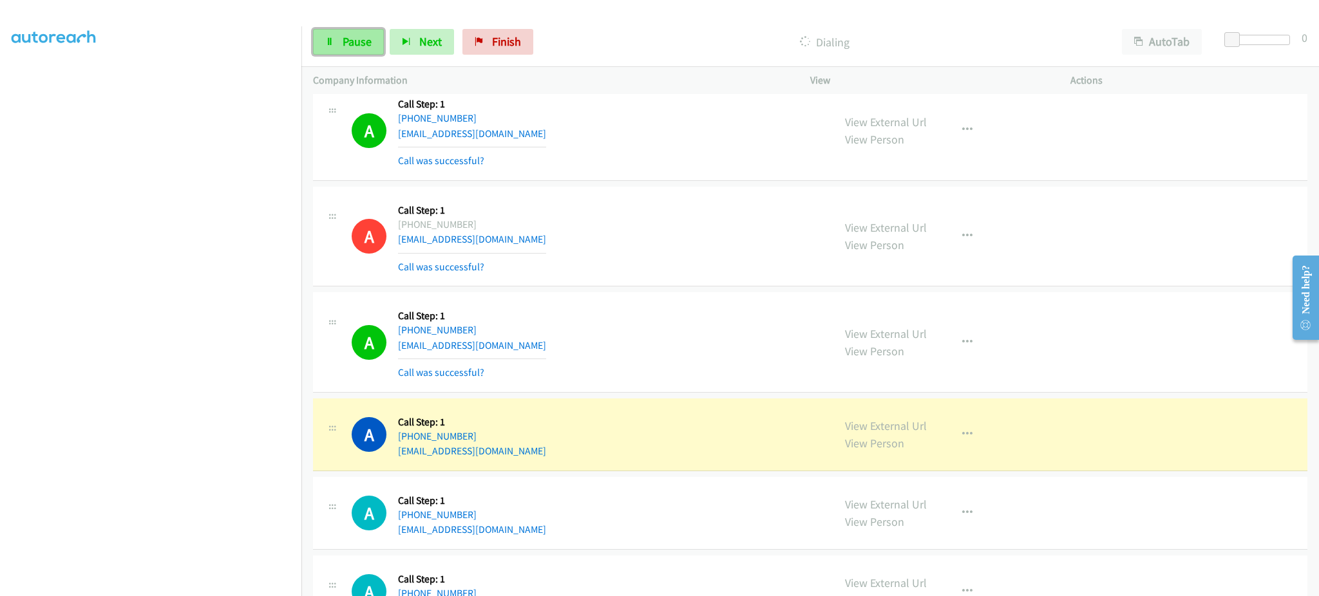
drag, startPoint x: 363, startPoint y: 36, endPoint x: 306, endPoint y: 574, distance: 540.7
click at [363, 36] on span "Pause" at bounding box center [357, 41] width 29 height 15
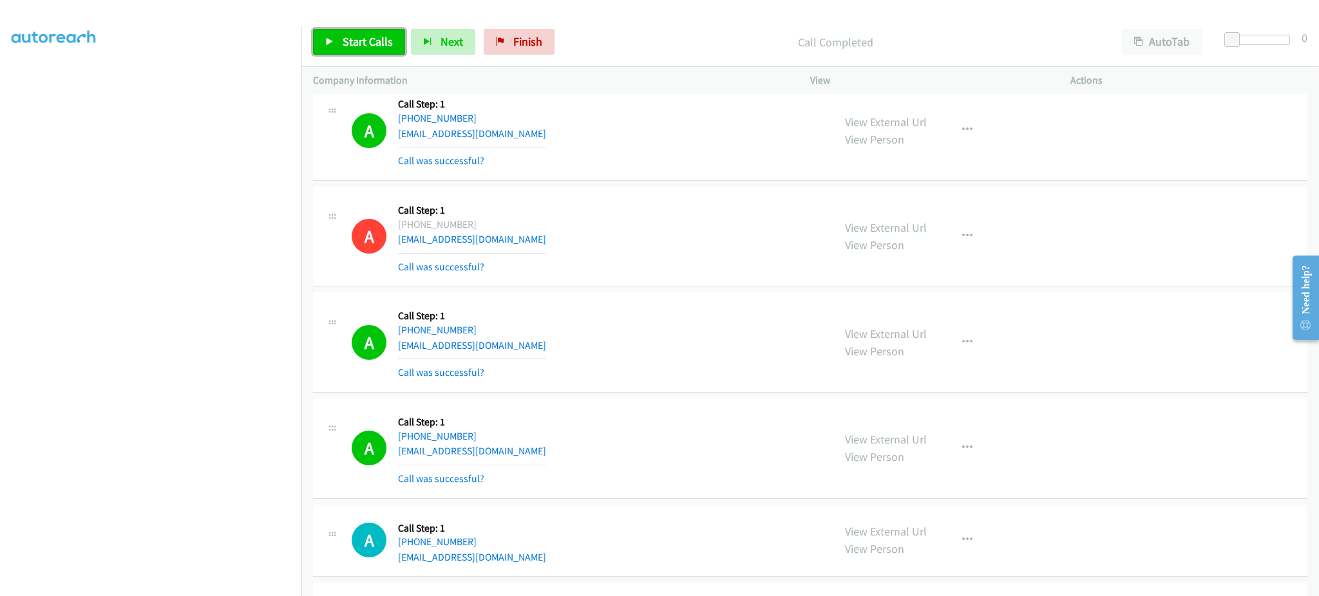
click at [383, 46] on span "Start Calls" at bounding box center [368, 41] width 50 height 15
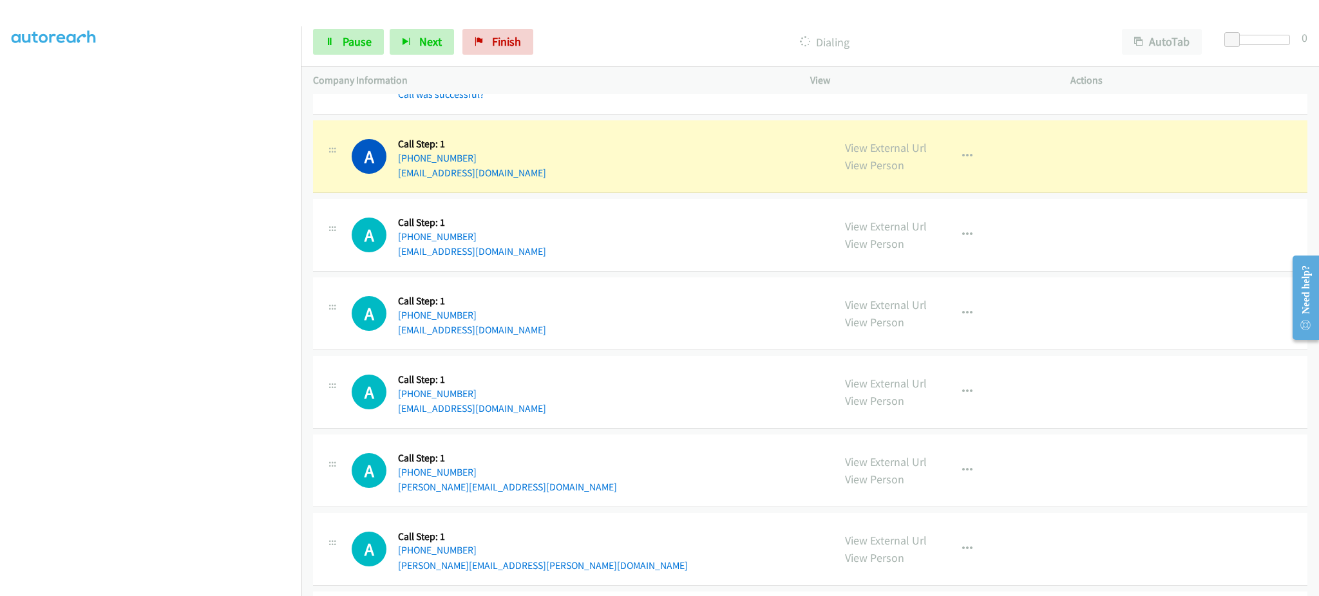
scroll to position [1803, 0]
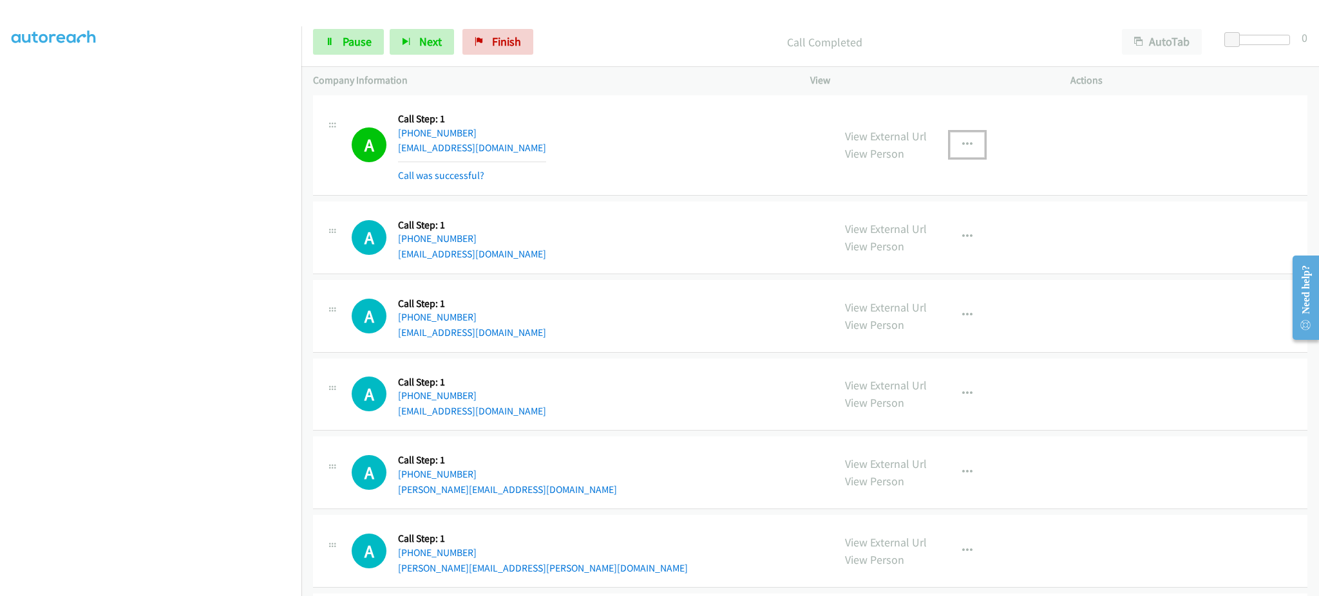
click at [965, 157] on button "button" at bounding box center [967, 145] width 35 height 26
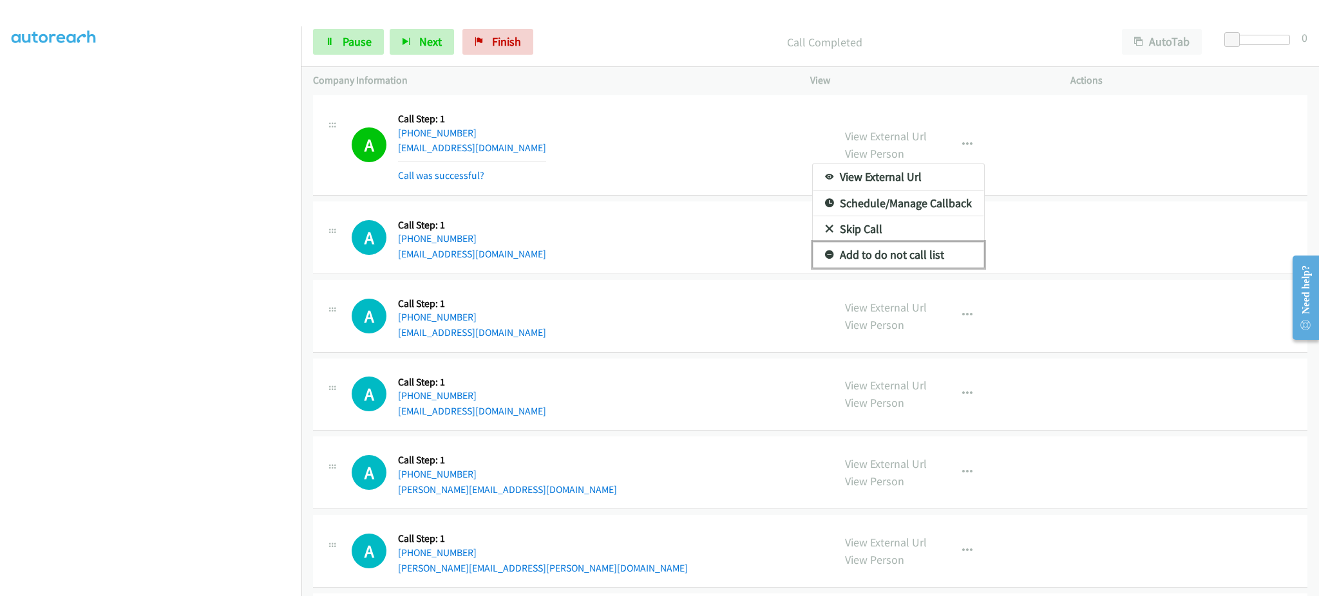
click at [918, 263] on link "Add to do not call list" at bounding box center [898, 255] width 171 height 26
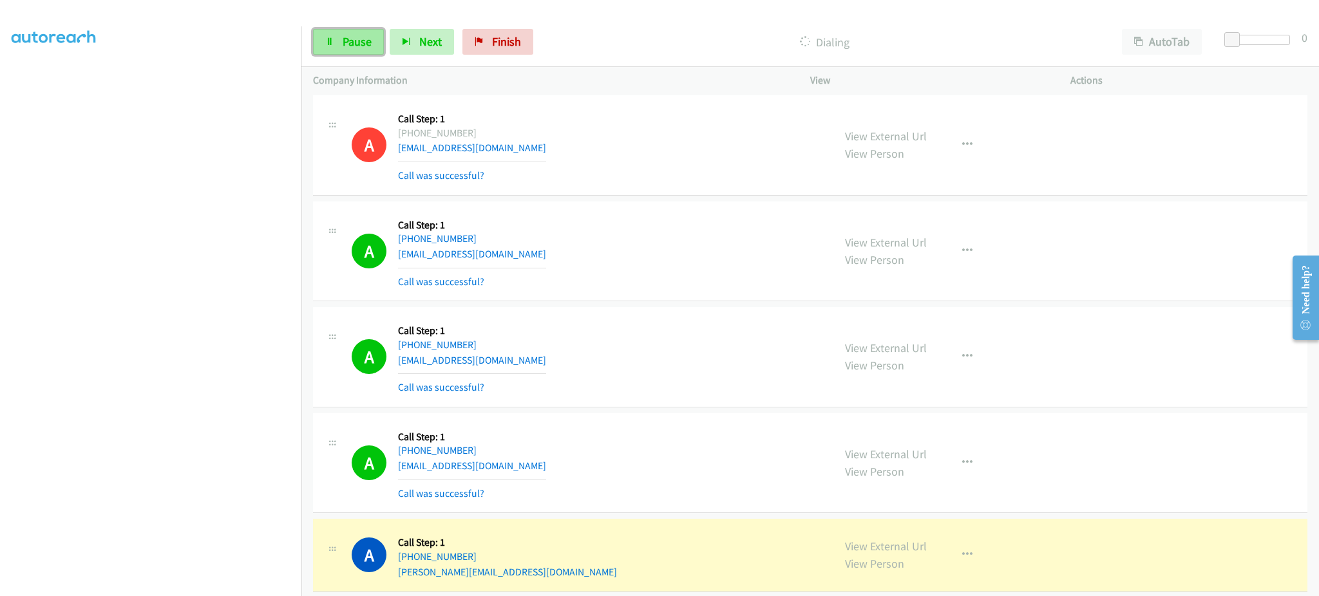
click at [361, 44] on span "Pause" at bounding box center [357, 41] width 29 height 15
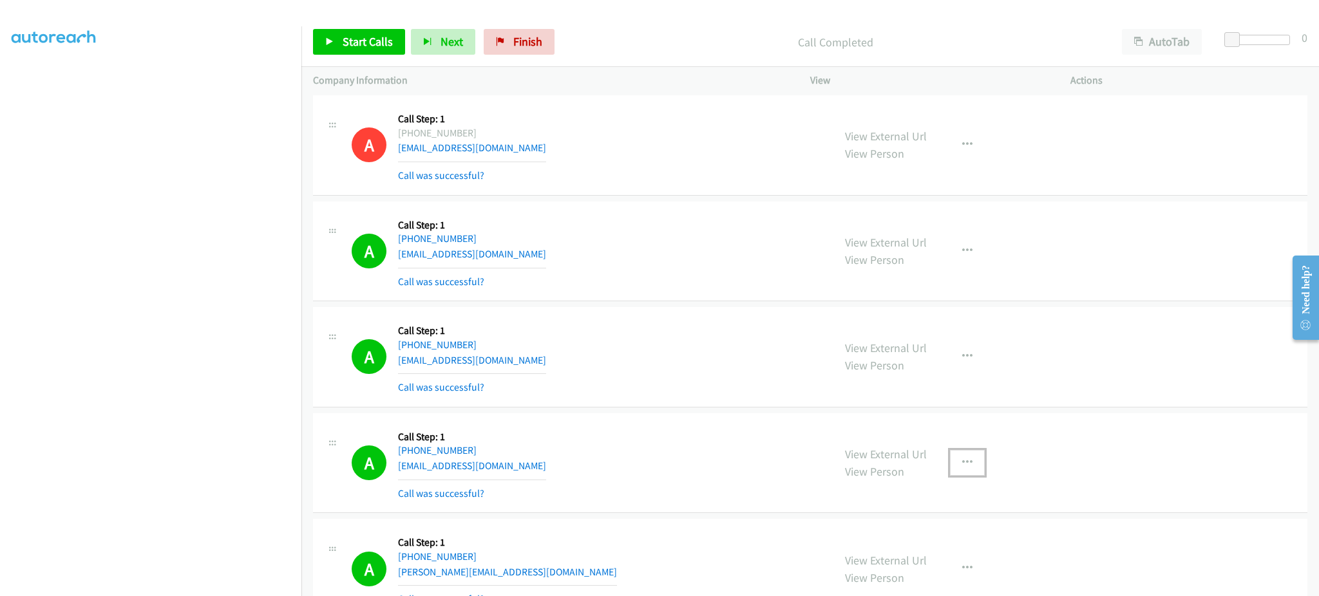
click at [970, 462] on button "button" at bounding box center [967, 463] width 35 height 26
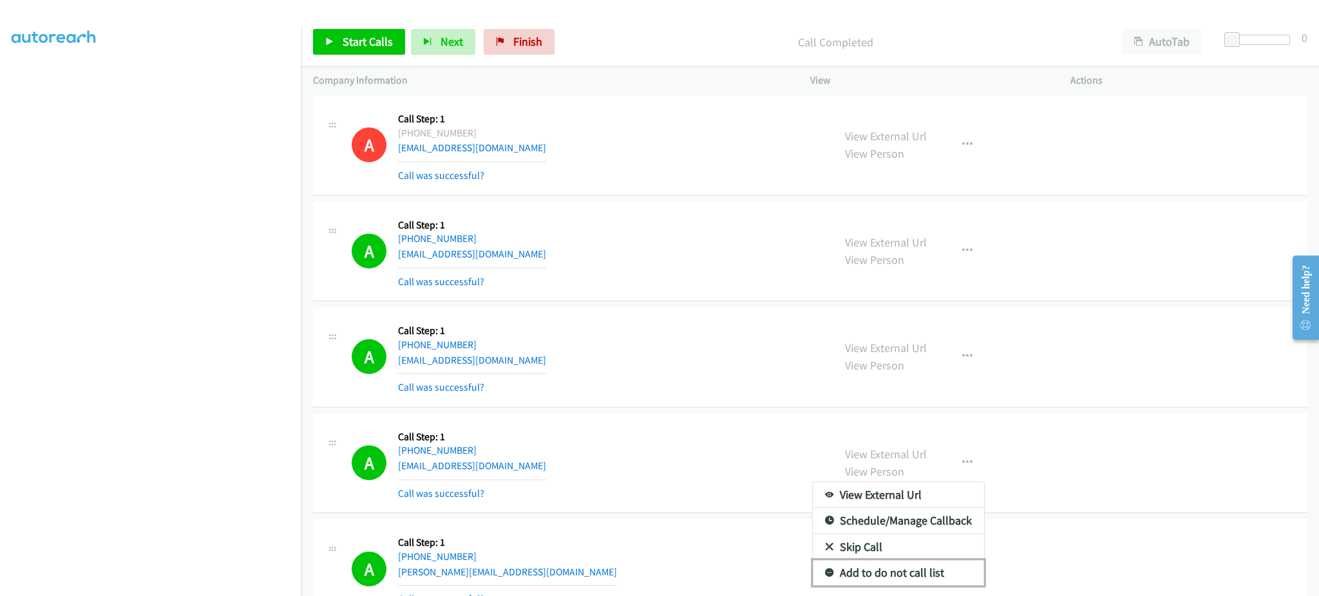
click at [913, 564] on link "Add to do not call list" at bounding box center [898, 573] width 171 height 26
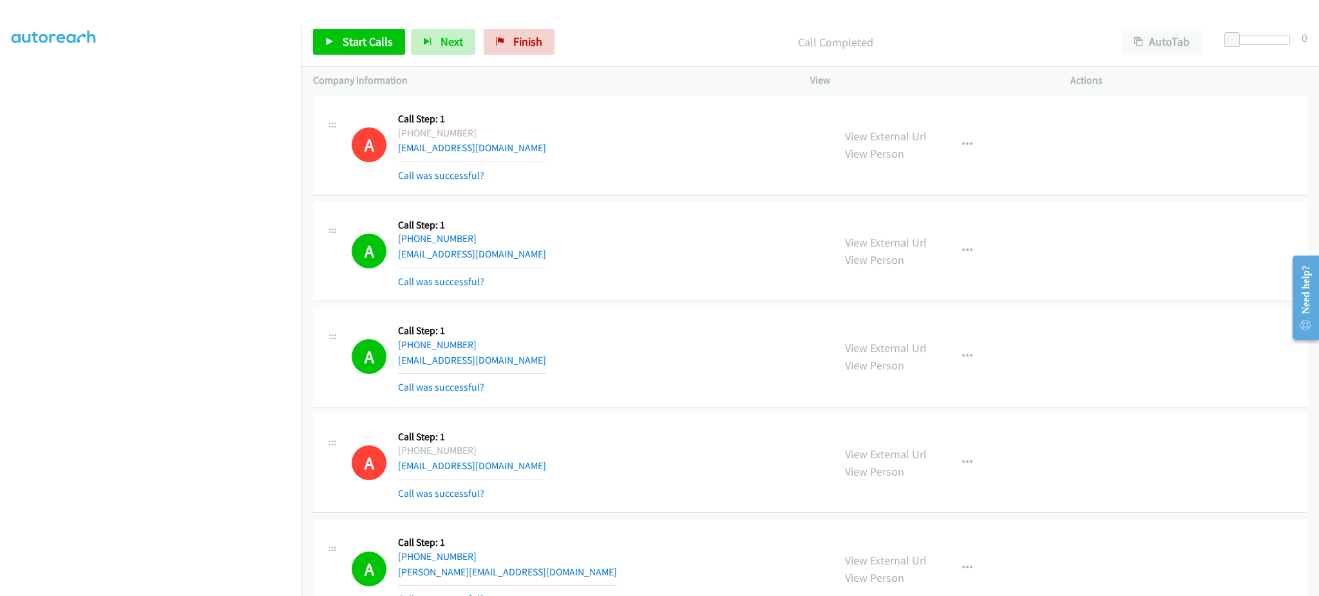
drag, startPoint x: 371, startPoint y: 58, endPoint x: 368, endPoint y: 52, distance: 6.9
click at [371, 57] on div "Start Calls Pause Next Finish Call Completed AutoTab AutoTab 0" at bounding box center [810, 42] width 1018 height 50
click at [366, 38] on span "Start Calls" at bounding box center [368, 41] width 50 height 15
click at [347, 41] on span "Pause" at bounding box center [357, 41] width 29 height 15
click at [363, 39] on span "Start Calls" at bounding box center [368, 41] width 50 height 15
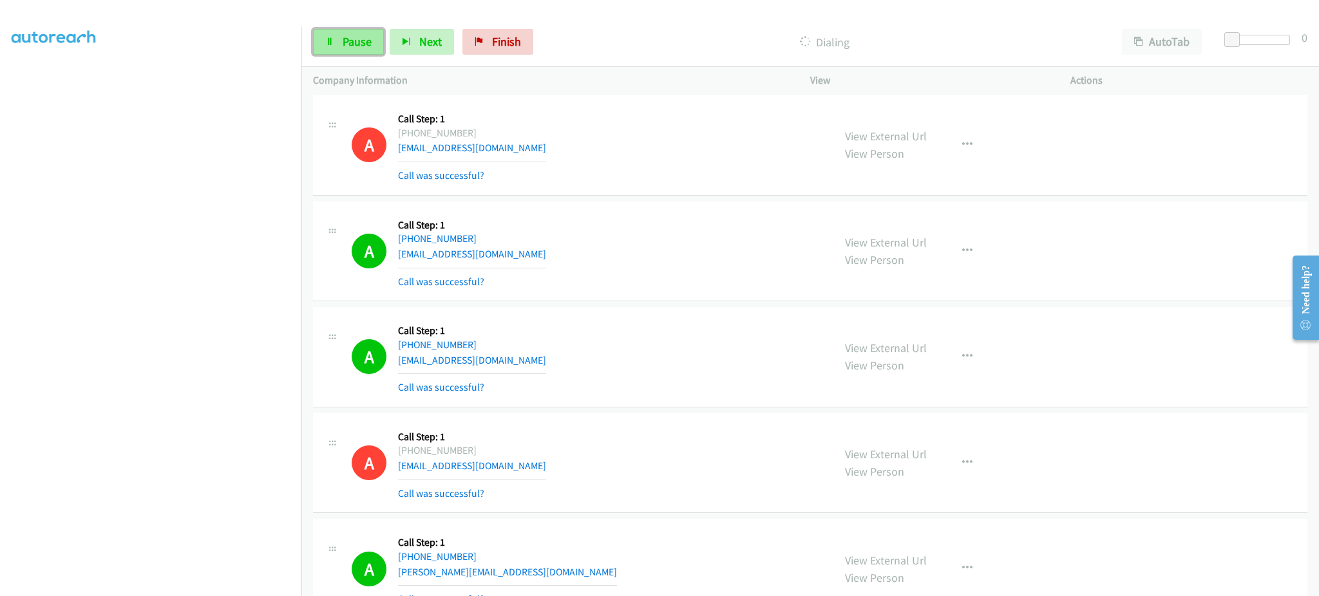
click at [378, 47] on link "Pause" at bounding box center [348, 42] width 71 height 26
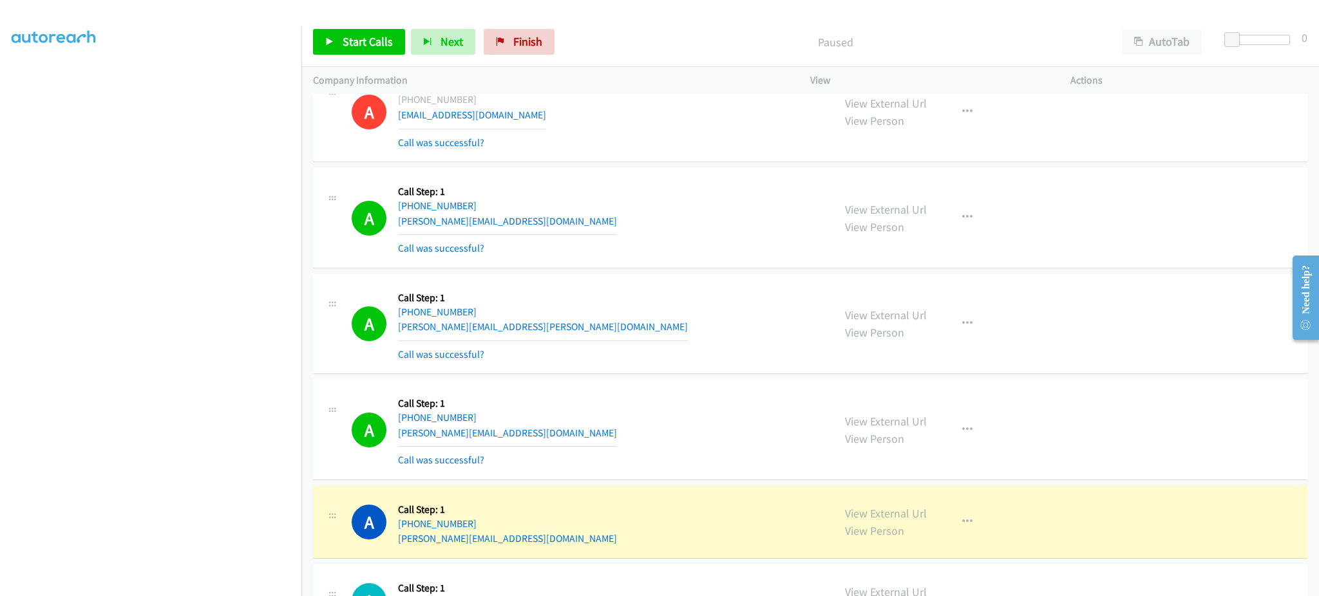
scroll to position [2318, 0]
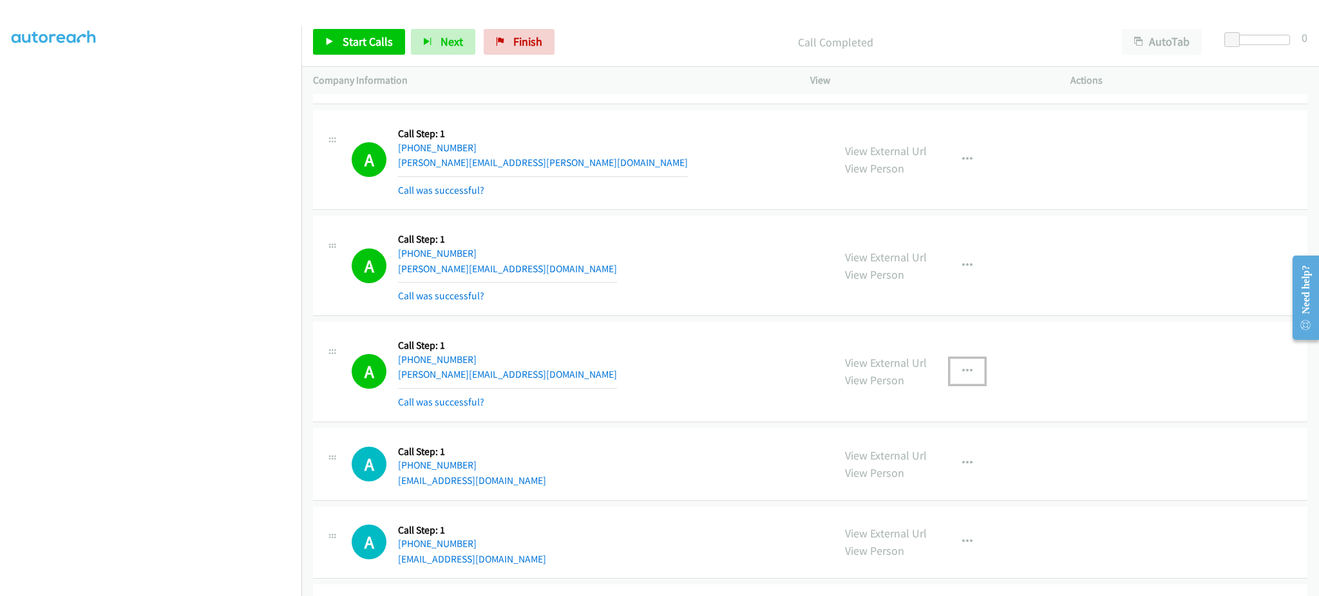
click at [975, 370] on button "button" at bounding box center [967, 372] width 35 height 26
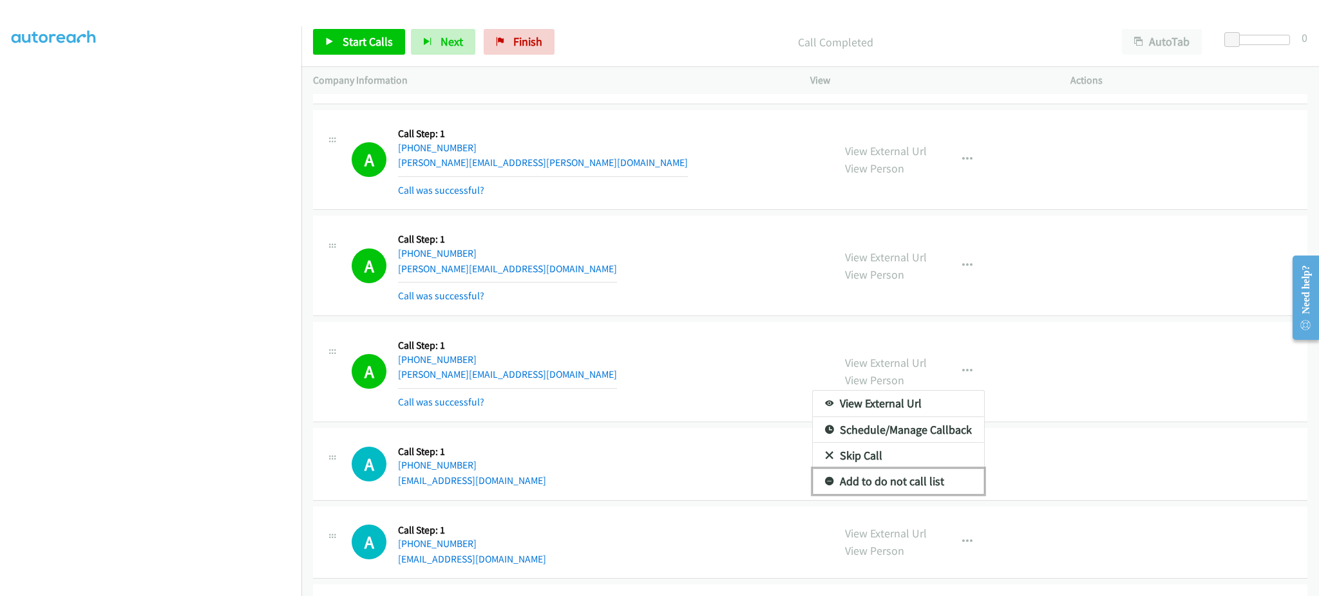
click at [923, 481] on link "Add to do not call list" at bounding box center [898, 482] width 171 height 26
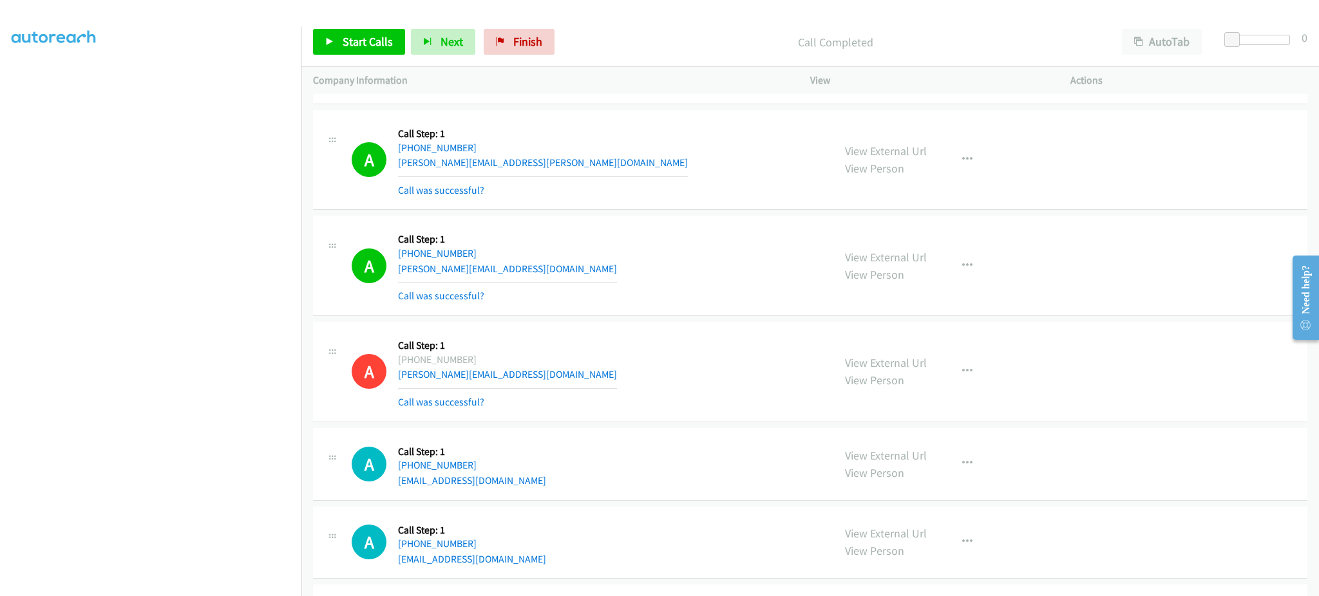
click at [373, 56] on div "Start Calls Pause Next Finish Call Completed AutoTab AutoTab 0" at bounding box center [810, 42] width 1018 height 50
click at [373, 42] on span "Start Calls" at bounding box center [368, 41] width 50 height 15
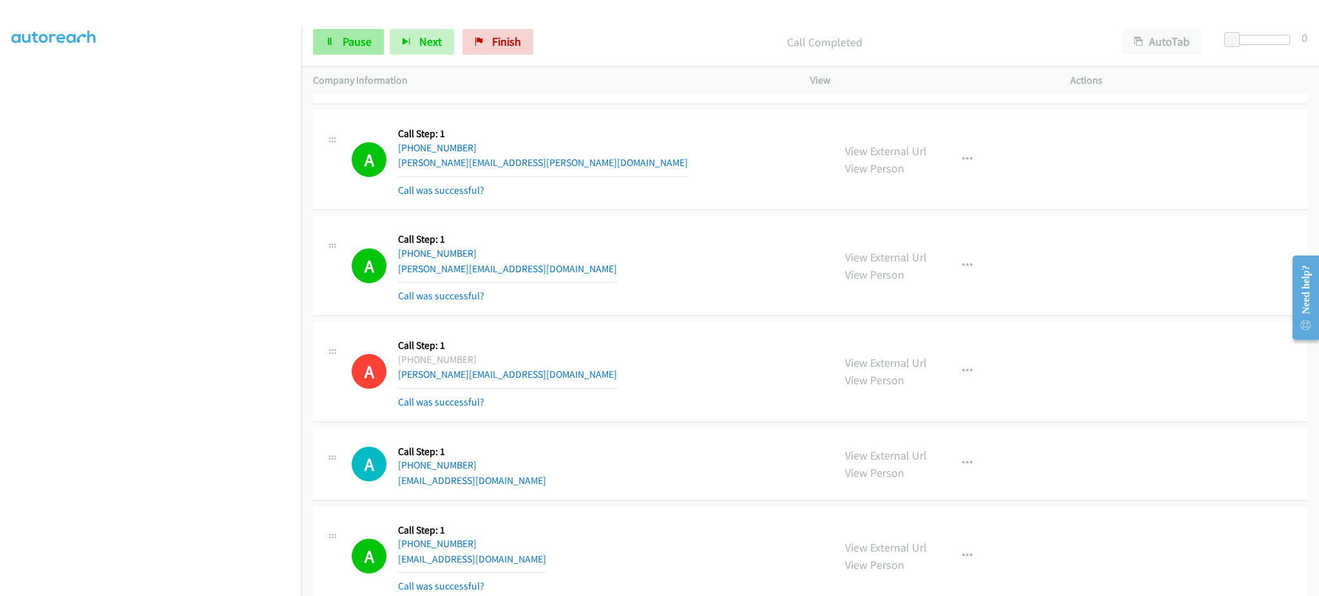
click at [363, 55] on div "Start Calls Pause Next Finish Call Completed AutoTab AutoTab 0" at bounding box center [810, 42] width 1018 height 50
click at [361, 37] on span "Pause" at bounding box center [357, 41] width 29 height 15
click at [390, 52] on link "Start Calls" at bounding box center [359, 42] width 92 height 26
drag, startPoint x: 348, startPoint y: 34, endPoint x: 276, endPoint y: 194, distance: 175.2
click at [348, 34] on span "Pause" at bounding box center [357, 41] width 29 height 15
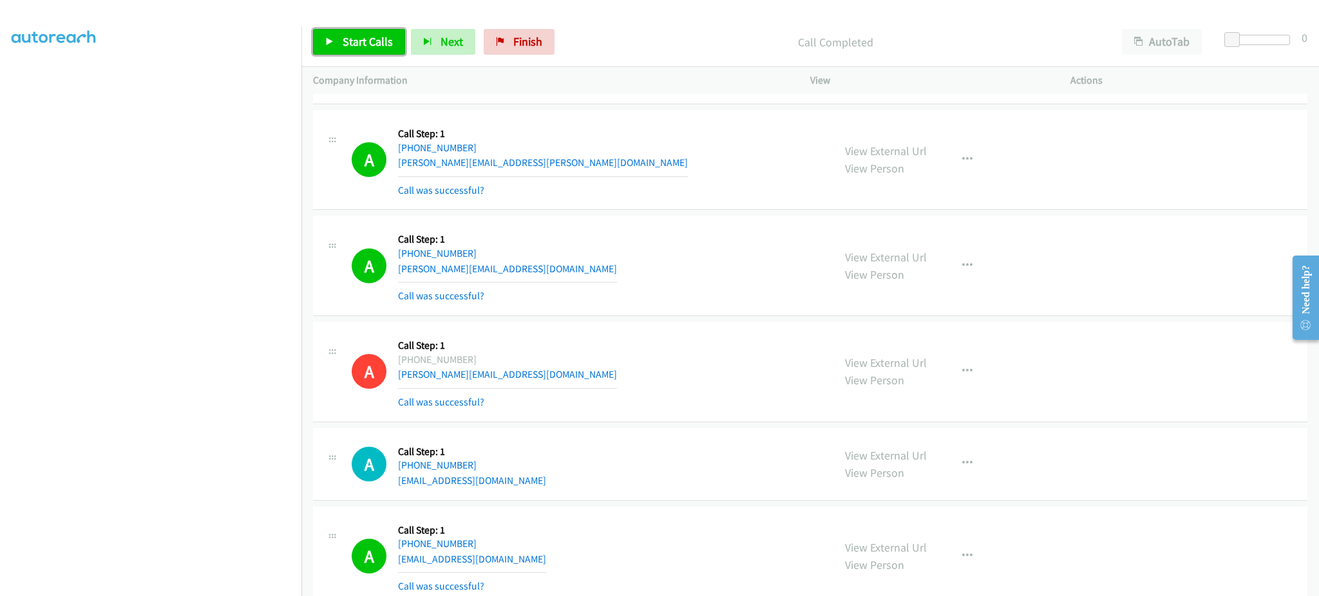
click at [382, 38] on span "Start Calls" at bounding box center [368, 41] width 50 height 15
click at [343, 40] on span "Pause" at bounding box center [357, 41] width 29 height 15
click at [367, 56] on div "Start Calls Pause Next Finish Call Completed AutoTab AutoTab 0" at bounding box center [810, 42] width 1018 height 50
click at [367, 40] on span "Start Calls" at bounding box center [368, 41] width 50 height 15
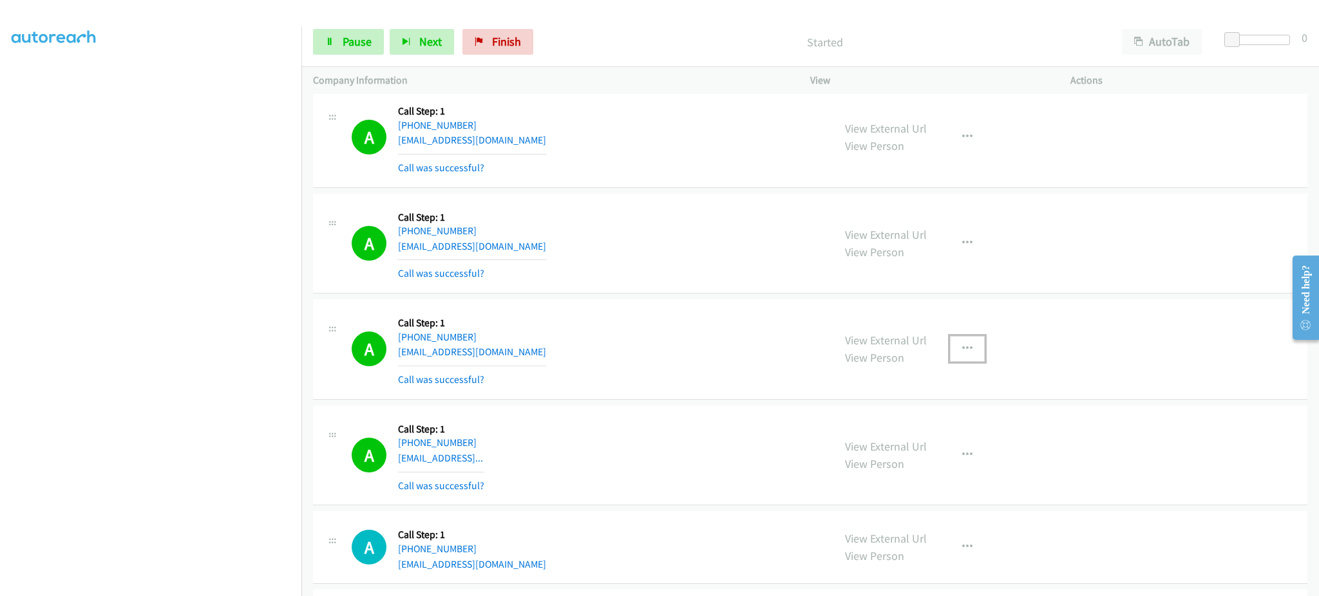
click at [970, 341] on button "button" at bounding box center [967, 349] width 35 height 26
click at [931, 469] on link "Add to do not call list" at bounding box center [898, 459] width 171 height 26
click at [346, 37] on span "Pause" at bounding box center [357, 41] width 29 height 15
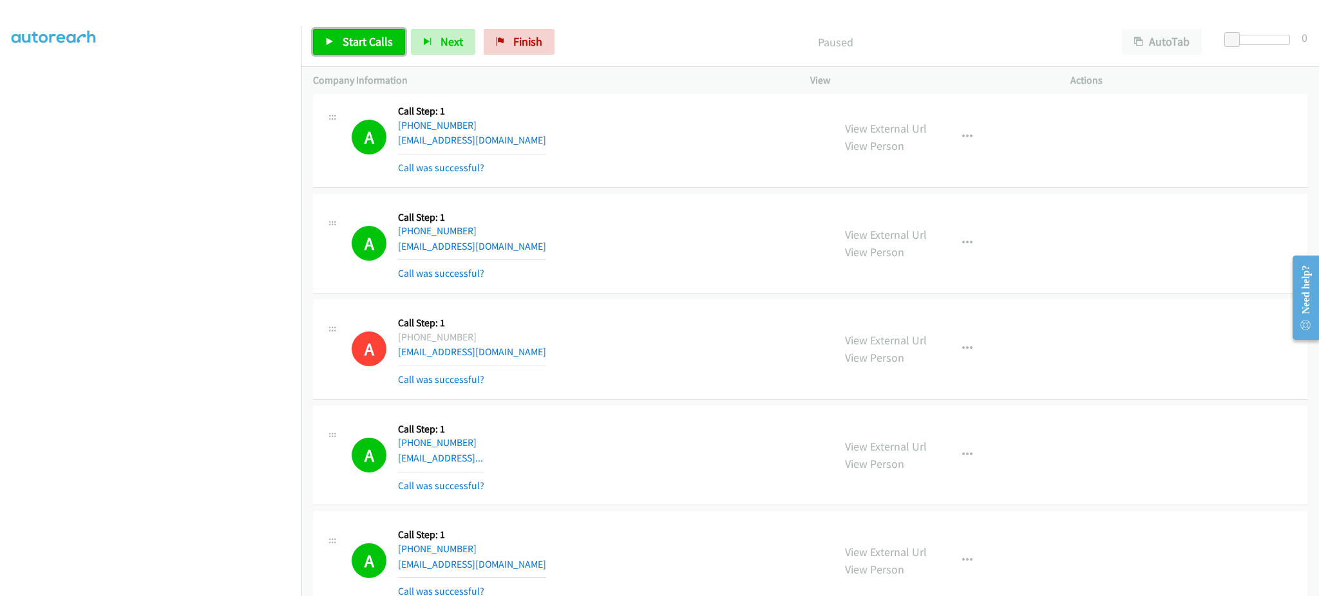
click at [349, 41] on span "Start Calls" at bounding box center [368, 41] width 50 height 15
click at [336, 56] on div "Start Calls Pause Next Finish Dialing AutoTab AutoTab 0" at bounding box center [810, 42] width 1018 height 50
click at [337, 41] on link "Pause" at bounding box center [348, 42] width 71 height 26
click at [386, 41] on span "Start Calls" at bounding box center [368, 41] width 50 height 15
click at [355, 43] on span "Pause" at bounding box center [357, 41] width 29 height 15
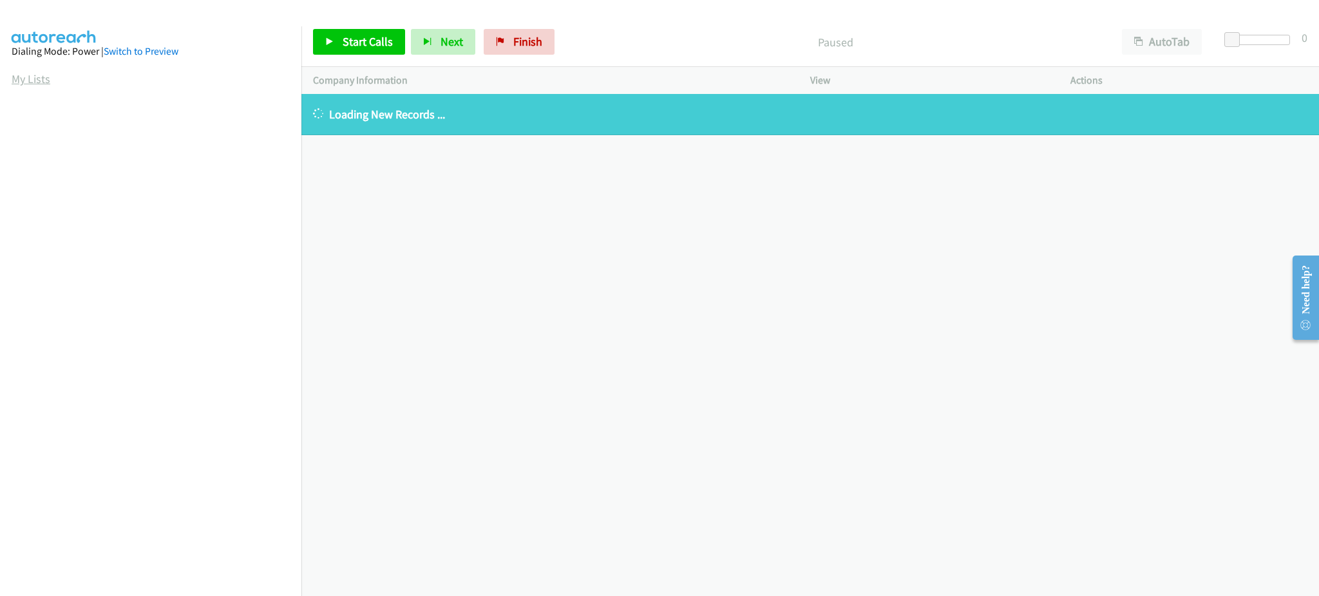
click at [40, 79] on link "My Lists" at bounding box center [31, 78] width 39 height 15
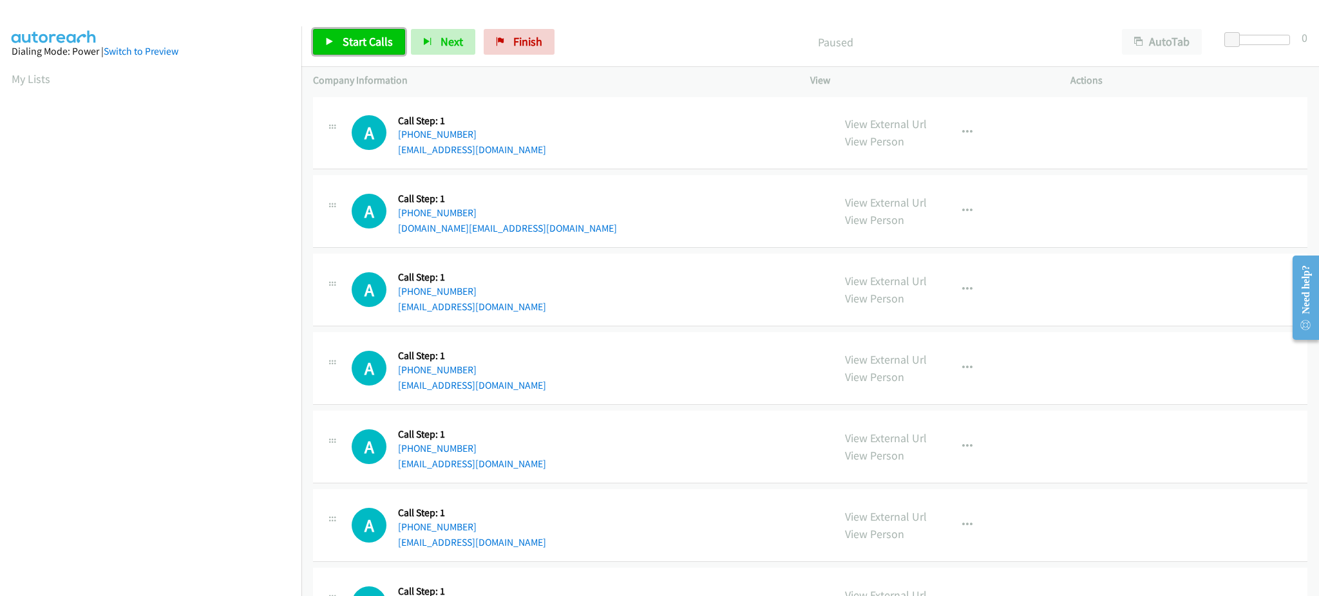
click at [350, 44] on span "Start Calls" at bounding box center [368, 41] width 50 height 15
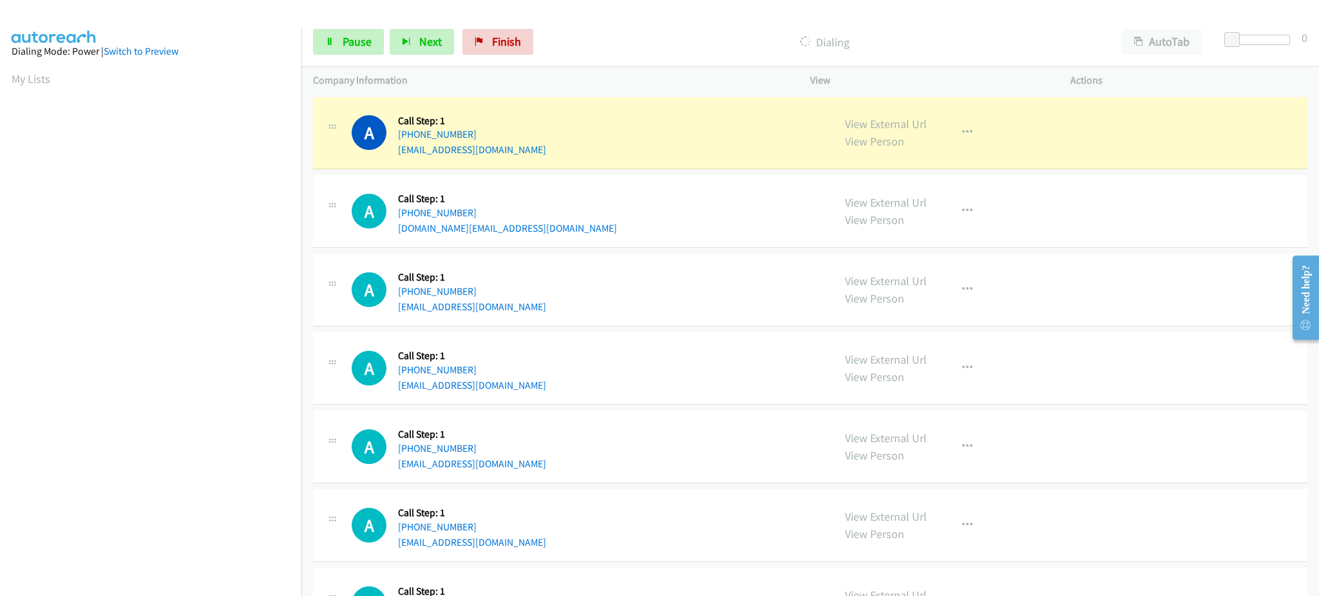
scroll to position [129, 0]
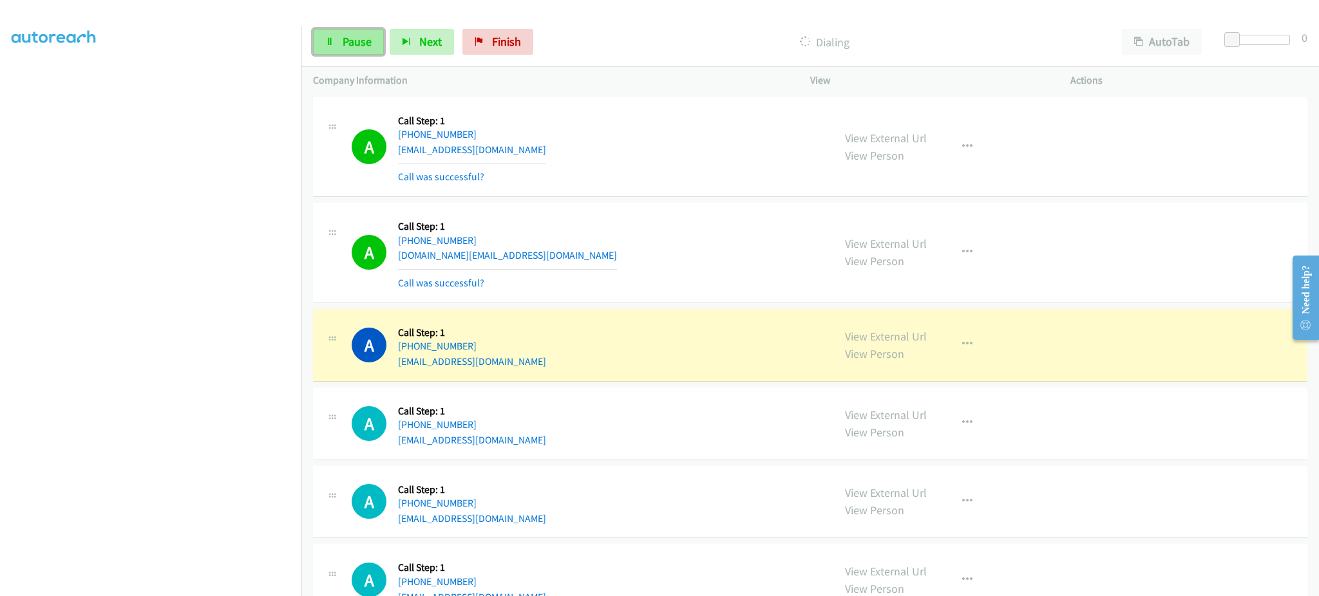
click at [325, 36] on link "Pause" at bounding box center [348, 42] width 71 height 26
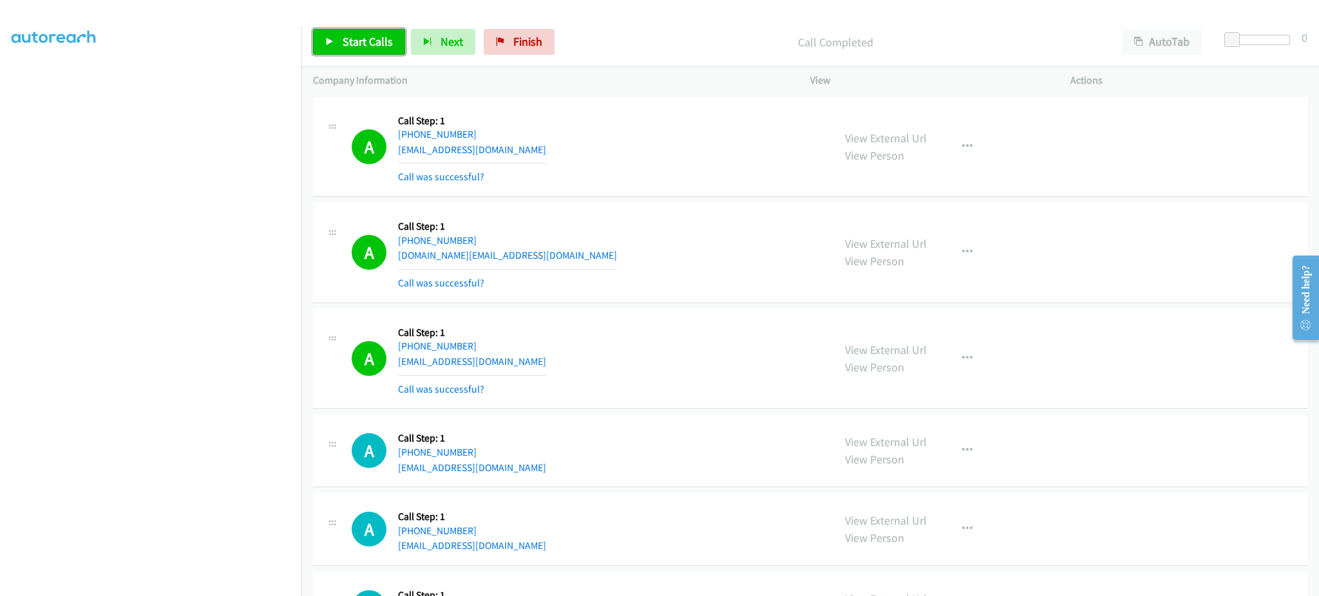
click at [359, 37] on span "Start Calls" at bounding box center [368, 41] width 50 height 15
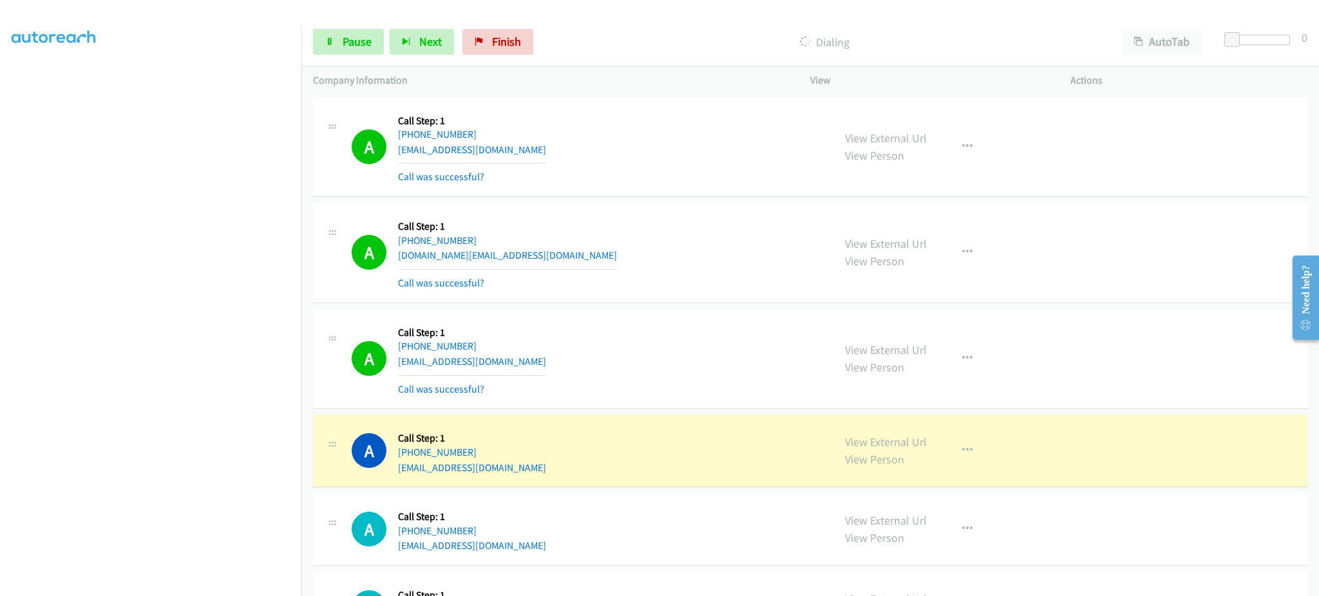
scroll to position [258, 0]
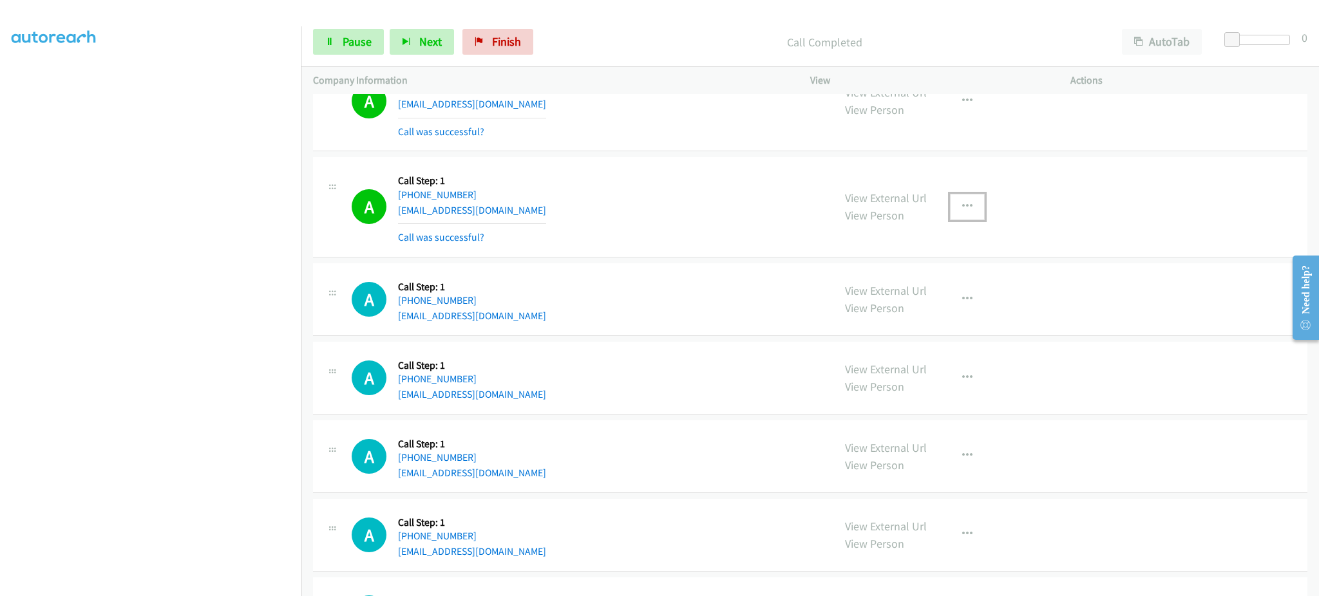
click at [974, 213] on button "button" at bounding box center [967, 207] width 35 height 26
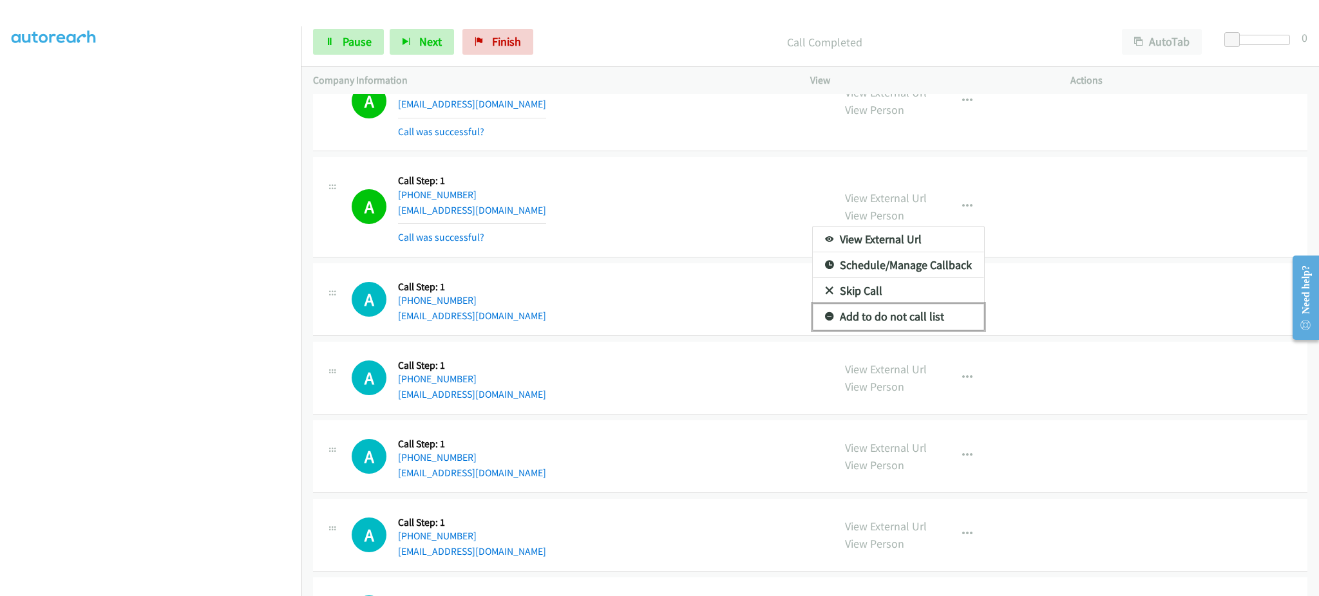
click at [954, 314] on link "Add to do not call list" at bounding box center [898, 317] width 171 height 26
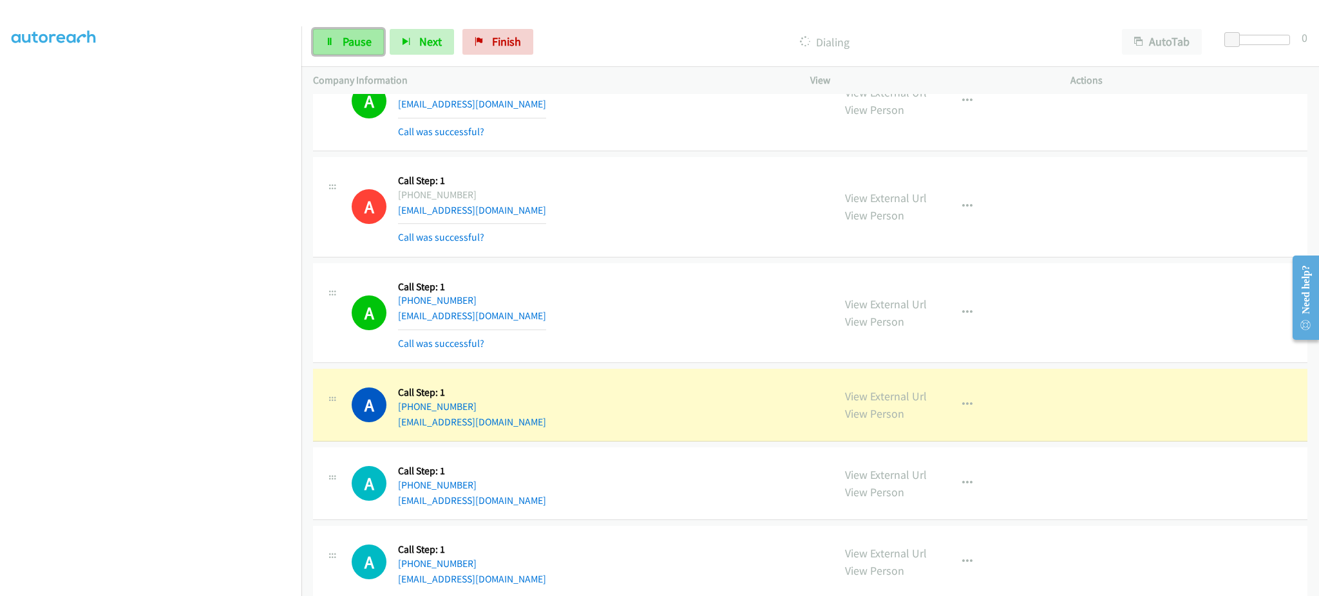
click at [344, 32] on link "Pause" at bounding box center [348, 42] width 71 height 26
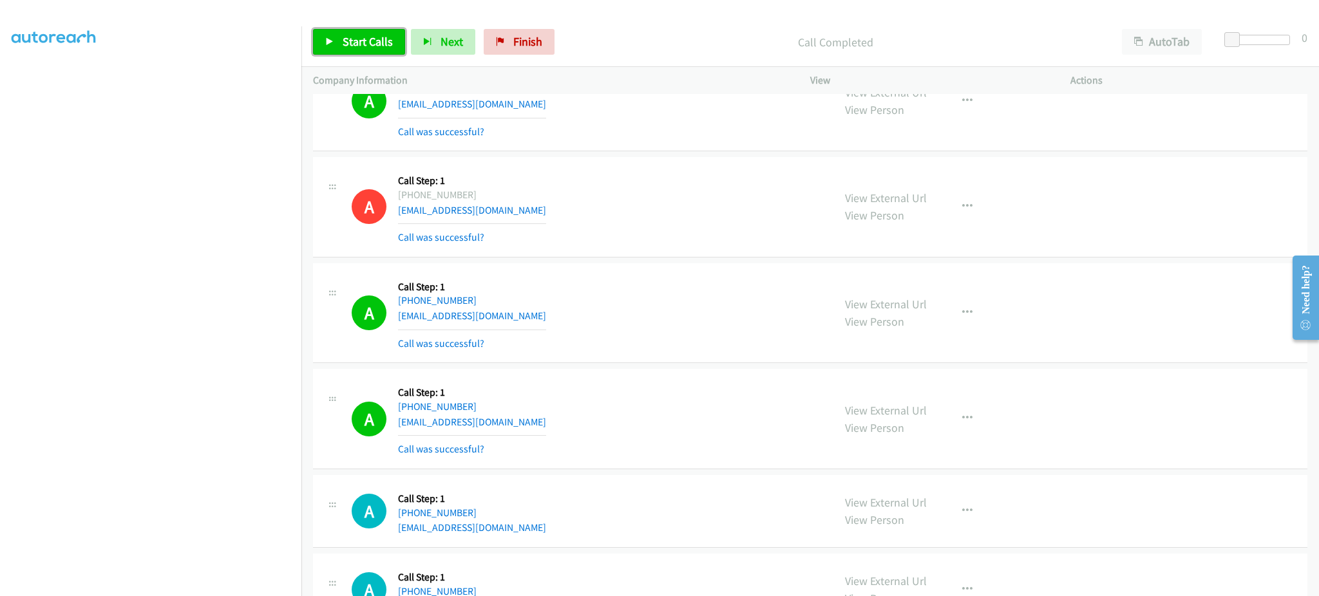
click at [362, 39] on span "Start Calls" at bounding box center [368, 41] width 50 height 15
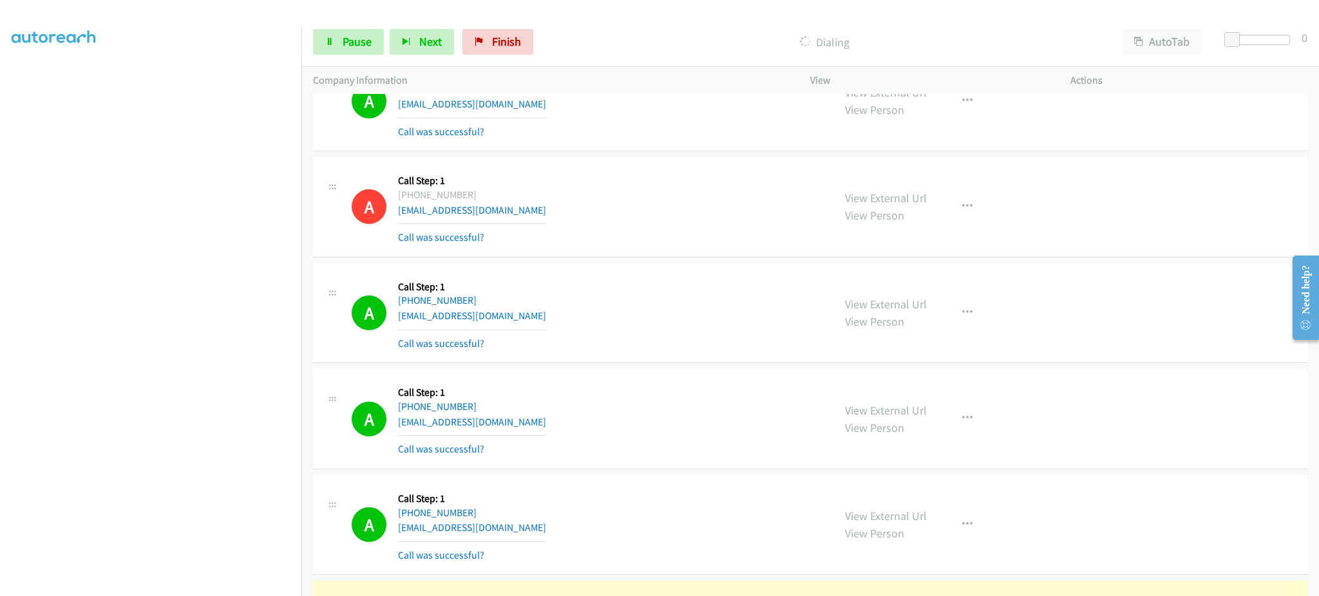
click at [349, 26] on div "Start Calls Pause Next Finish Dialing AutoTab AutoTab 0" at bounding box center [810, 42] width 1018 height 50
click at [348, 43] on span "Pause" at bounding box center [357, 41] width 29 height 15
